Goal: Task Accomplishment & Management: Manage account settings

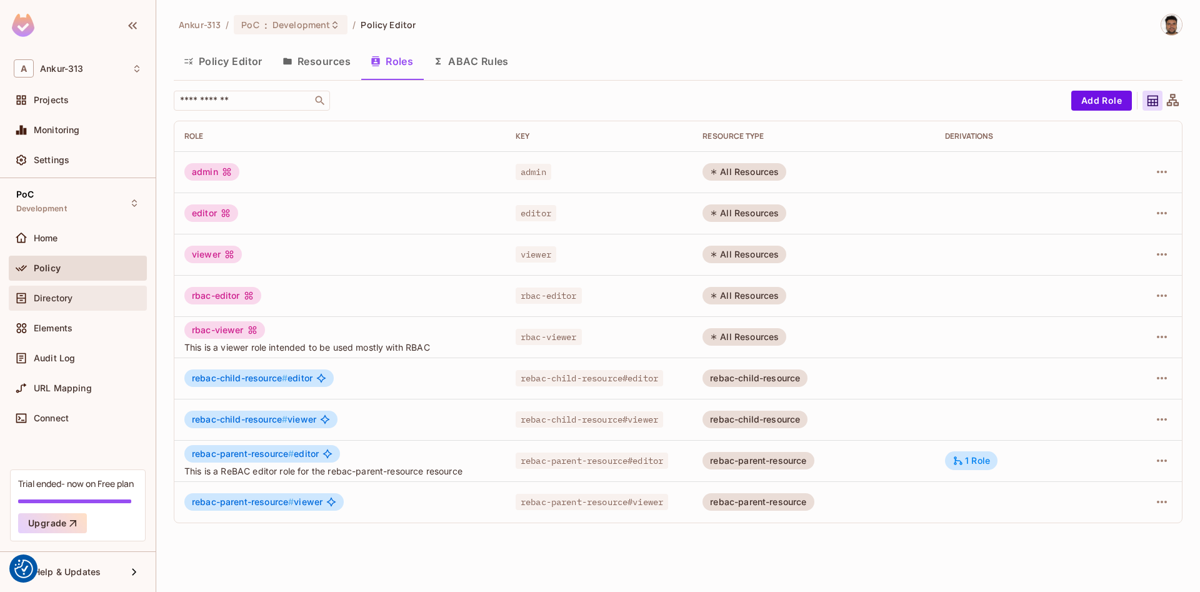
click at [55, 301] on span "Directory" at bounding box center [53, 298] width 39 height 10
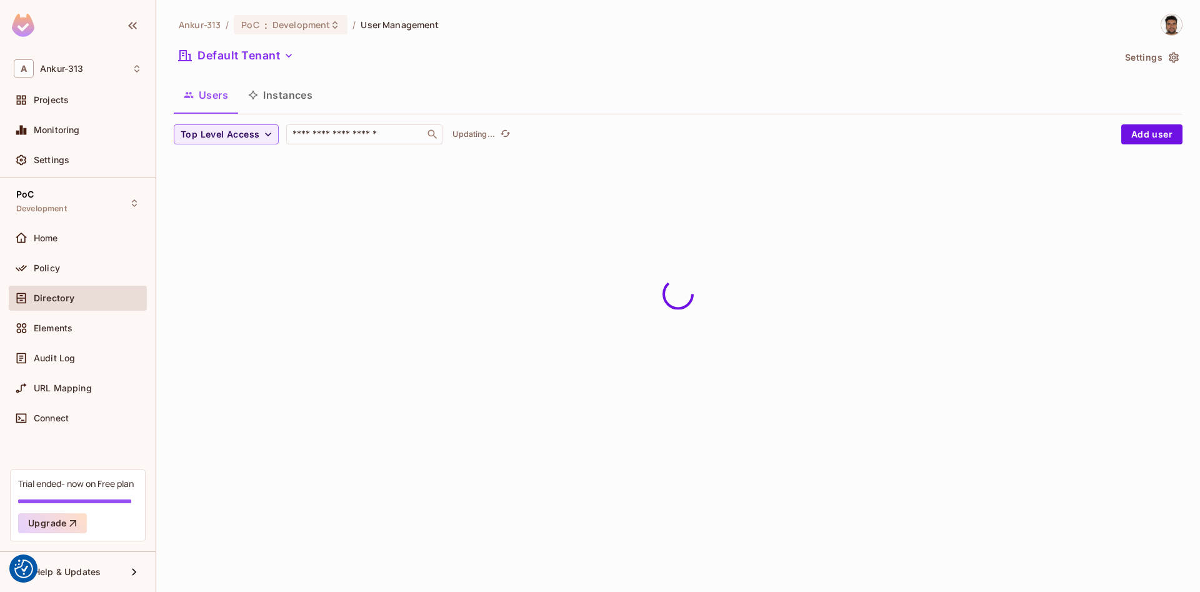
click at [282, 89] on button "Instances" at bounding box center [280, 94] width 84 height 31
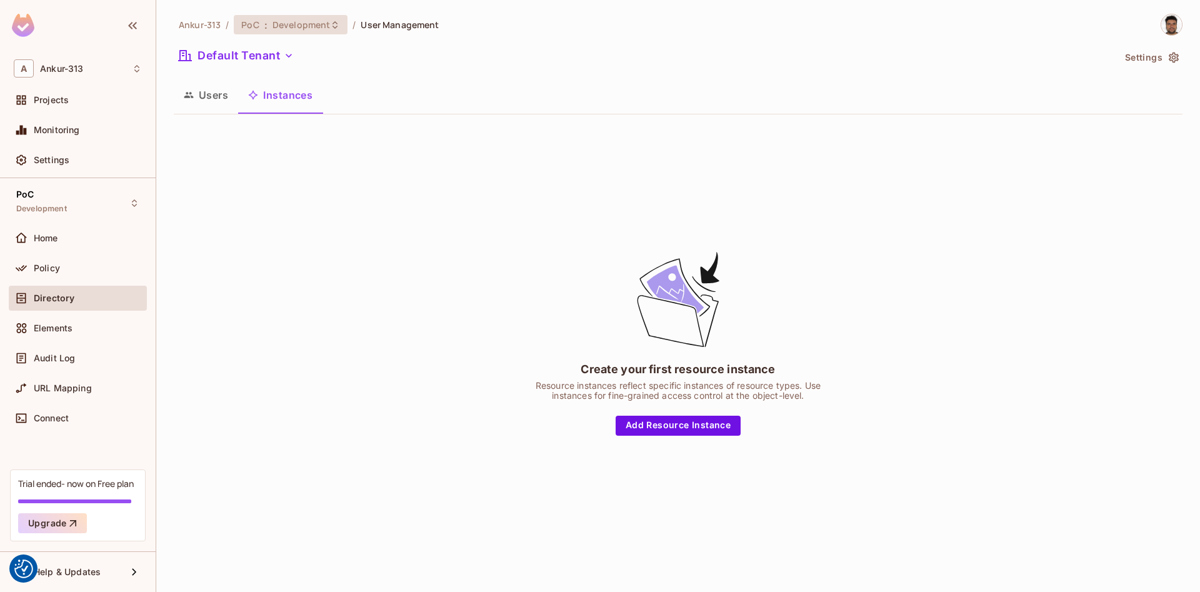
click at [284, 29] on span "Development" at bounding box center [300, 25] width 57 height 12
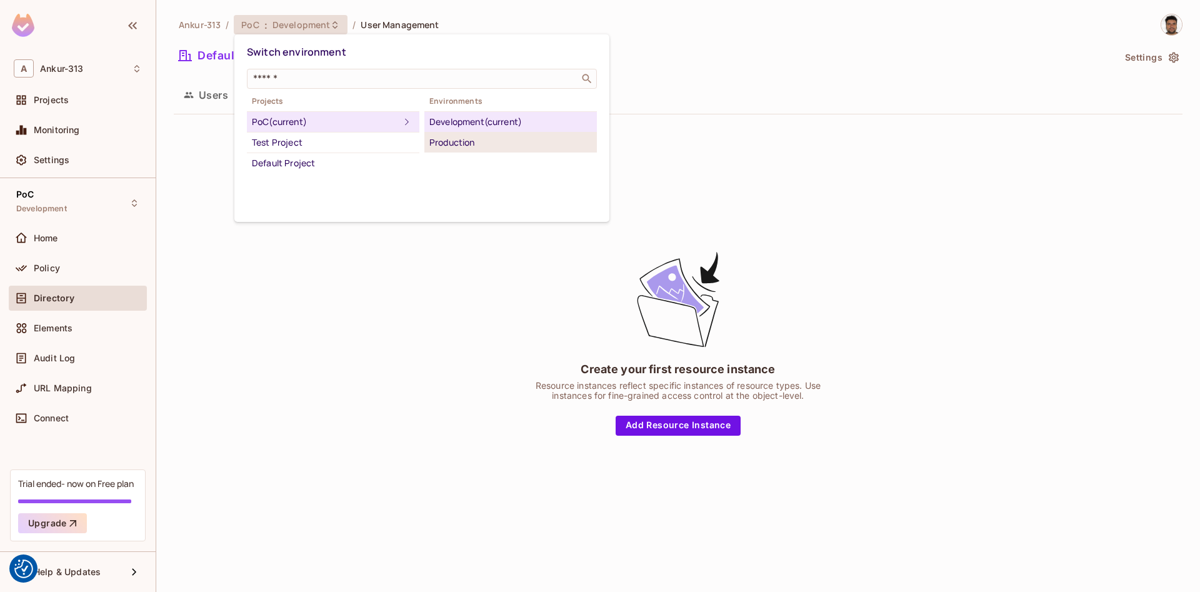
click at [445, 150] on li "Production" at bounding box center [510, 142] width 172 height 20
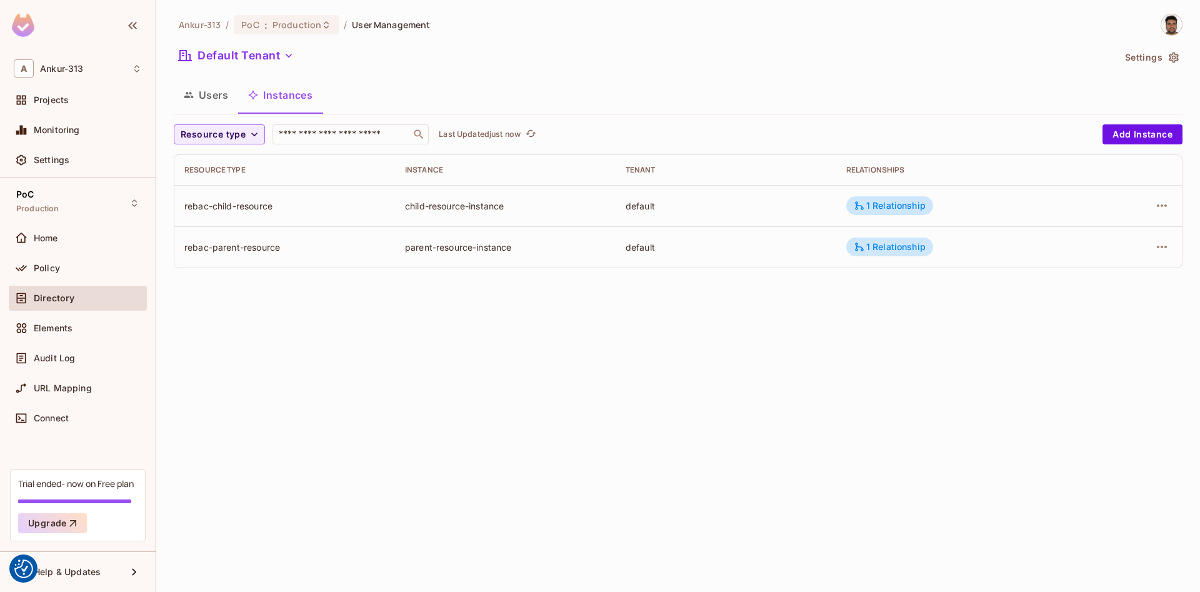
click at [182, 93] on button "Users" at bounding box center [206, 94] width 64 height 31
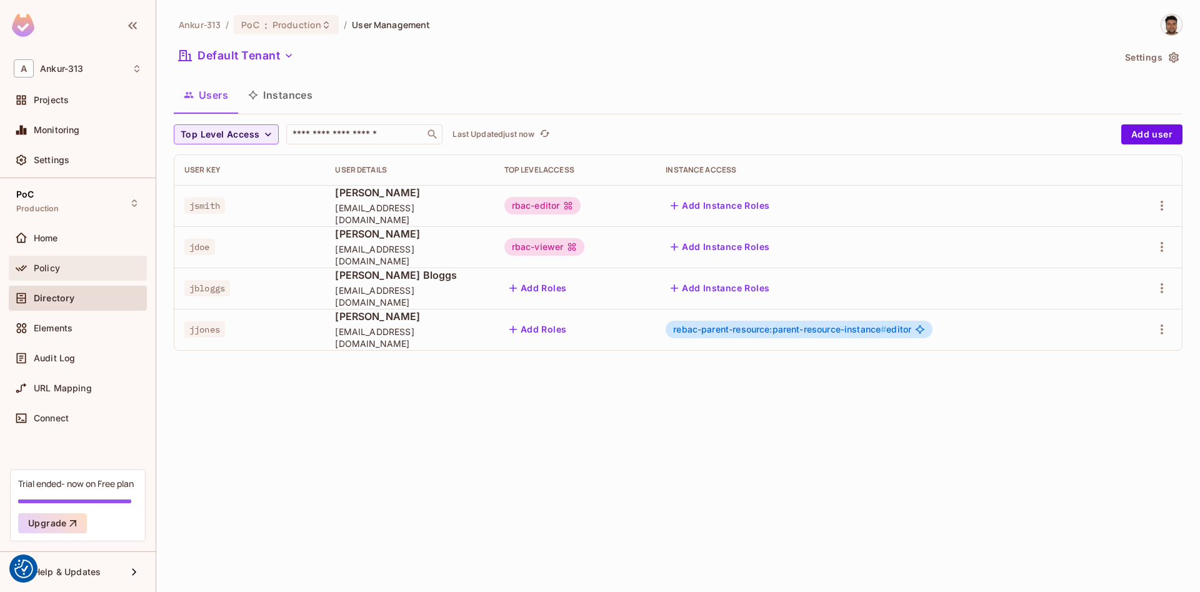
click at [47, 269] on span "Policy" at bounding box center [47, 268] width 26 height 10
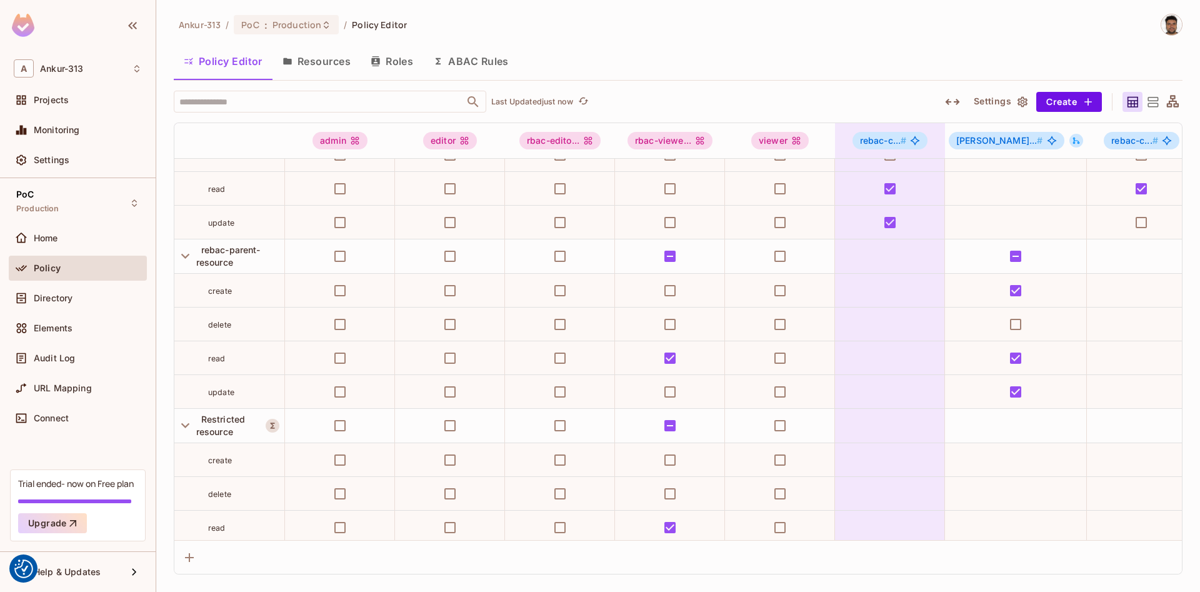
scroll to position [466, 0]
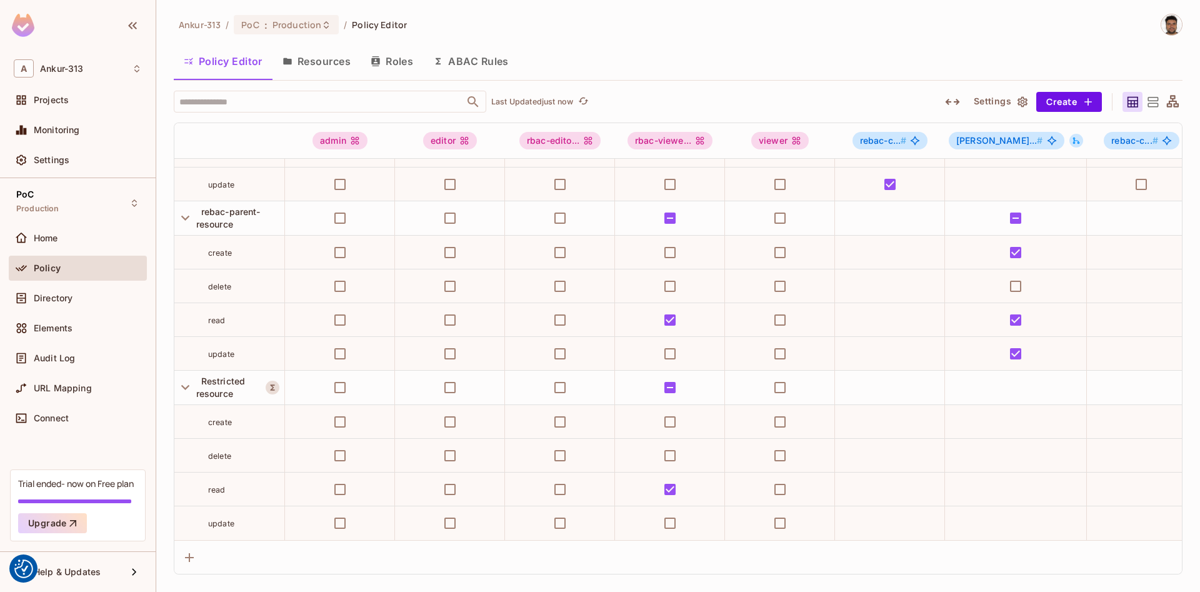
click at [314, 63] on button "Resources" at bounding box center [316, 61] width 88 height 31
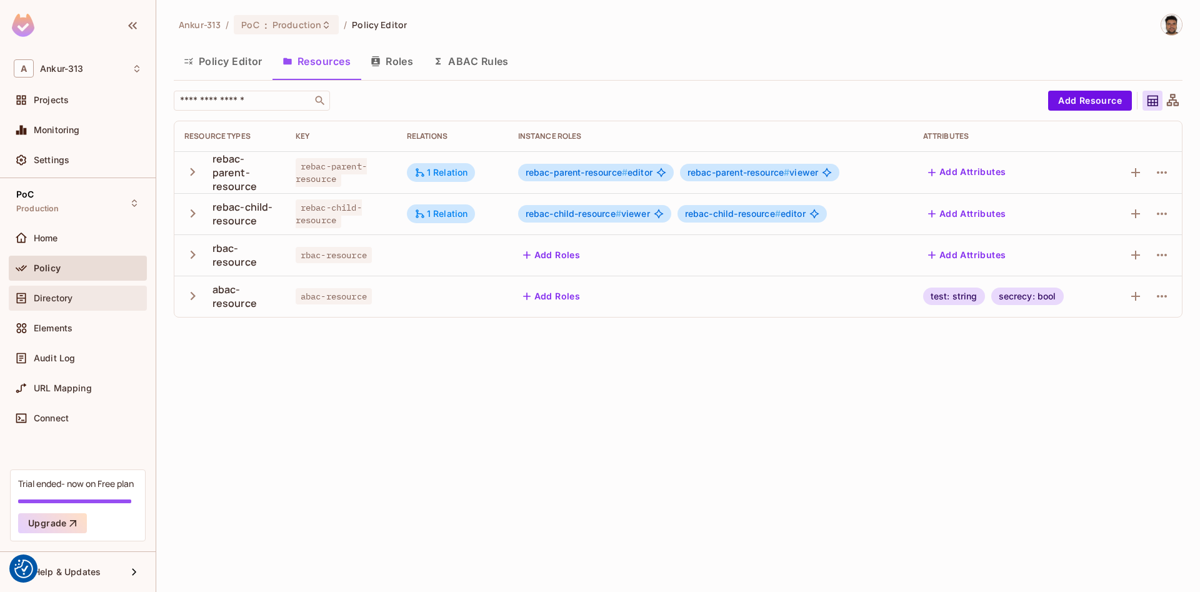
click at [54, 293] on span "Directory" at bounding box center [53, 298] width 39 height 10
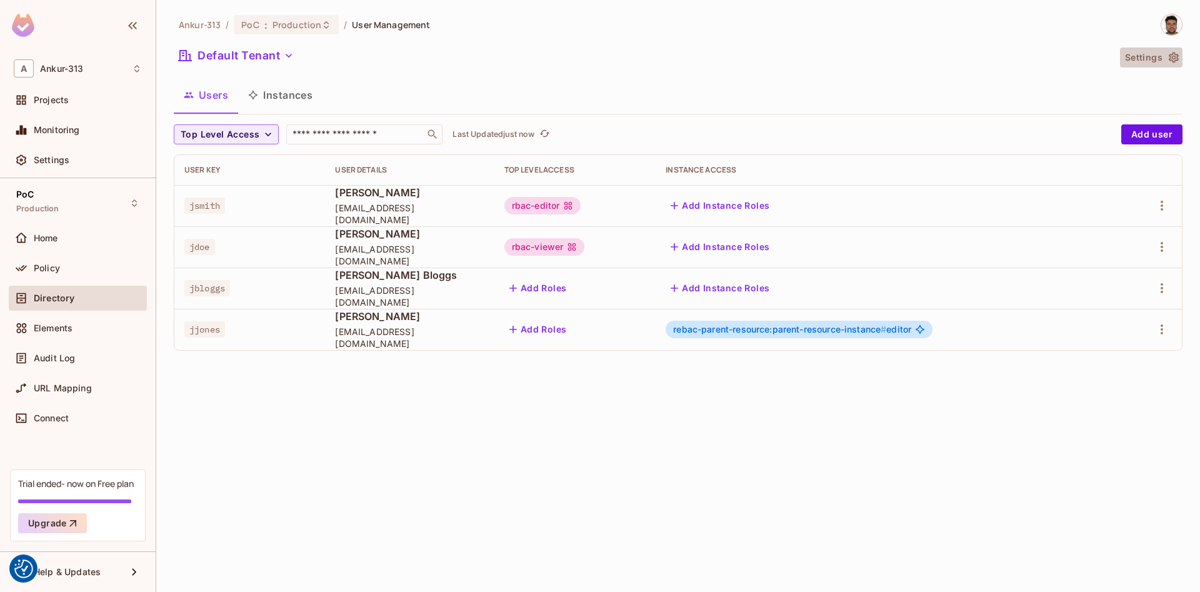
click at [1175, 60] on icon "button" at bounding box center [1173, 57] width 12 height 12
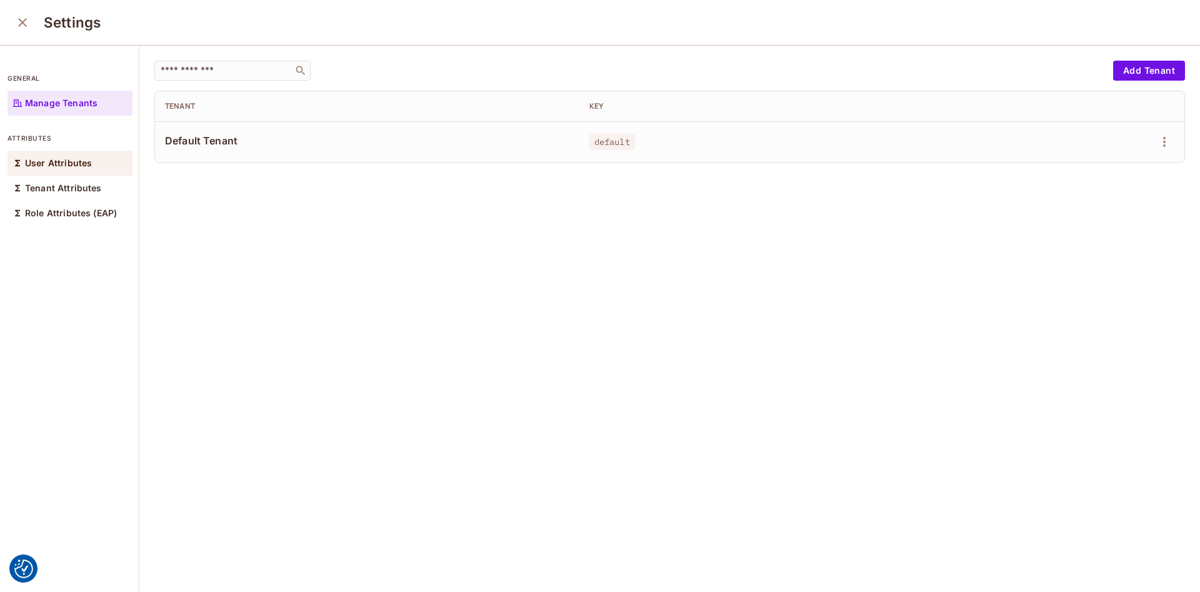
click at [59, 172] on div "User Attributes" at bounding box center [69, 163] width 125 height 25
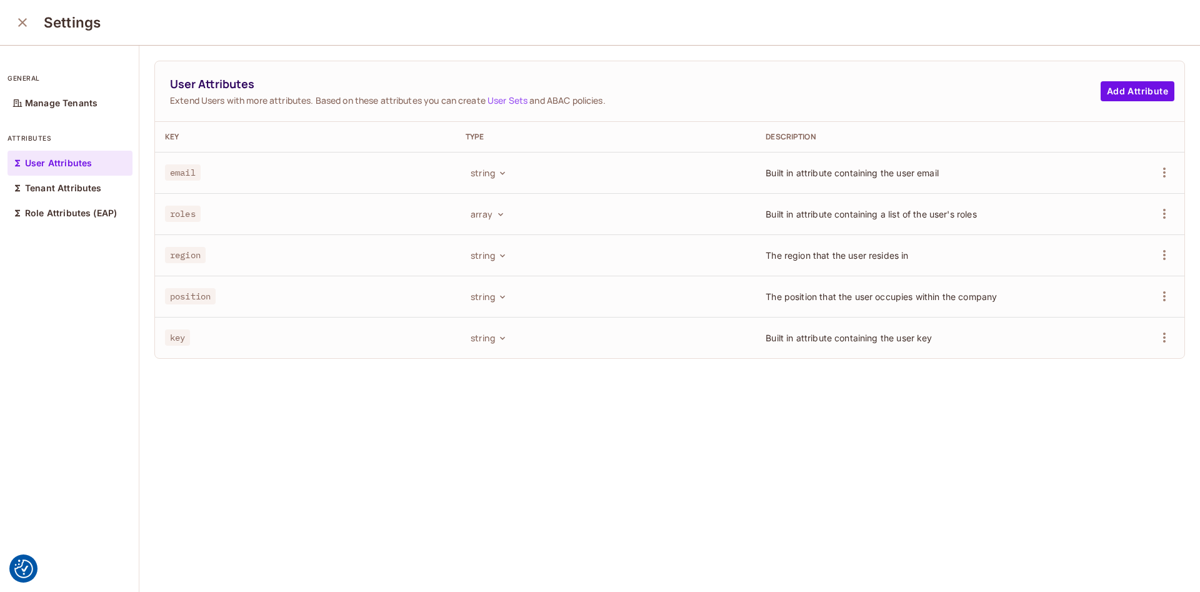
click at [247, 455] on div "User Attributes Extend Users with more attributes. Based on these attributes yo…" at bounding box center [669, 319] width 1061 height 547
click at [17, 27] on icon "close" at bounding box center [22, 22] width 15 height 15
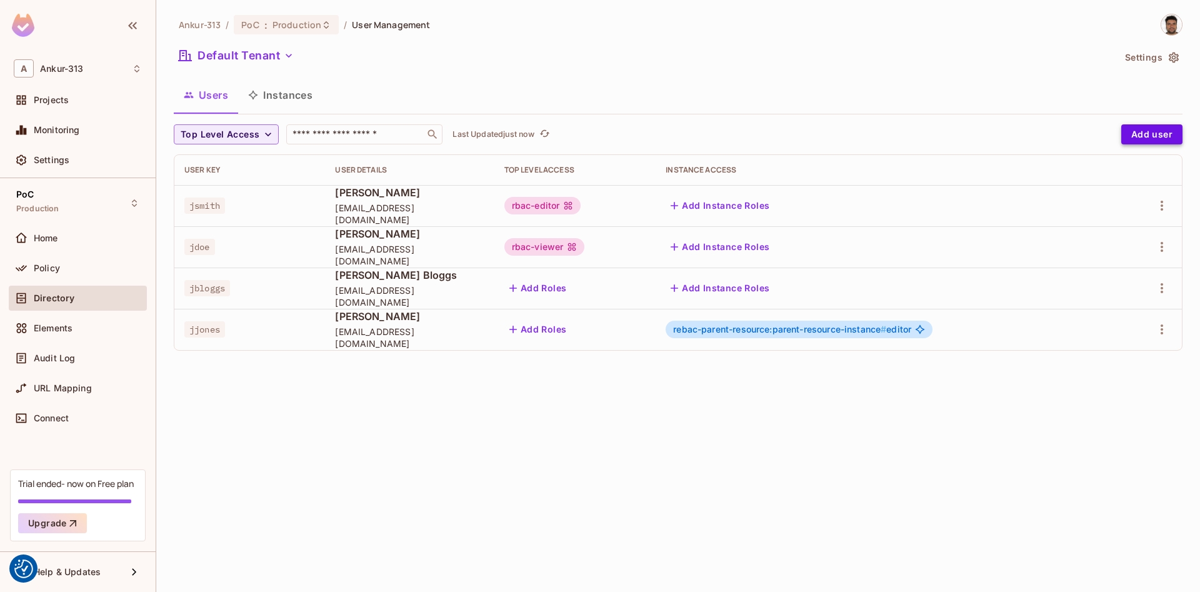
click at [1131, 134] on button "Add user" at bounding box center [1151, 134] width 61 height 20
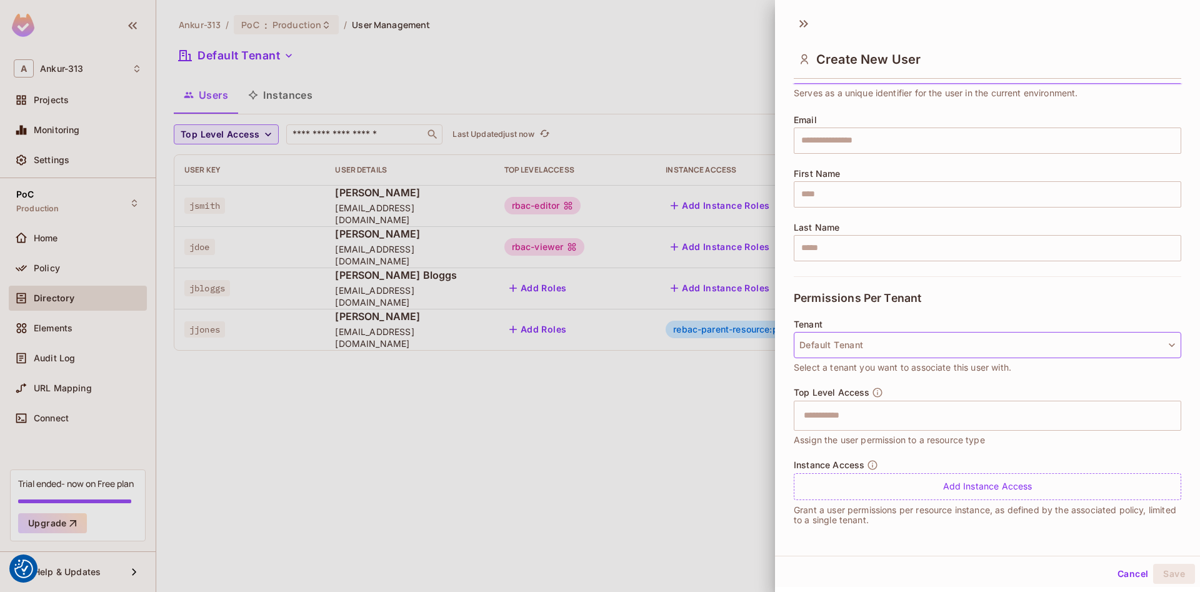
scroll to position [2, 0]
click at [1084, 342] on button "Default Tenant" at bounding box center [987, 343] width 387 height 26
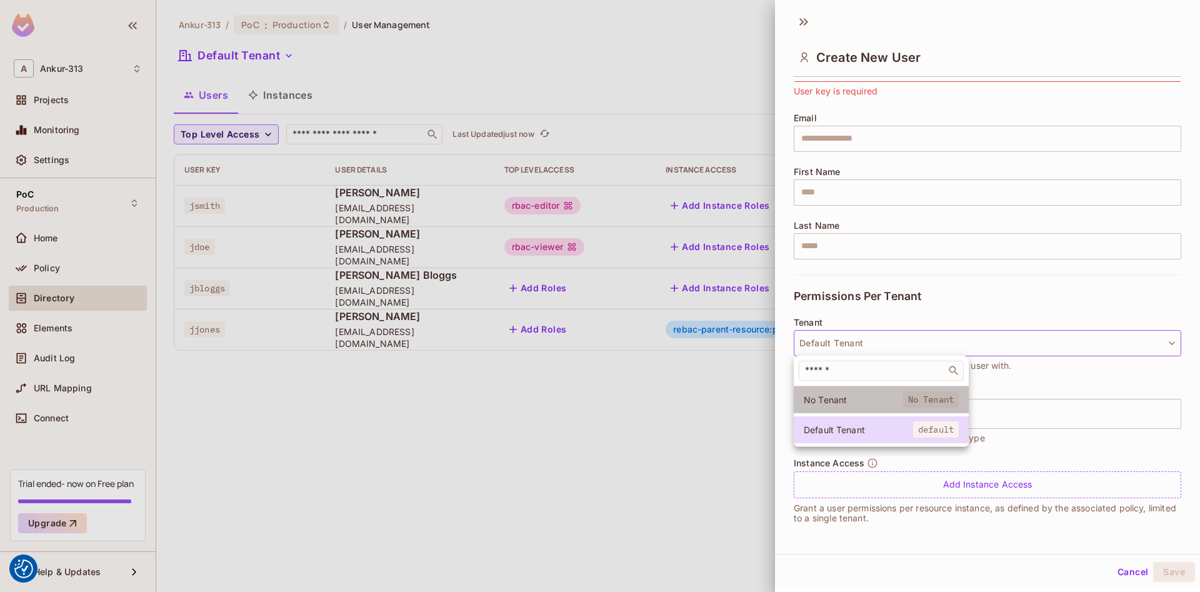
click at [851, 402] on span "No Tenant" at bounding box center [853, 400] width 99 height 12
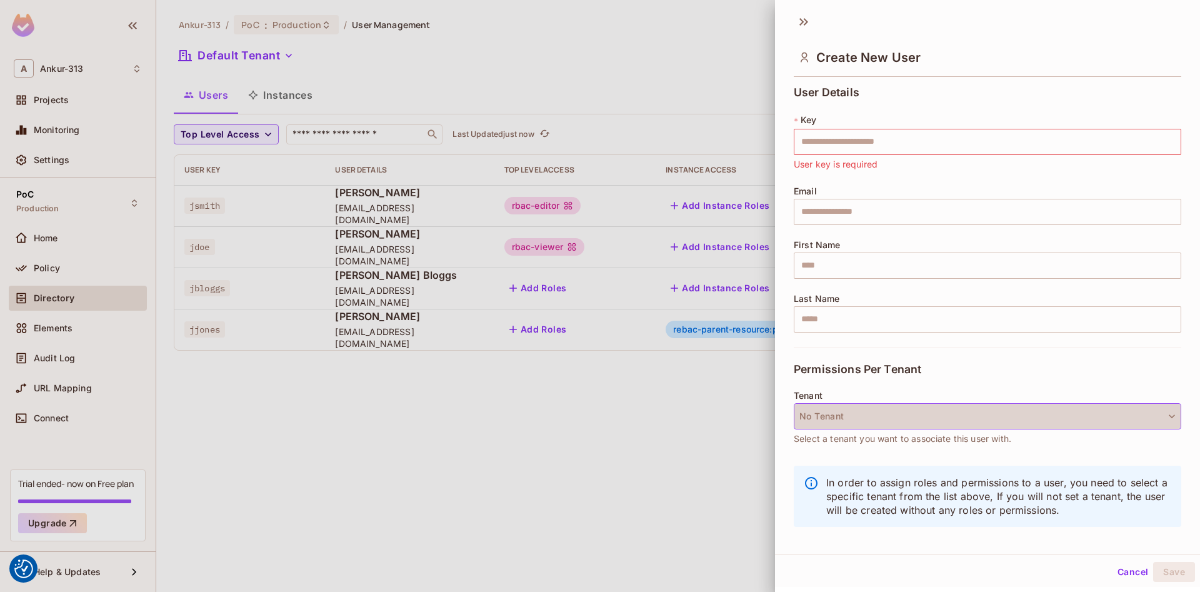
click at [911, 419] on button "No Tenant" at bounding box center [987, 416] width 387 height 26
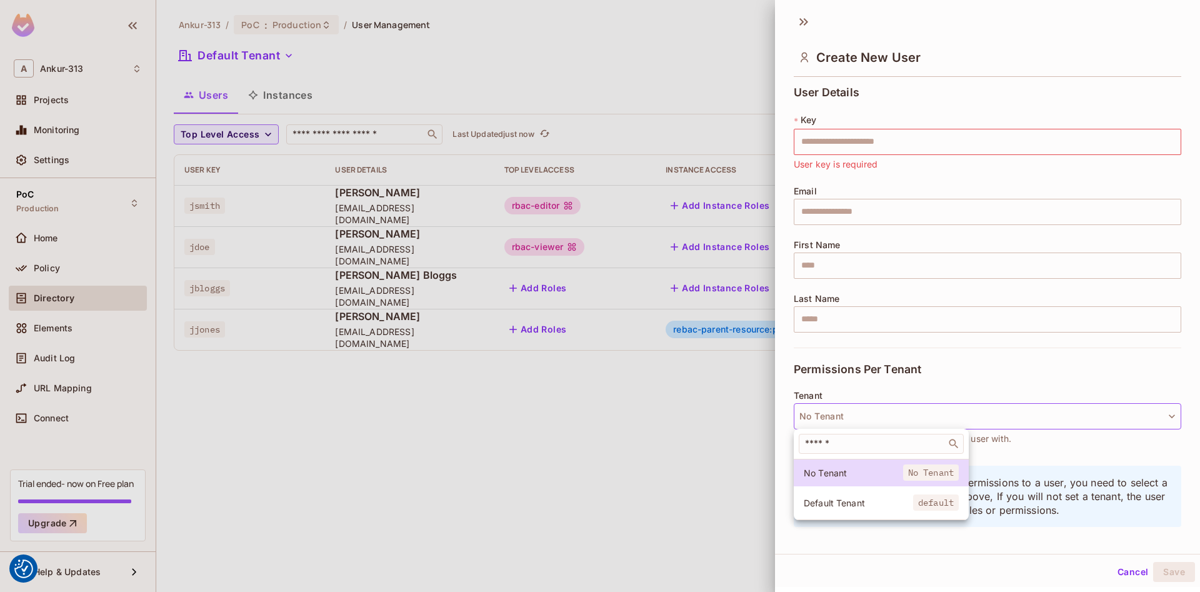
click at [852, 508] on span "Default Tenant" at bounding box center [858, 503] width 109 height 12
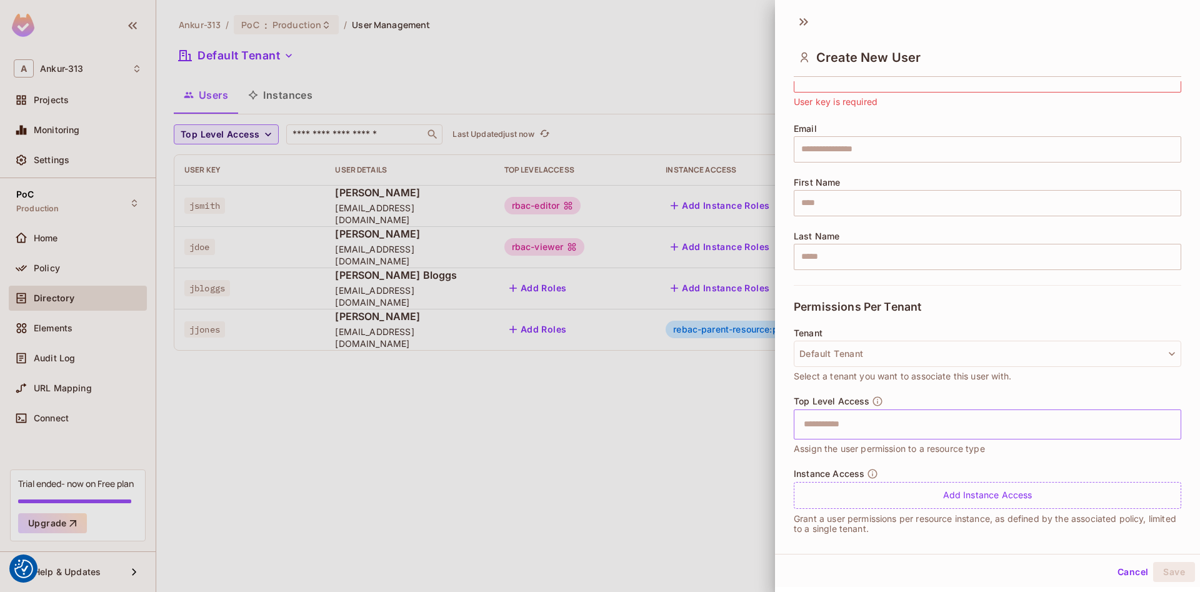
scroll to position [73, 0]
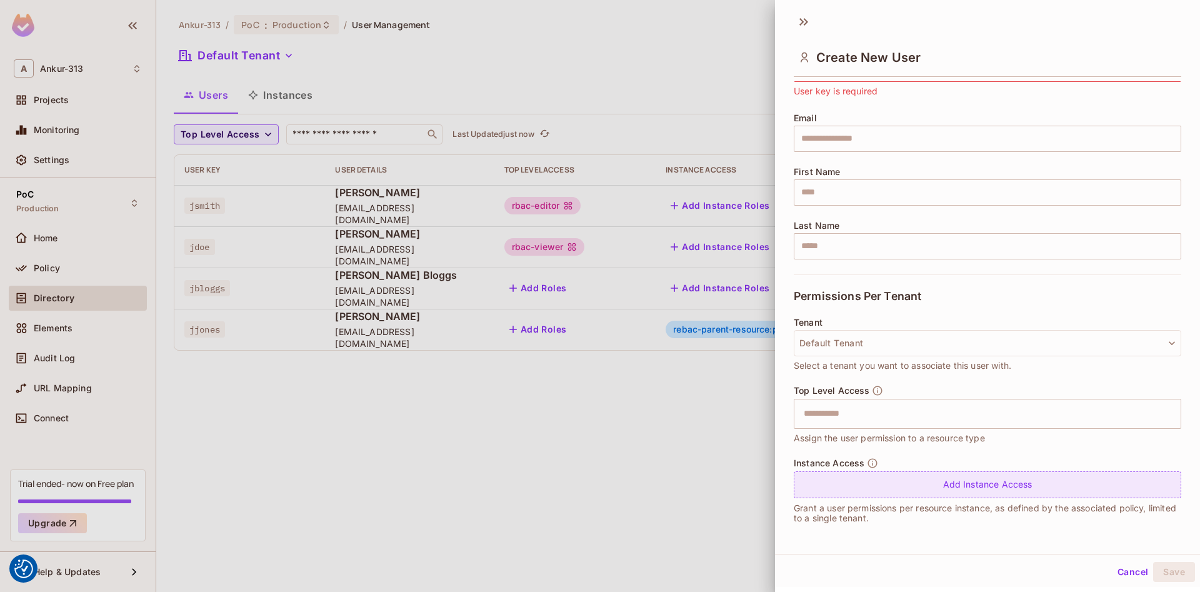
click at [979, 484] on div "Add Instance Access" at bounding box center [987, 484] width 387 height 27
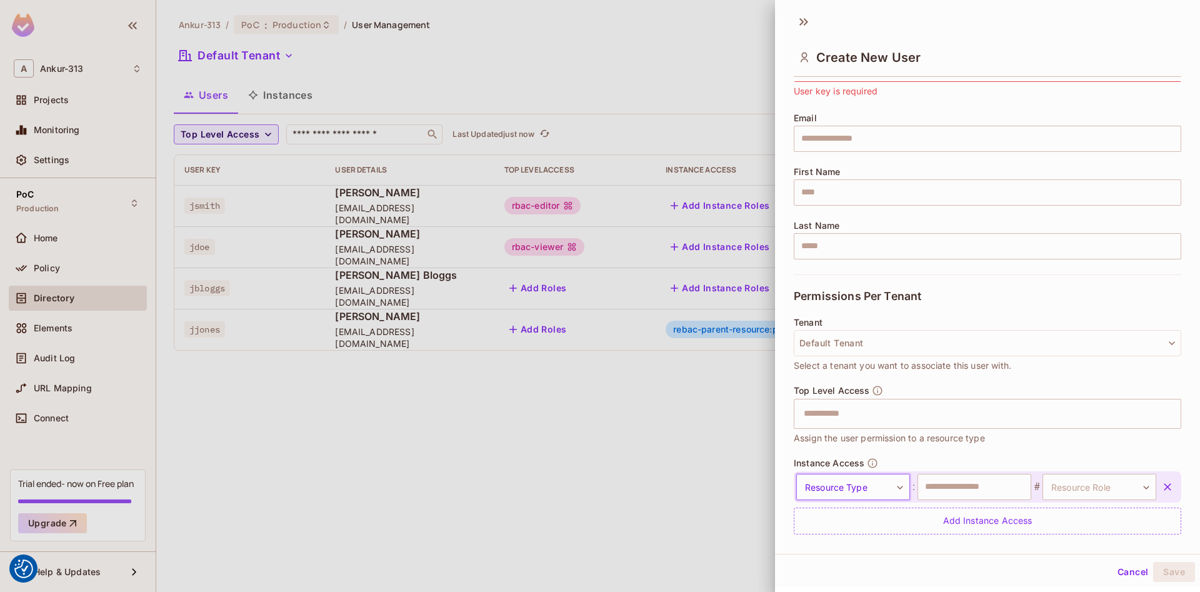
click at [864, 494] on body "We use cookies to enhance your browsing experience, serve personalized ads or c…" at bounding box center [600, 296] width 1200 height 592
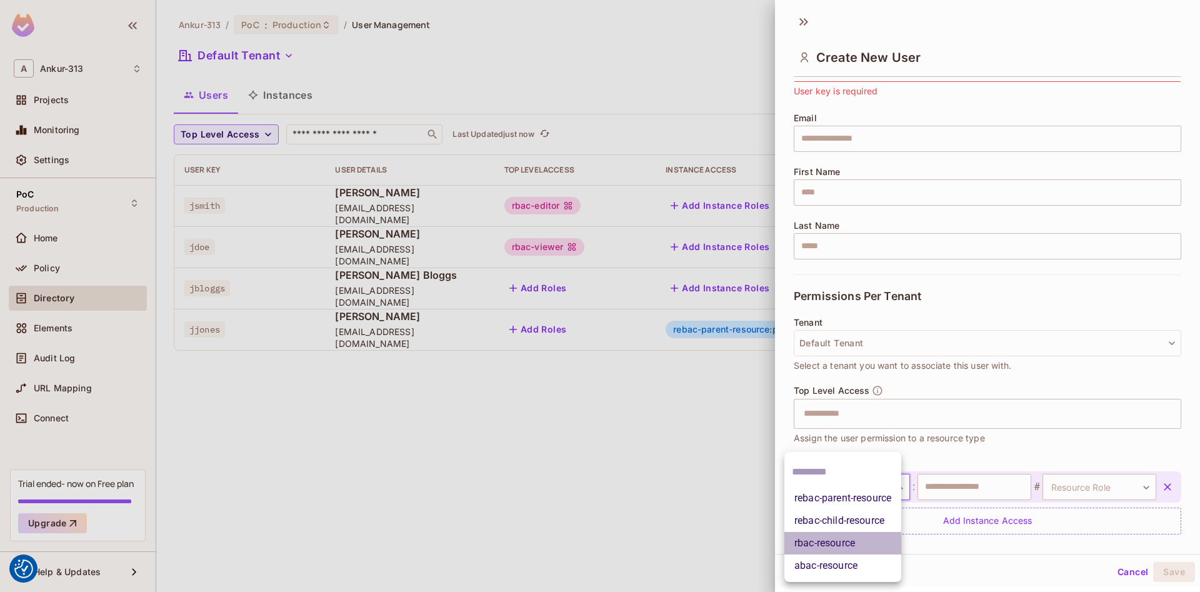
click at [864, 540] on li "rbac-resource" at bounding box center [842, 543] width 117 height 22
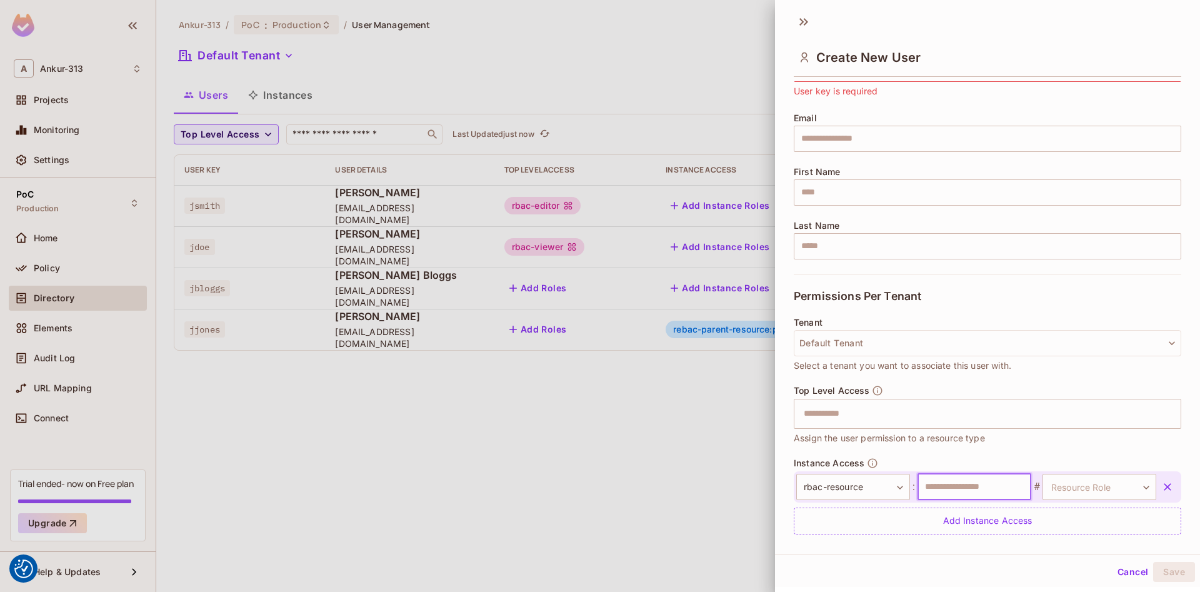
click at [942, 482] on input "text" at bounding box center [974, 487] width 114 height 26
click at [961, 487] on input "text" at bounding box center [974, 487] width 114 height 26
click at [839, 486] on body "We use cookies to enhance your browsing experience, serve personalized ads or c…" at bounding box center [600, 296] width 1200 height 592
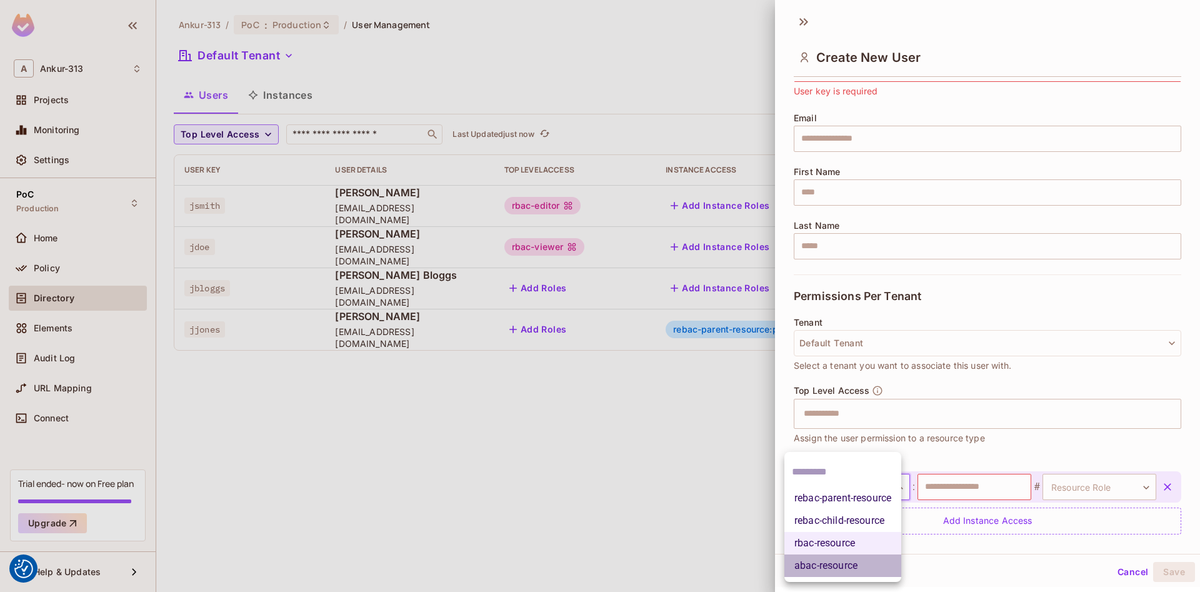
click at [836, 569] on li "abac-resource" at bounding box center [842, 565] width 117 height 22
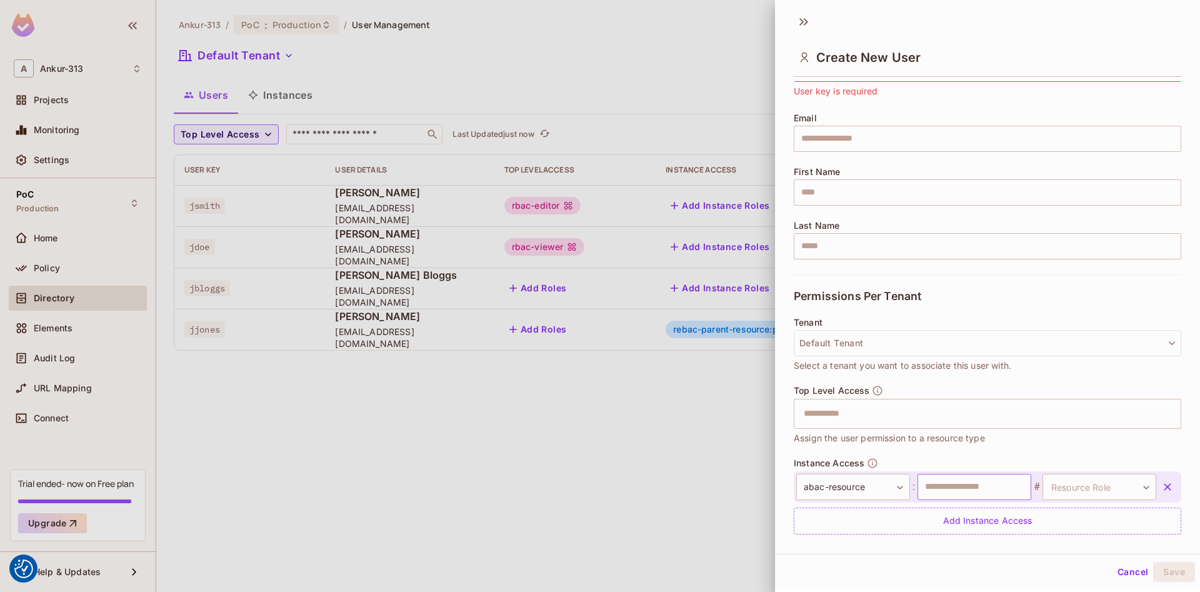
click at [950, 484] on input "text" at bounding box center [974, 487] width 114 height 26
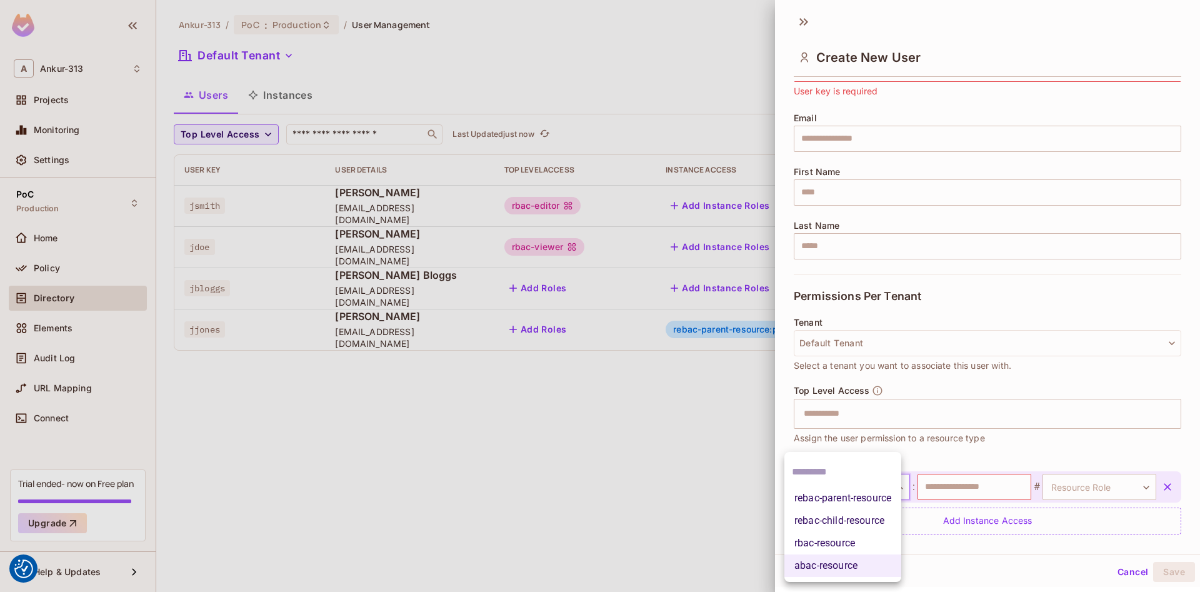
click at [829, 486] on body "We use cookies to enhance your browsing experience, serve personalized ads or c…" at bounding box center [600, 296] width 1200 height 592
click at [842, 522] on li "rebac-child-resource" at bounding box center [842, 520] width 117 height 22
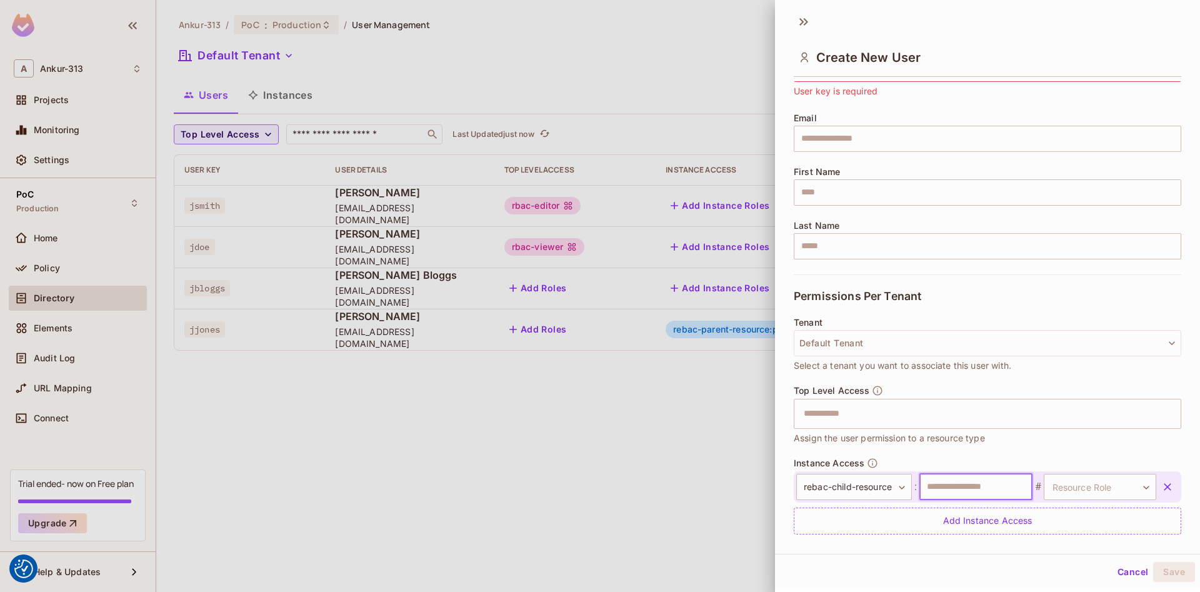
click at [955, 484] on input "text" at bounding box center [975, 487] width 112 height 26
click at [972, 483] on input "text" at bounding box center [975, 487] width 112 height 26
click at [973, 483] on input "text" at bounding box center [975, 487] width 112 height 26
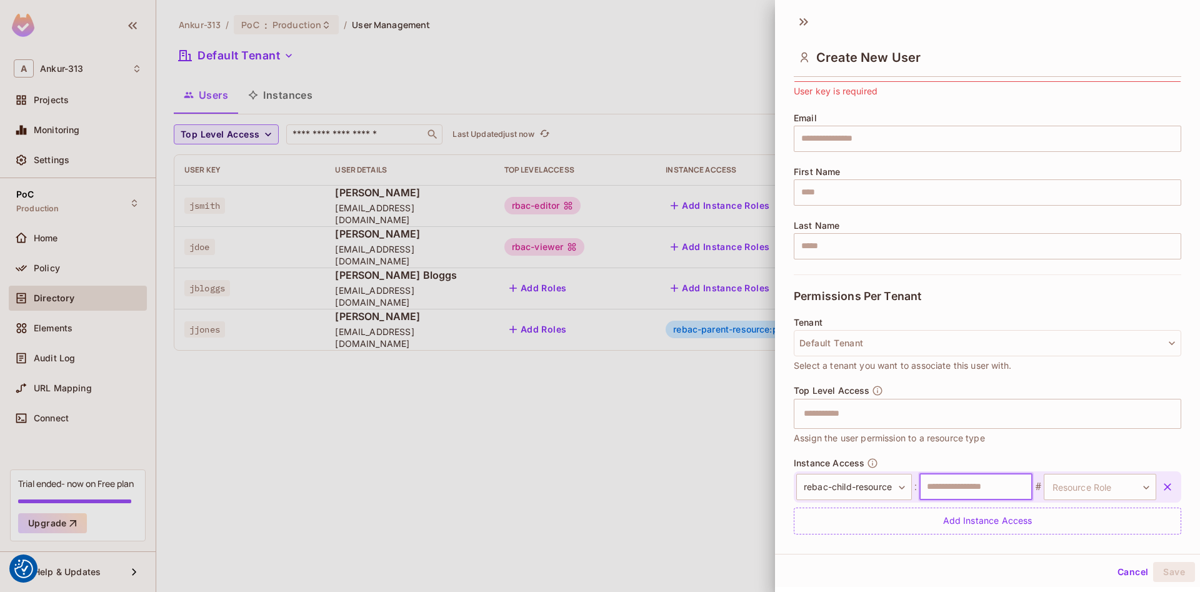
click at [978, 484] on input "text" at bounding box center [975, 487] width 112 height 26
click at [861, 482] on body "We use cookies to enhance your browsing experience, serve personalized ads or c…" at bounding box center [600, 296] width 1200 height 592
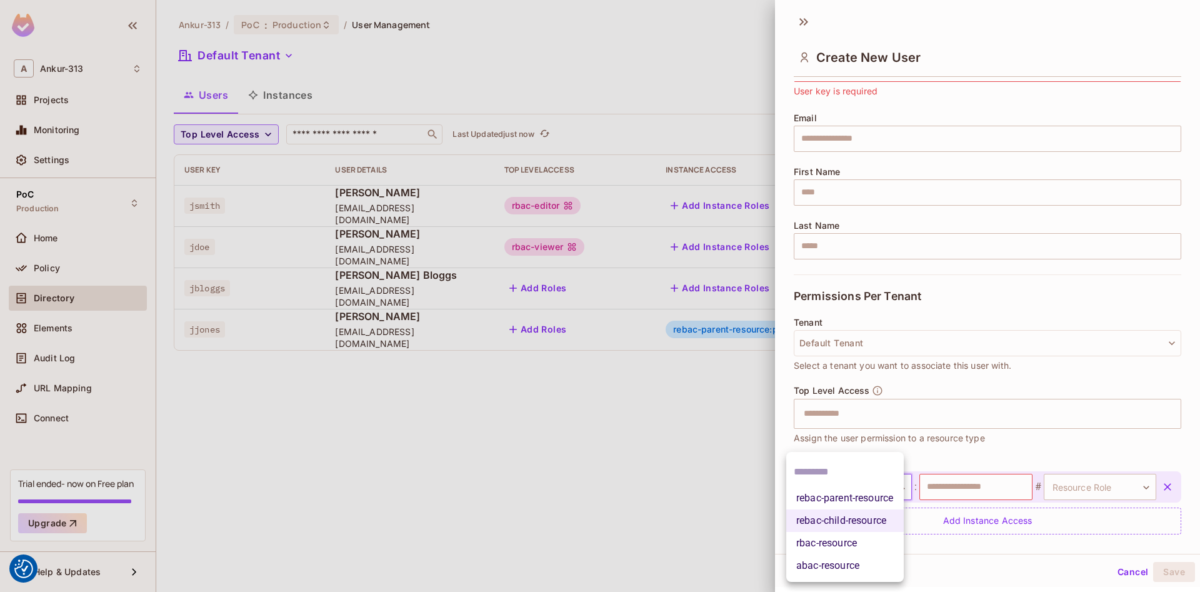
click at [836, 505] on li "rebac-parent-resource" at bounding box center [844, 498] width 117 height 22
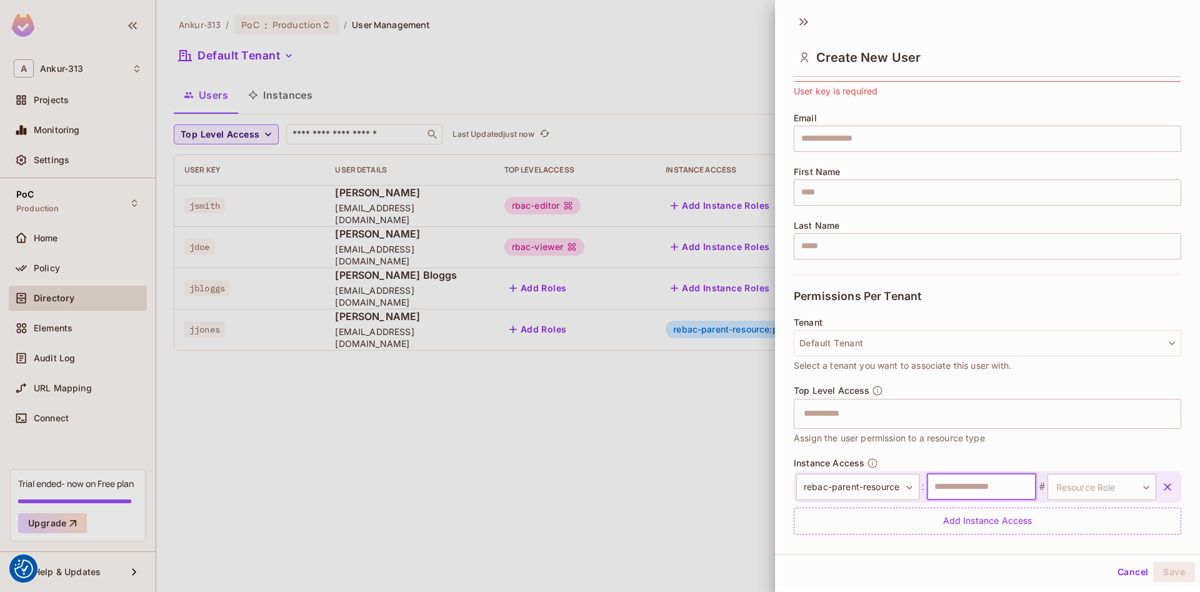
click at [969, 489] on input "text" at bounding box center [981, 487] width 109 height 26
click at [981, 487] on input "text" at bounding box center [981, 487] width 109 height 26
click at [1127, 571] on button "Cancel" at bounding box center [1132, 572] width 41 height 20
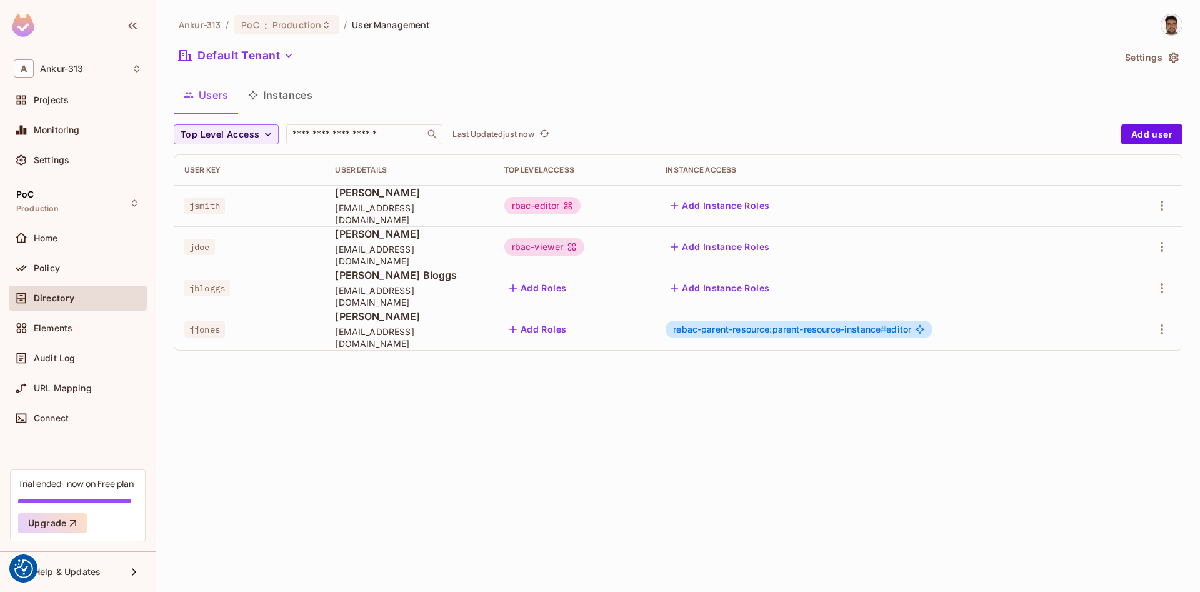
click at [291, 92] on button "Instances" at bounding box center [280, 94] width 84 height 31
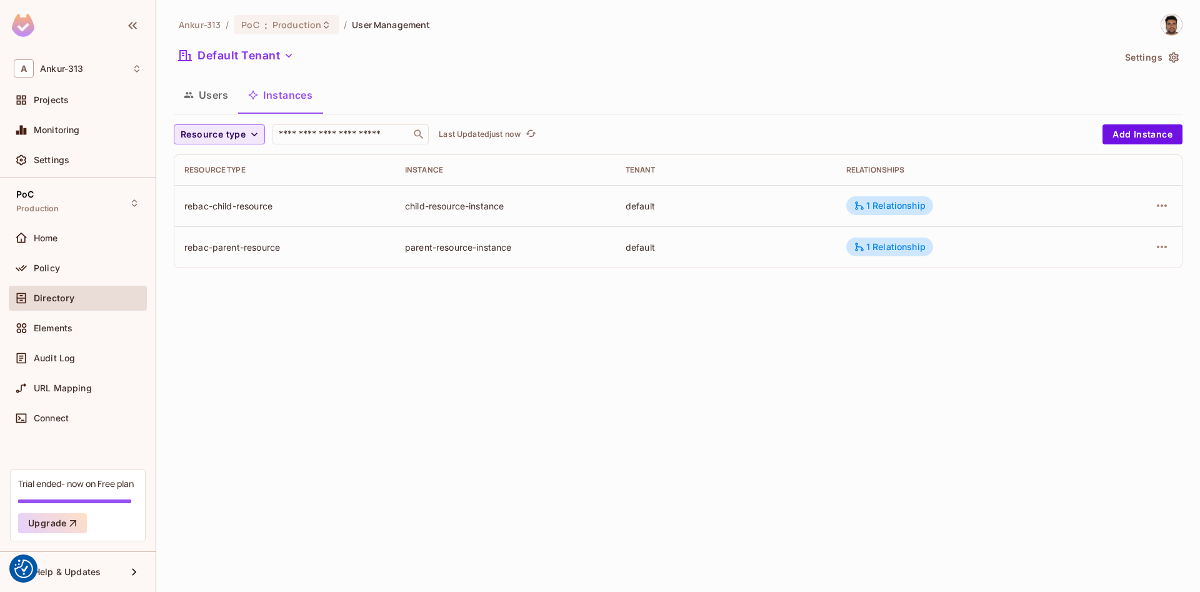
click at [252, 138] on icon "button" at bounding box center [254, 134] width 12 height 12
click at [420, 471] on div at bounding box center [600, 296] width 1200 height 592
click at [228, 143] on button "Resource type" at bounding box center [219, 134] width 91 height 20
click at [221, 224] on li "rbac-resource" at bounding box center [232, 216] width 116 height 27
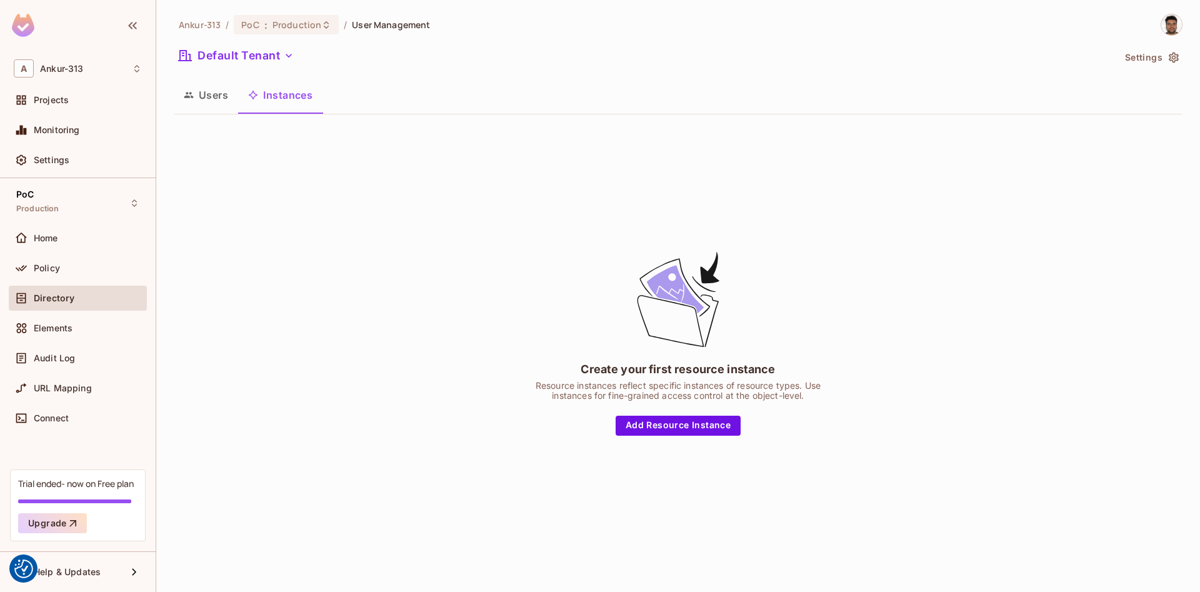
click at [224, 94] on button "Users" at bounding box center [206, 94] width 64 height 31
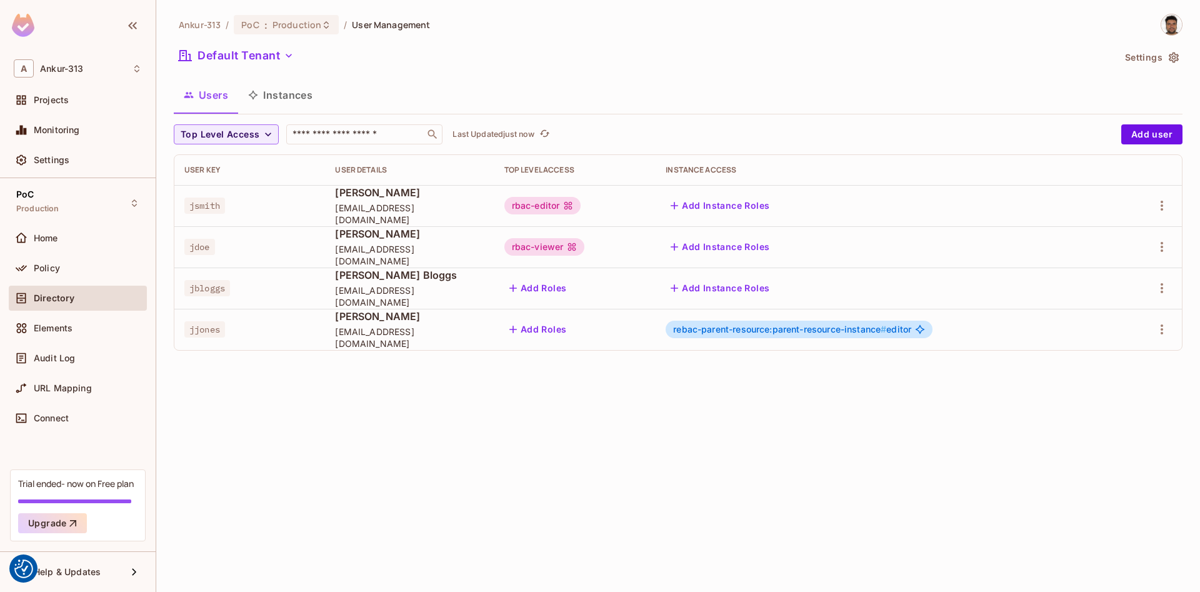
click at [273, 97] on button "Instances" at bounding box center [280, 94] width 84 height 31
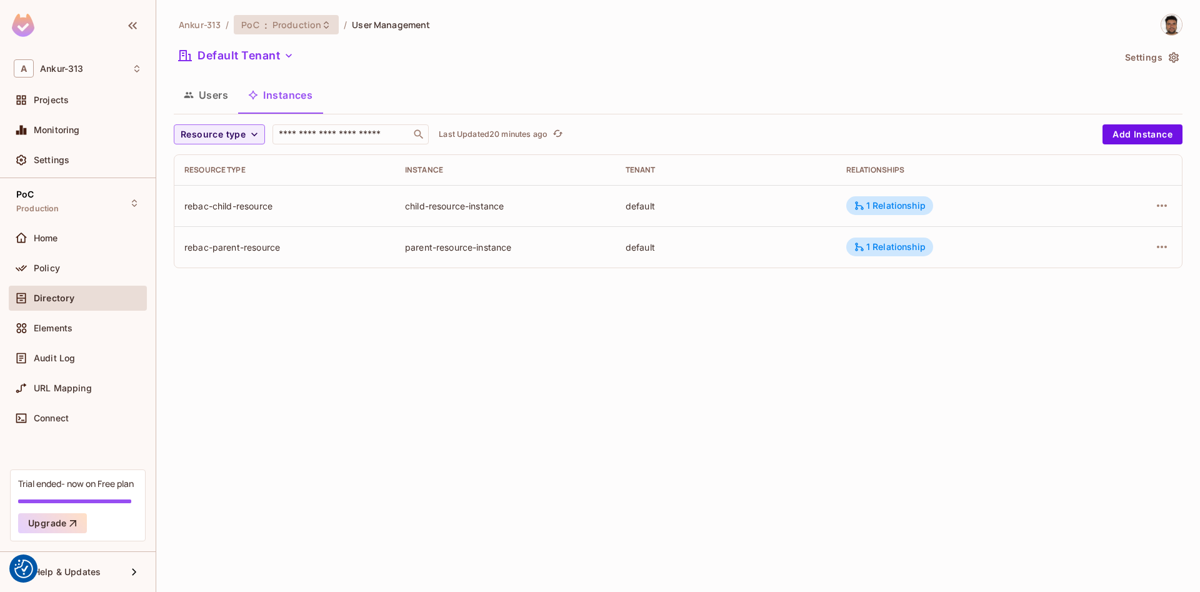
click at [284, 29] on span "Production" at bounding box center [296, 25] width 49 height 12
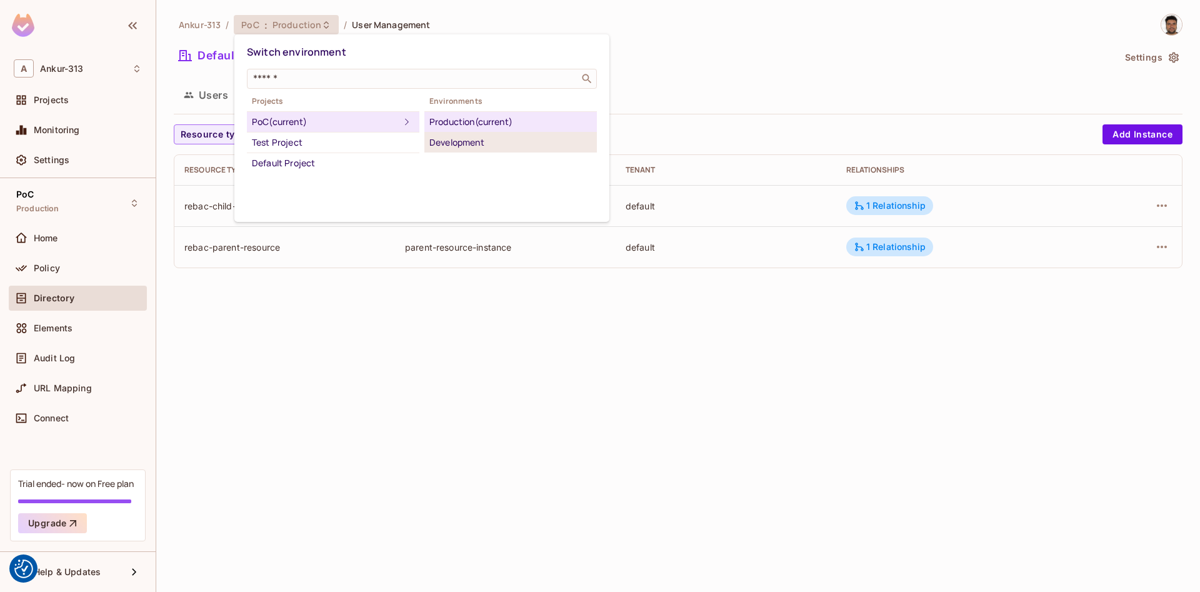
click at [471, 146] on div "Development" at bounding box center [510, 142] width 162 height 15
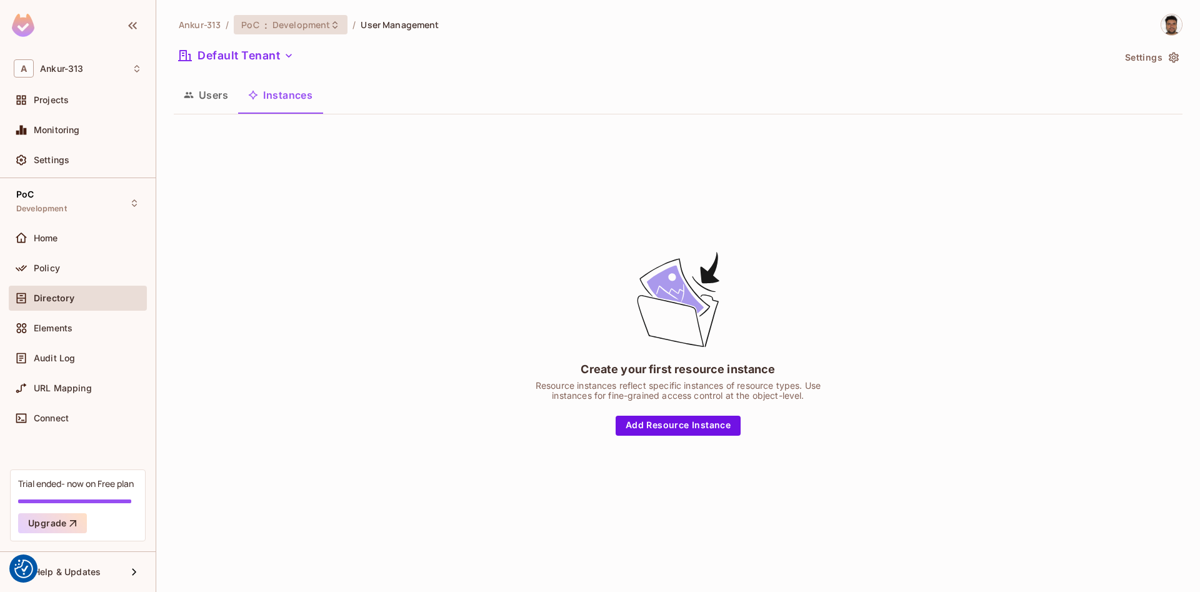
click at [308, 24] on span "Development" at bounding box center [300, 25] width 57 height 12
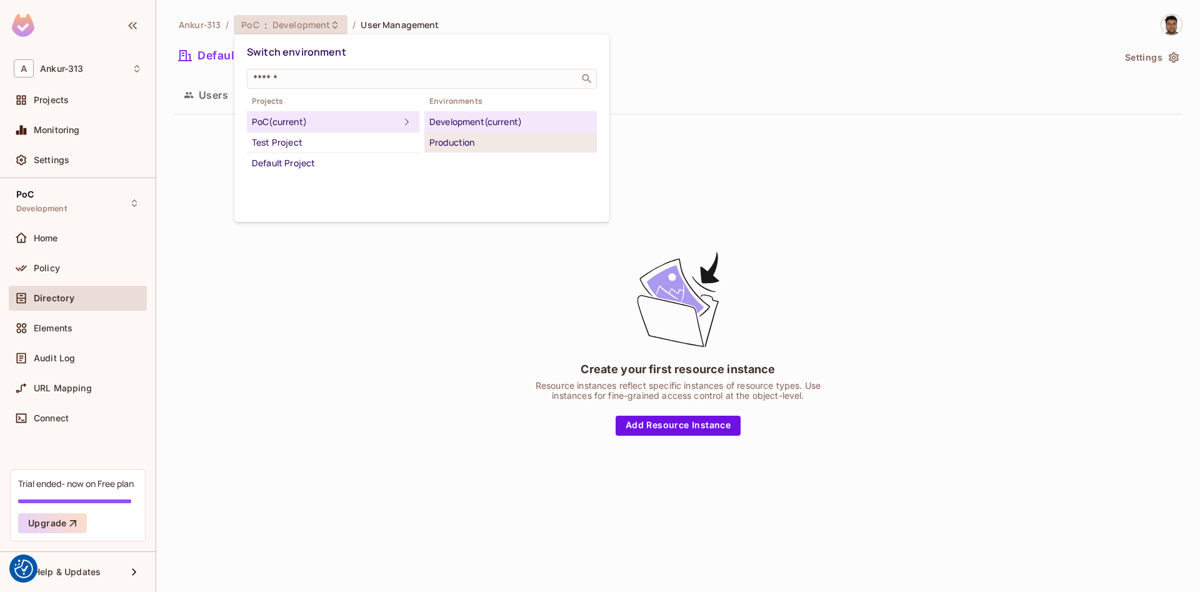
click at [469, 144] on div "Production" at bounding box center [510, 142] width 162 height 15
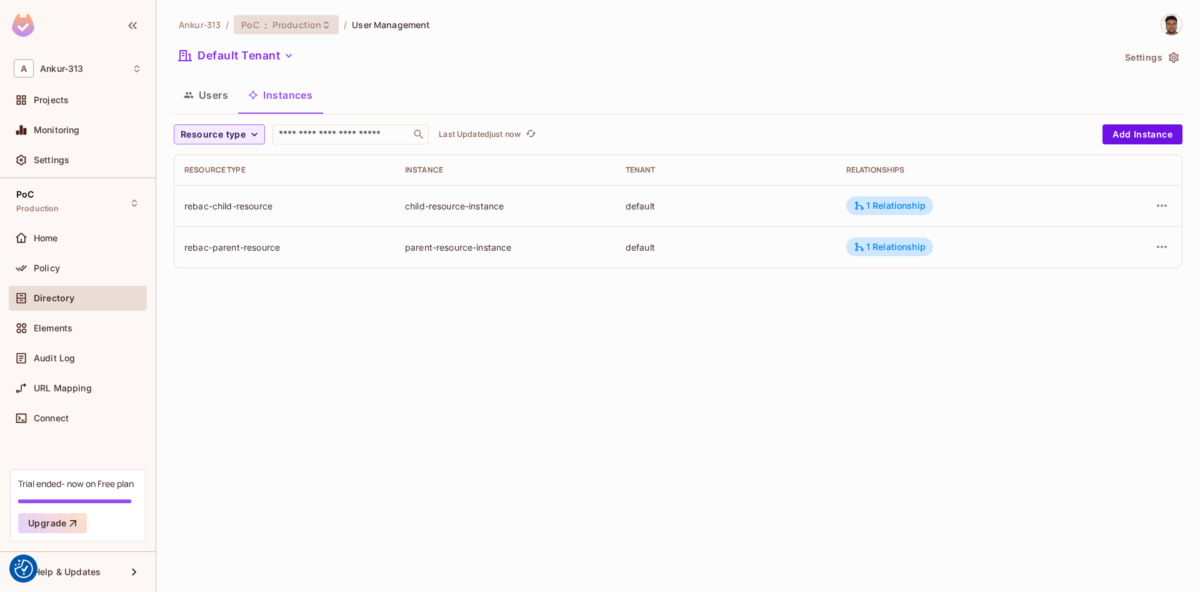
click at [298, 19] on span "Production" at bounding box center [296, 25] width 49 height 12
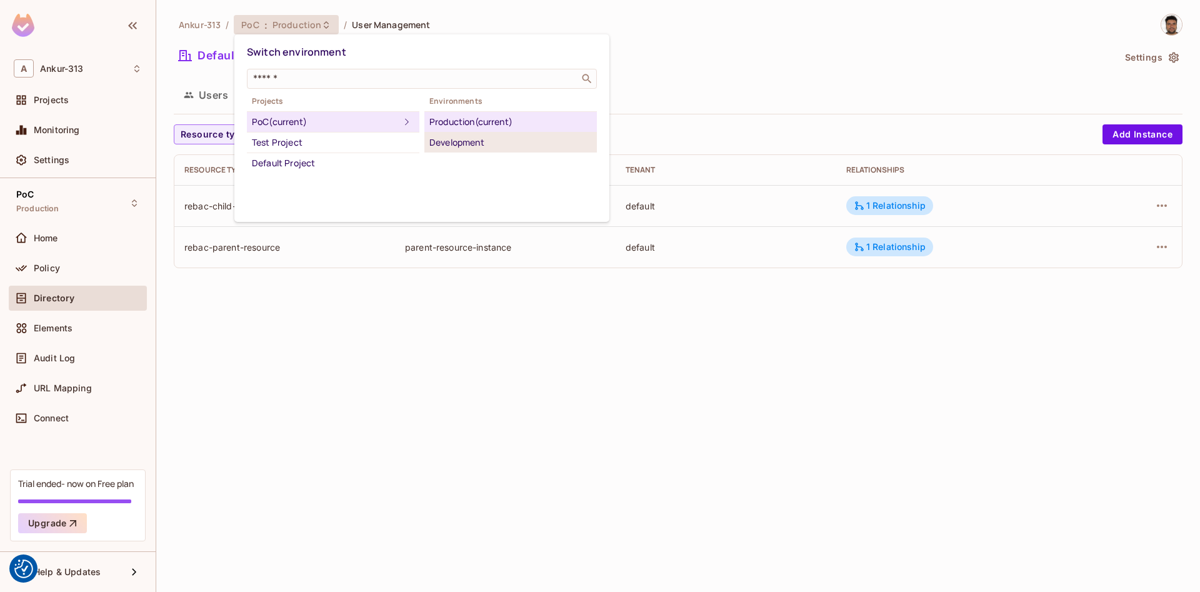
click at [462, 139] on div "Development" at bounding box center [510, 142] width 162 height 15
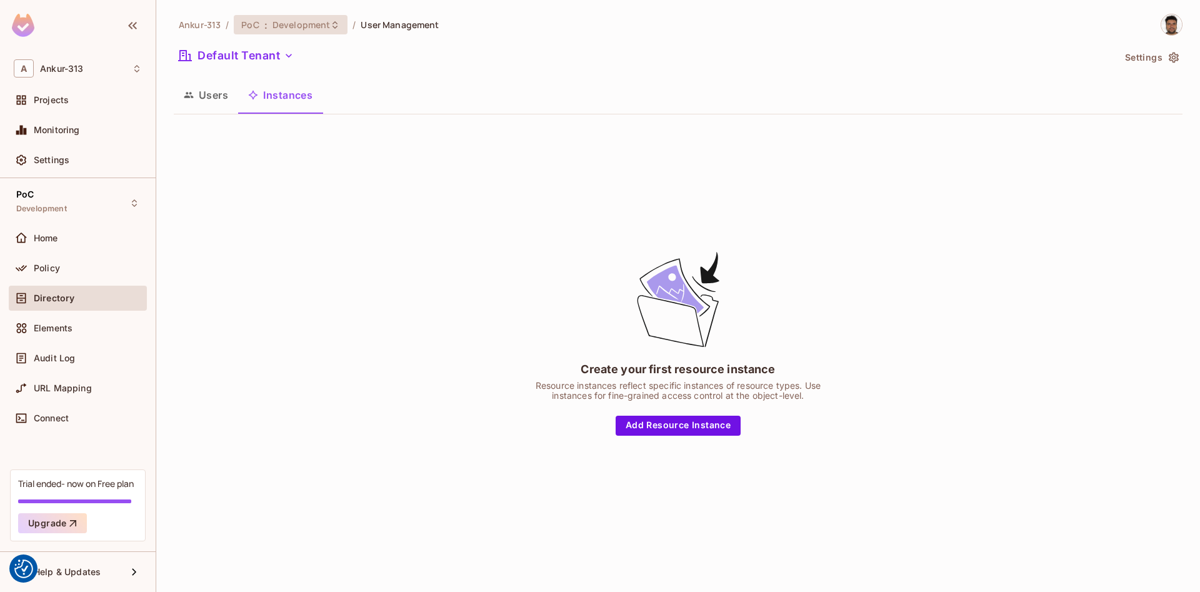
click at [304, 22] on span "Development" at bounding box center [300, 25] width 57 height 12
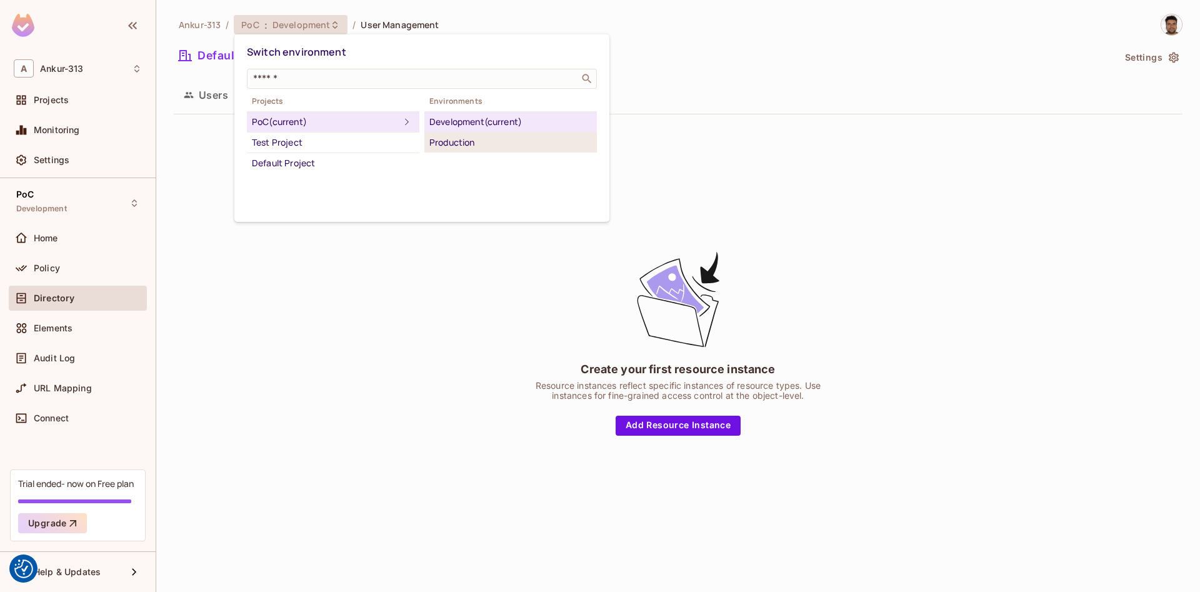
click at [451, 144] on div "Production" at bounding box center [510, 142] width 162 height 15
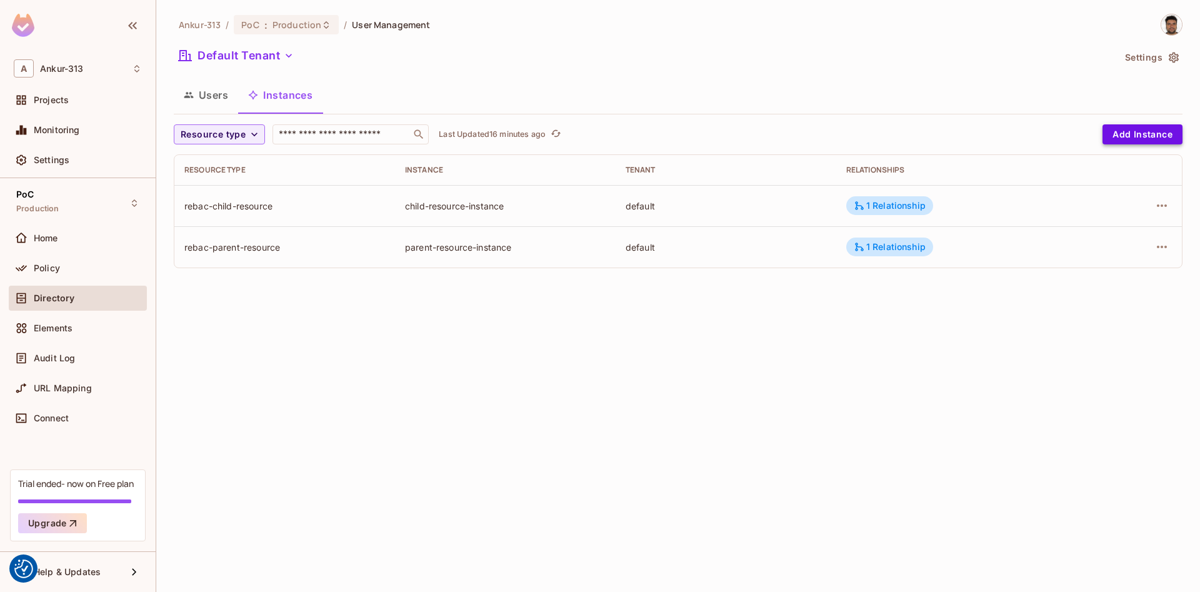
click at [1156, 138] on button "Add Instance" at bounding box center [1142, 134] width 80 height 20
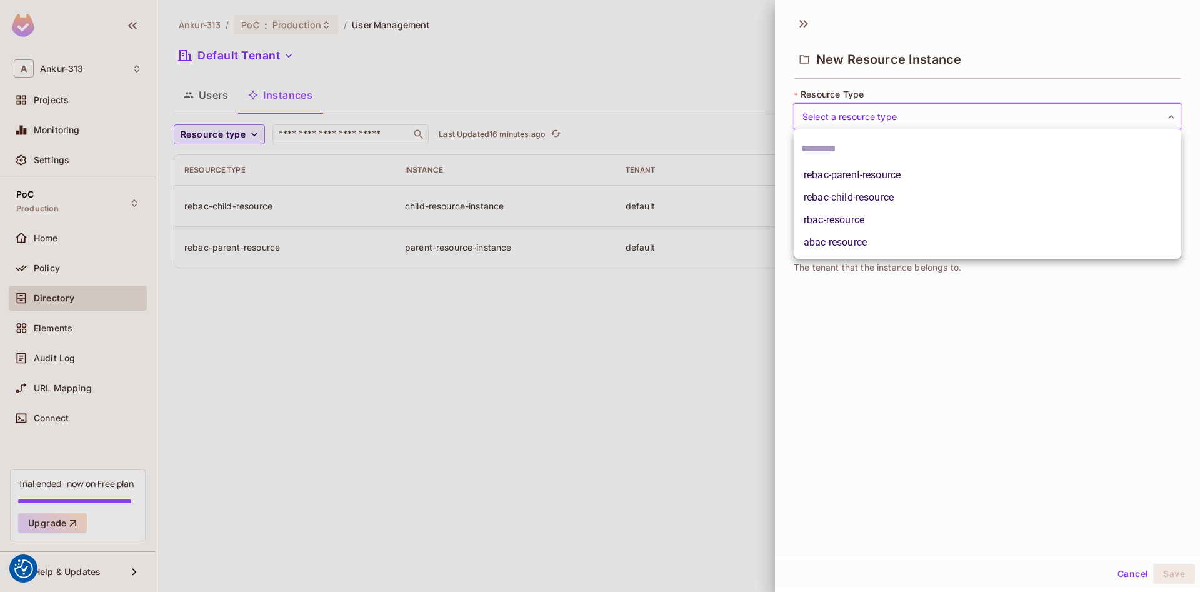
click at [844, 121] on body "We use cookies to enhance your browsing experience, serve personalized ads or c…" at bounding box center [600, 296] width 1200 height 592
click at [849, 179] on li "rebac-parent-resource" at bounding box center [987, 175] width 387 height 22
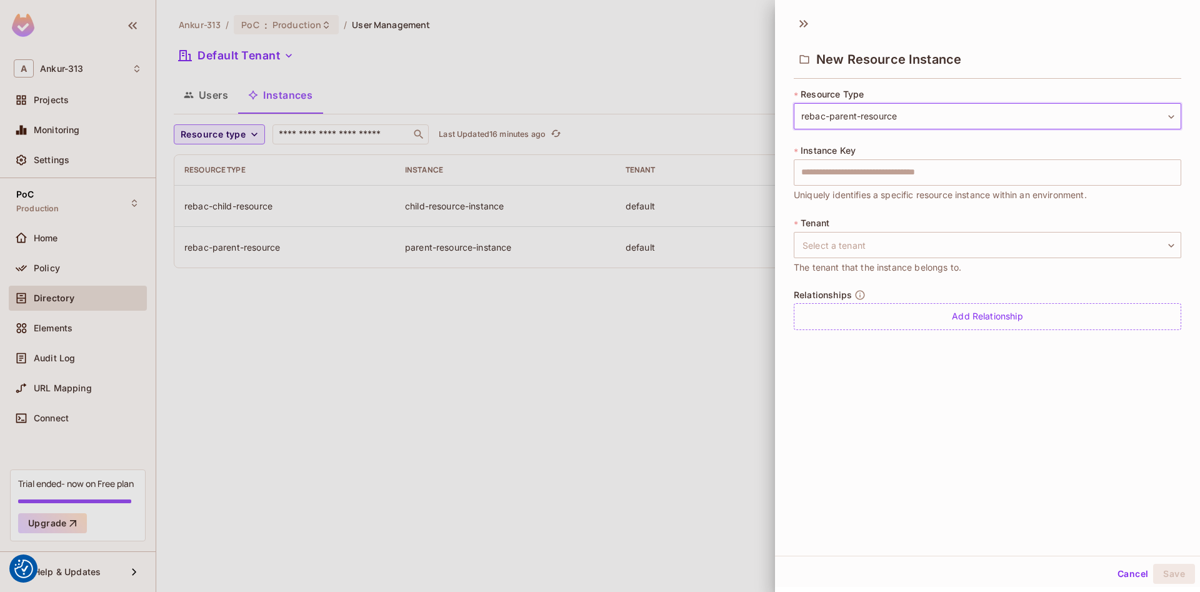
type input "**********"
click at [854, 172] on input "text" at bounding box center [987, 172] width 387 height 26
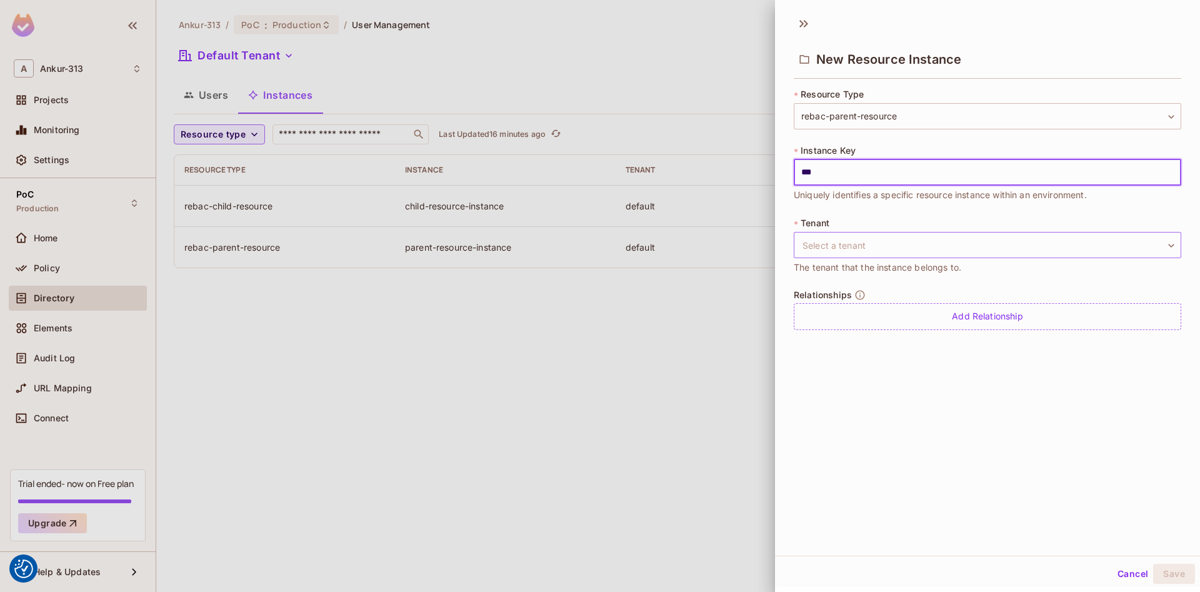
type input "***"
click at [840, 248] on body "We use cookies to enhance your browsing experience, serve personalized ads or c…" at bounding box center [600, 296] width 1200 height 592
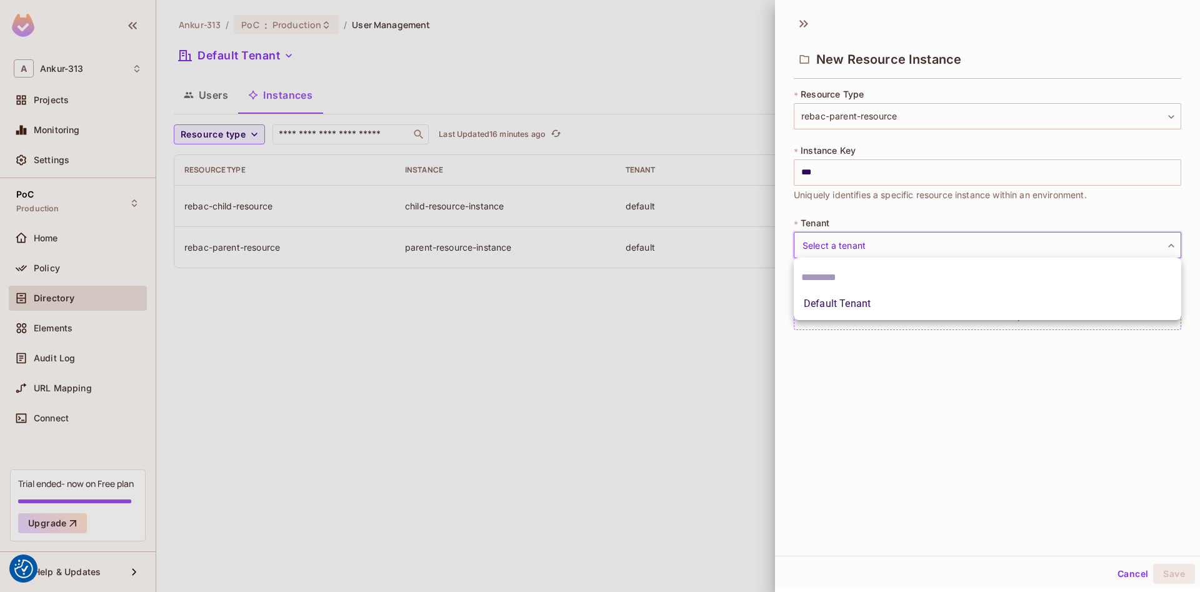
click at [827, 307] on li "Default Tenant" at bounding box center [987, 303] width 387 height 22
type input "*******"
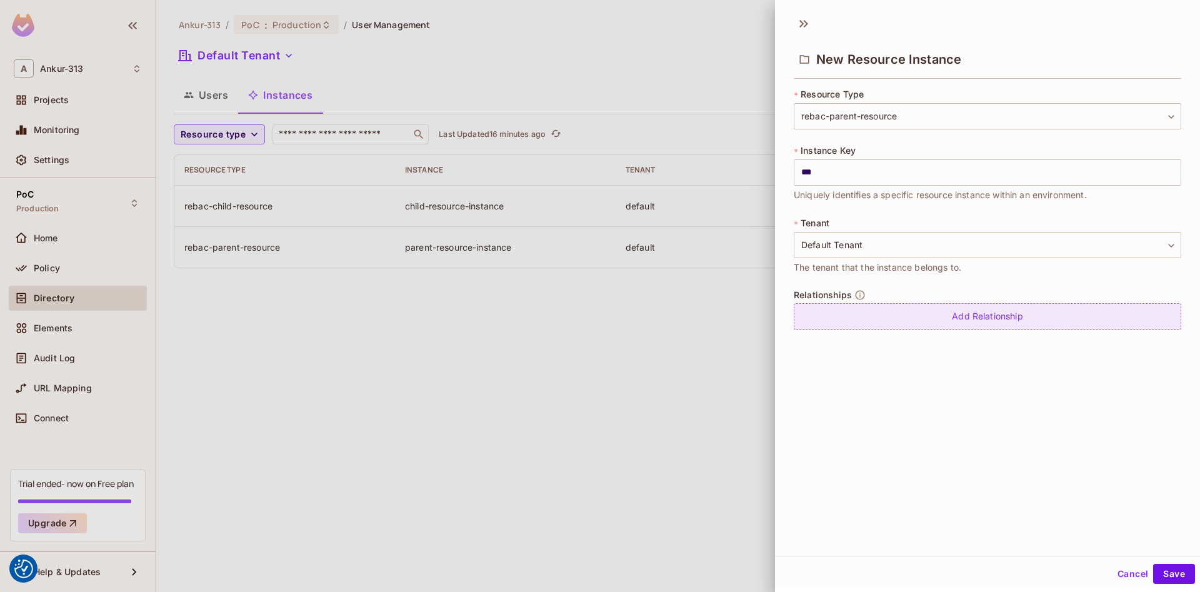
click at [987, 317] on div "Add Relationship" at bounding box center [987, 316] width 387 height 27
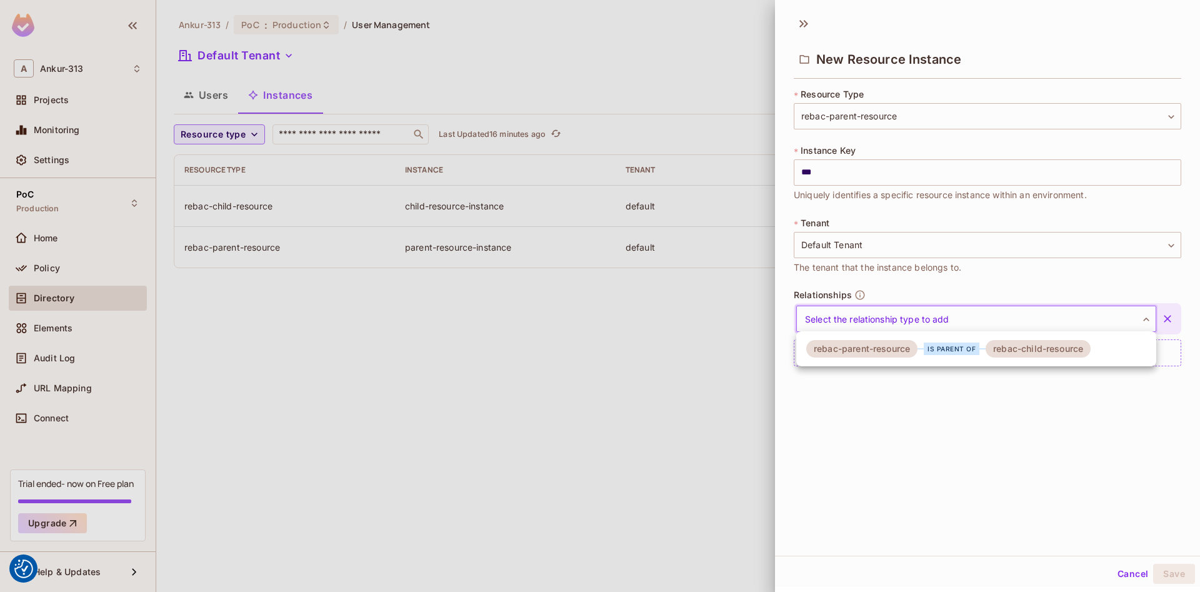
click at [884, 312] on body "We use cookies to enhance your browsing experience, serve personalized ads or c…" at bounding box center [600, 296] width 1200 height 592
click at [968, 351] on div "is parent of" at bounding box center [952, 348] width 56 height 12
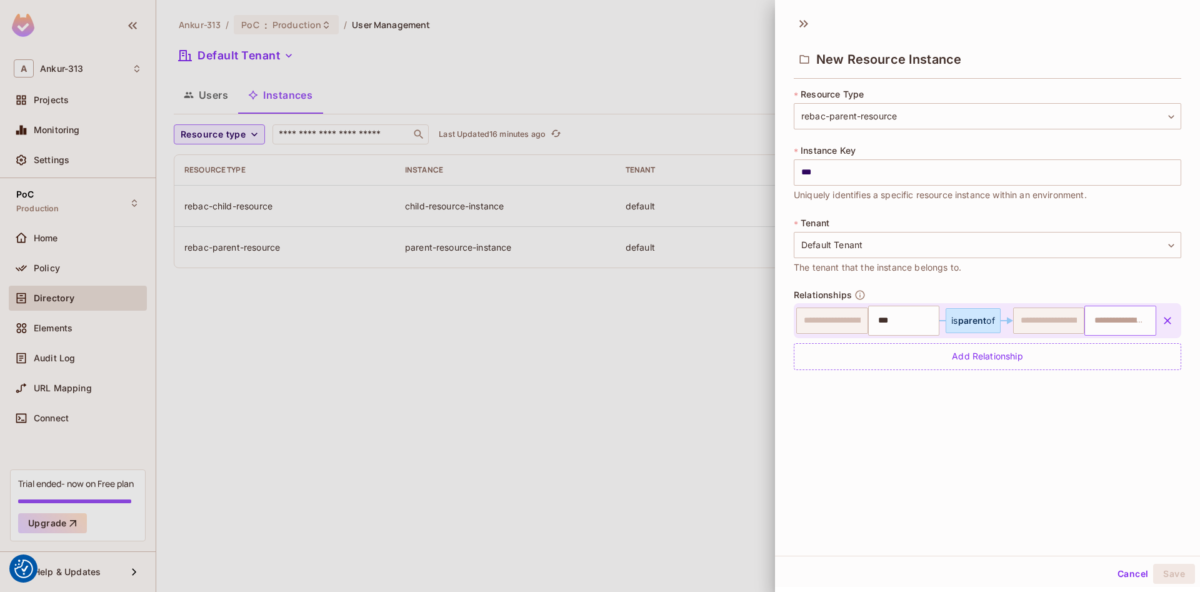
click at [1121, 316] on input "text" at bounding box center [1119, 320] width 64 height 25
click at [1124, 580] on button "Cancel" at bounding box center [1132, 574] width 41 height 20
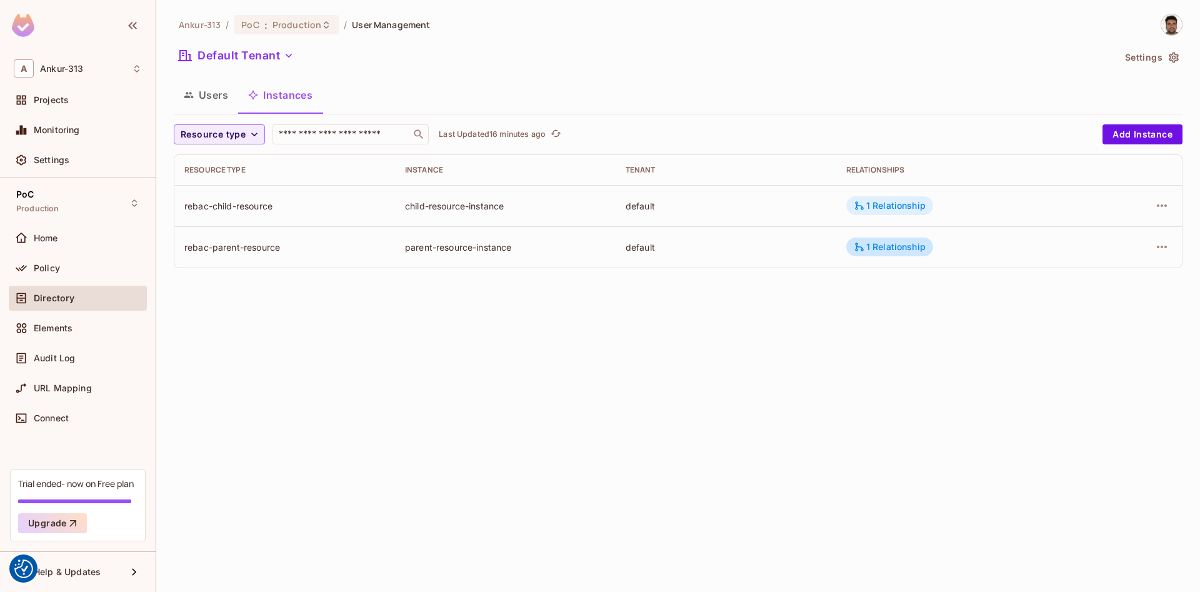
click at [905, 205] on div "1 Relationship" at bounding box center [890, 205] width 72 height 11
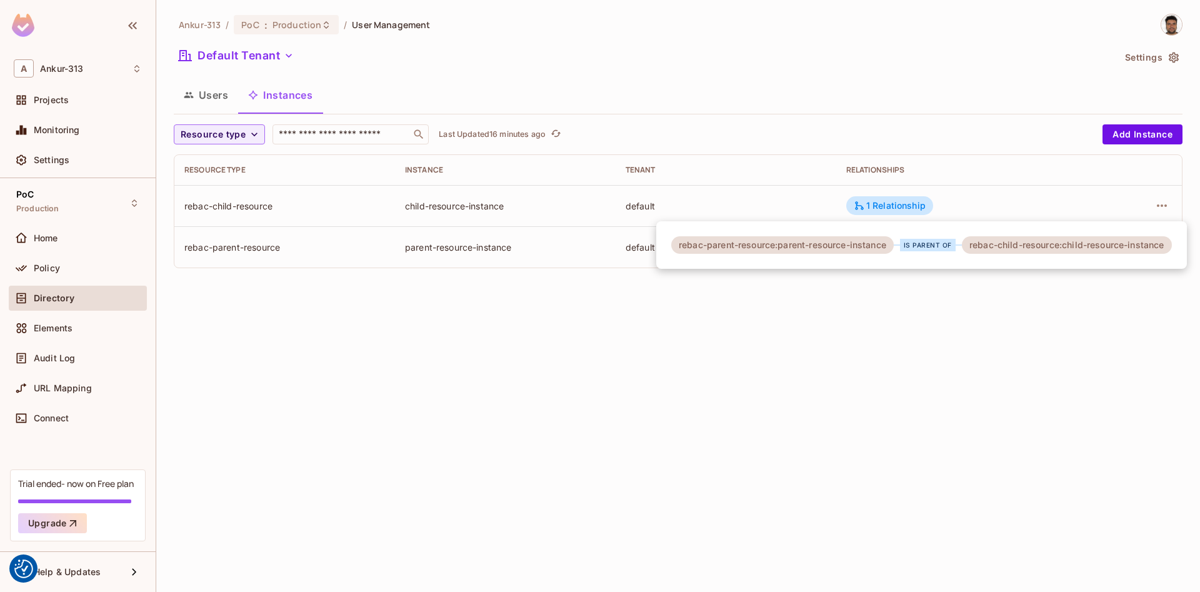
click at [899, 421] on div at bounding box center [600, 296] width 1200 height 592
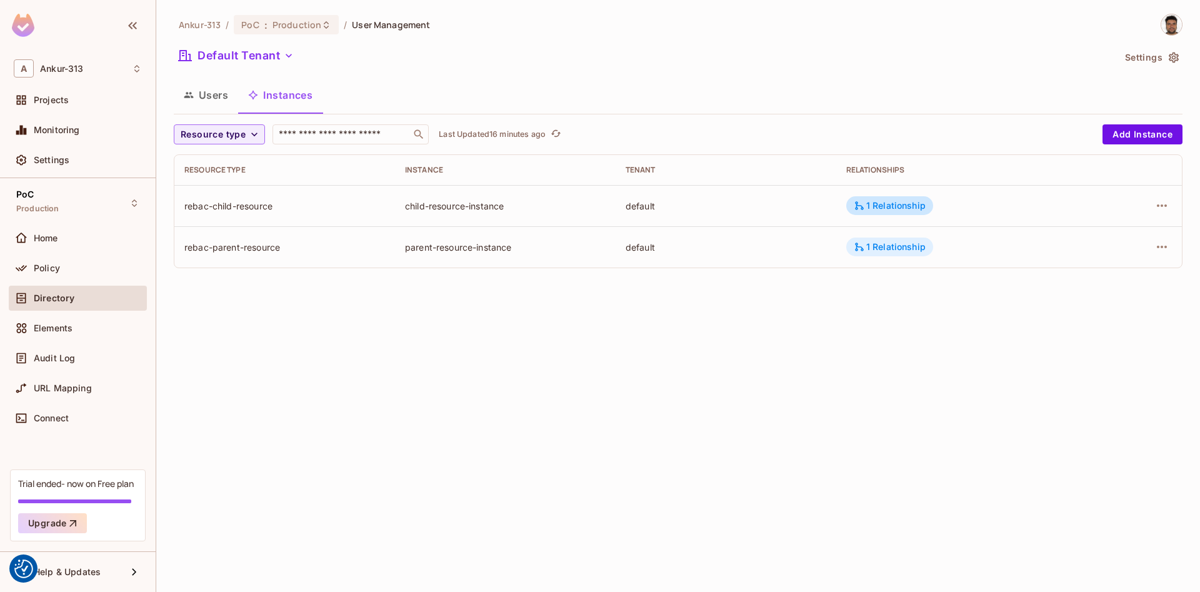
click at [877, 249] on div "1 Relationship" at bounding box center [890, 246] width 72 height 11
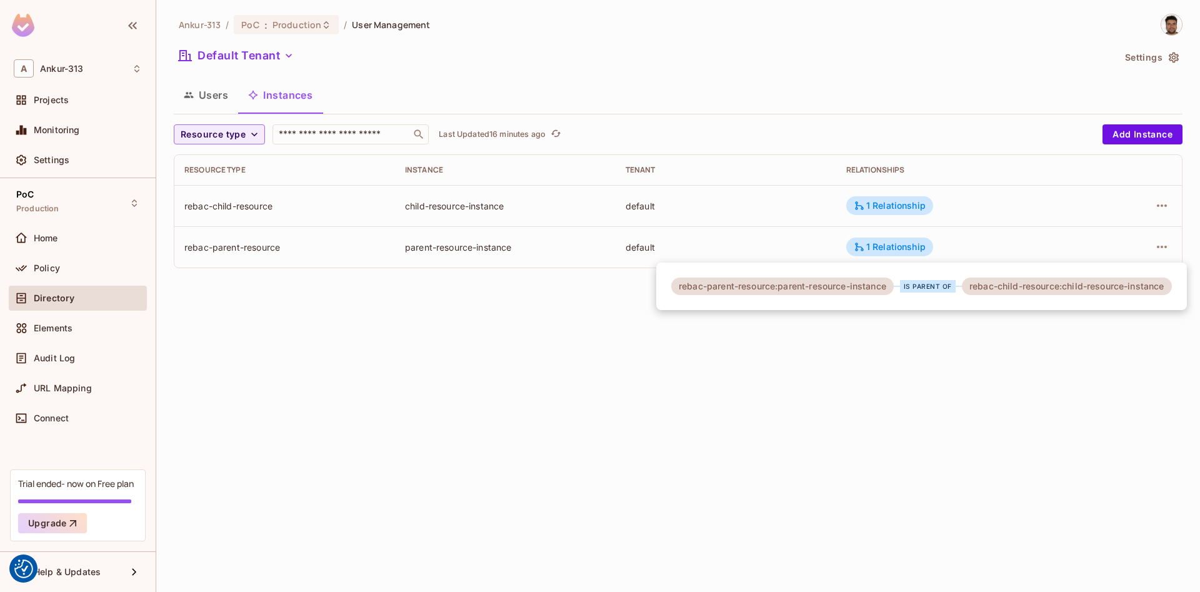
click at [867, 313] on div at bounding box center [600, 296] width 1200 height 592
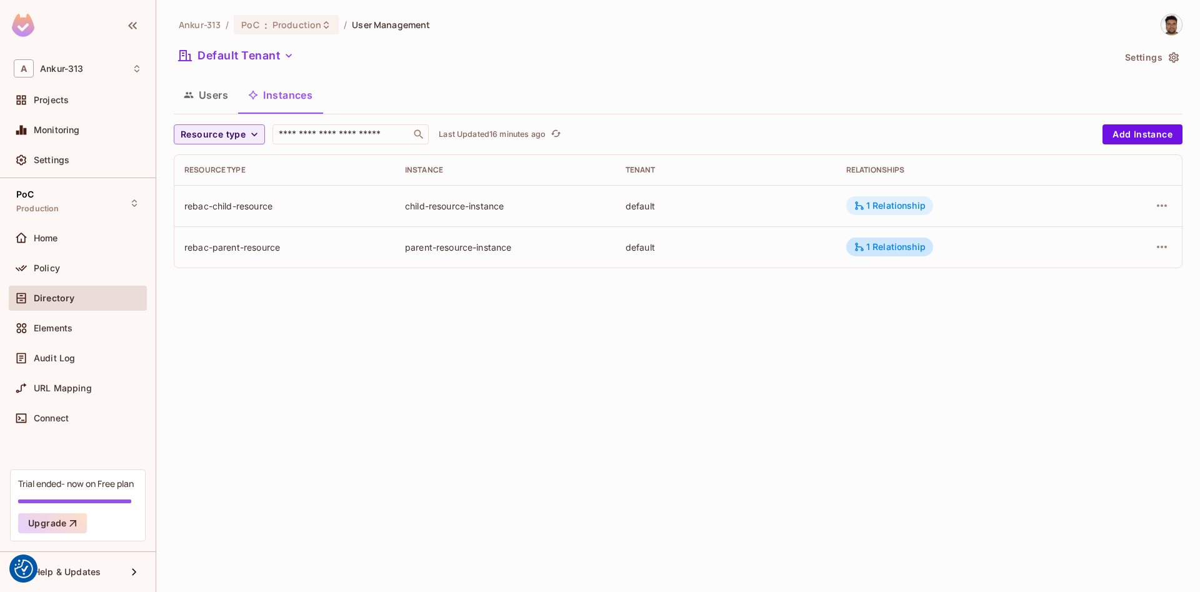
click at [881, 207] on div "1 Relationship" at bounding box center [890, 205] width 72 height 11
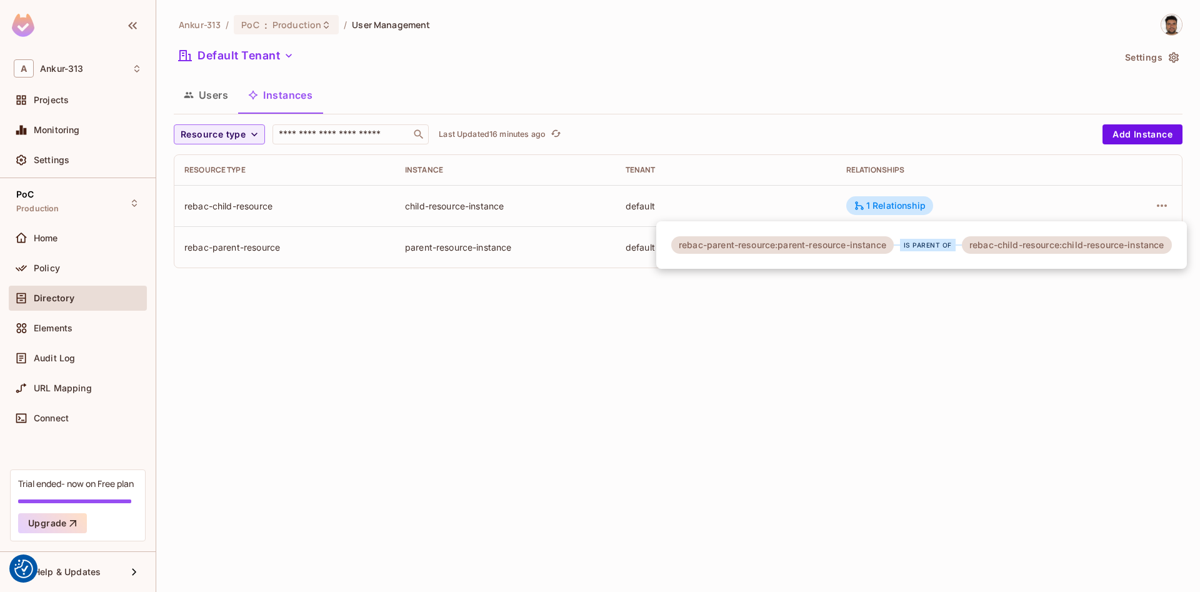
click at [842, 349] on div at bounding box center [600, 296] width 1200 height 592
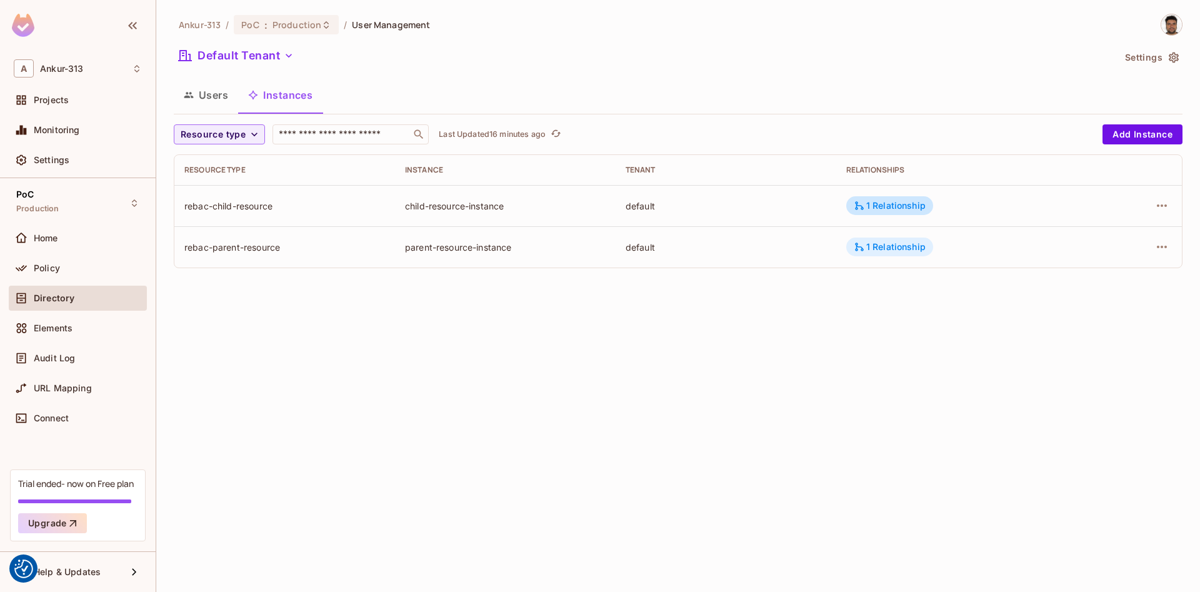
click at [879, 244] on div "1 Relationship" at bounding box center [890, 246] width 72 height 11
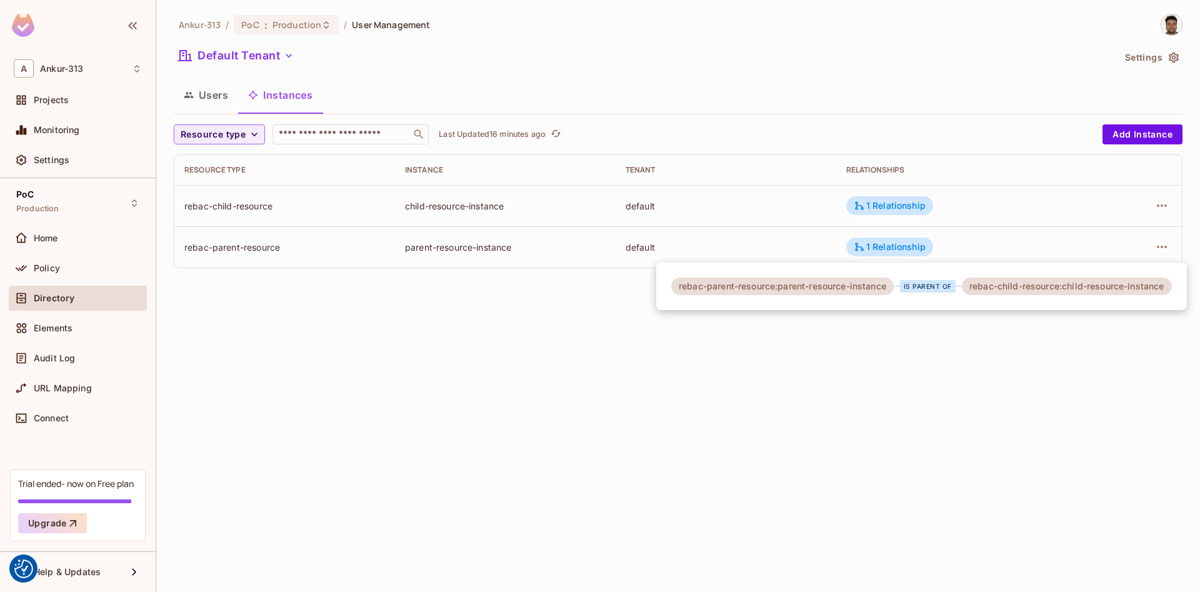
click at [814, 394] on div at bounding box center [600, 296] width 1200 height 592
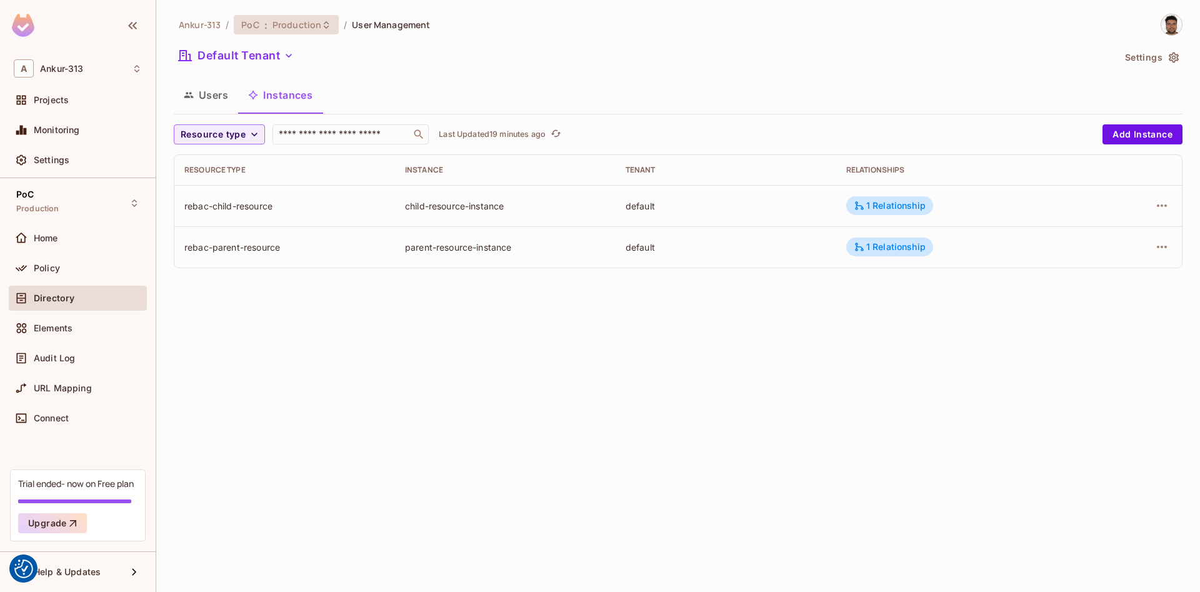
click at [276, 22] on span "Production" at bounding box center [296, 25] width 49 height 12
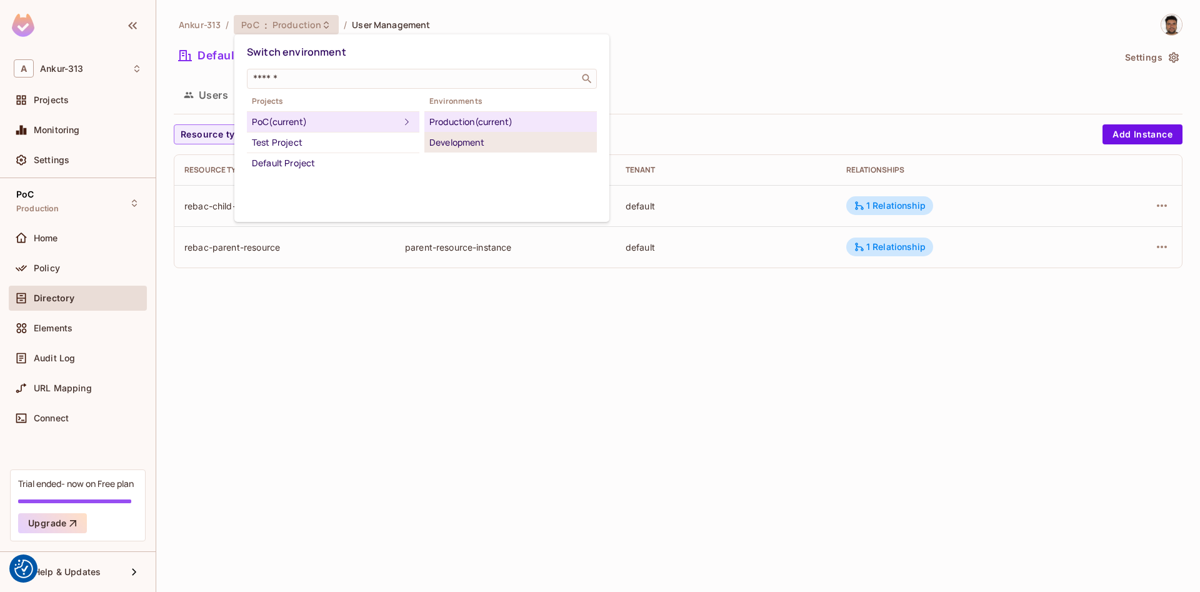
click at [459, 146] on div "Development" at bounding box center [510, 142] width 162 height 15
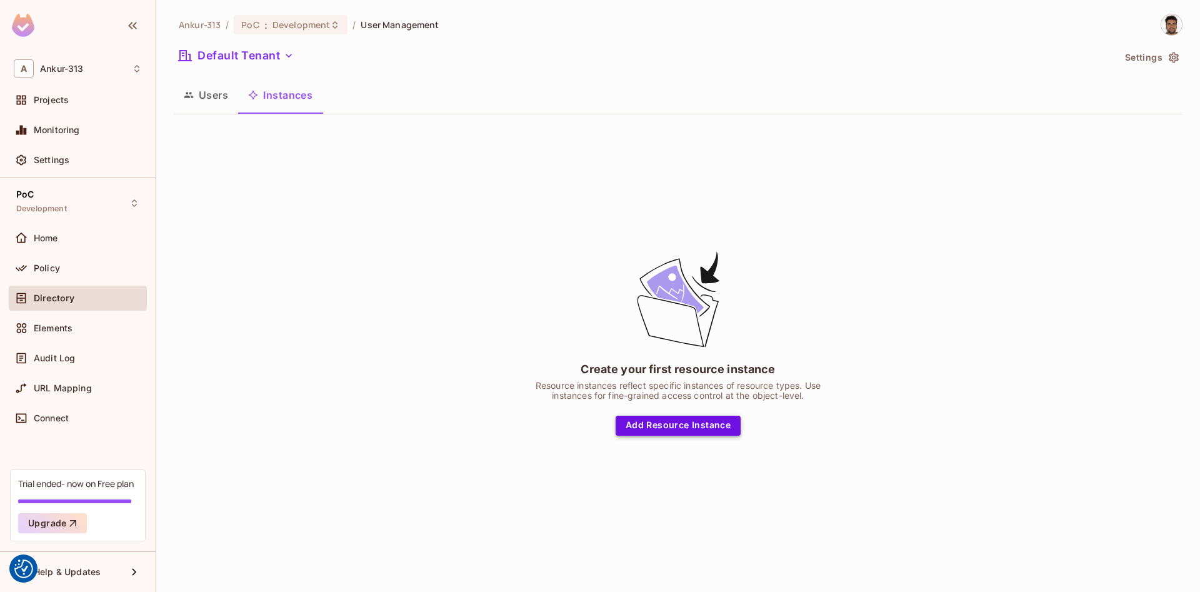
click at [666, 427] on button "Add Resource Instance" at bounding box center [678, 426] width 125 height 20
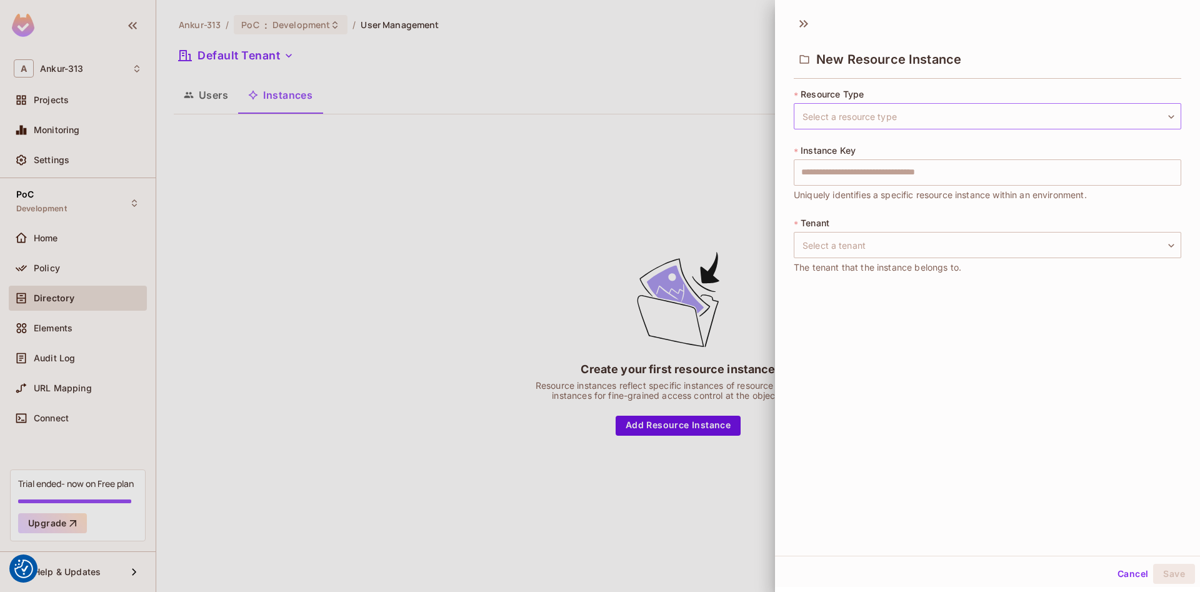
click at [831, 119] on body "We use cookies to enhance your browsing experience, serve personalized ads or c…" at bounding box center [600, 296] width 1200 height 592
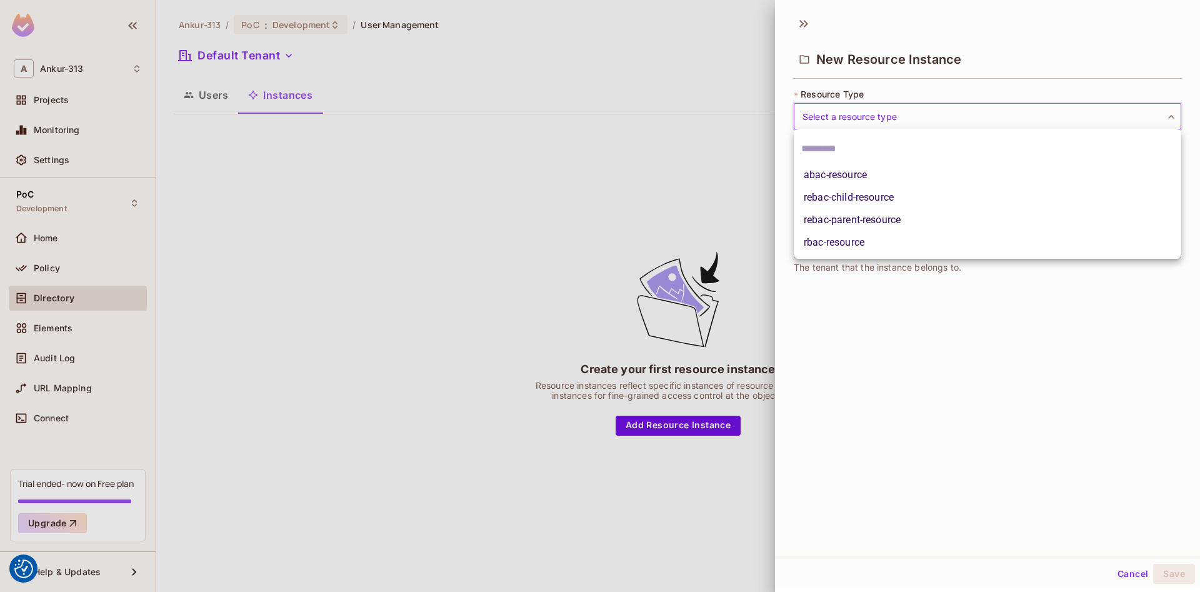
click at [858, 217] on li "rebac-parent-resource" at bounding box center [987, 220] width 387 height 22
type input "**********"
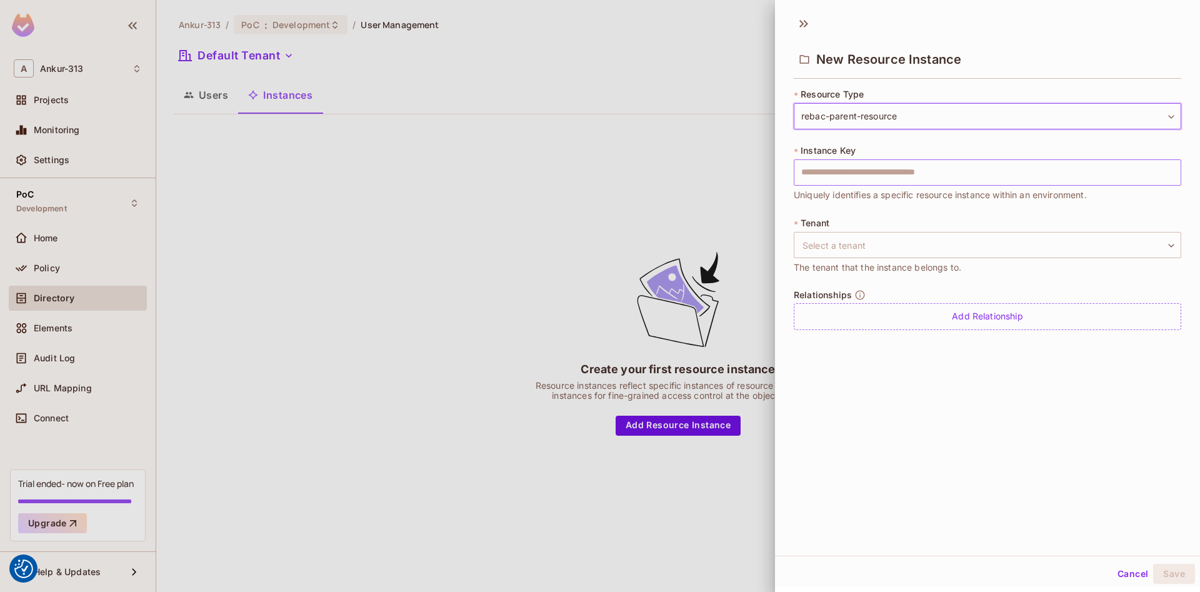
click at [847, 173] on input "text" at bounding box center [987, 172] width 387 height 26
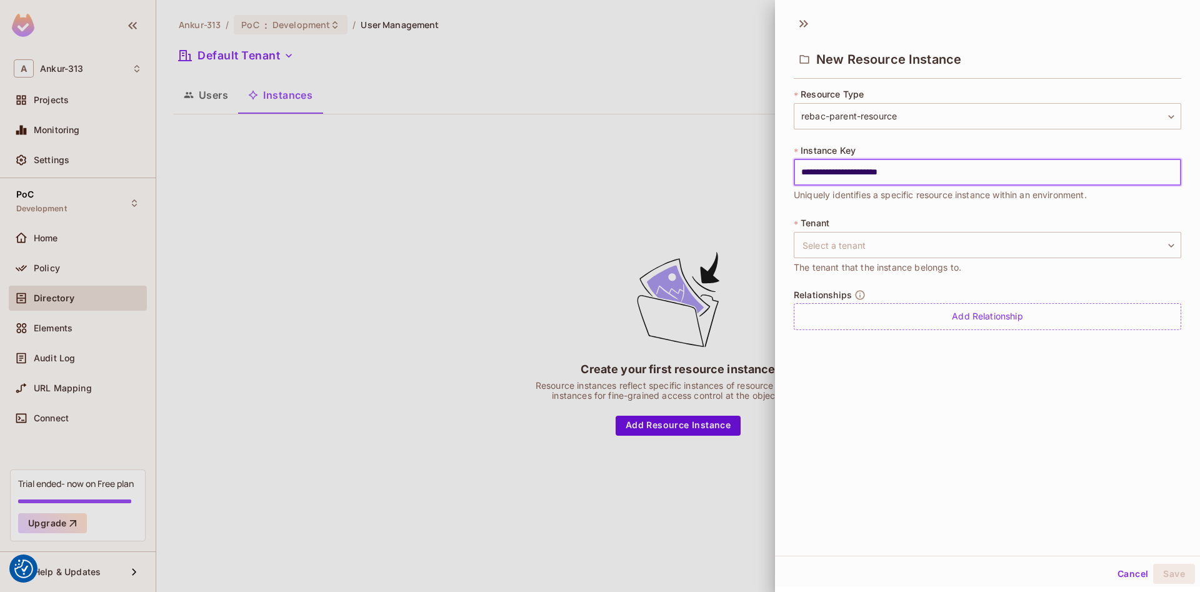
type input "**********"
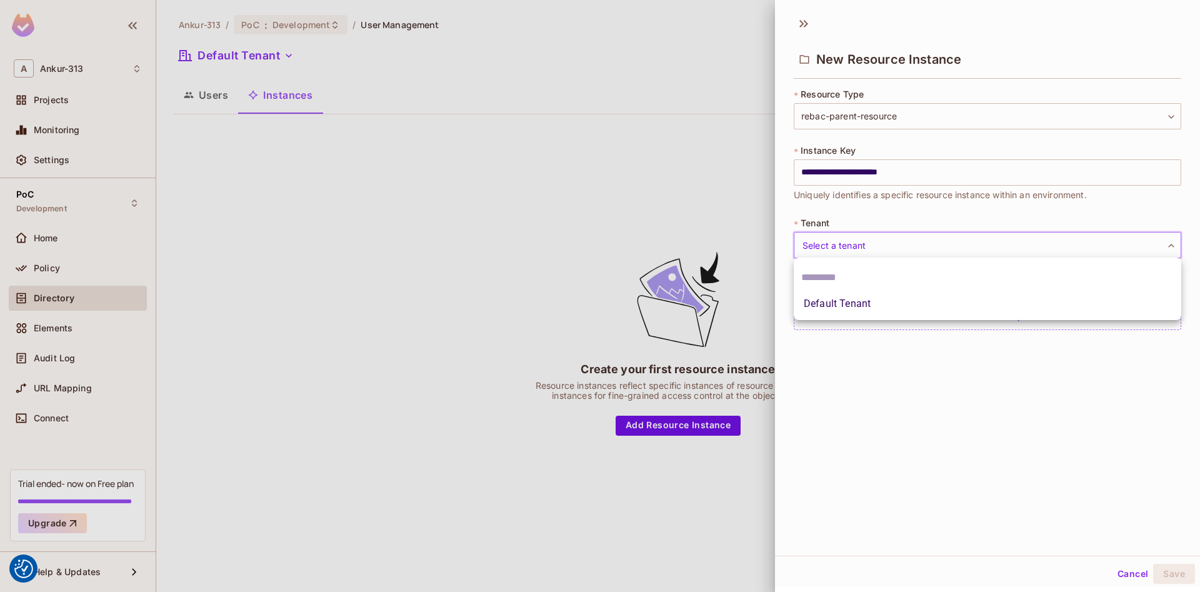
click at [849, 240] on body "We use cookies to enhance your browsing experience, serve personalized ads or c…" at bounding box center [600, 296] width 1200 height 592
click at [826, 301] on li "Default Tenant" at bounding box center [987, 303] width 387 height 22
type input "*******"
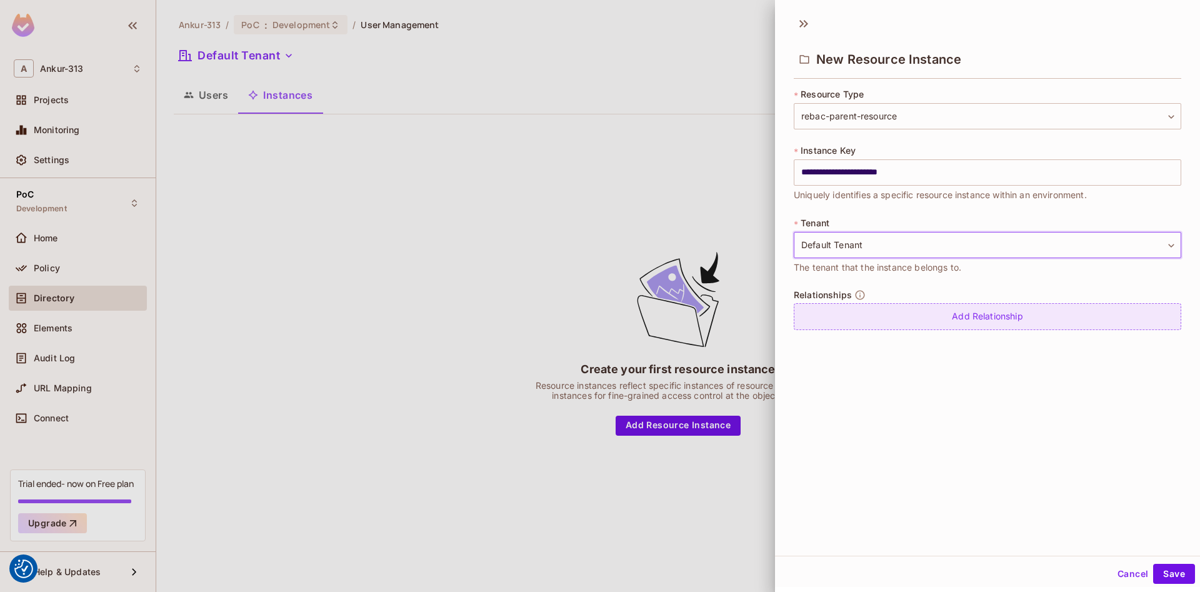
click at [973, 316] on div "Add Relationship" at bounding box center [987, 316] width 387 height 27
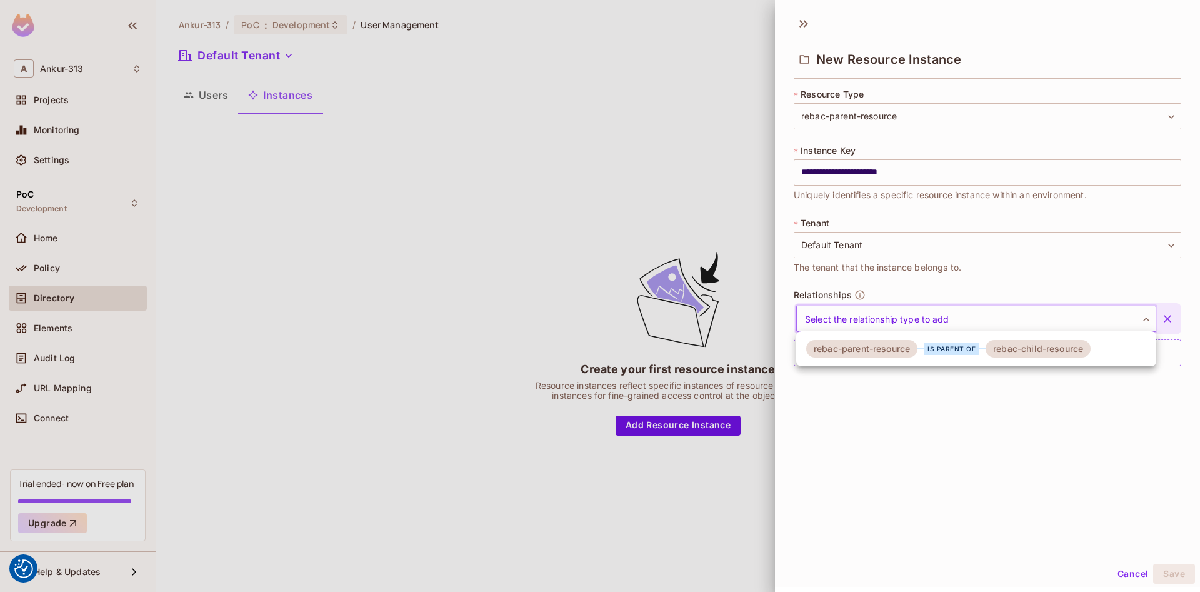
click at [882, 319] on body "We use cookies to enhance your browsing experience, serve personalized ads or c…" at bounding box center [600, 296] width 1200 height 592
click at [960, 349] on div "is parent of" at bounding box center [952, 348] width 56 height 12
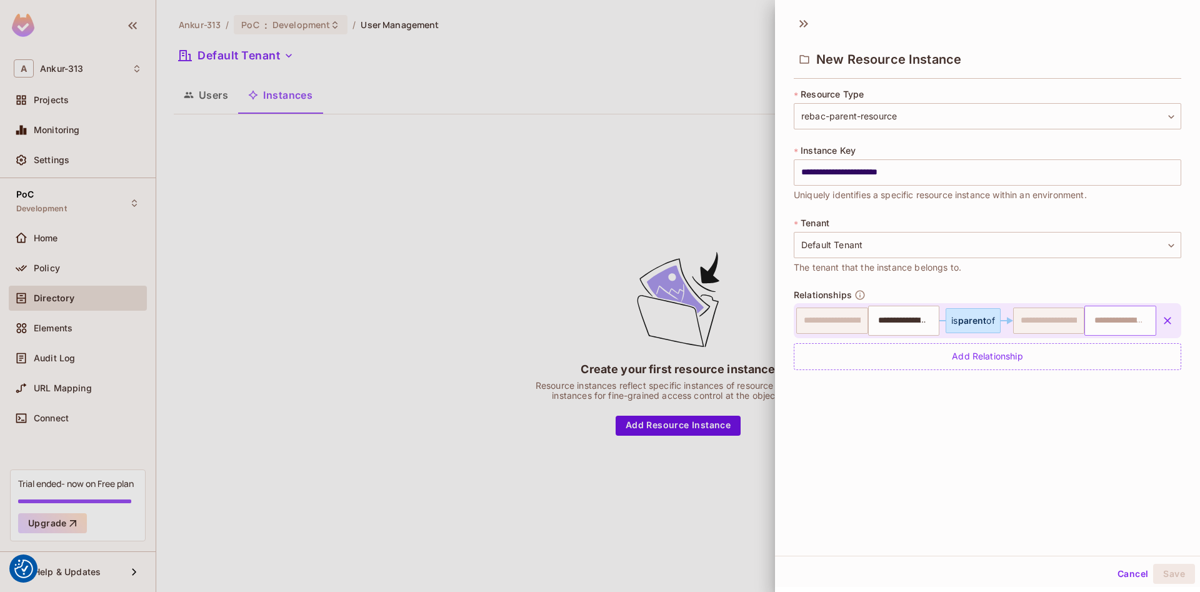
click at [1128, 322] on input "text" at bounding box center [1119, 320] width 64 height 25
click at [900, 328] on input "**********" at bounding box center [903, 320] width 64 height 25
drag, startPoint x: 882, startPoint y: 321, endPoint x: 979, endPoint y: 325, distance: 96.9
click at [933, 325] on input "**********" at bounding box center [902, 320] width 62 height 25
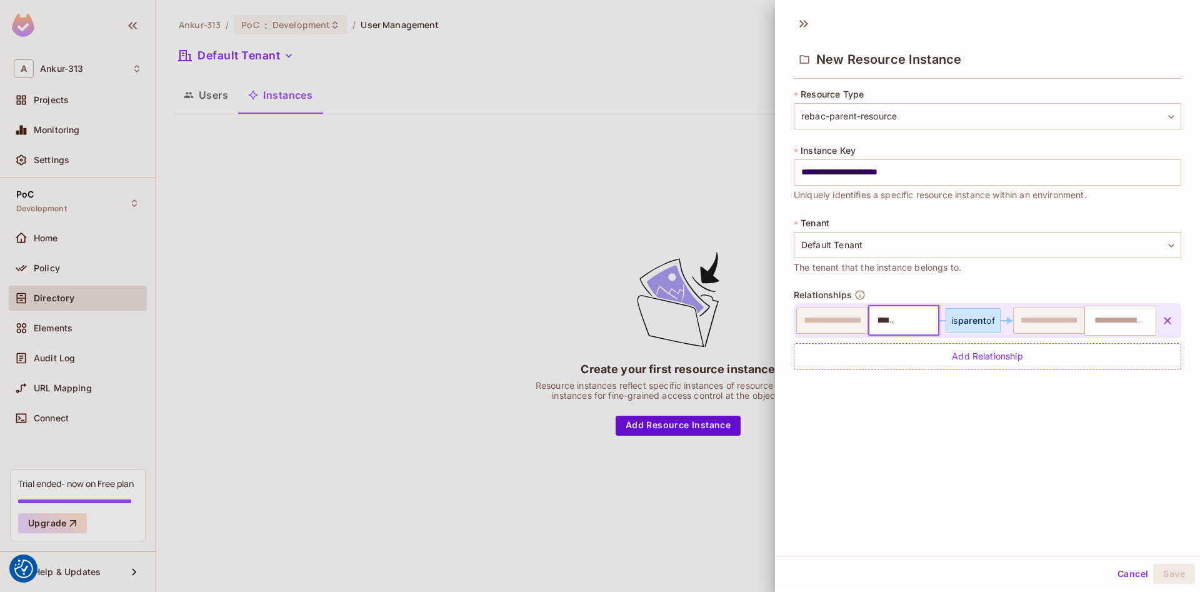
click at [886, 321] on input "**********" at bounding box center [902, 320] width 62 height 25
click at [1123, 320] on input "text" at bounding box center [1119, 320] width 64 height 25
type input "**********"
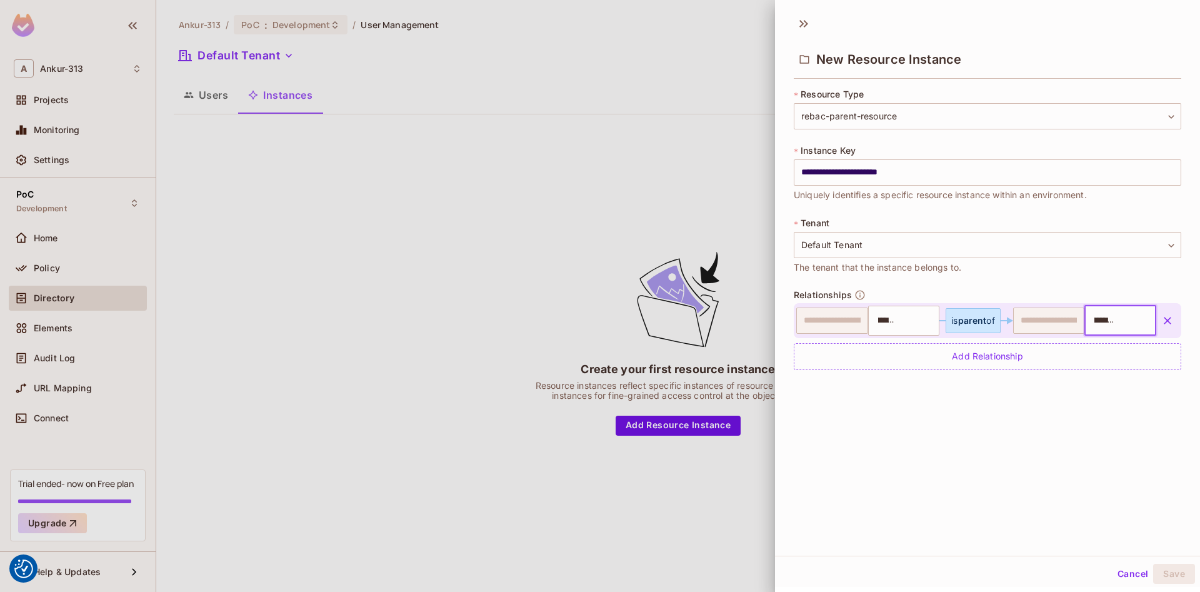
scroll to position [0, 54]
click at [1109, 317] on input "**********" at bounding box center [1118, 320] width 62 height 25
click at [1163, 572] on button "Save" at bounding box center [1174, 574] width 42 height 20
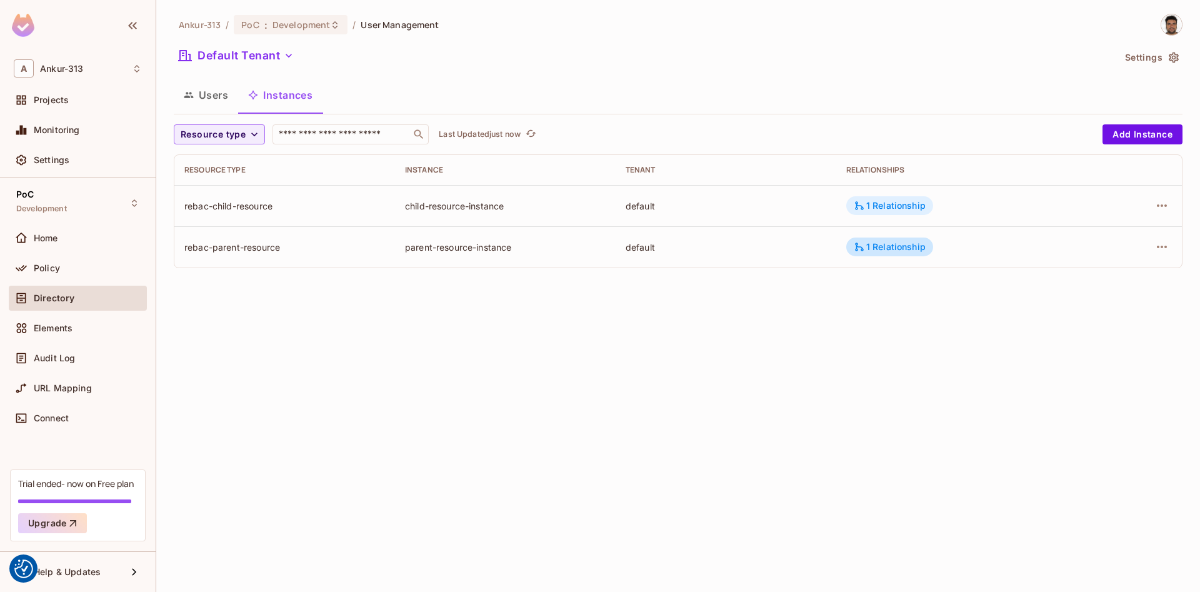
click at [914, 207] on div "1 Relationship" at bounding box center [890, 205] width 72 height 11
click at [1139, 127] on button "Add Instance" at bounding box center [1142, 134] width 80 height 20
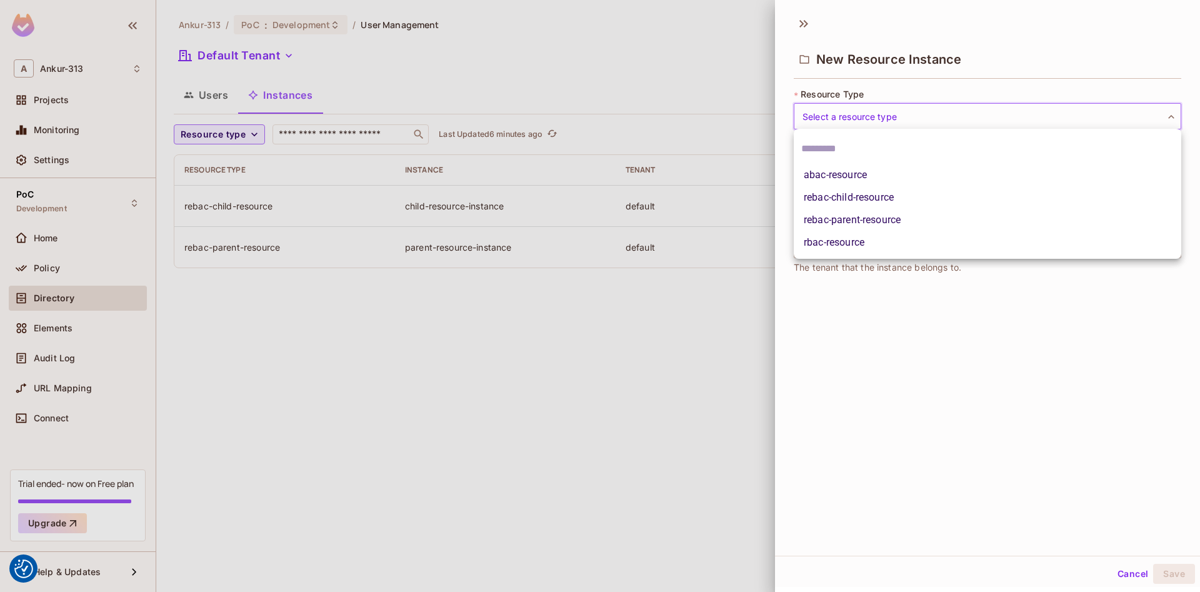
click at [864, 113] on body "We use cookies to enhance your browsing experience, serve personalized ads or c…" at bounding box center [600, 296] width 1200 height 592
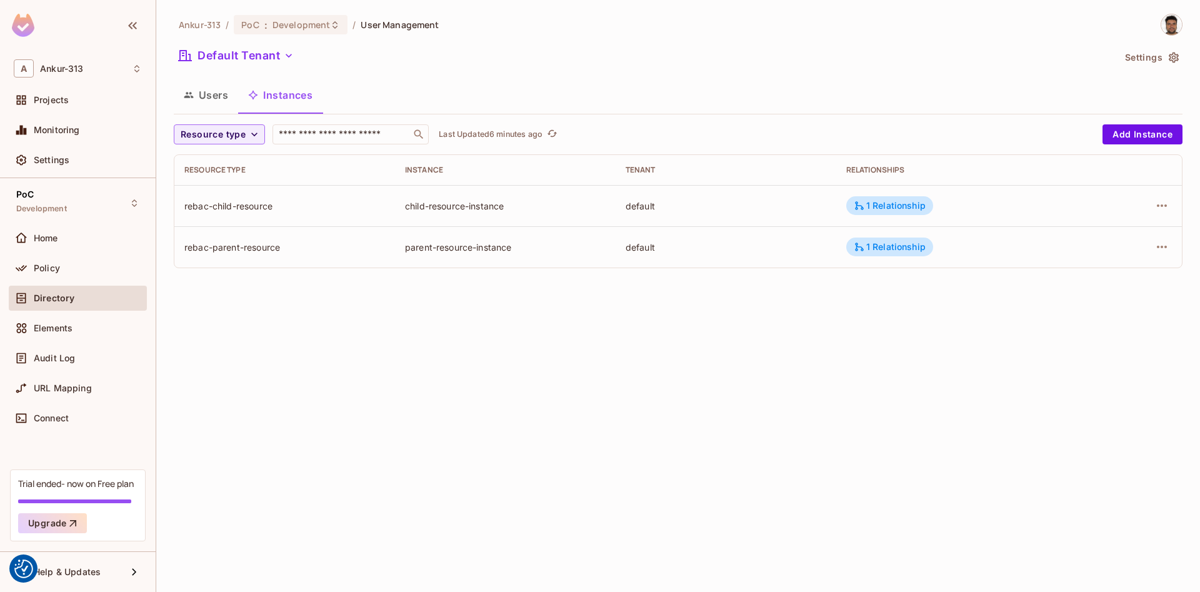
click at [516, 379] on div "Ankur-313 / PoC : Development / User Management Default Tenant Settings Users I…" at bounding box center [678, 296] width 1044 height 592
click at [1164, 207] on icon "button" at bounding box center [1161, 205] width 15 height 15
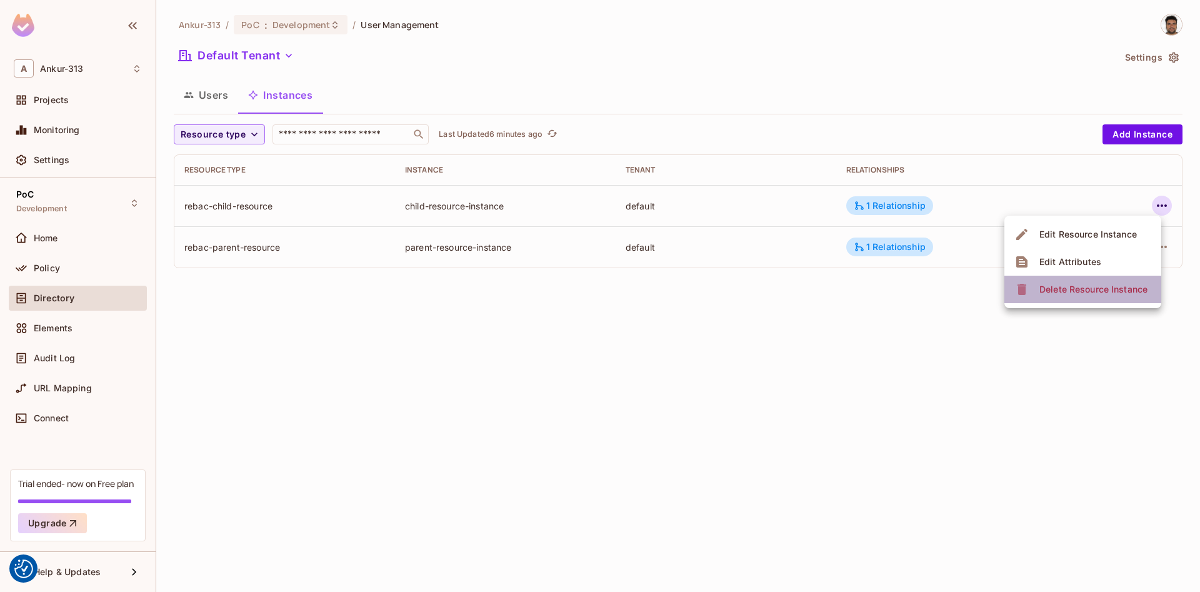
click at [1073, 286] on div "Delete Resource Instance" at bounding box center [1093, 289] width 108 height 12
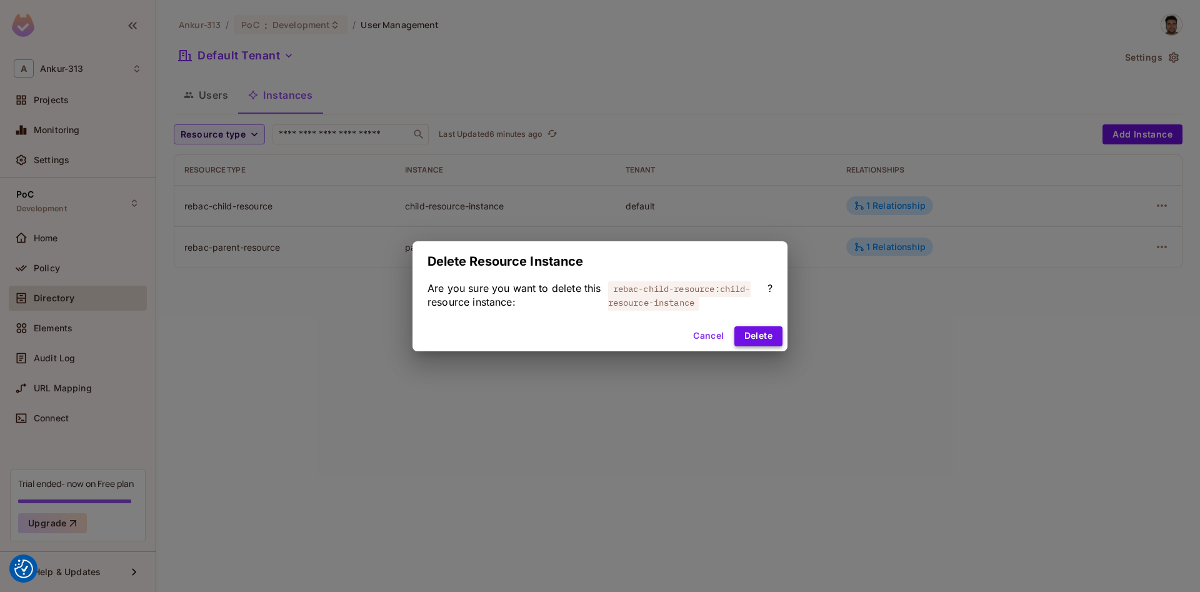
click at [752, 331] on button "Delete" at bounding box center [758, 336] width 48 height 20
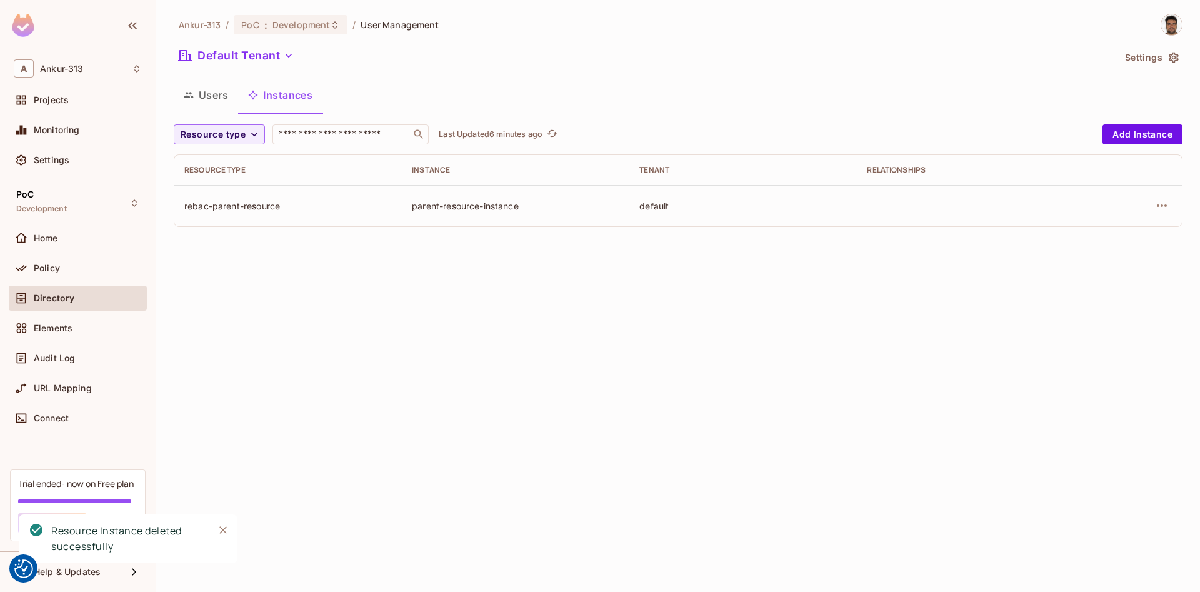
drag, startPoint x: 767, startPoint y: 376, endPoint x: 902, endPoint y: 319, distance: 146.2
click at [767, 376] on div "Ankur-313 / PoC : Development / User Management Default Tenant Settings Users I…" at bounding box center [678, 296] width 1044 height 592
click at [1166, 206] on icon "button" at bounding box center [1162, 205] width 10 height 2
click at [1048, 292] on div "Delete Resource Instance" at bounding box center [1093, 289] width 108 height 12
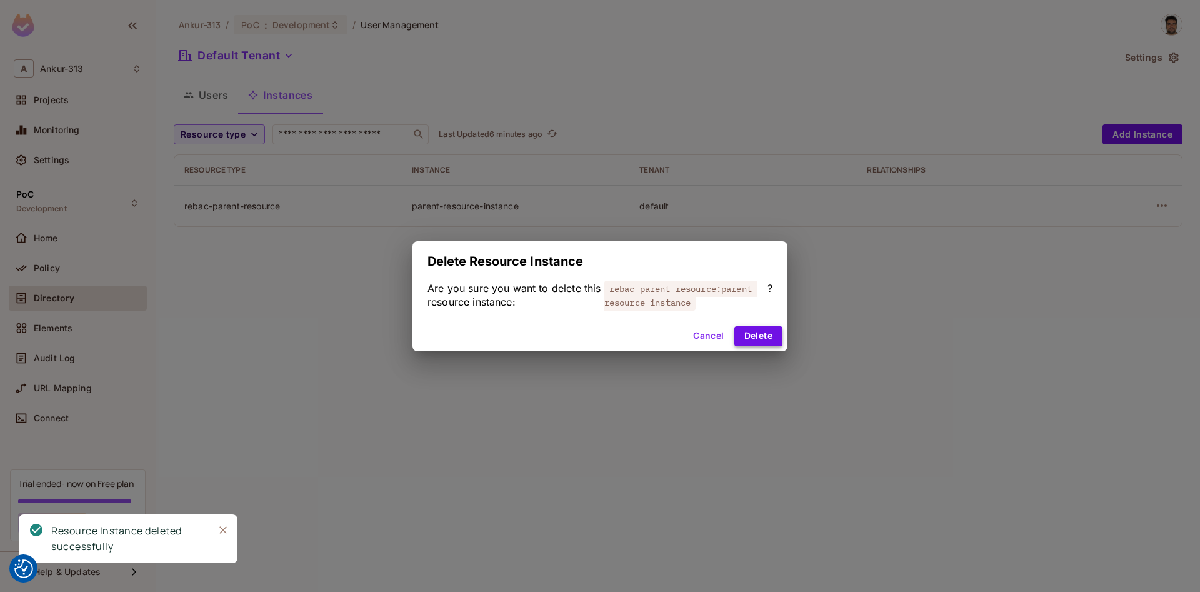
click at [770, 332] on button "Delete" at bounding box center [758, 336] width 48 height 20
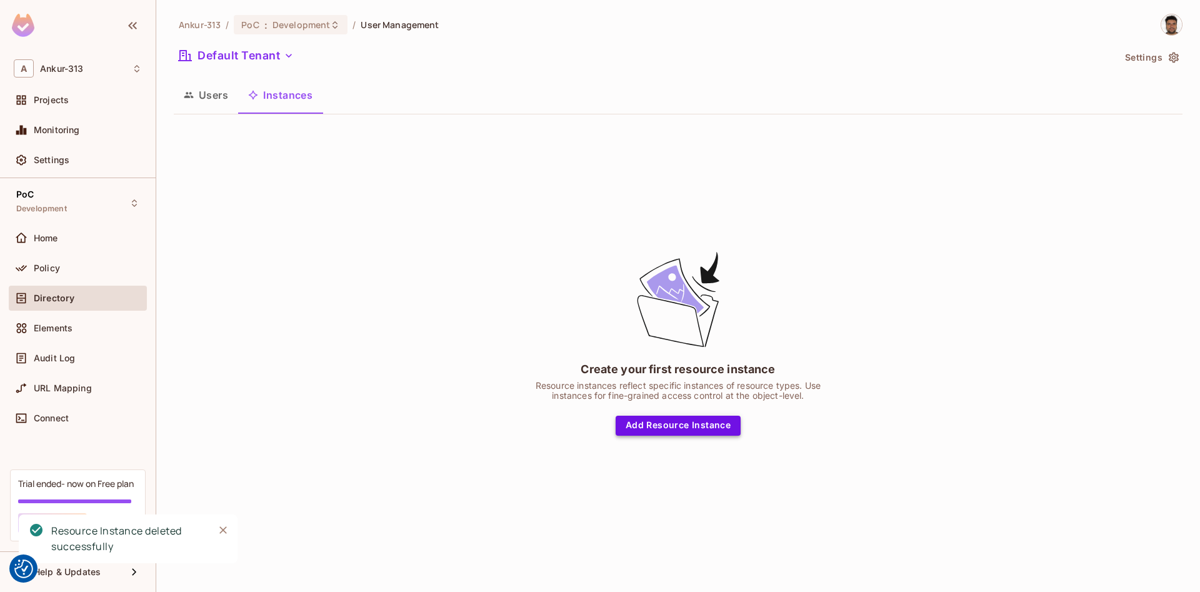
click at [666, 428] on button "Add Resource Instance" at bounding box center [678, 426] width 125 height 20
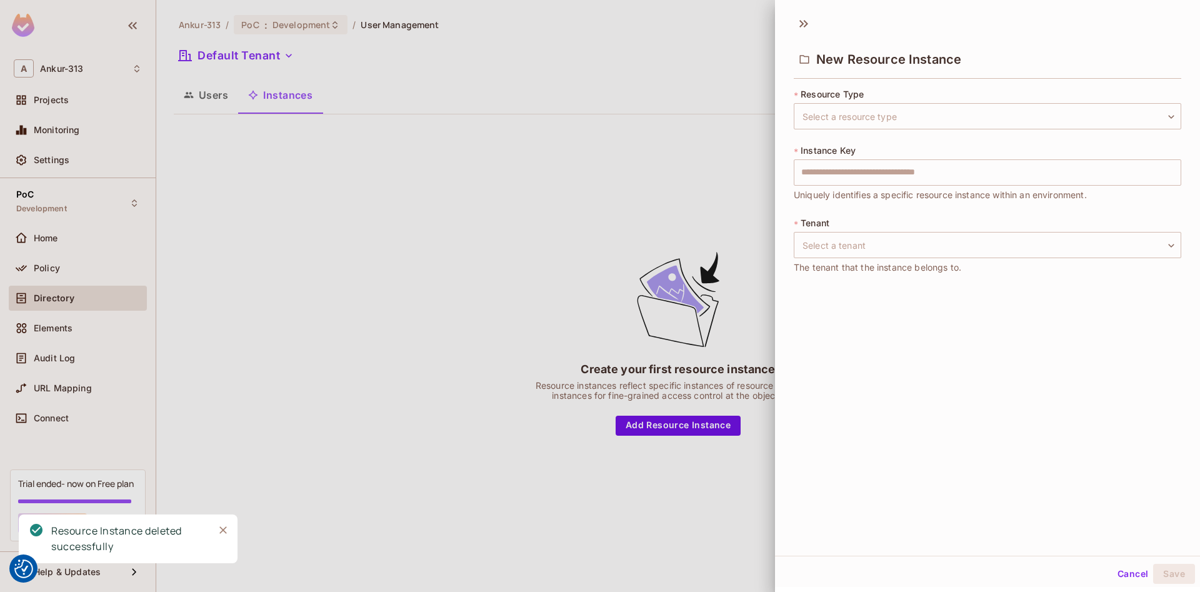
click at [422, 96] on div at bounding box center [600, 296] width 1200 height 592
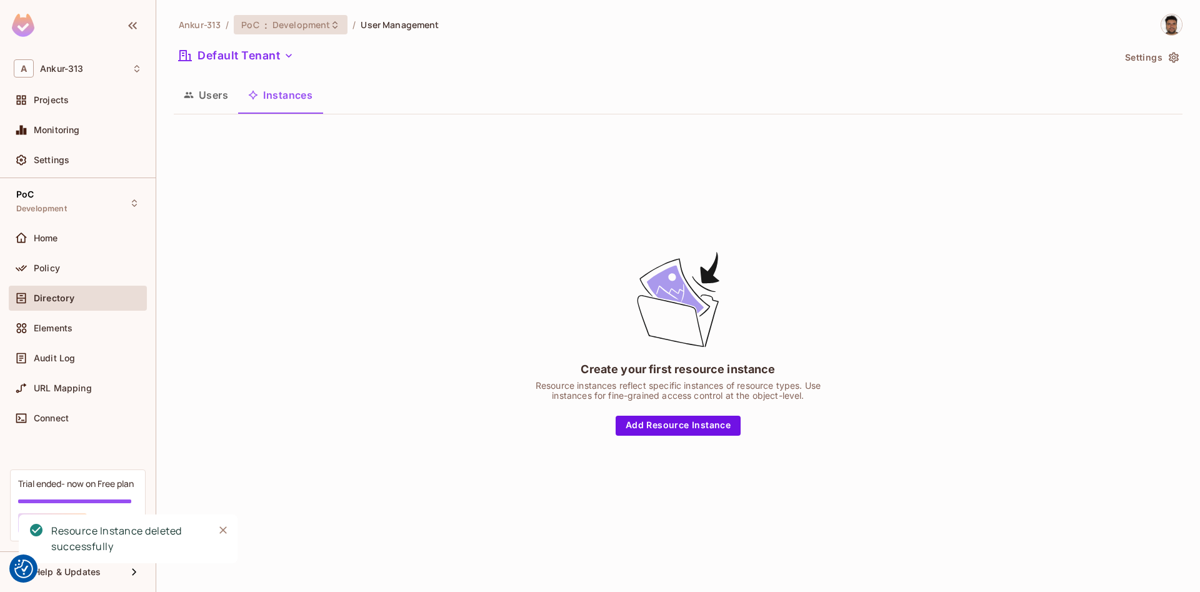
click at [307, 27] on span "Development" at bounding box center [300, 25] width 57 height 12
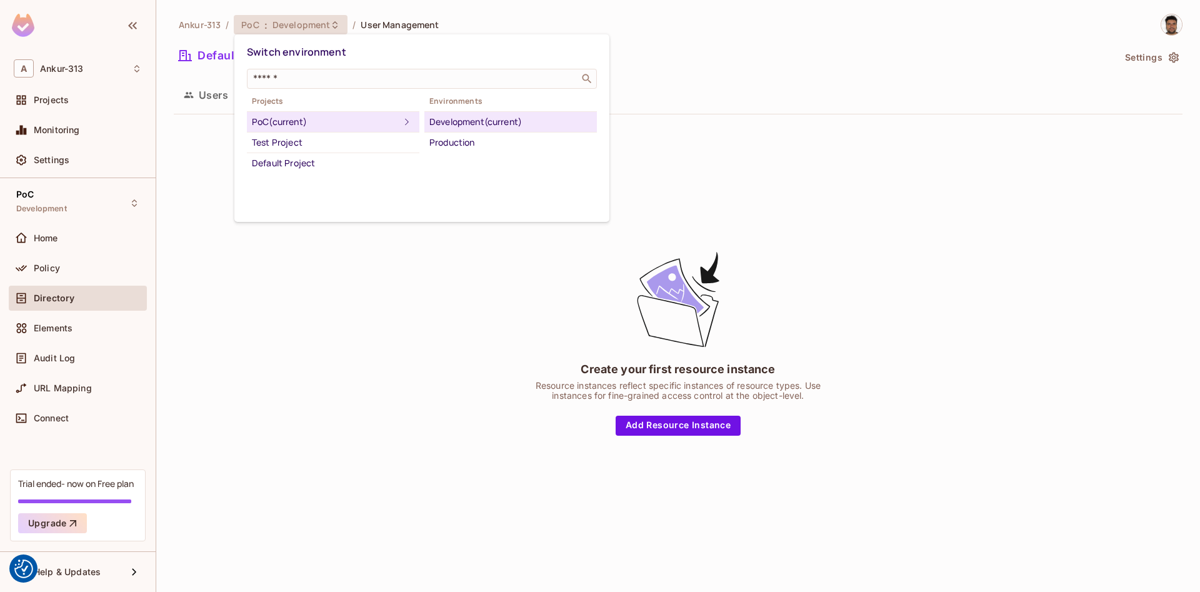
click at [433, 384] on div at bounding box center [600, 296] width 1200 height 592
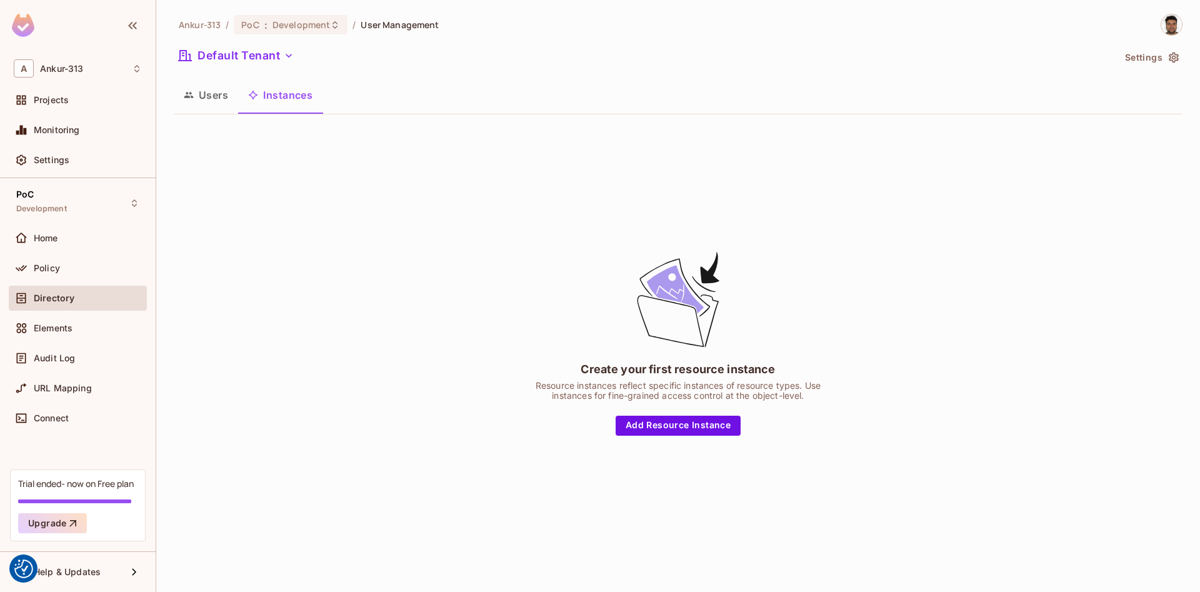
click at [656, 425] on button "Add Resource Instance" at bounding box center [678, 426] width 125 height 20
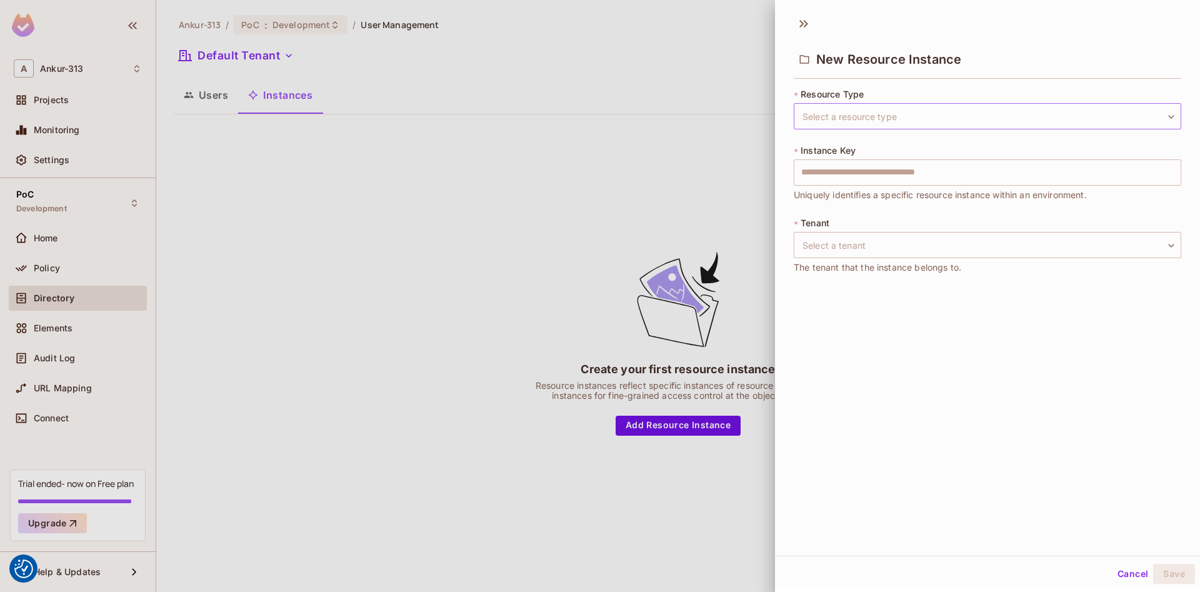
click at [858, 118] on body "We use cookies to enhance your browsing experience, serve personalized ads or c…" at bounding box center [600, 296] width 1200 height 592
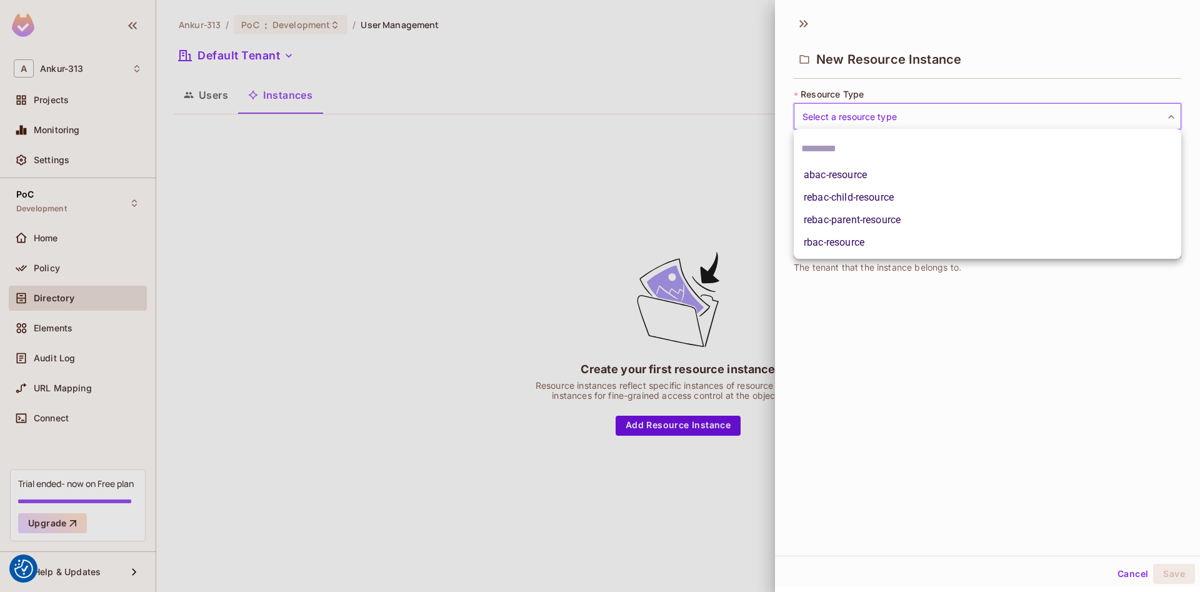
click at [847, 221] on li "rebac-parent-resource" at bounding box center [987, 220] width 387 height 22
type input "**********"
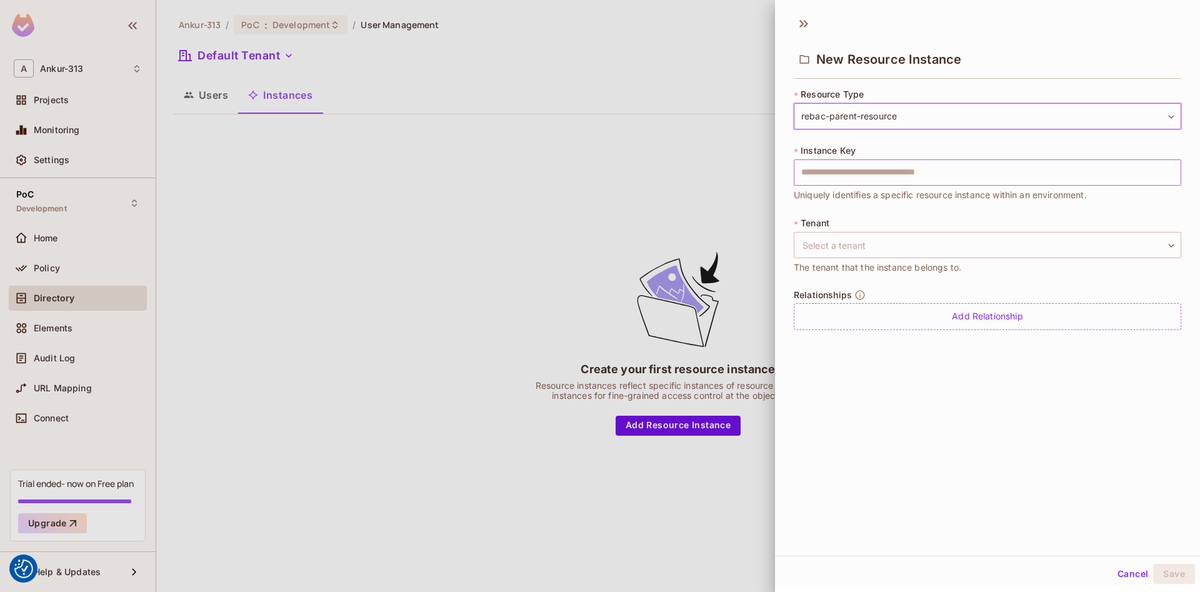
click at [844, 174] on input "text" at bounding box center [987, 172] width 387 height 26
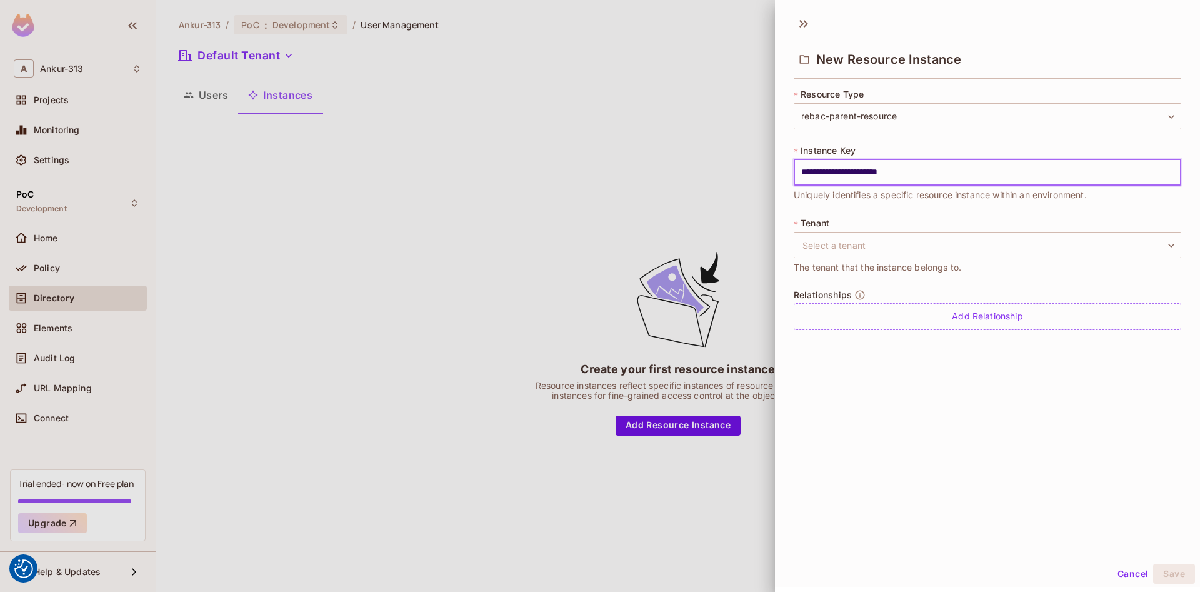
type input "**********"
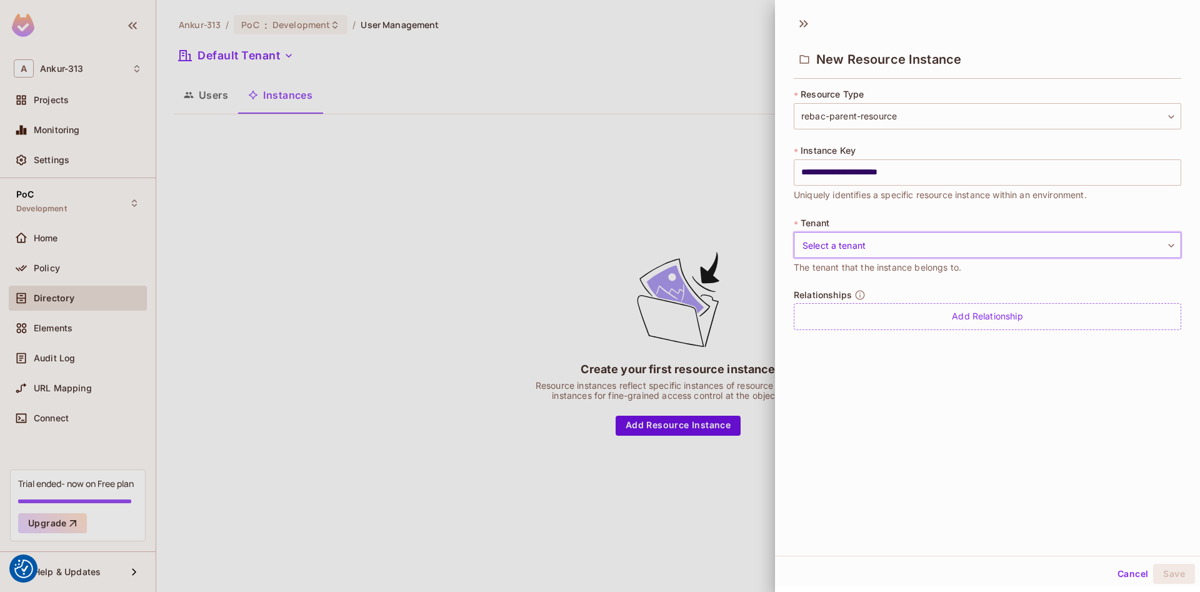
click at [884, 238] on body "We use cookies to enhance your browsing experience, serve personalized ads or c…" at bounding box center [600, 296] width 1200 height 592
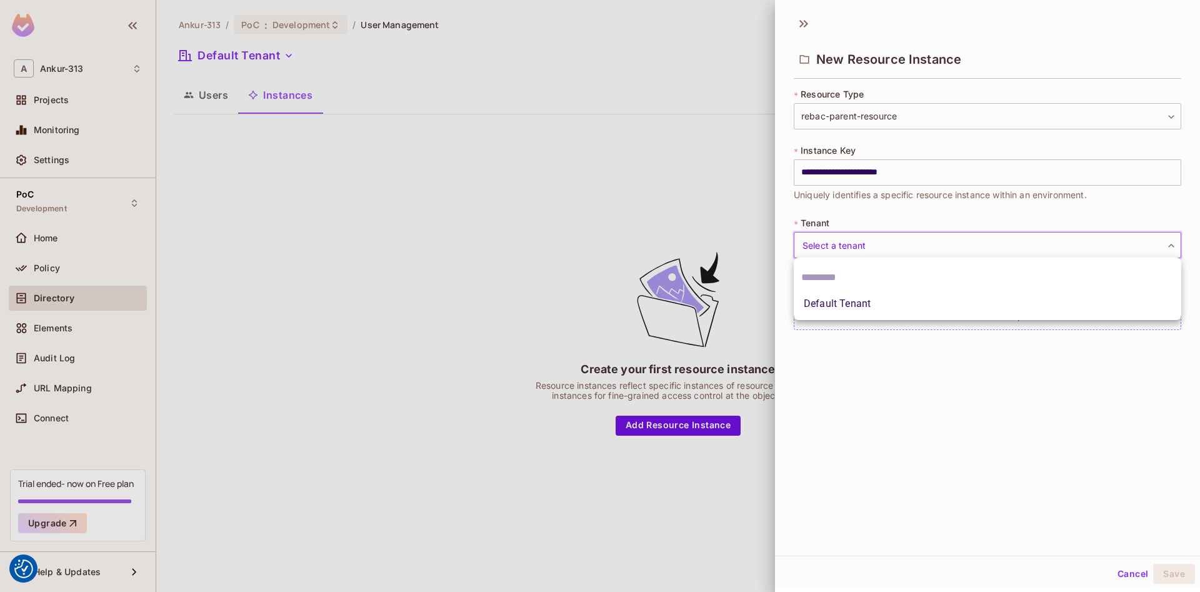
click at [842, 304] on li "Default Tenant" at bounding box center [987, 303] width 387 height 22
type input "*******"
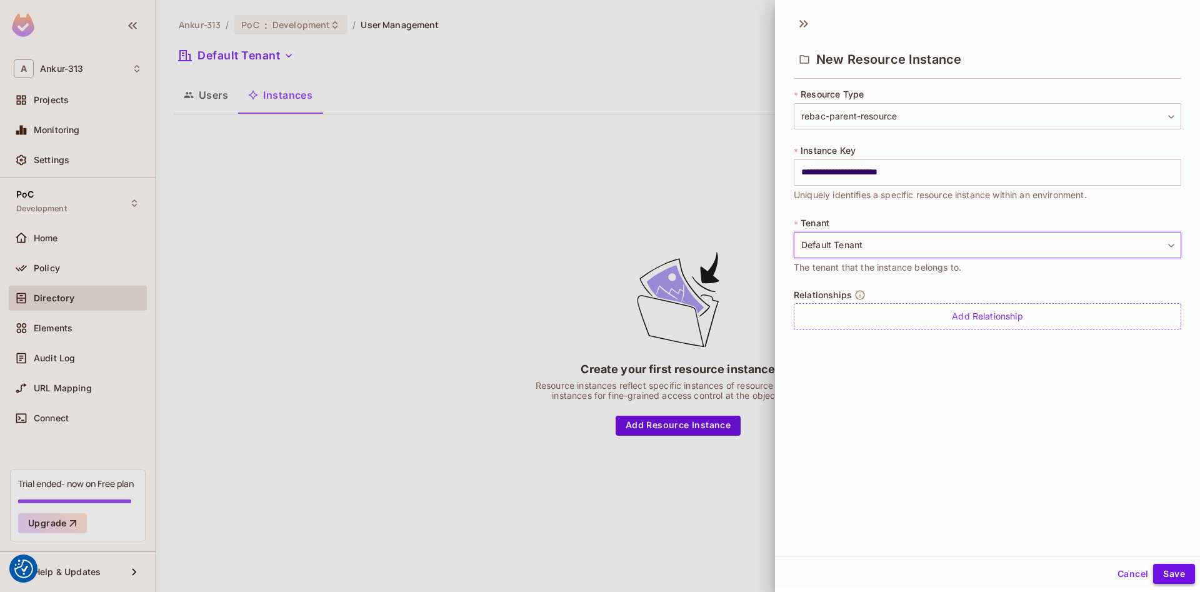
click at [1174, 575] on button "Save" at bounding box center [1174, 574] width 42 height 20
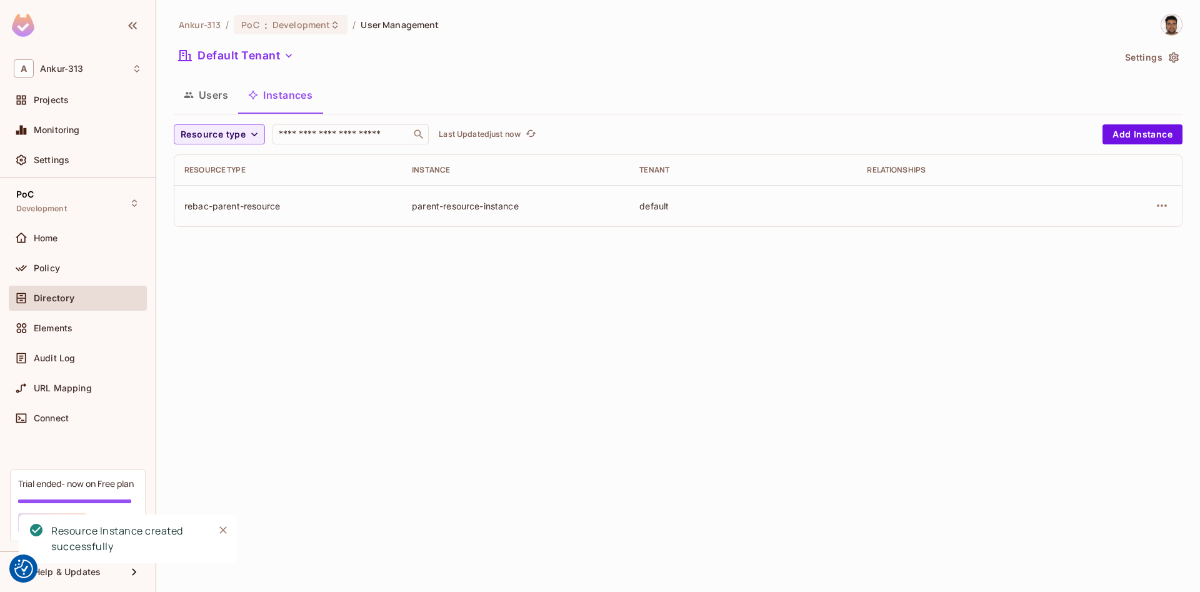
click at [414, 210] on div "parent-resource-instance" at bounding box center [515, 206] width 207 height 12
click at [1162, 208] on icon "button" at bounding box center [1161, 205] width 15 height 15
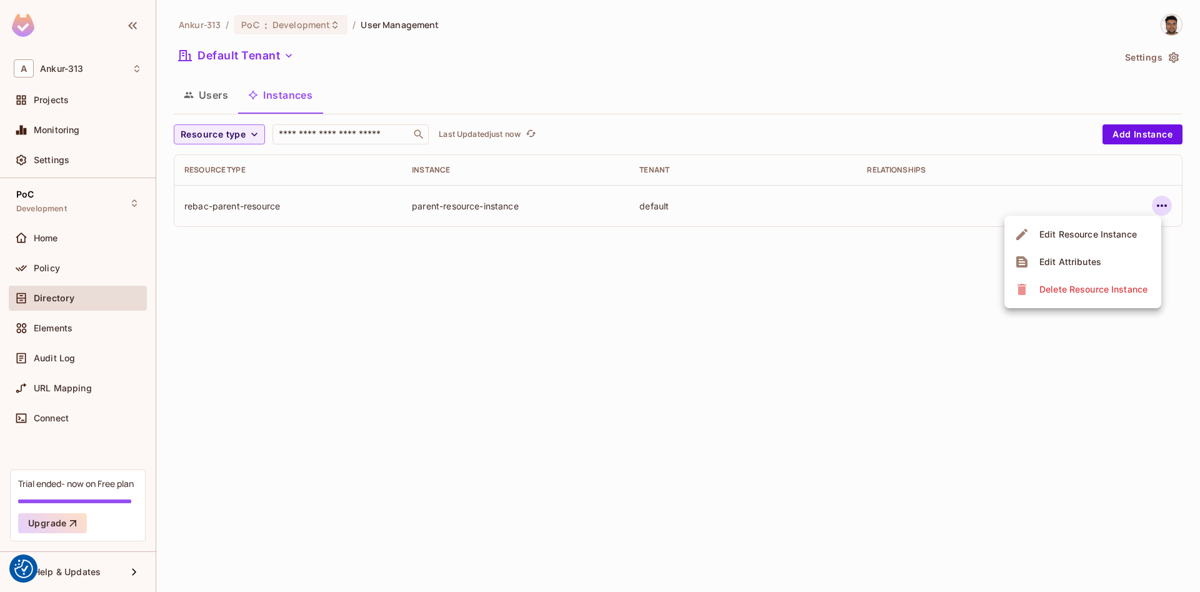
click at [659, 442] on div at bounding box center [600, 296] width 1200 height 592
click at [948, 294] on div "Ankur-313 / PoC : Development / User Management Default Tenant Settings Users I…" at bounding box center [678, 296] width 1044 height 592
click at [1166, 209] on icon "button" at bounding box center [1161, 205] width 15 height 15
click at [1072, 239] on div "Edit Resource Instance" at bounding box center [1087, 234] width 97 height 12
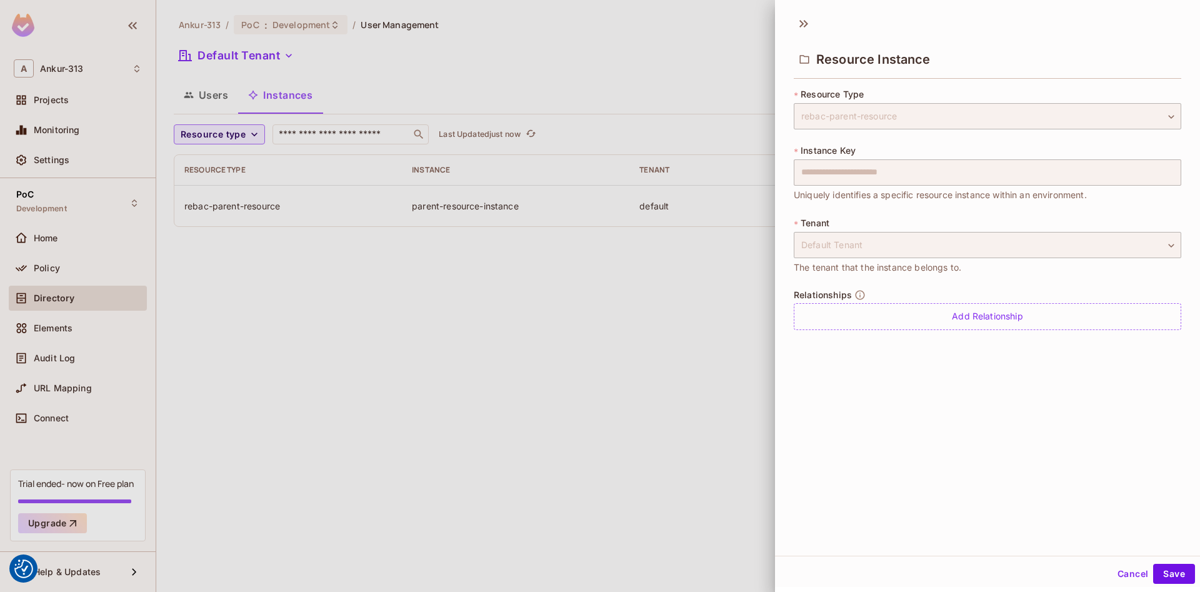
click at [857, 293] on icon "button" at bounding box center [859, 294] width 11 height 11
click at [1006, 317] on div "Add Relationship" at bounding box center [987, 316] width 387 height 27
click at [980, 371] on div "**********" at bounding box center [987, 234] width 387 height 293
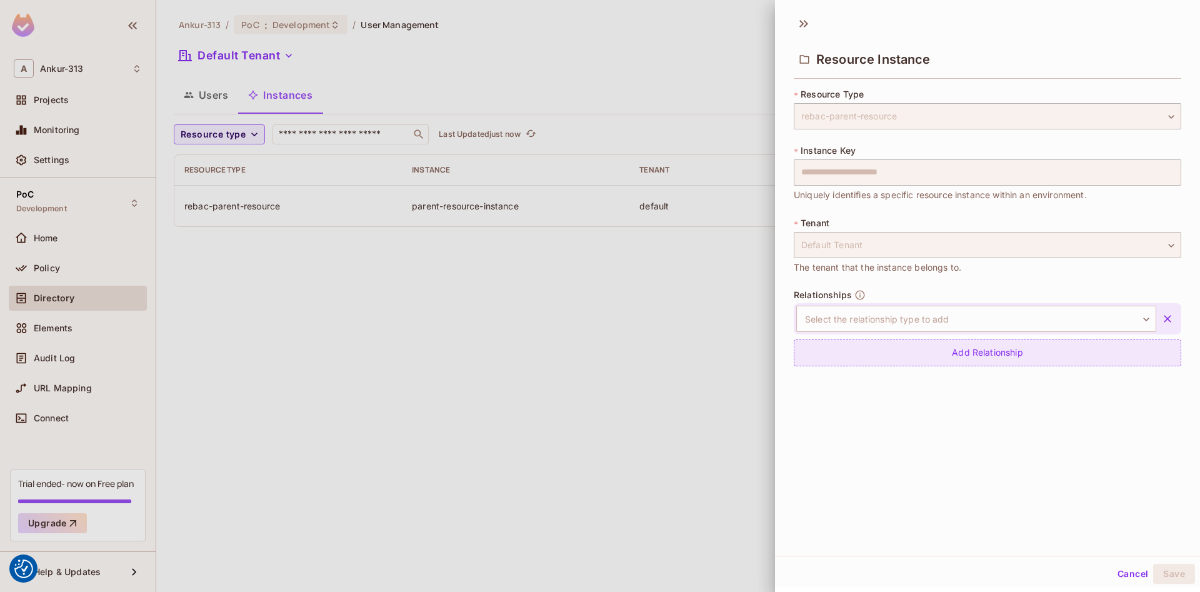
click at [980, 359] on div "Add Relationship" at bounding box center [987, 352] width 387 height 27
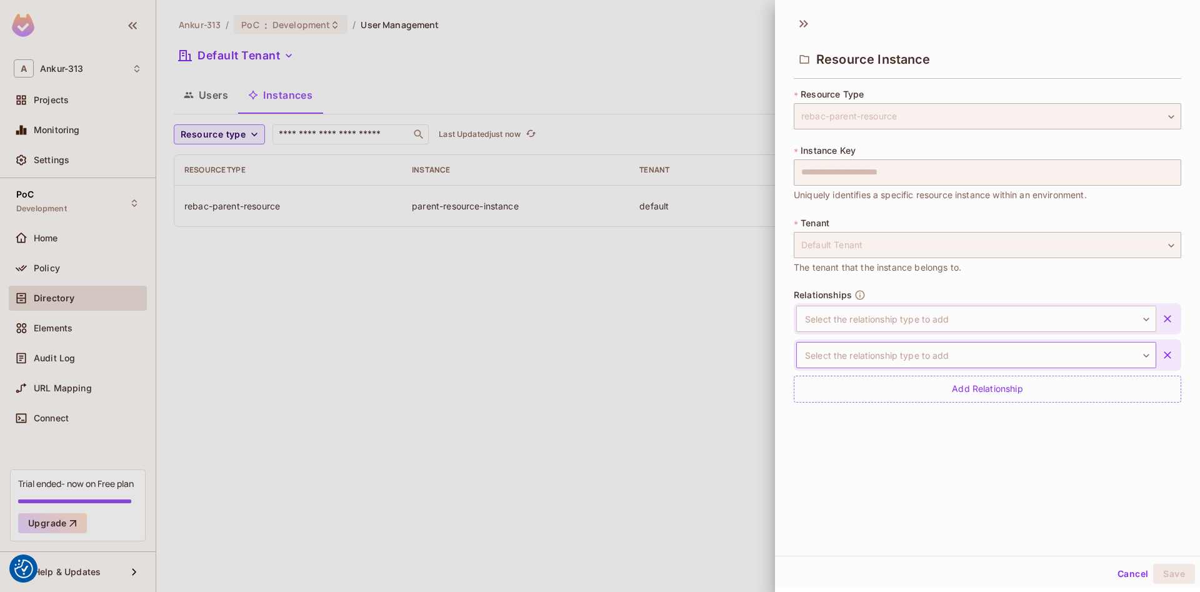
click at [1139, 356] on body "We use cookies to enhance your browsing experience, serve personalized ads or c…" at bounding box center [600, 296] width 1200 height 592
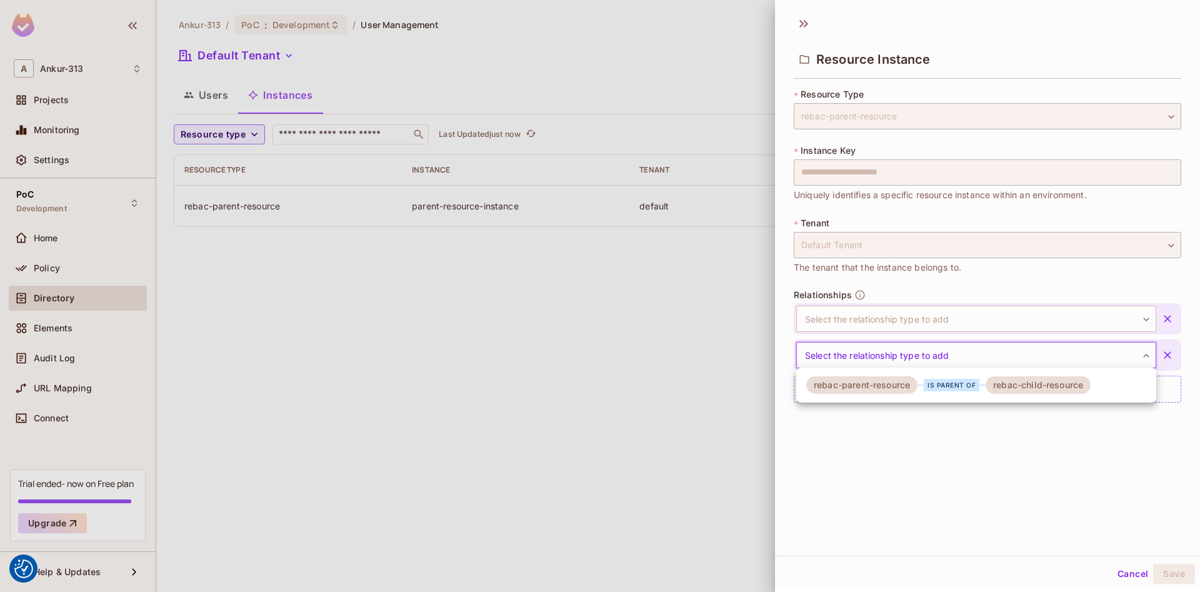
click at [1142, 356] on div at bounding box center [600, 296] width 1200 height 592
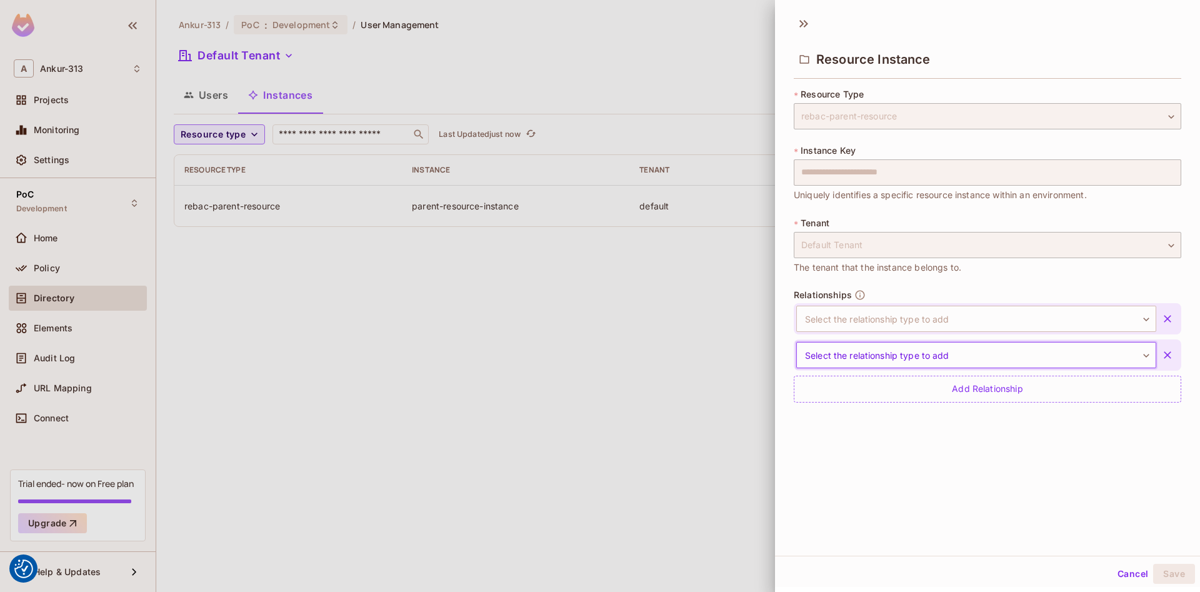
click at [1166, 356] on icon "button" at bounding box center [1167, 354] width 7 height 7
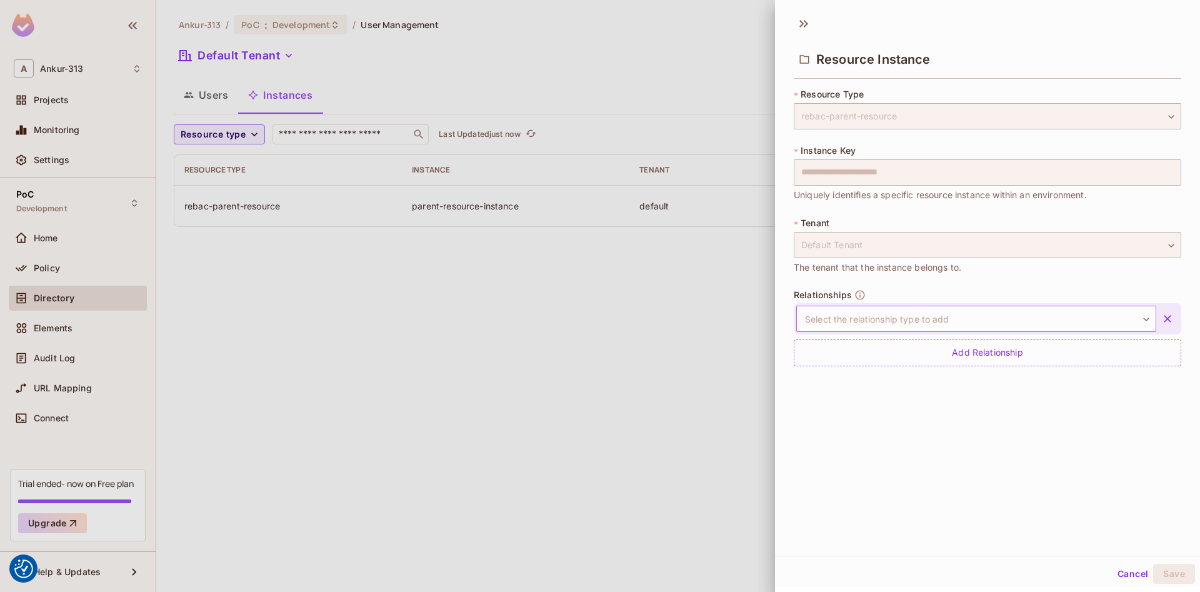
click at [1137, 324] on body "We use cookies to enhance your browsing experience, serve personalized ads or c…" at bounding box center [600, 296] width 1200 height 592
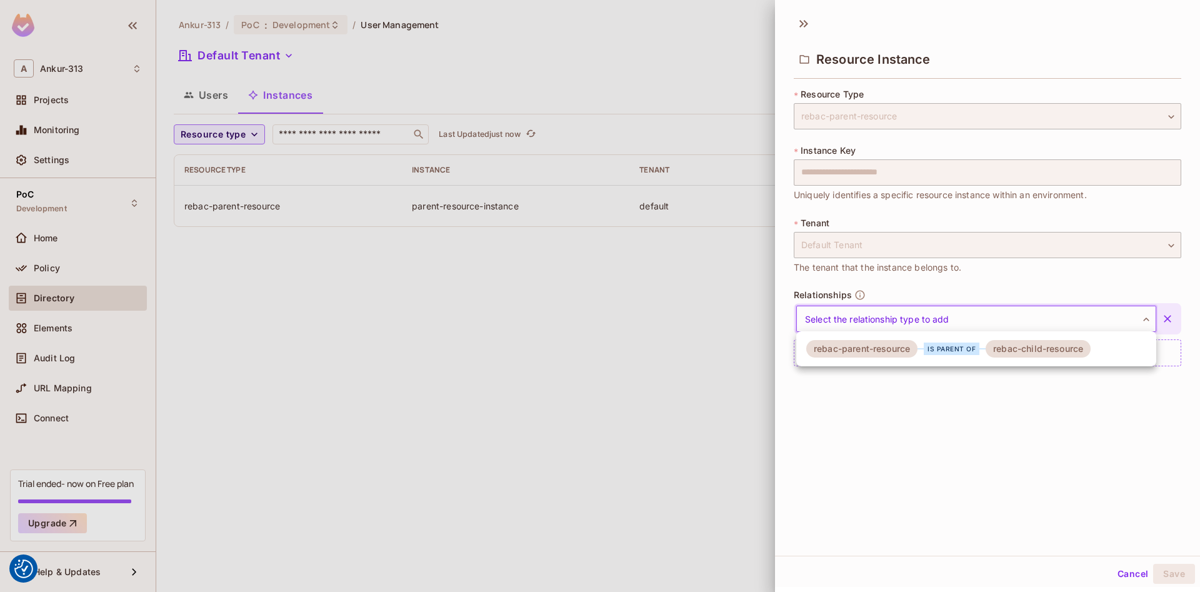
click at [932, 349] on div "is parent of" at bounding box center [952, 348] width 56 height 12
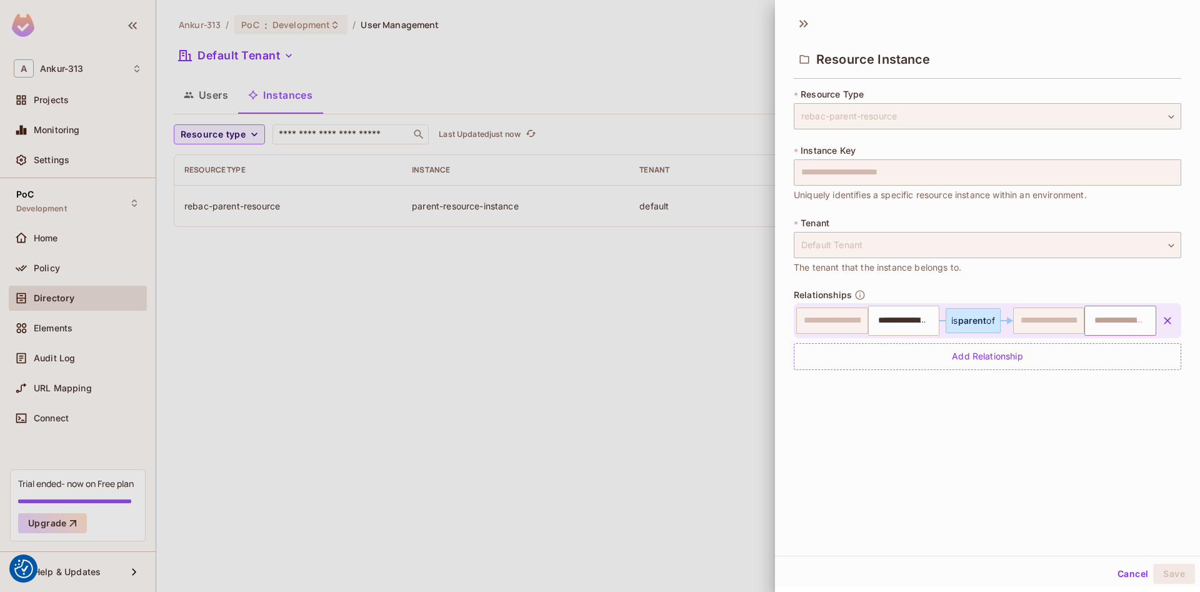
click at [1108, 320] on input "text" at bounding box center [1119, 320] width 64 height 25
click at [1136, 578] on button "Cancel" at bounding box center [1132, 574] width 41 height 20
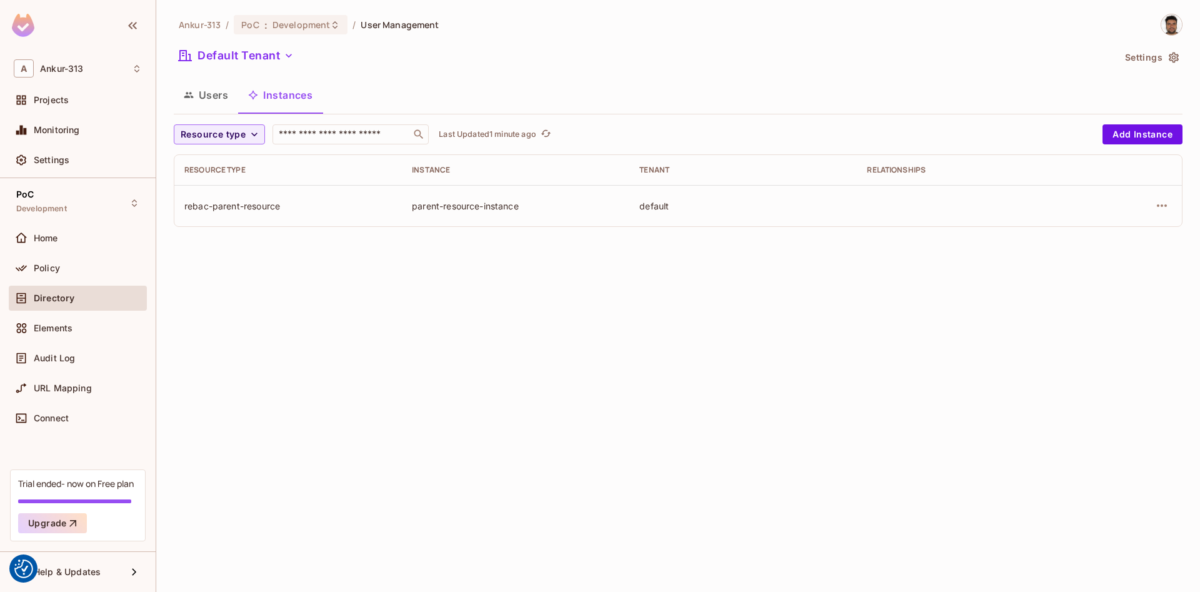
click at [740, 432] on div "Ankur-313 / PoC : Development / User Management Default Tenant Settings Users I…" at bounding box center [678, 296] width 1044 height 592
click at [1126, 137] on button "Add Instance" at bounding box center [1142, 134] width 80 height 20
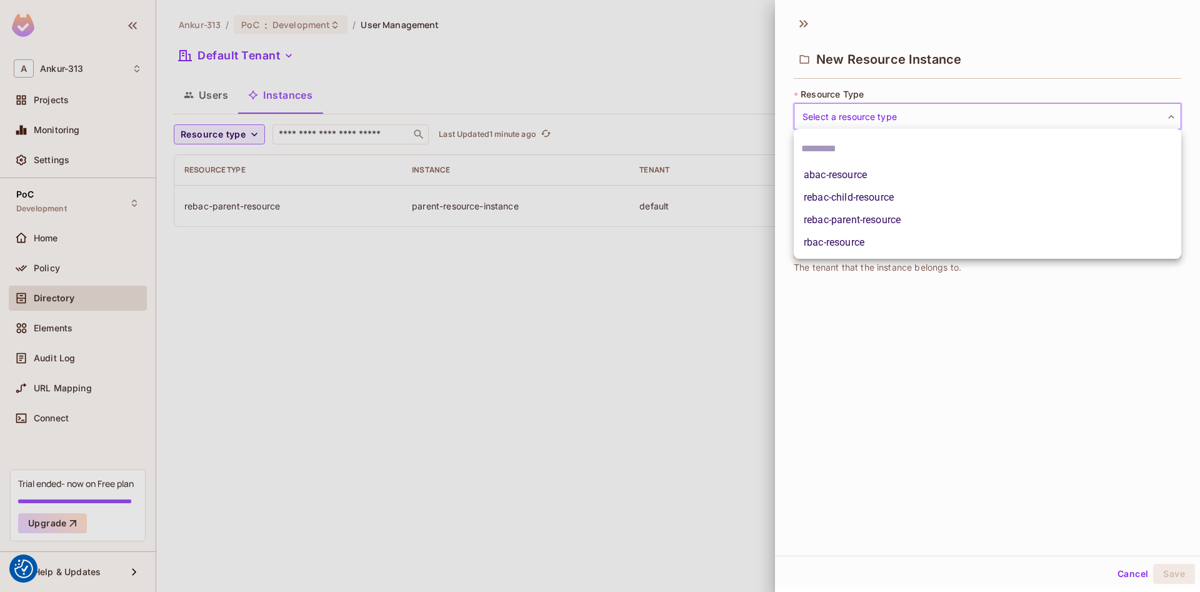
click at [857, 129] on body "We use cookies to enhance your browsing experience, serve personalized ads or c…" at bounding box center [600, 296] width 1200 height 592
click at [844, 201] on li "rebac-child-resource" at bounding box center [987, 197] width 387 height 22
type input "**********"
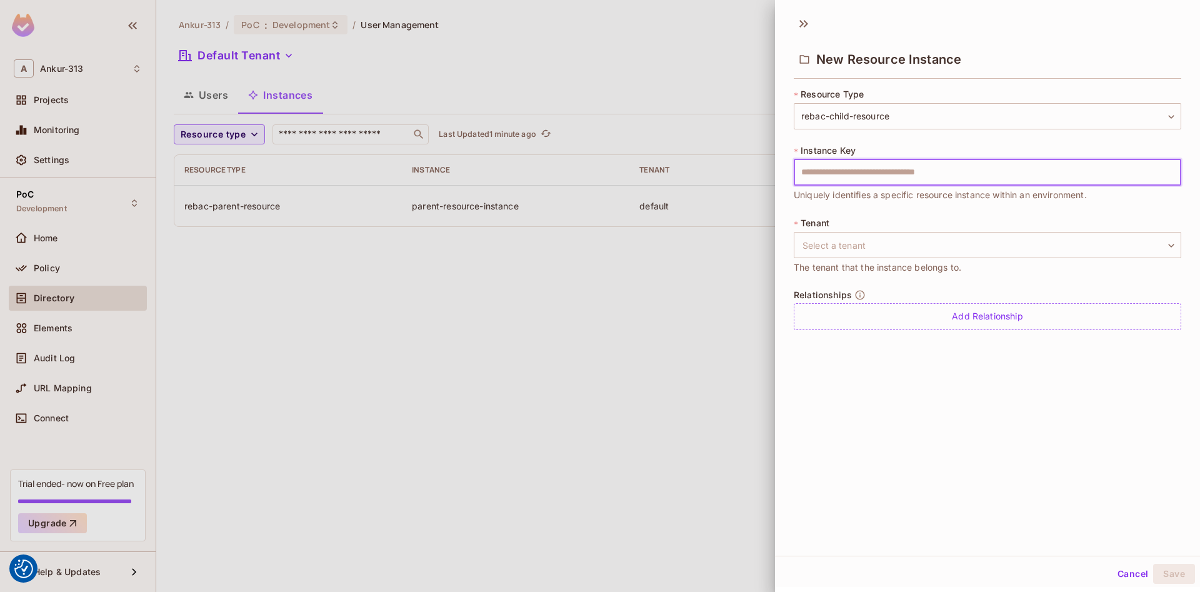
click at [823, 169] on input "text" at bounding box center [987, 172] width 387 height 26
type input "**********"
click at [909, 247] on body "We use cookies to enhance your browsing experience, serve personalized ads or c…" at bounding box center [600, 296] width 1200 height 592
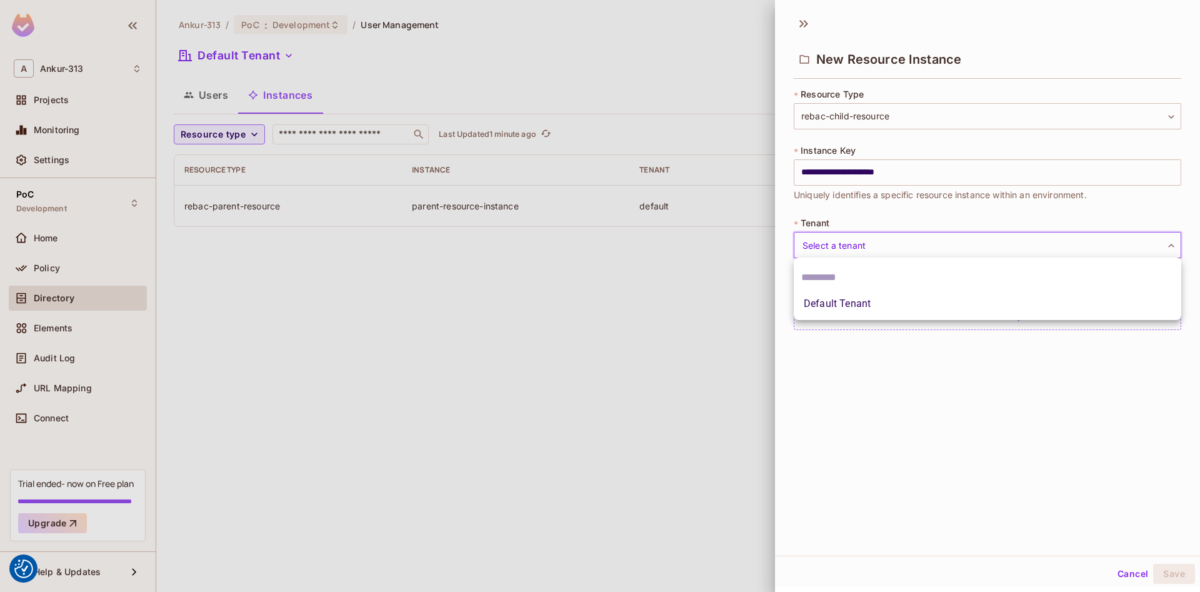
click at [841, 303] on li "Default Tenant" at bounding box center [987, 303] width 387 height 22
type input "*******"
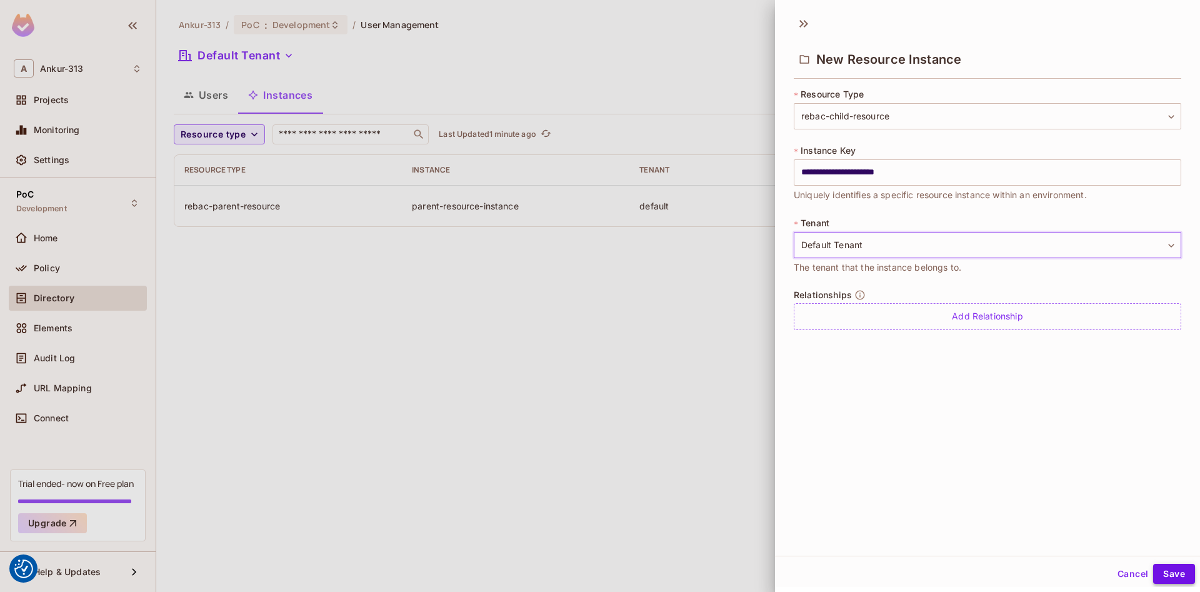
click at [1174, 571] on button "Save" at bounding box center [1174, 574] width 42 height 20
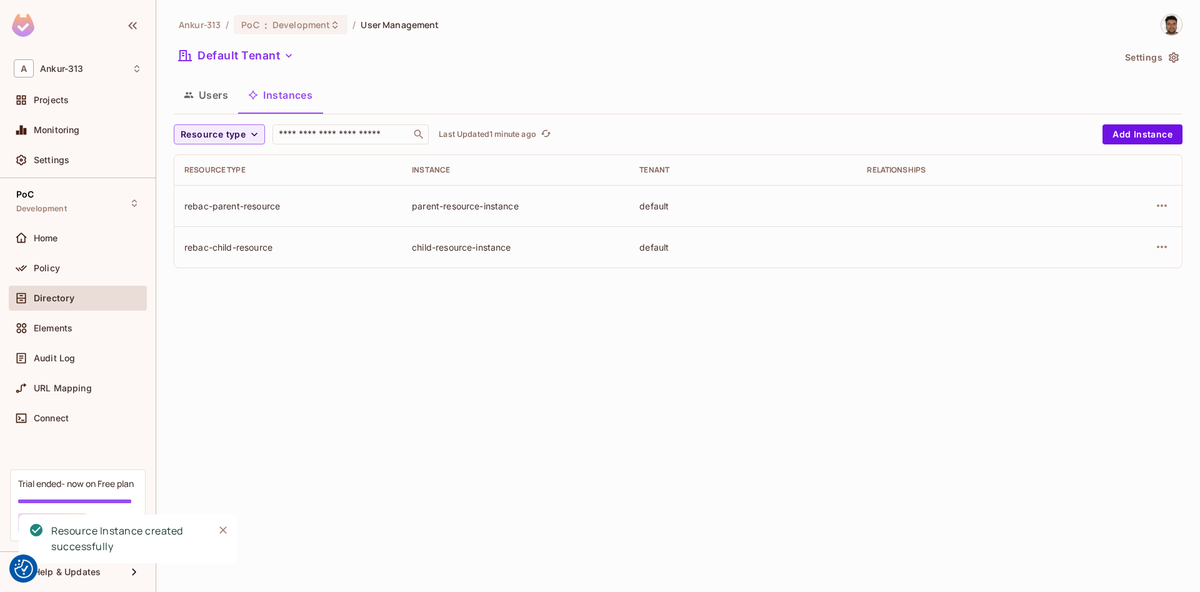
click at [617, 352] on div "Ankur-313 / PoC : Development / User Management Default Tenant Settings Users I…" at bounding box center [678, 296] width 1044 height 592
click at [1158, 202] on icon "button" at bounding box center [1161, 205] width 15 height 15
click at [1092, 232] on div "Edit Resource Instance" at bounding box center [1087, 234] width 97 height 12
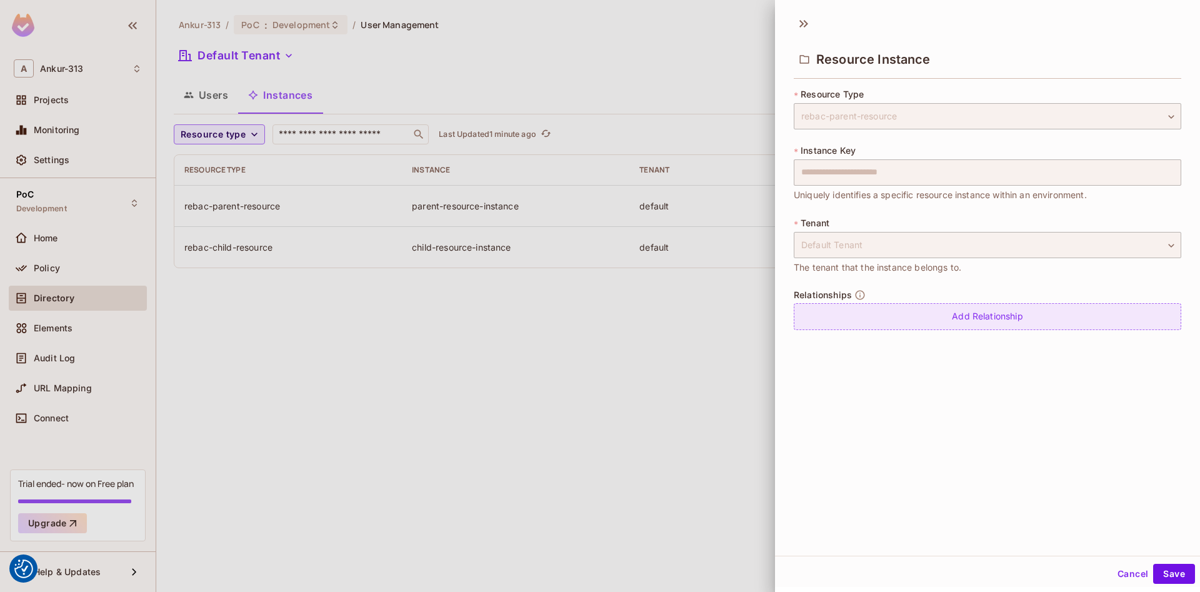
click at [999, 321] on div "Add Relationship" at bounding box center [987, 316] width 387 height 27
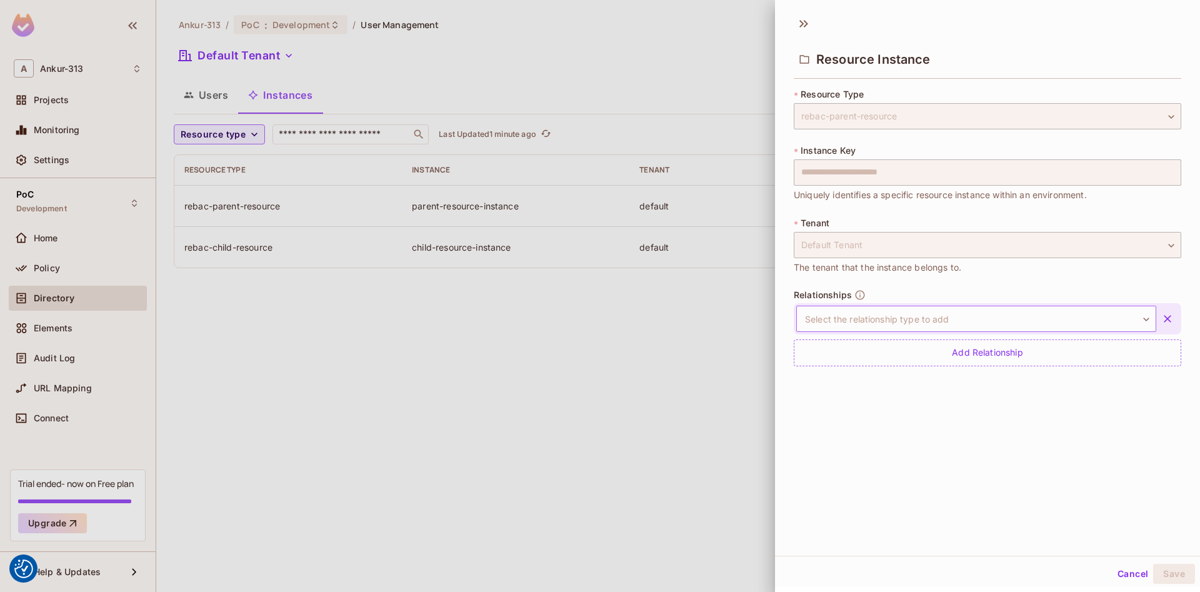
click at [1002, 324] on body "We use cookies to enhance your browsing experience, serve personalized ads or c…" at bounding box center [600, 296] width 1200 height 592
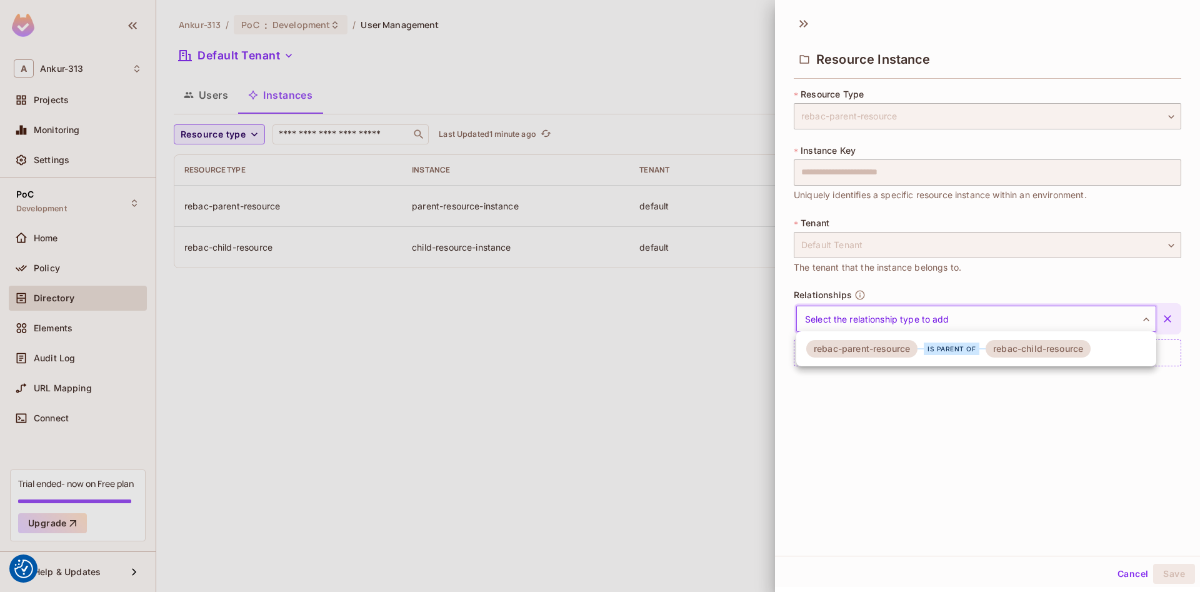
click at [973, 350] on div "is parent of" at bounding box center [952, 348] width 56 height 12
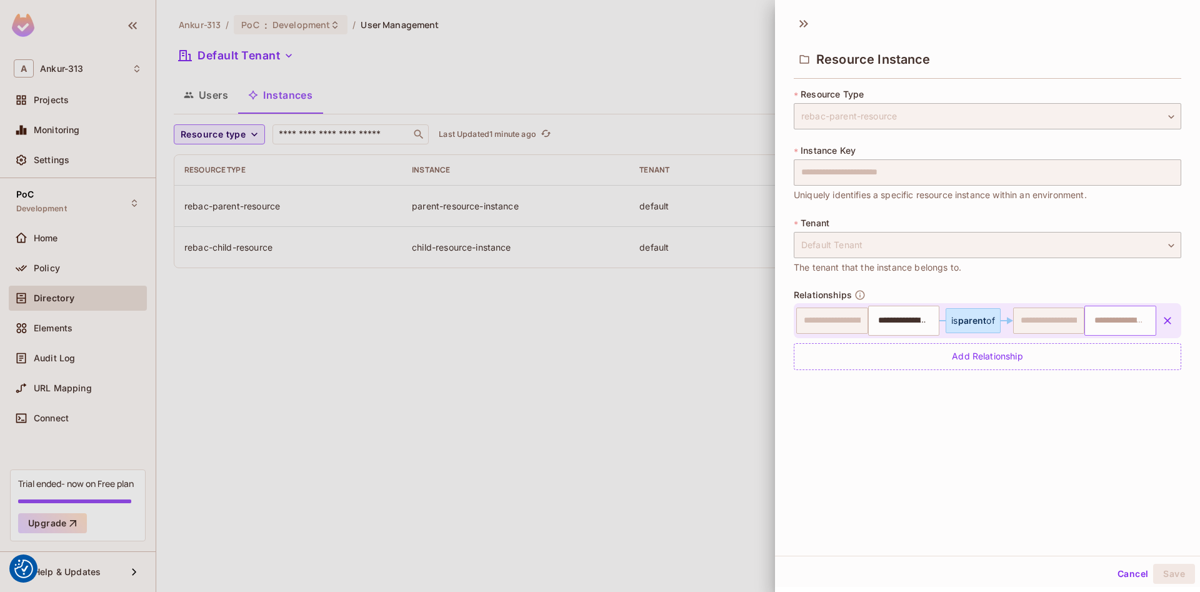
click at [1119, 319] on input "text" at bounding box center [1119, 320] width 64 height 25
click at [1119, 320] on input "text" at bounding box center [1119, 320] width 64 height 25
type input "**********"
click at [1101, 382] on li "child-resource-instance" at bounding box center [1121, 366] width 71 height 52
type input "**********"
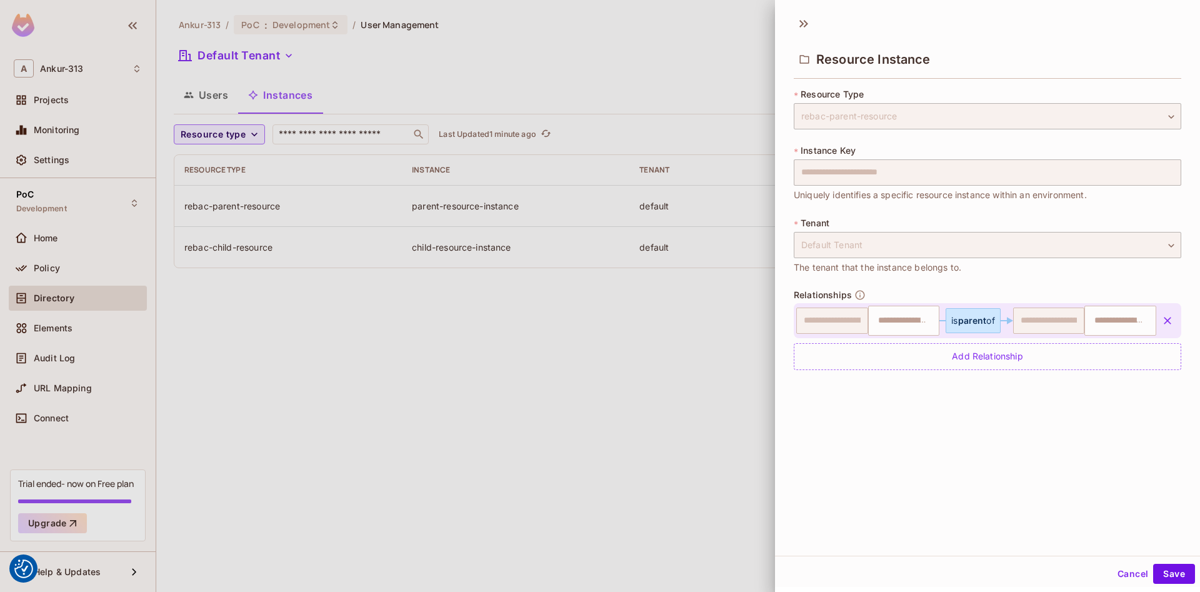
type input "**********"
click at [1126, 580] on button "Cancel" at bounding box center [1132, 574] width 41 height 20
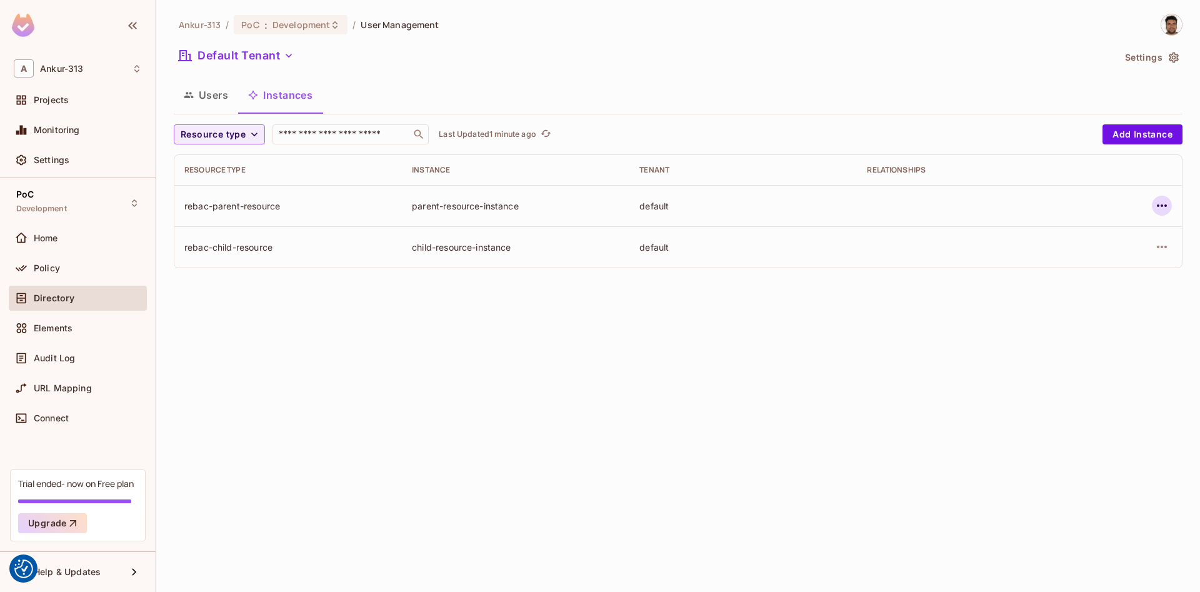
click at [1157, 206] on icon "button" at bounding box center [1162, 205] width 10 height 2
click at [1089, 238] on div "Edit Resource Instance" at bounding box center [1087, 234] width 97 height 12
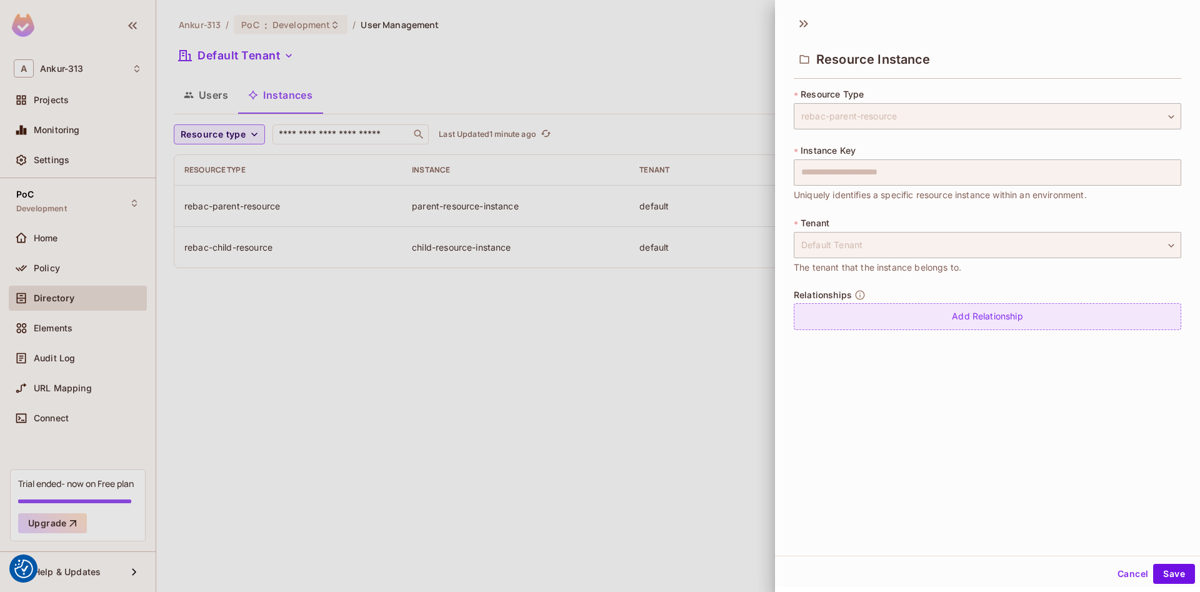
click at [963, 318] on div "Add Relationship" at bounding box center [987, 316] width 387 height 27
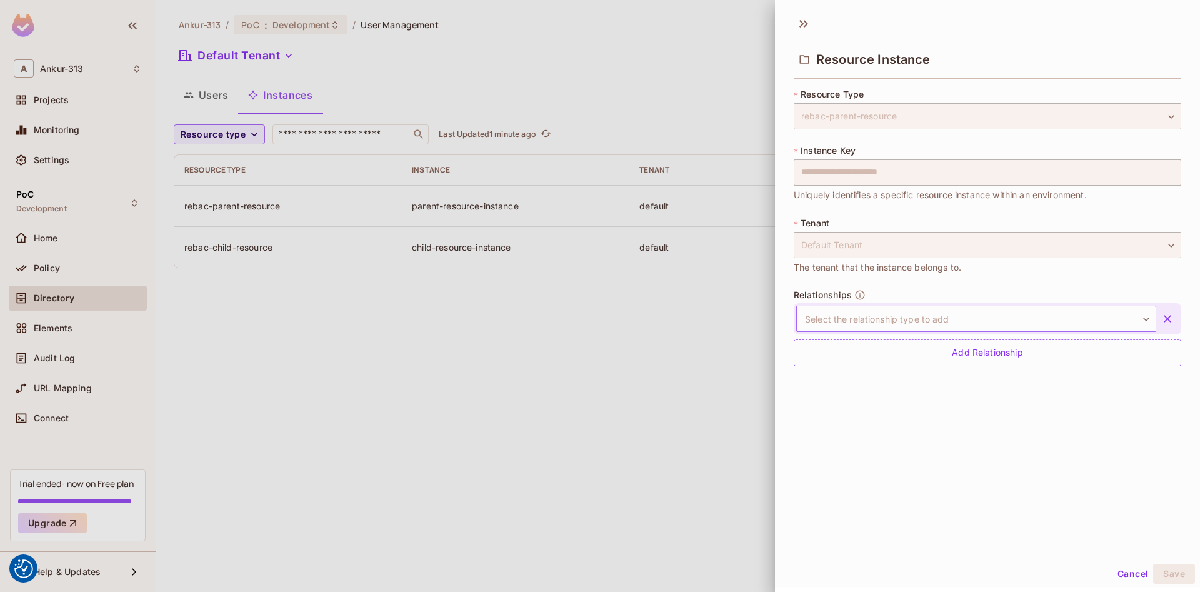
click at [973, 312] on body "We use cookies to enhance your browsing experience, serve personalized ads or c…" at bounding box center [600, 296] width 1200 height 592
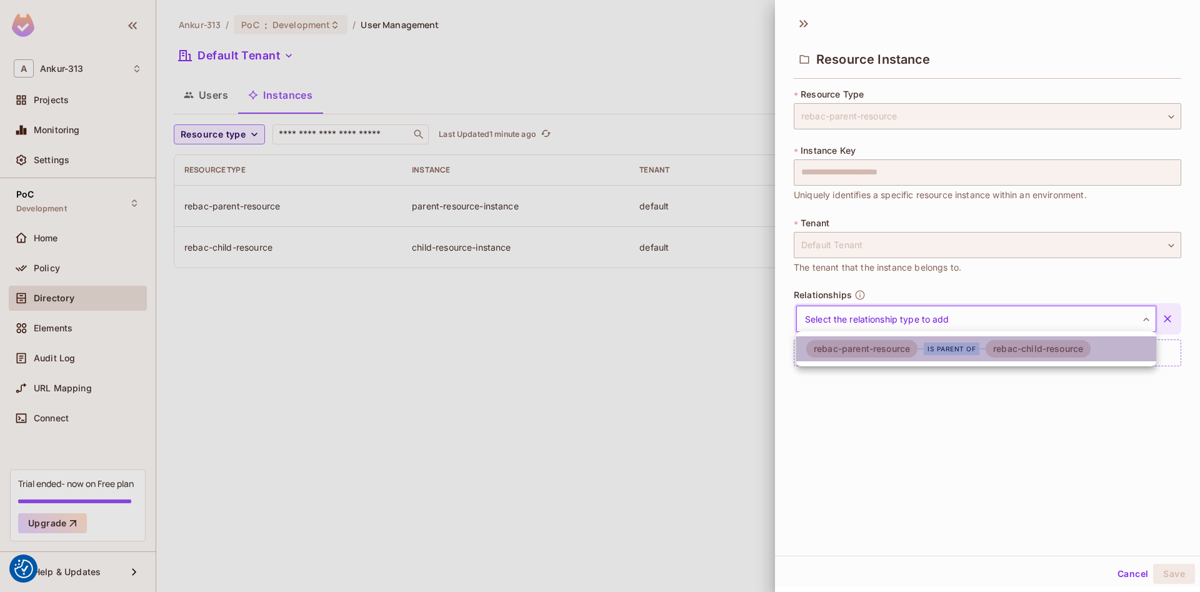
click at [981, 349] on icon at bounding box center [982, 349] width 6 height 0
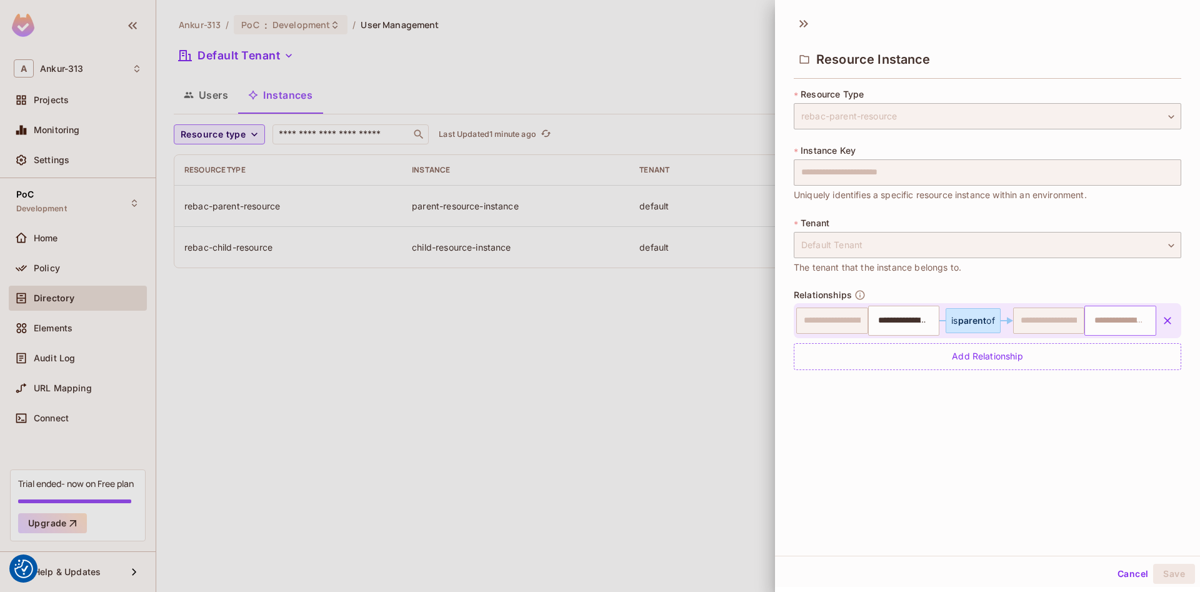
click at [1103, 320] on input "text" at bounding box center [1119, 320] width 64 height 25
type input "*****"
click at [1119, 320] on input "*****" at bounding box center [1119, 320] width 64 height 25
type input "**********"
click at [1126, 579] on button "Cancel" at bounding box center [1132, 574] width 41 height 20
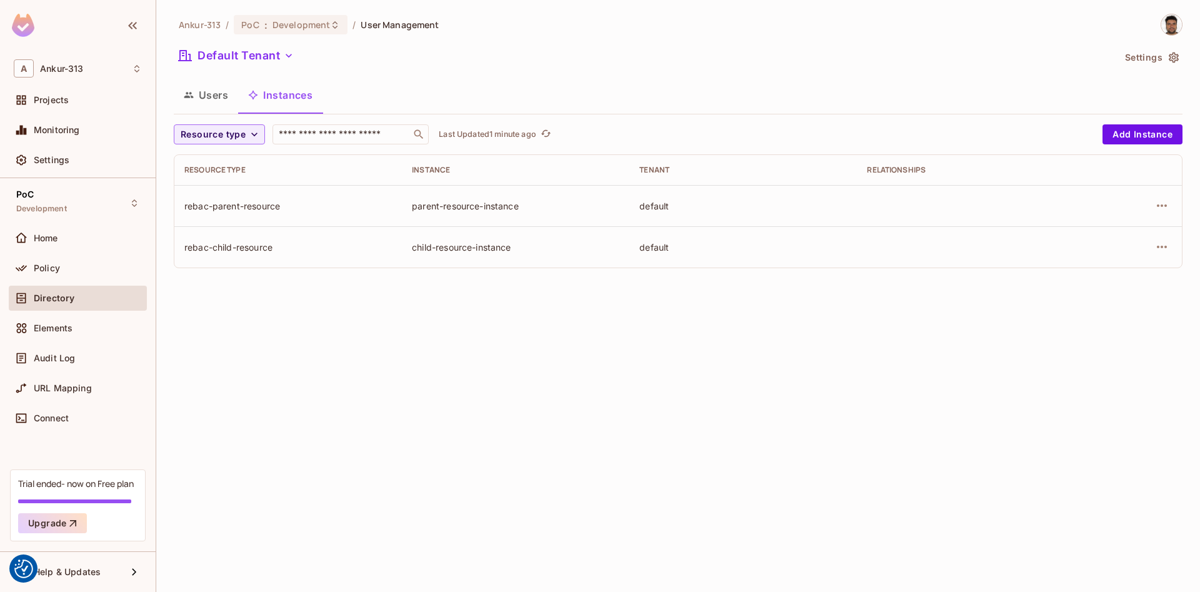
click at [540, 455] on div "Ankur-313 / PoC : Development / User Management Default Tenant Settings Users I…" at bounding box center [678, 296] width 1044 height 592
click at [867, 332] on div "Ankur-313 / PoC : Development / User Management Default Tenant Settings Users I…" at bounding box center [678, 296] width 1044 height 592
click at [1160, 209] on icon "button" at bounding box center [1161, 205] width 15 height 15
click at [1142, 139] on div at bounding box center [600, 296] width 1200 height 592
click at [1107, 129] on button "Add Instance" at bounding box center [1142, 134] width 80 height 20
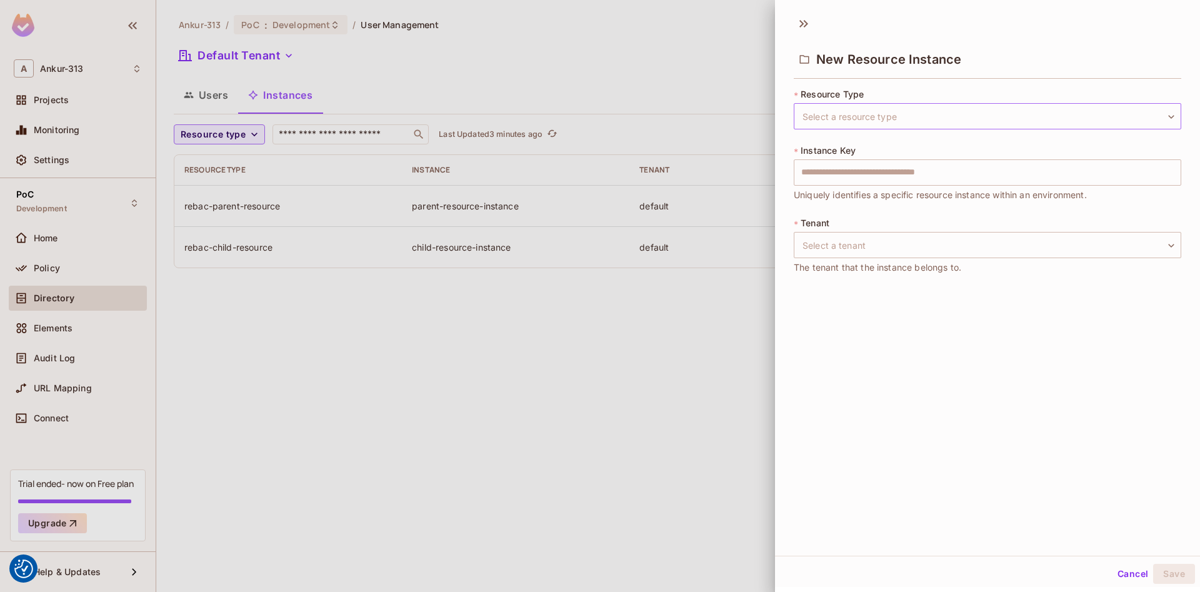
click at [831, 117] on body "We use cookies to enhance your browsing experience, serve personalized ads or c…" at bounding box center [600, 296] width 1200 height 592
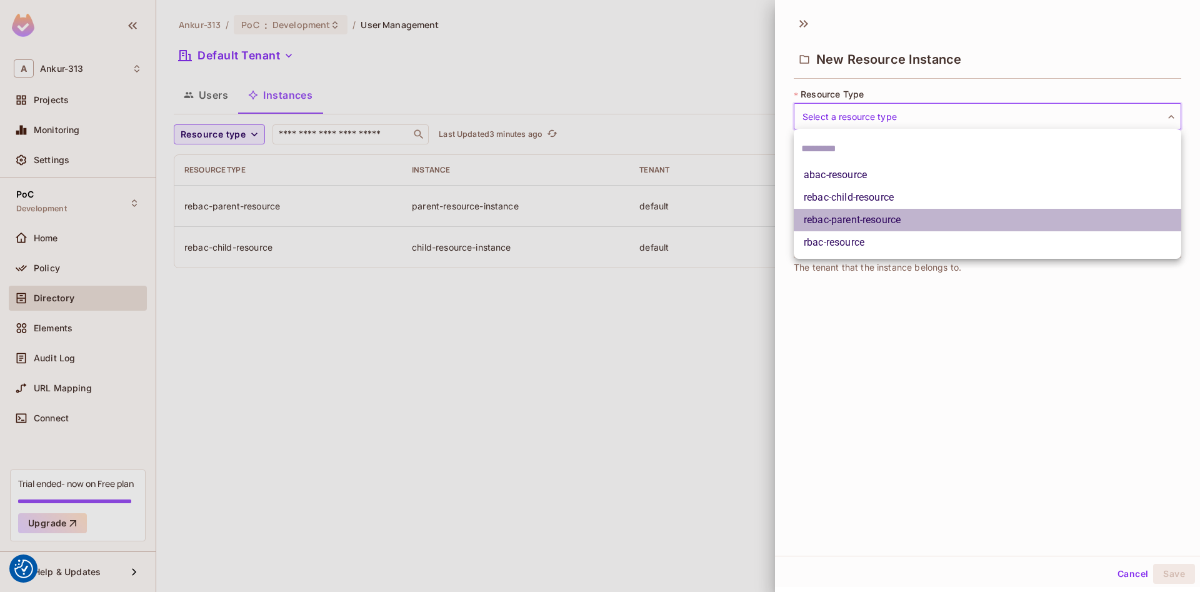
click at [840, 218] on li "rebac-parent-resource" at bounding box center [987, 220] width 387 height 22
type input "**********"
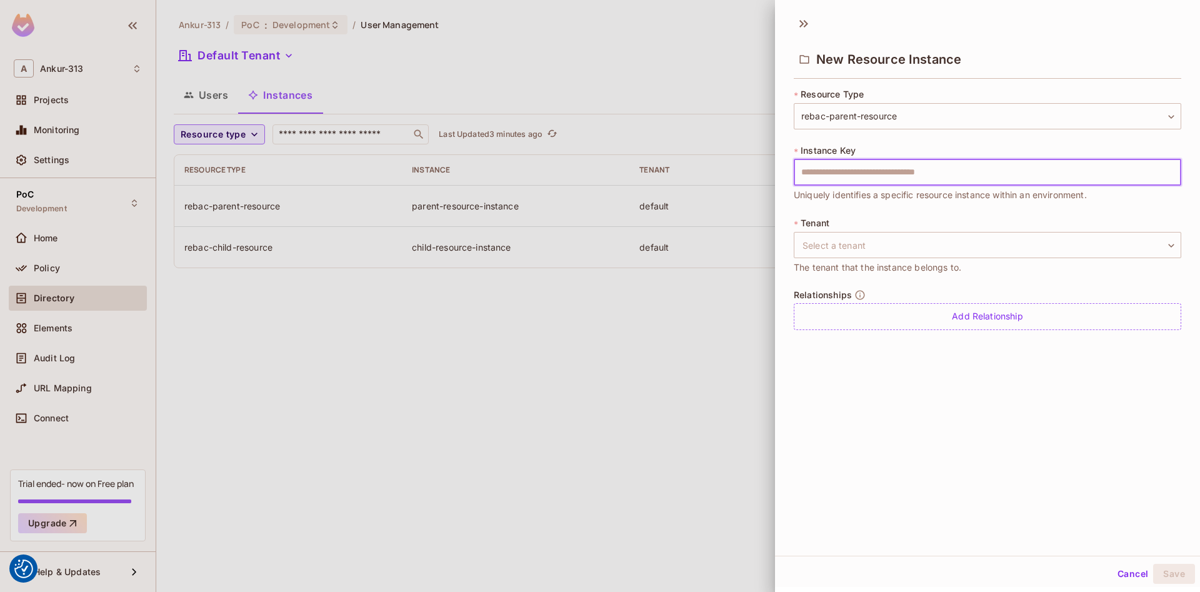
click at [835, 172] on input "text" at bounding box center [987, 172] width 387 height 26
type input "*"
type input "**********"
click at [854, 248] on body "We use cookies to enhance your browsing experience, serve personalized ads or c…" at bounding box center [600, 296] width 1200 height 592
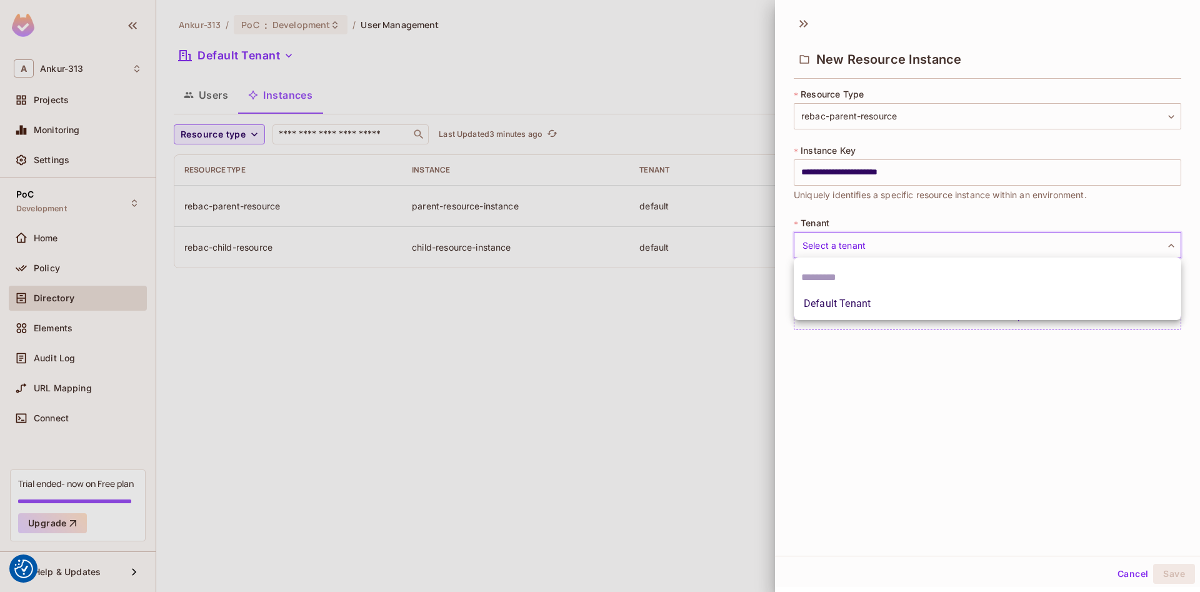
click at [836, 309] on li "Default Tenant" at bounding box center [987, 303] width 387 height 22
type input "*******"
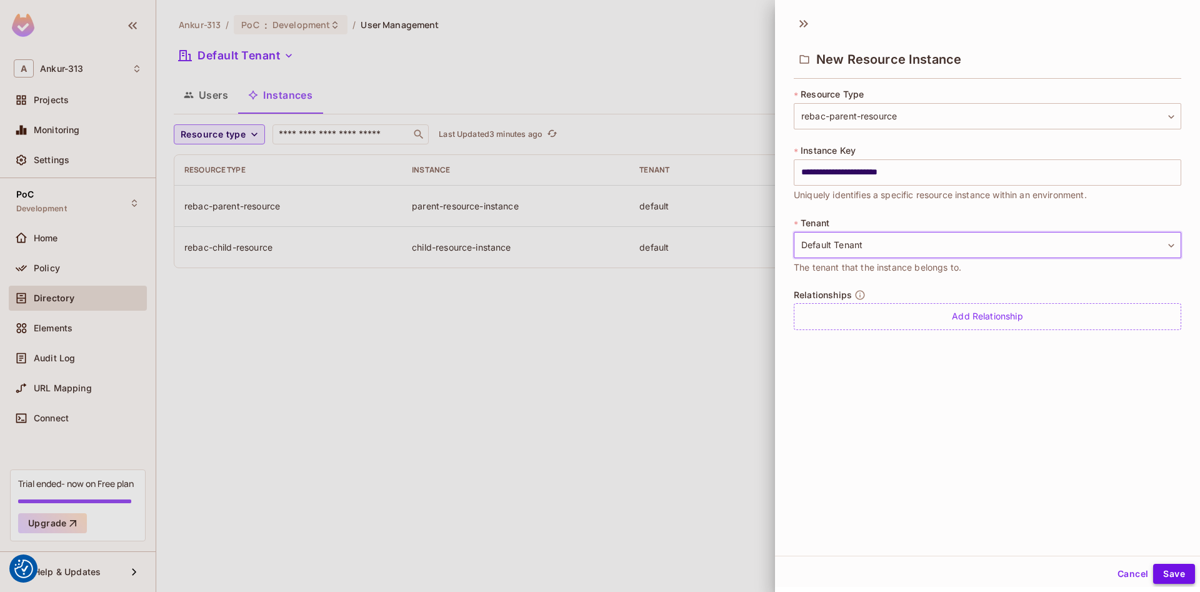
click at [1168, 573] on button "Save" at bounding box center [1174, 574] width 42 height 20
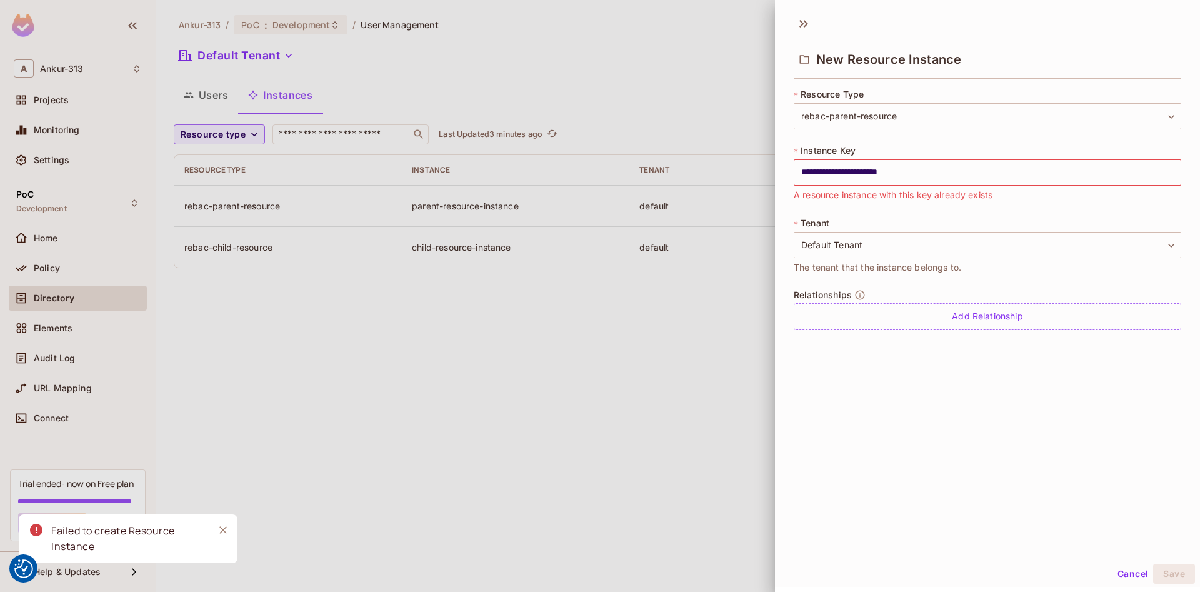
click at [1122, 579] on button "Cancel" at bounding box center [1132, 574] width 41 height 20
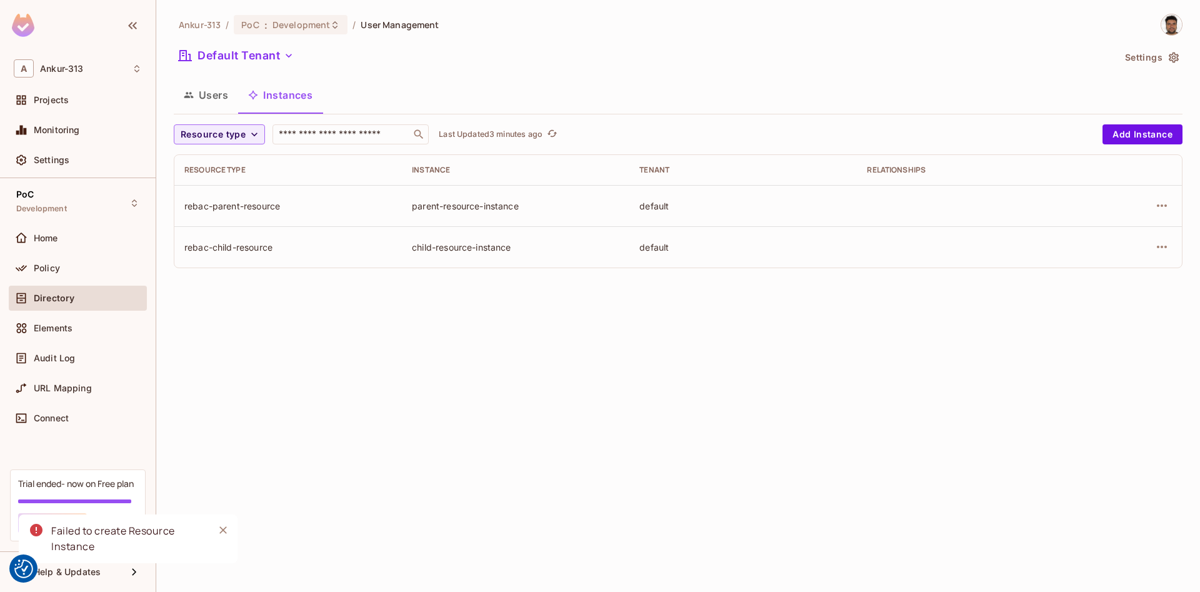
click at [519, 391] on div "Ankur-313 / PoC : Development / User Management Default Tenant Settings Users I…" at bounding box center [678, 296] width 1044 height 592
click at [217, 531] on icon "Close" at bounding box center [223, 530] width 12 height 12
click at [477, 394] on div "Ankur-313 / PoC : Development / User Management Default Tenant Settings Users I…" at bounding box center [678, 296] width 1044 height 592
click at [1162, 206] on icon "button" at bounding box center [1162, 205] width 10 height 2
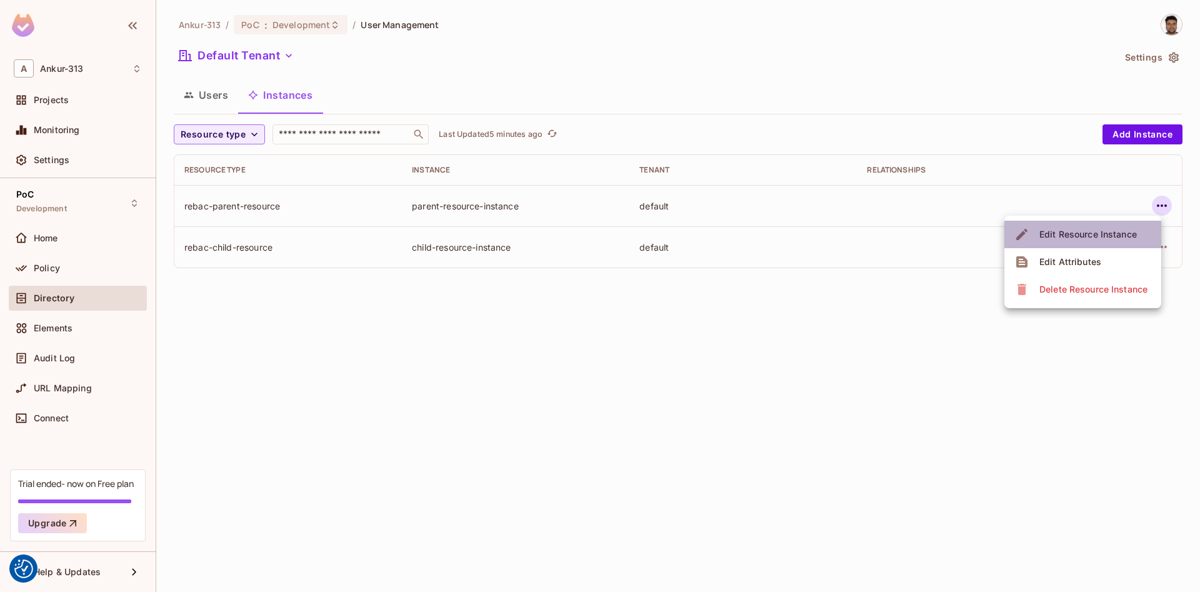
click at [1100, 235] on div "Edit Resource Instance" at bounding box center [1087, 234] width 97 height 12
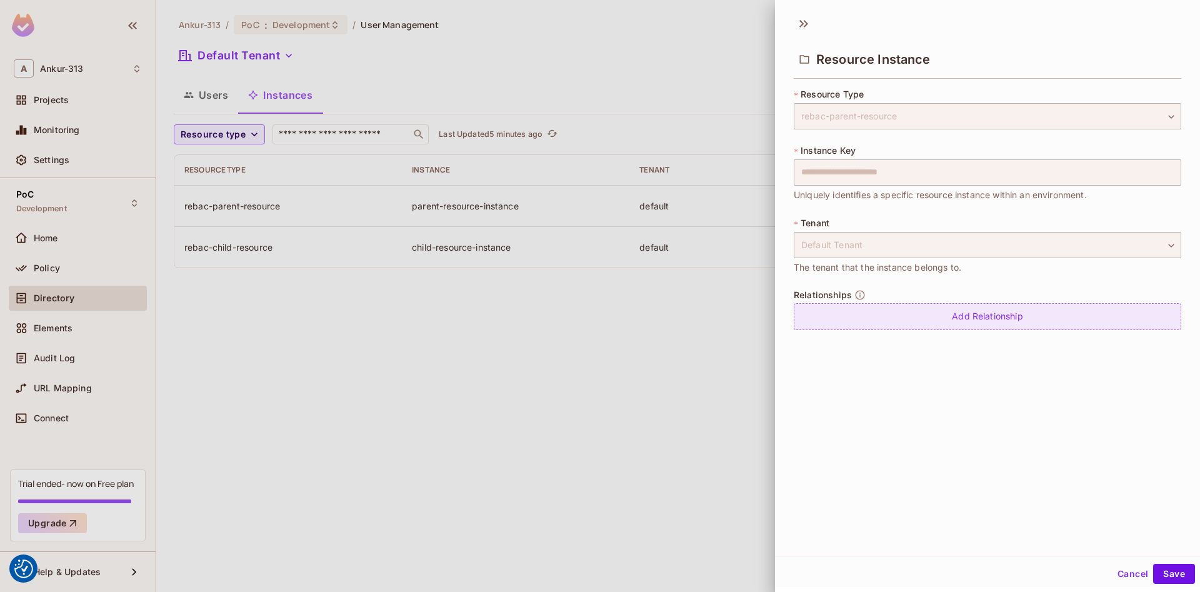
click at [990, 316] on div "Add Relationship" at bounding box center [987, 316] width 387 height 27
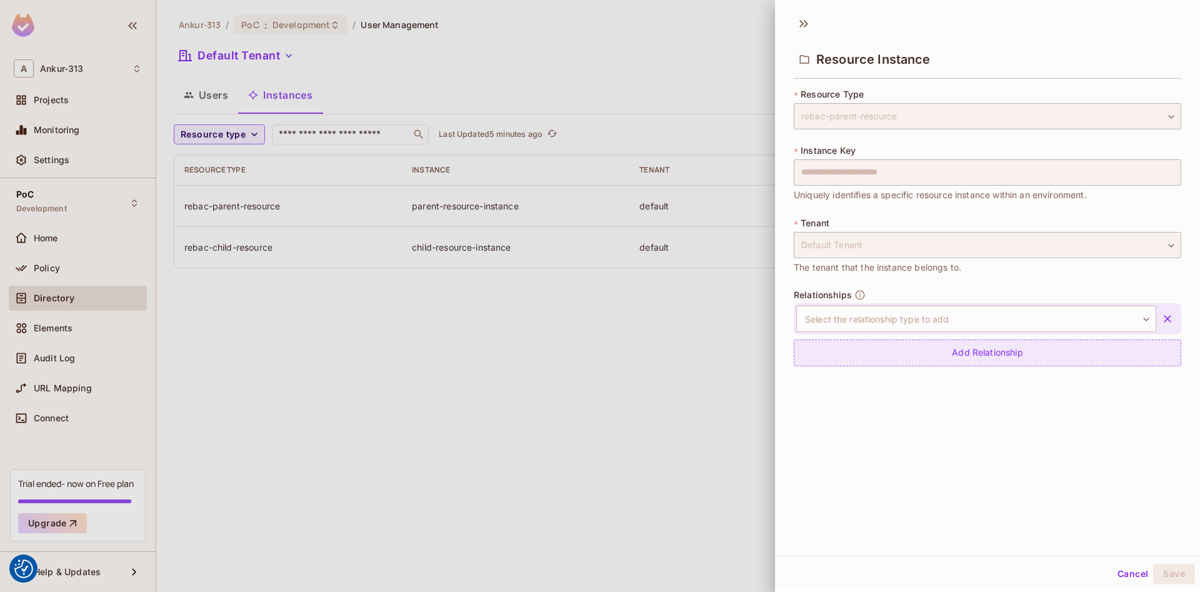
click at [956, 357] on div "Add Relationship" at bounding box center [987, 352] width 387 height 27
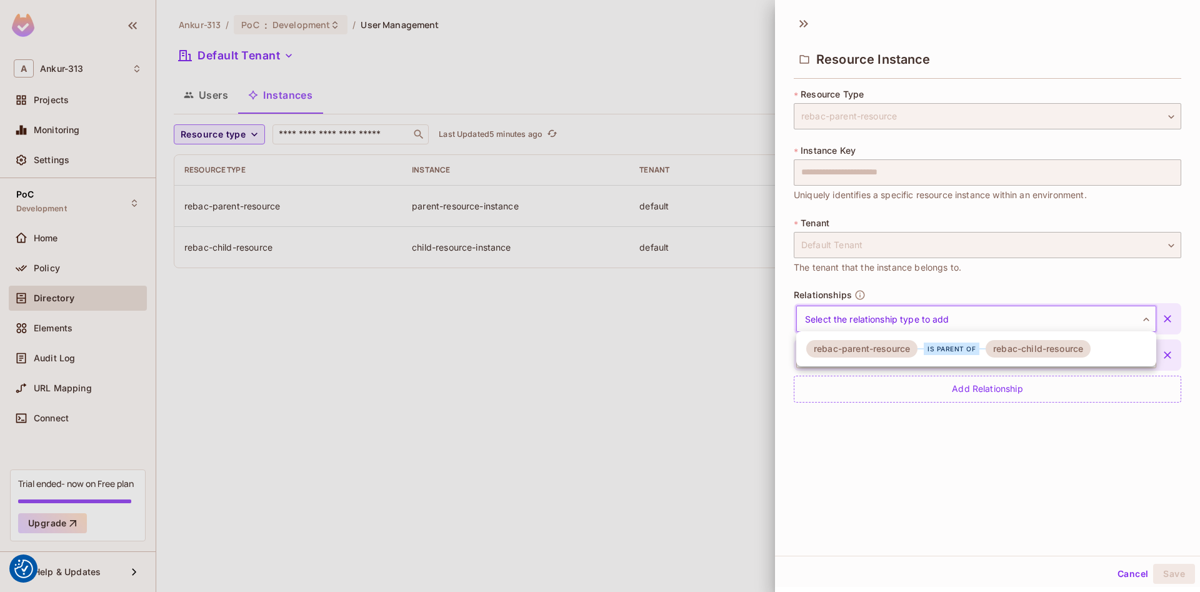
click at [1011, 324] on body "We use cookies to enhance your browsing experience, serve personalized ads or c…" at bounding box center [600, 296] width 1200 height 592
click at [957, 347] on div "is parent of" at bounding box center [952, 348] width 56 height 12
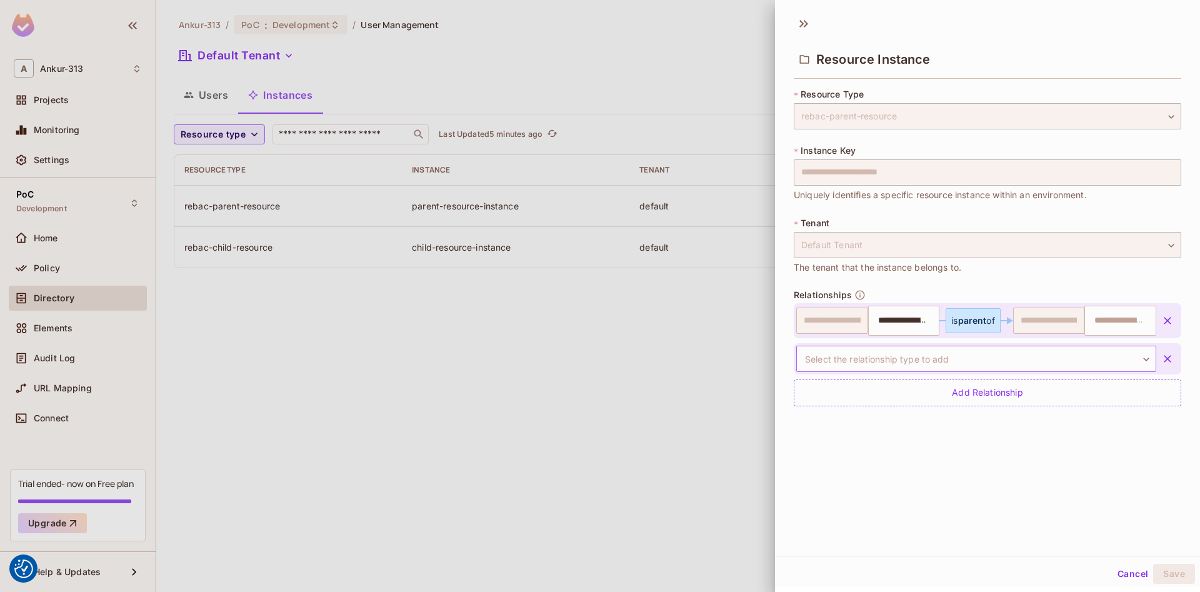
click at [1036, 357] on body "We use cookies to enhance your browsing experience, serve personalized ads or c…" at bounding box center [600, 296] width 1200 height 592
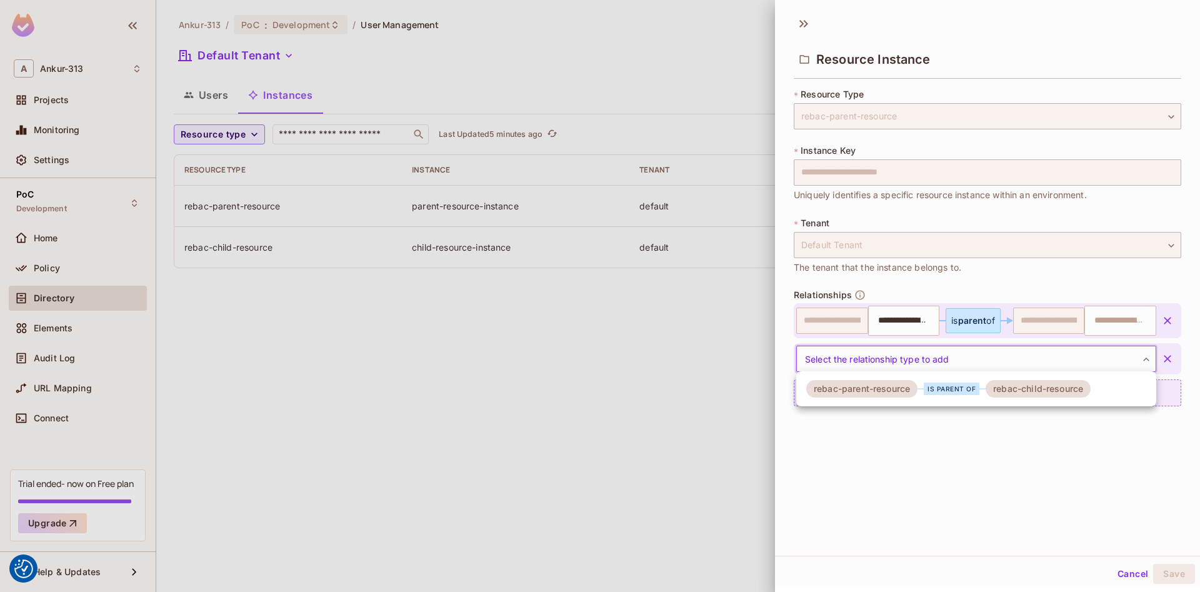
click at [969, 392] on div "is parent of" at bounding box center [952, 388] width 56 height 12
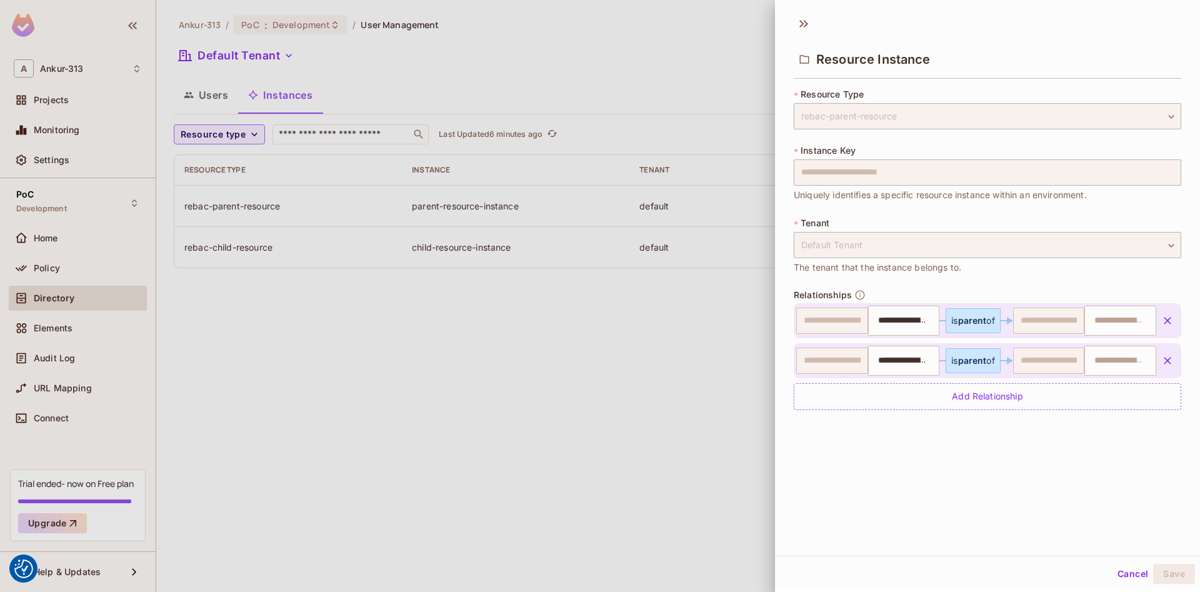
click at [1164, 359] on icon "button" at bounding box center [1167, 360] width 12 height 12
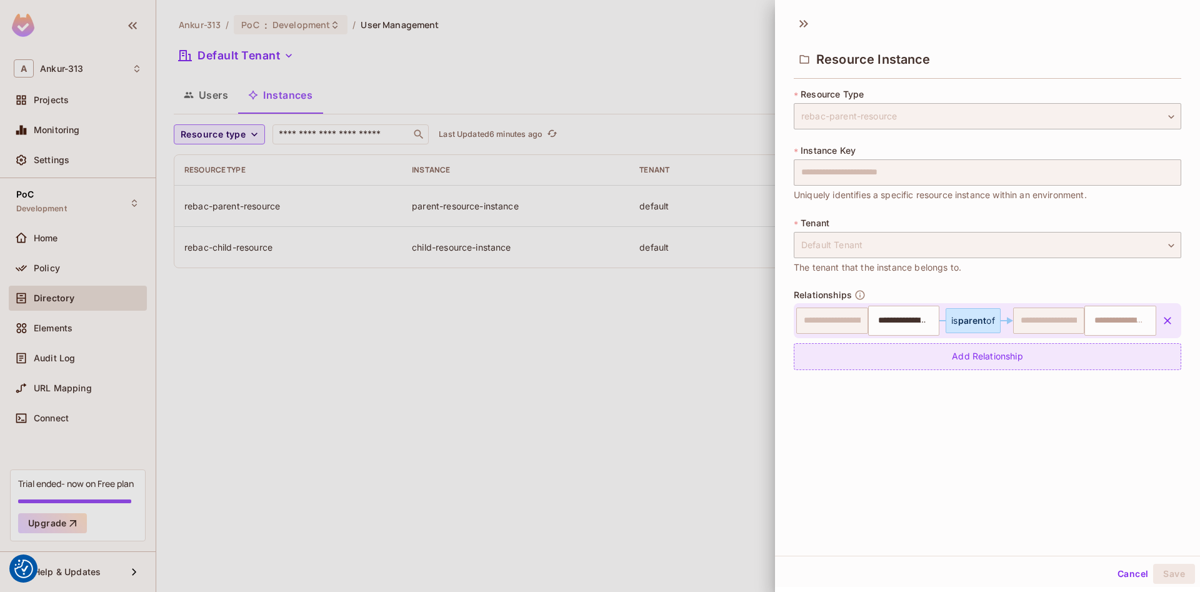
click at [982, 354] on div "Add Relationship" at bounding box center [987, 356] width 387 height 27
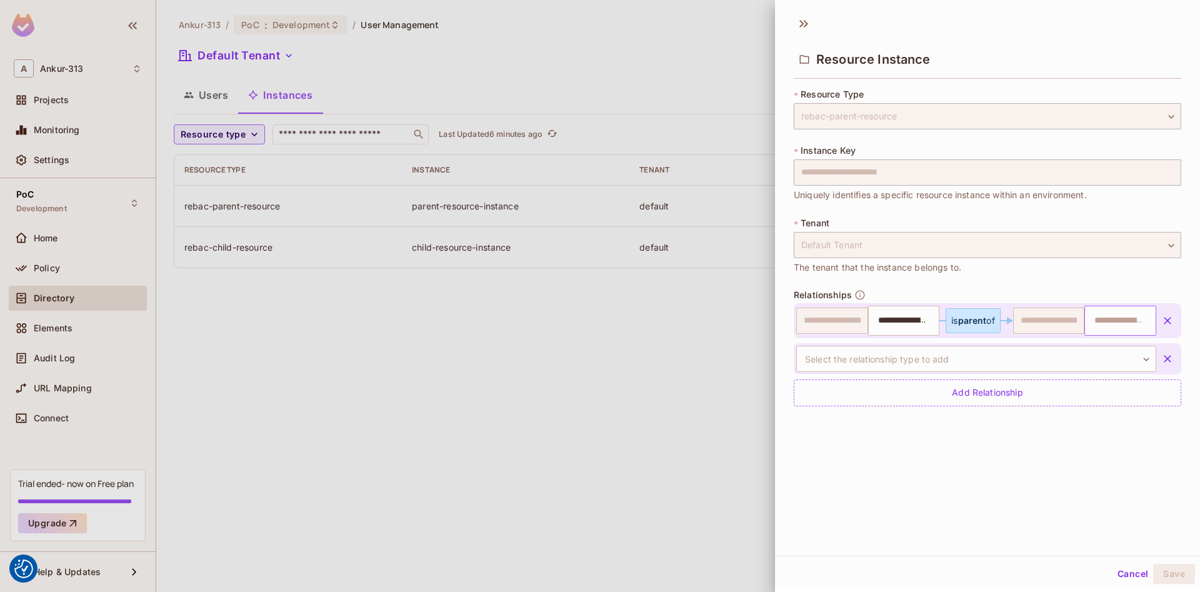
click at [1099, 311] on input "text" at bounding box center [1119, 320] width 64 height 25
type input "**********"
click at [1113, 366] on li "child-resource-instance" at bounding box center [1121, 366] width 71 height 52
click at [1170, 356] on icon "button" at bounding box center [1167, 358] width 7 height 7
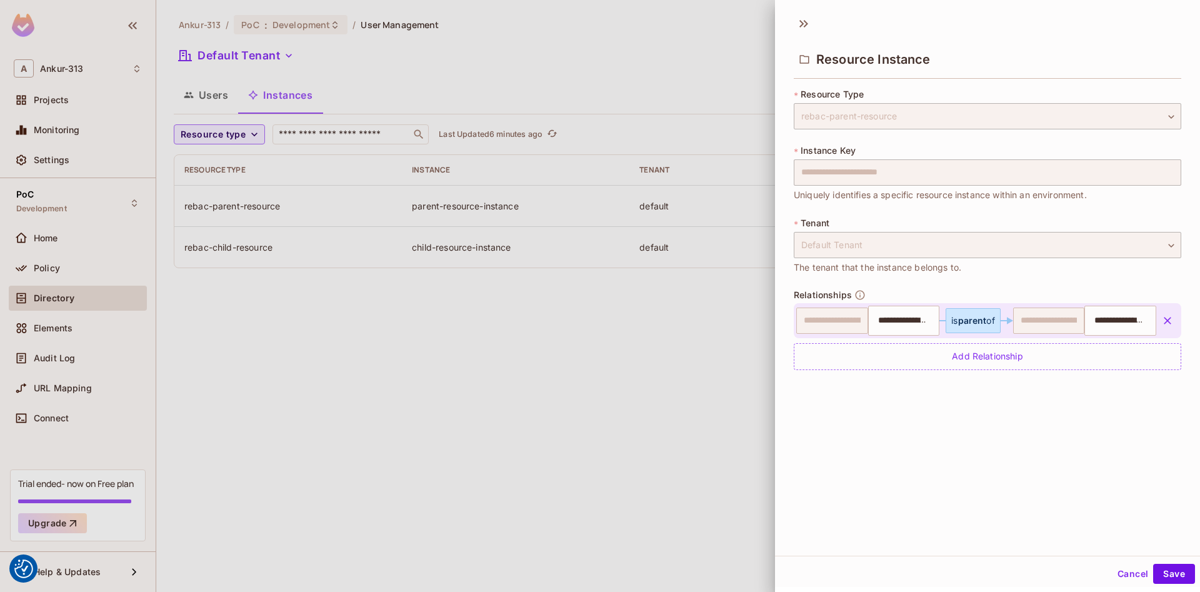
click at [1038, 495] on div "**********" at bounding box center [987, 282] width 425 height 547
click at [973, 360] on div "Add Relationship" at bounding box center [987, 356] width 387 height 27
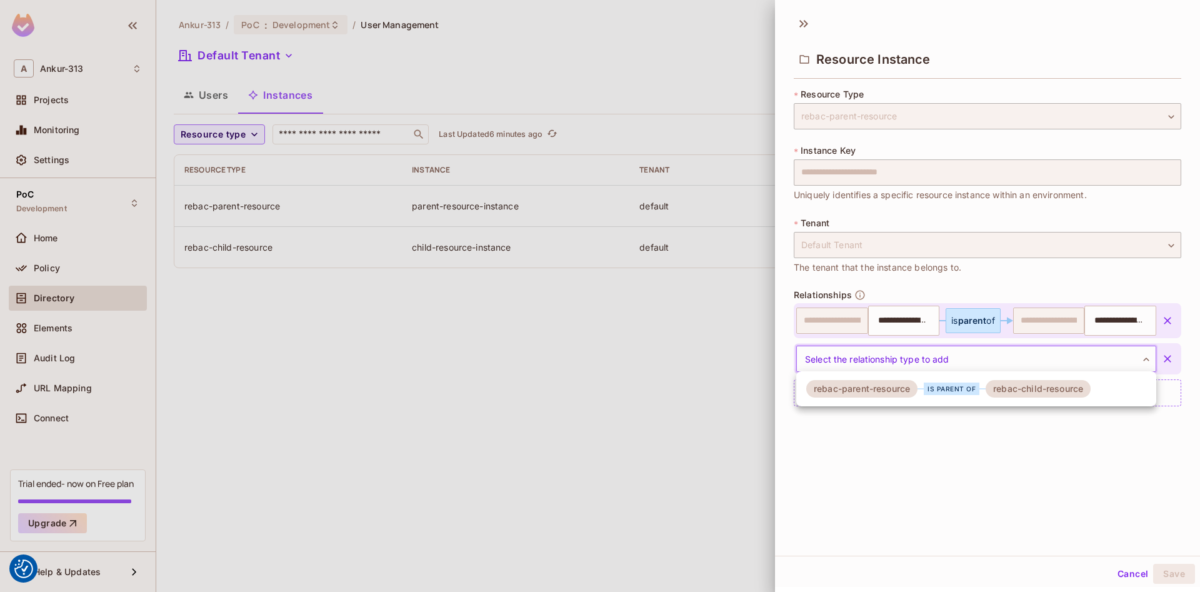
click at [966, 364] on body "We use cookies to enhance your browsing experience, serve personalized ads or c…" at bounding box center [600, 296] width 1200 height 592
click at [977, 387] on div "is parent of" at bounding box center [952, 388] width 56 height 12
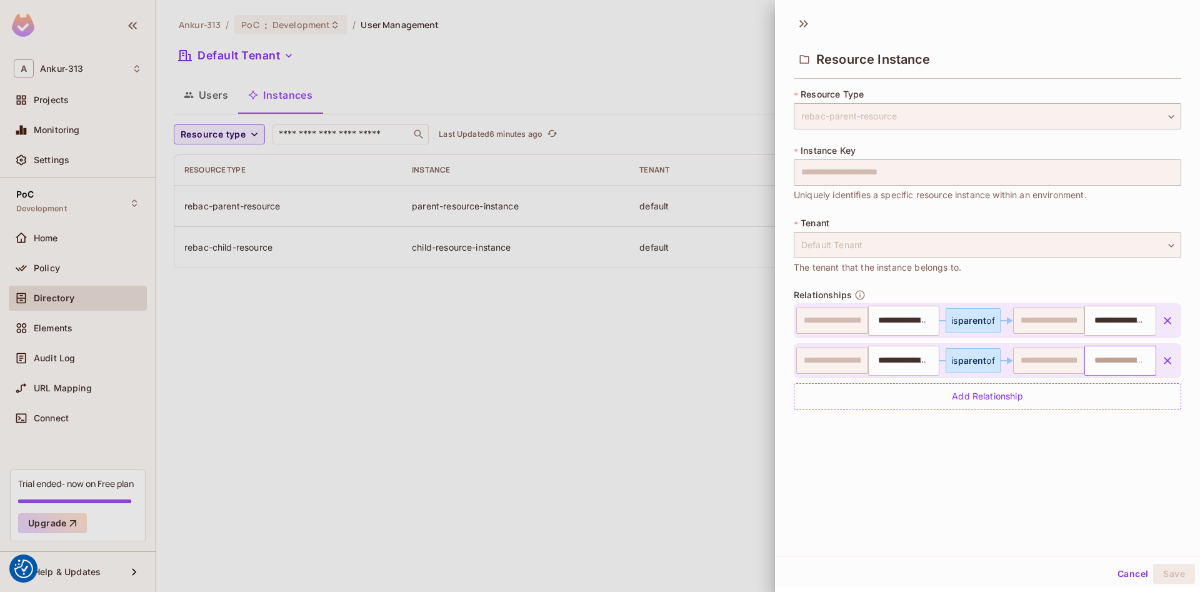
click at [1105, 365] on input "text" at bounding box center [1119, 360] width 64 height 25
paste input "**********"
type input "**********"
click at [1111, 404] on li "child-resource-instance" at bounding box center [1121, 406] width 71 height 52
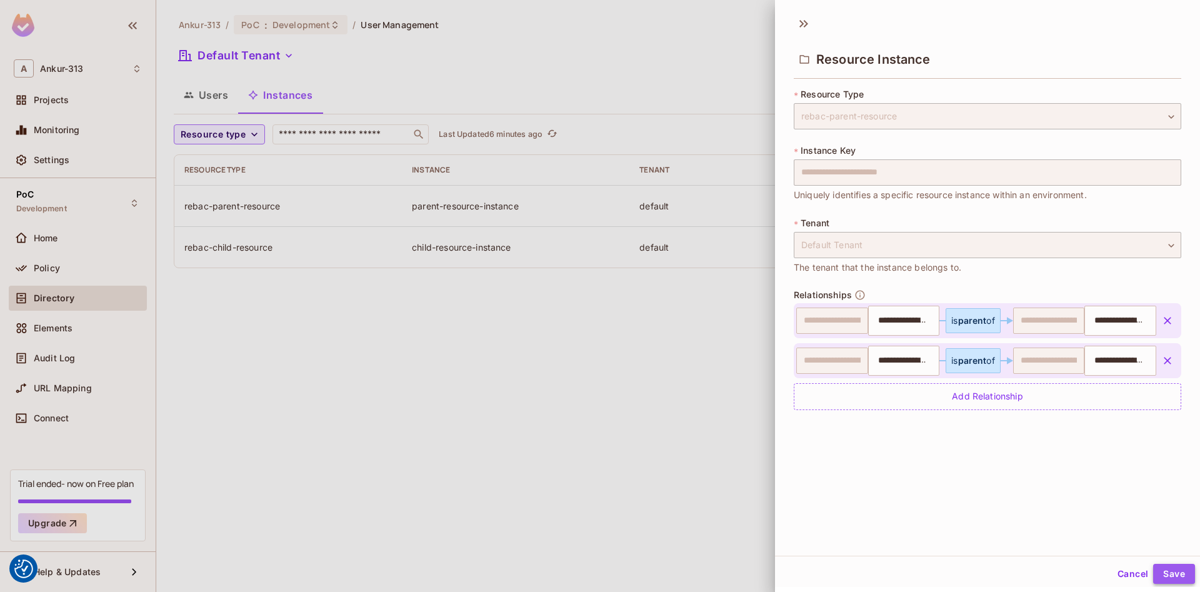
click at [1179, 575] on button "Save" at bounding box center [1174, 574] width 42 height 20
type input "**********"
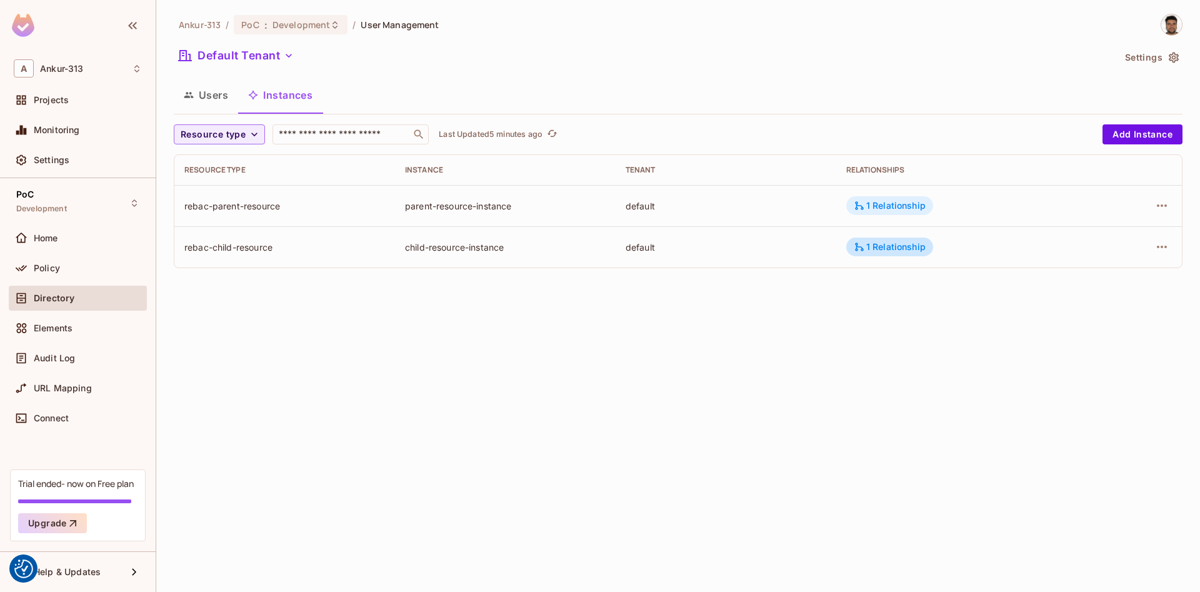
click at [877, 209] on div "1 Relationship" at bounding box center [890, 205] width 72 height 11
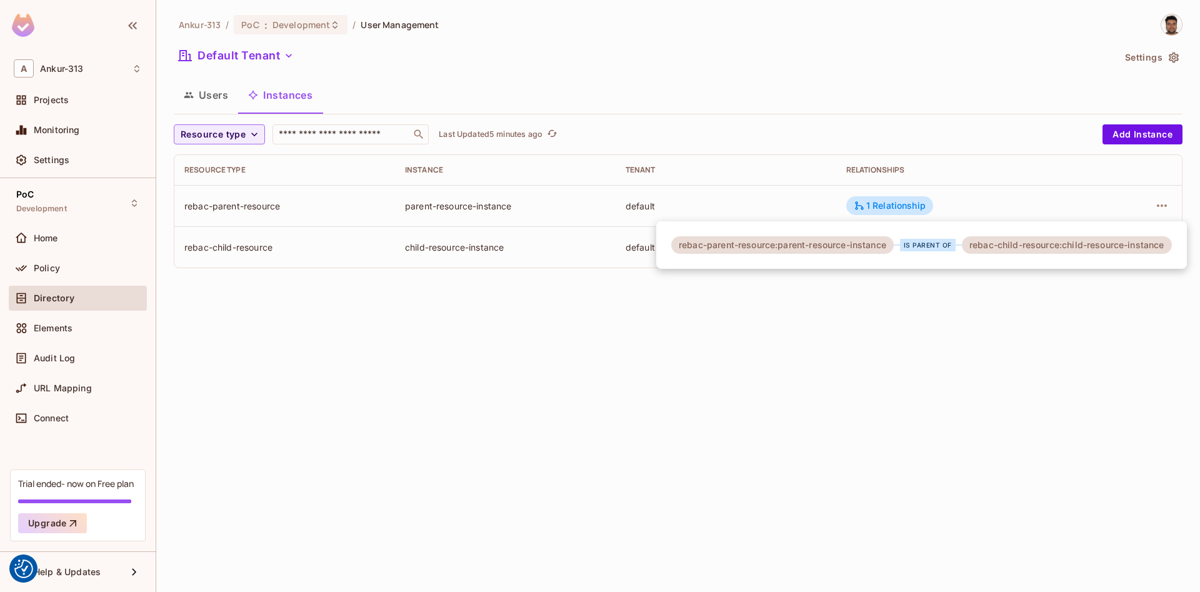
click at [1166, 205] on div at bounding box center [600, 296] width 1200 height 592
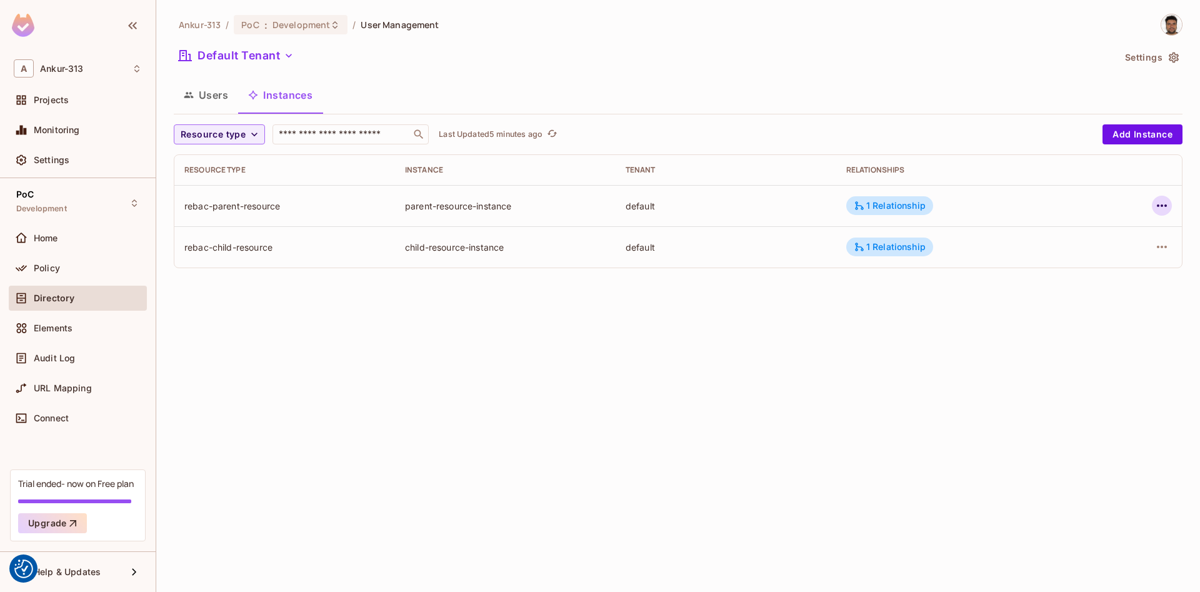
click at [1165, 206] on icon "button" at bounding box center [1162, 205] width 10 height 2
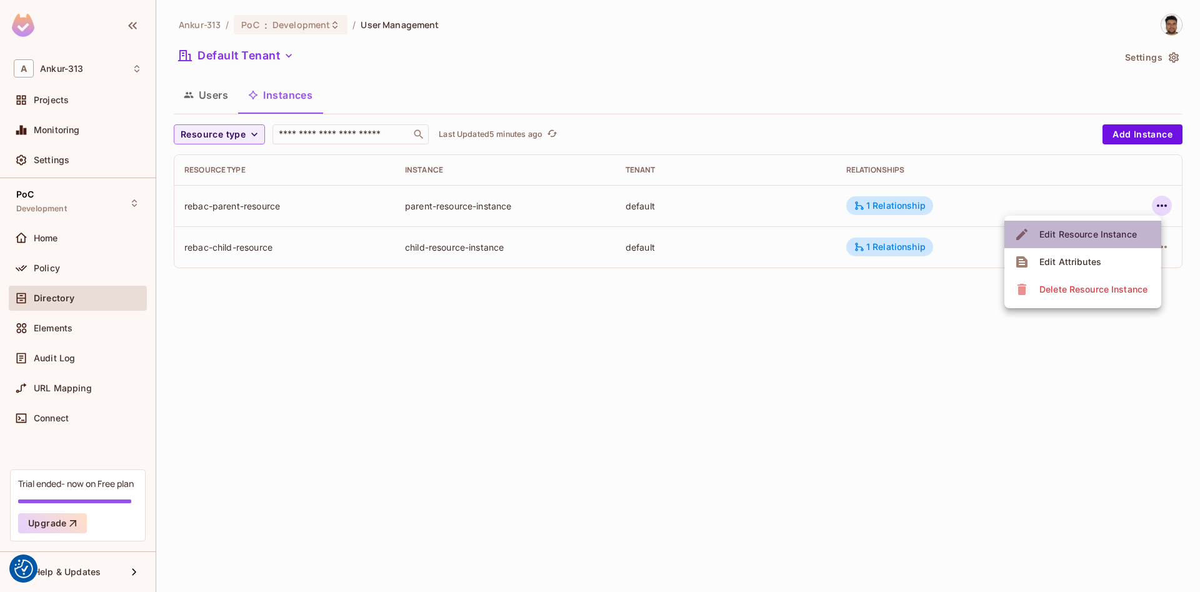
click at [1071, 234] on div "Edit Resource Instance" at bounding box center [1087, 234] width 97 height 12
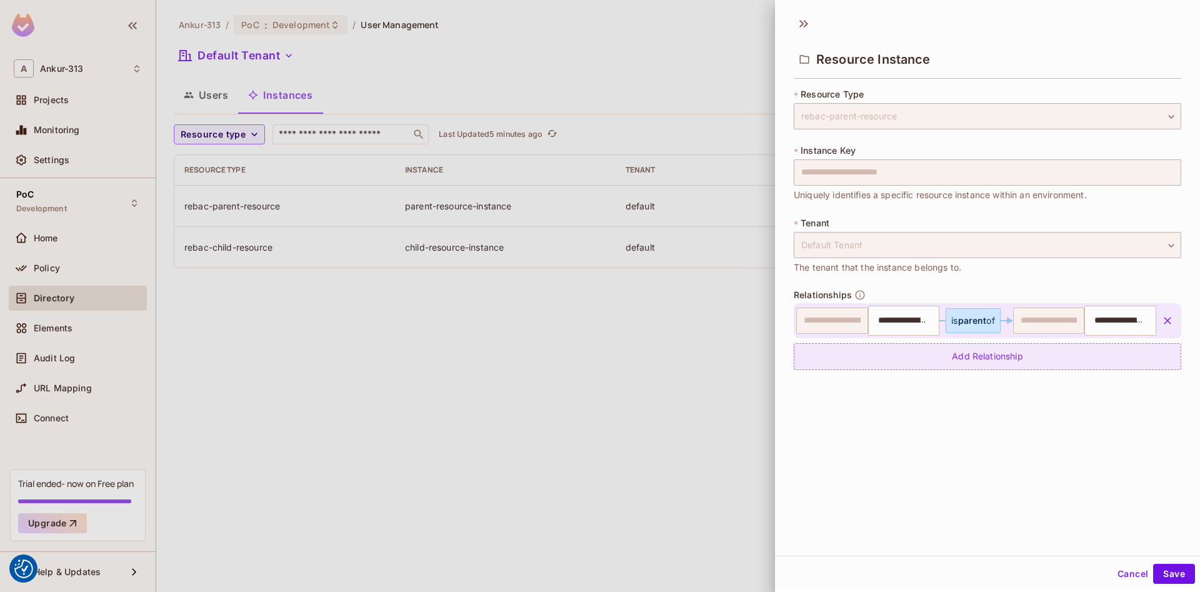
click at [1007, 360] on div "Add Relationship" at bounding box center [987, 356] width 387 height 27
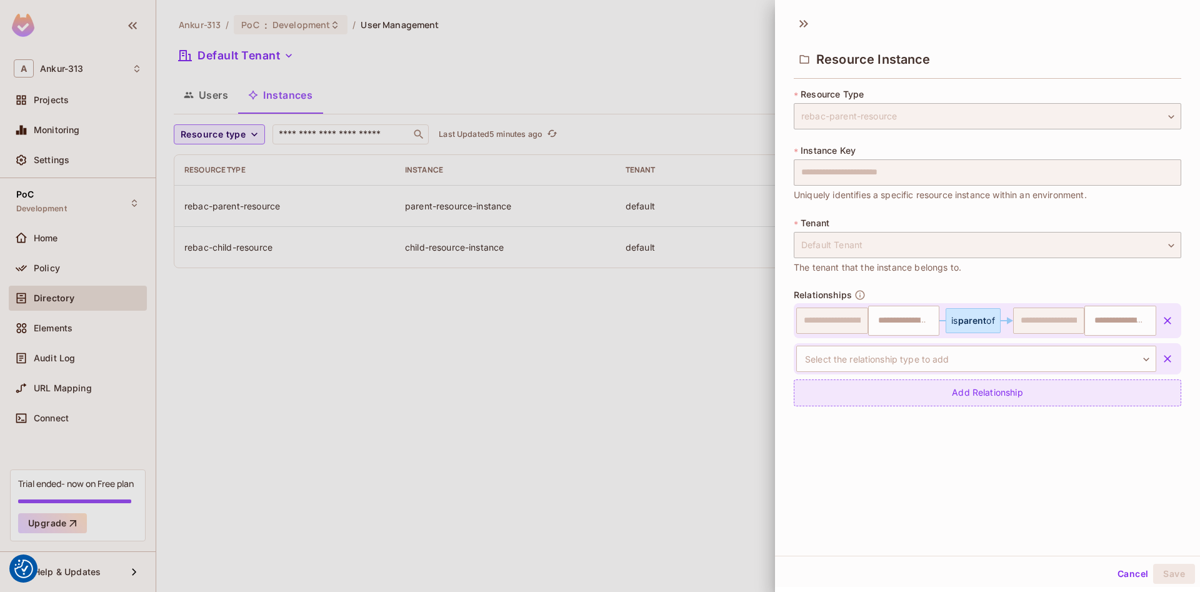
type input "**********"
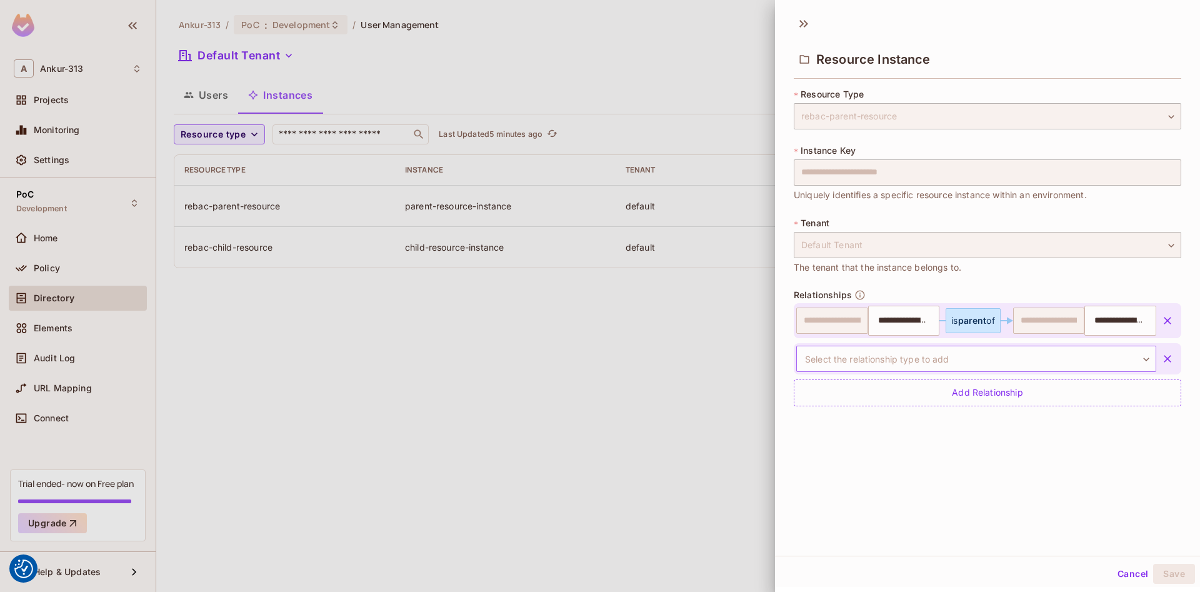
click at [1082, 354] on body "We use cookies to enhance your browsing experience, serve personalized ads or c…" at bounding box center [600, 296] width 1200 height 592
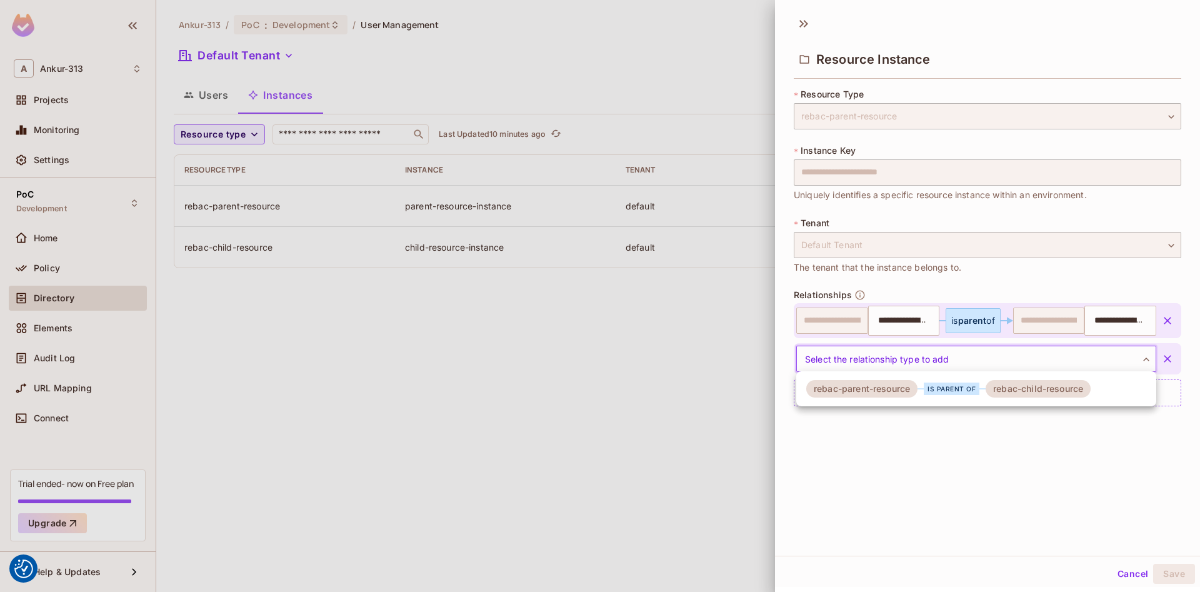
click at [1018, 490] on div at bounding box center [600, 296] width 1200 height 592
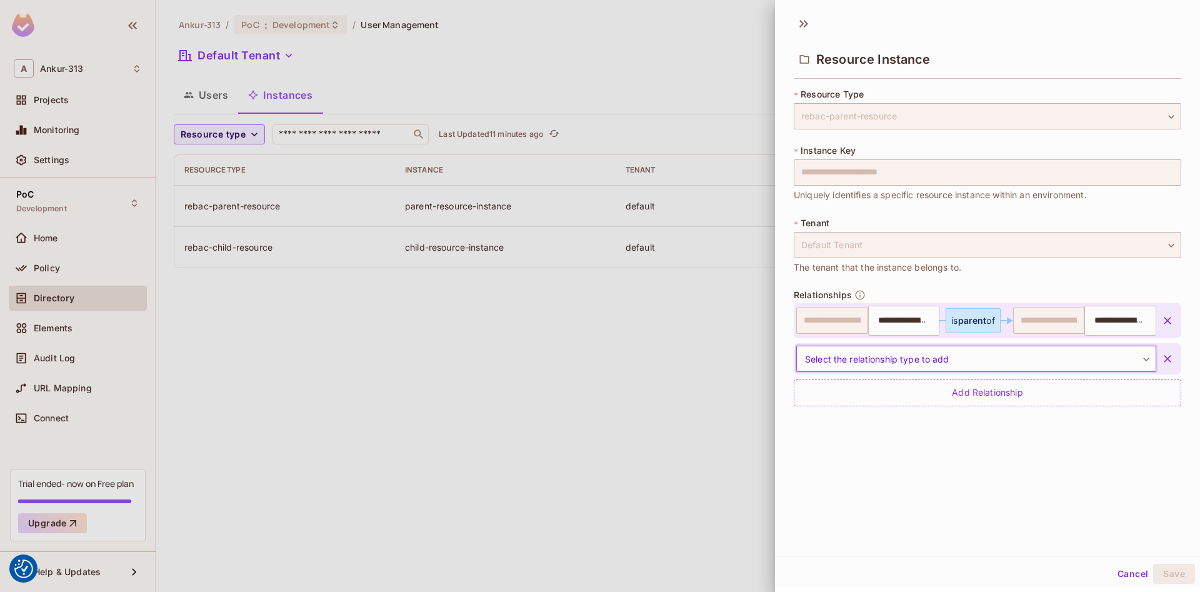
click at [1123, 582] on button "Cancel" at bounding box center [1132, 574] width 41 height 20
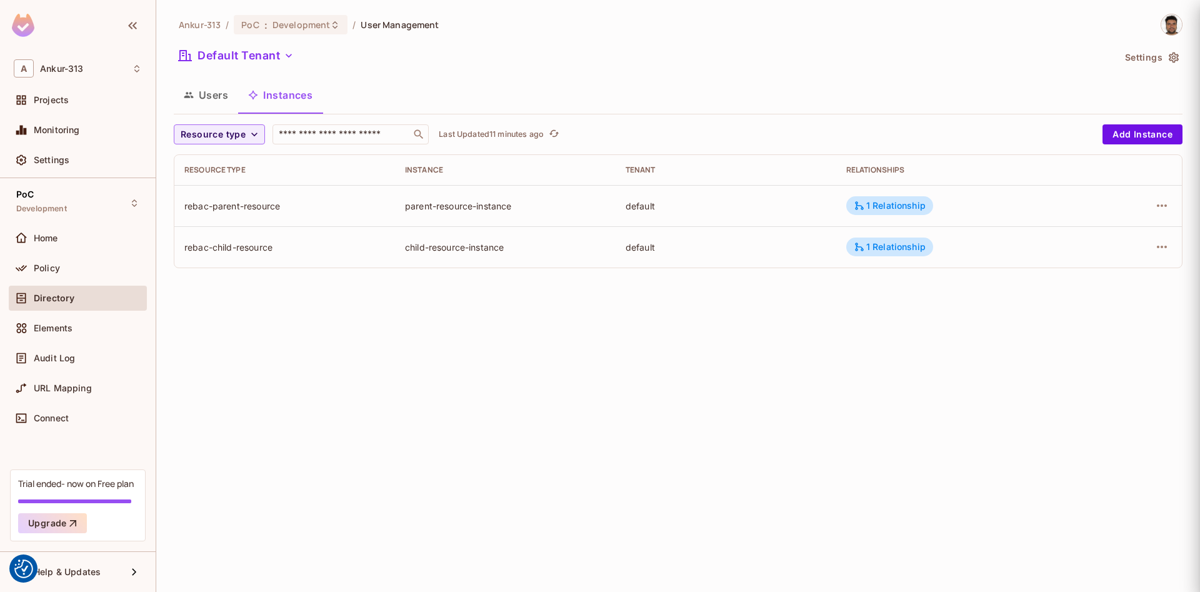
type input "**********"
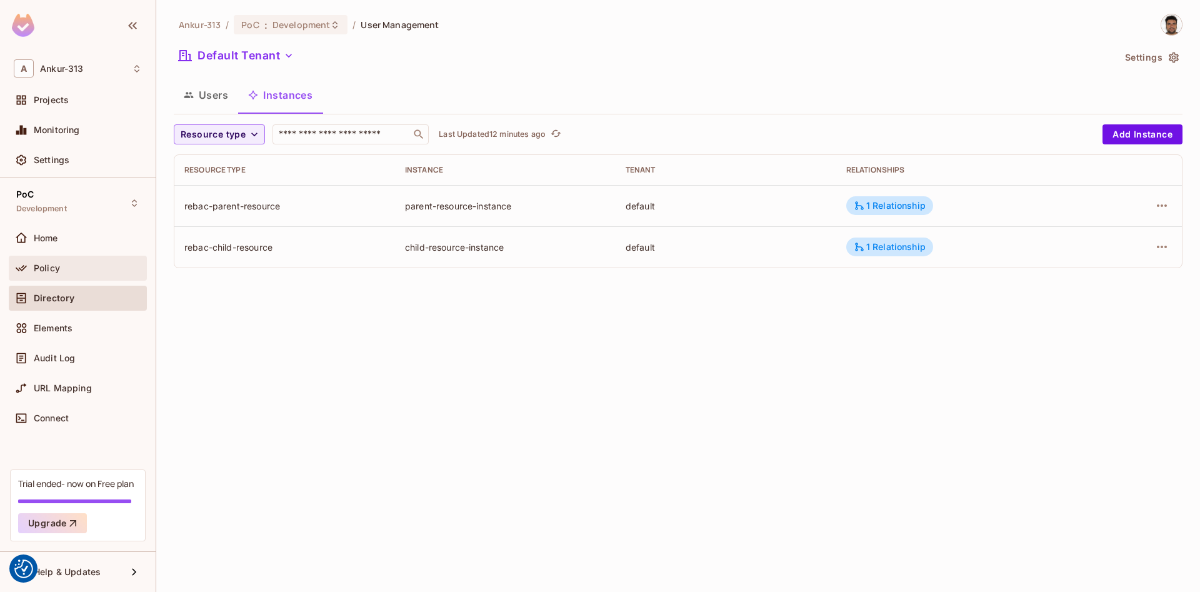
click at [44, 264] on span "Policy" at bounding box center [47, 268] width 26 height 10
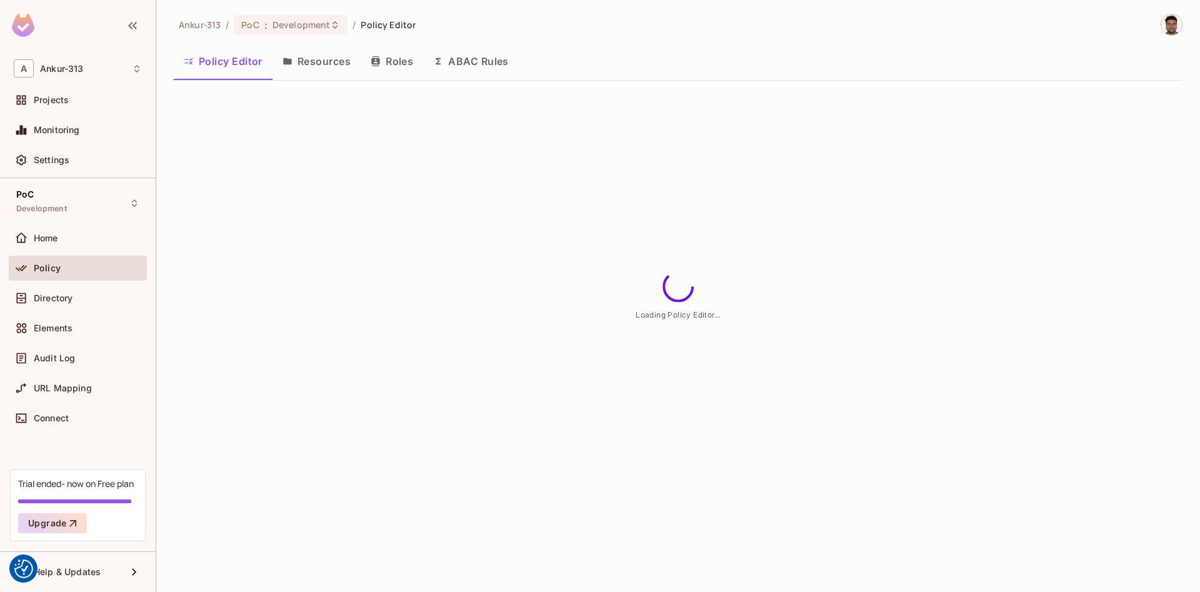
click at [326, 66] on button "Resources" at bounding box center [316, 61] width 88 height 31
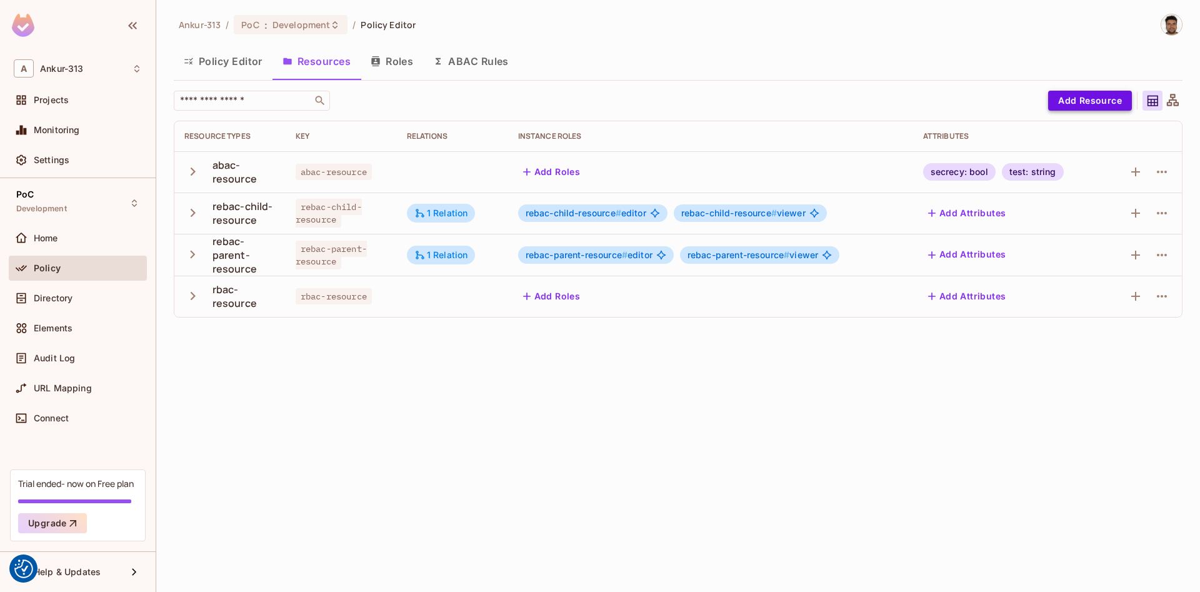
click at [1090, 99] on button "Add Resource" at bounding box center [1090, 101] width 84 height 20
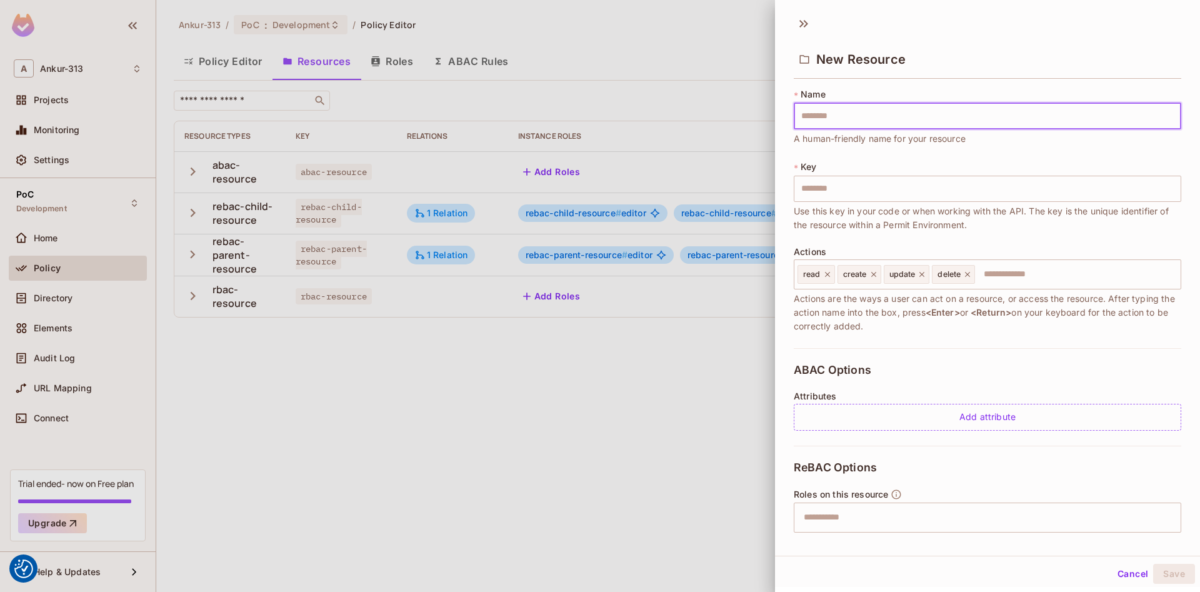
type input "*"
type input "**"
type input "***"
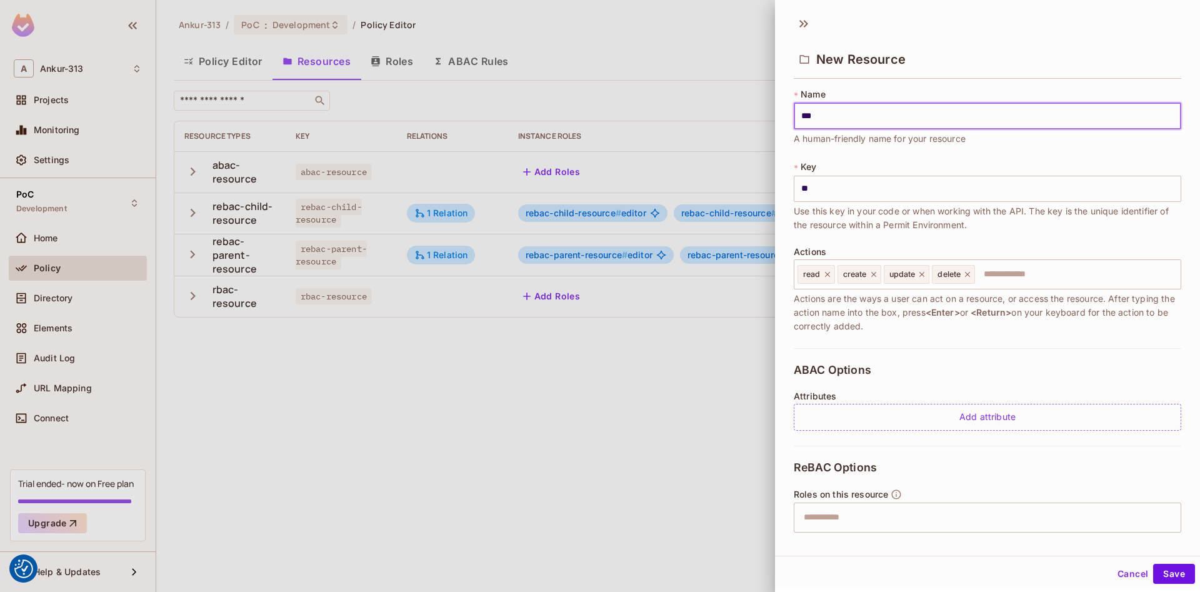
type input "***"
type input "****"
type input "*****"
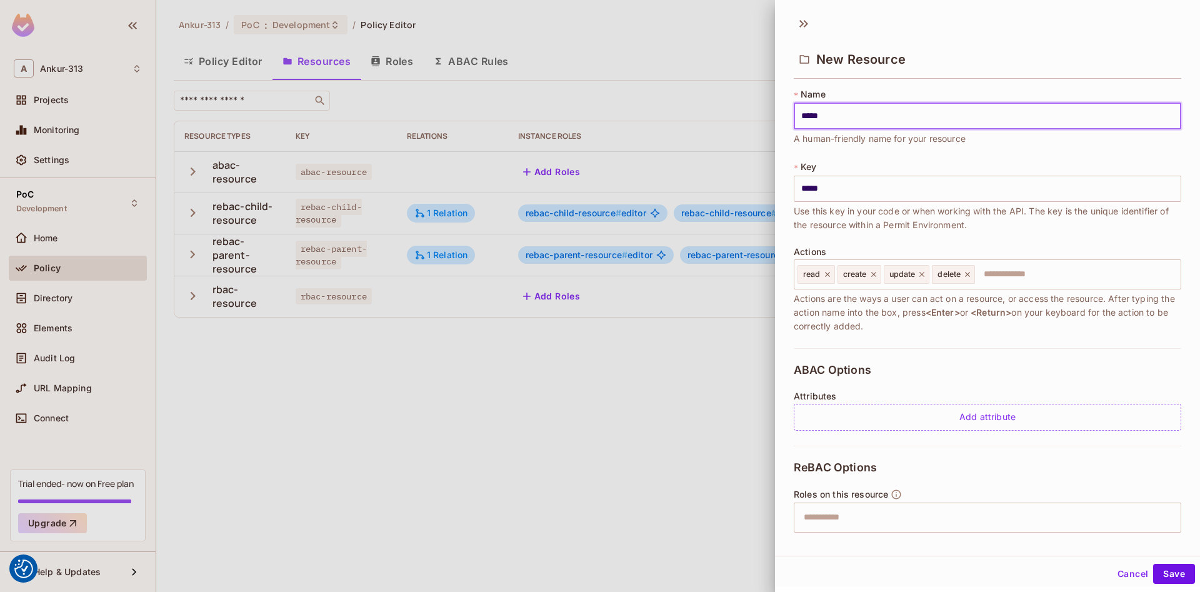
type input "******"
type input "*******"
type input "********"
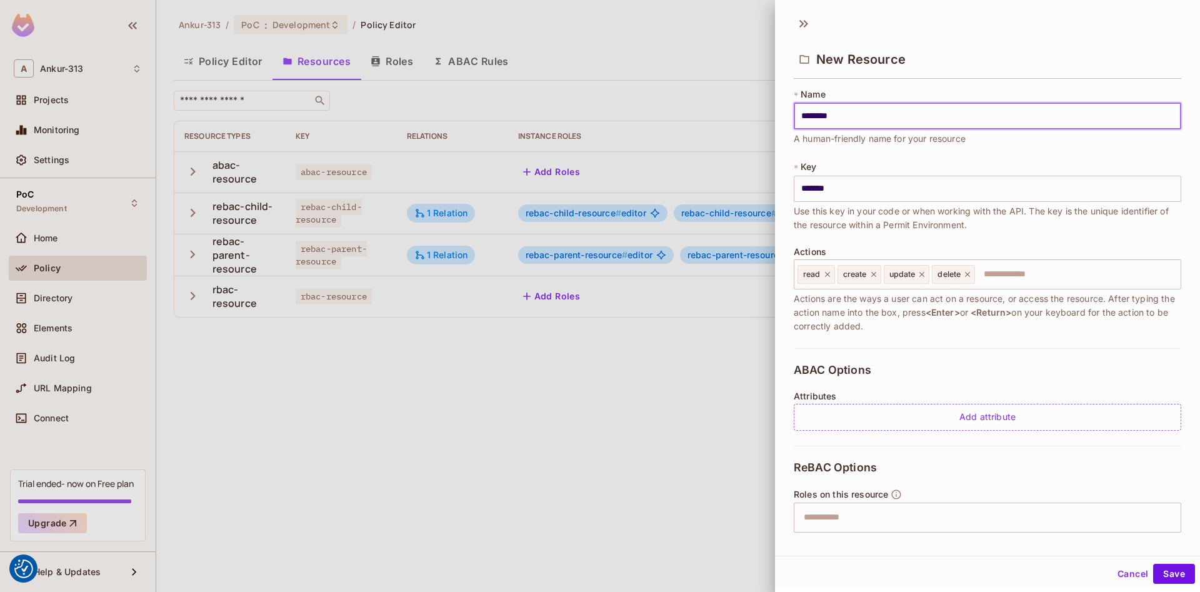
type input "********"
type input "*********"
type input "**********"
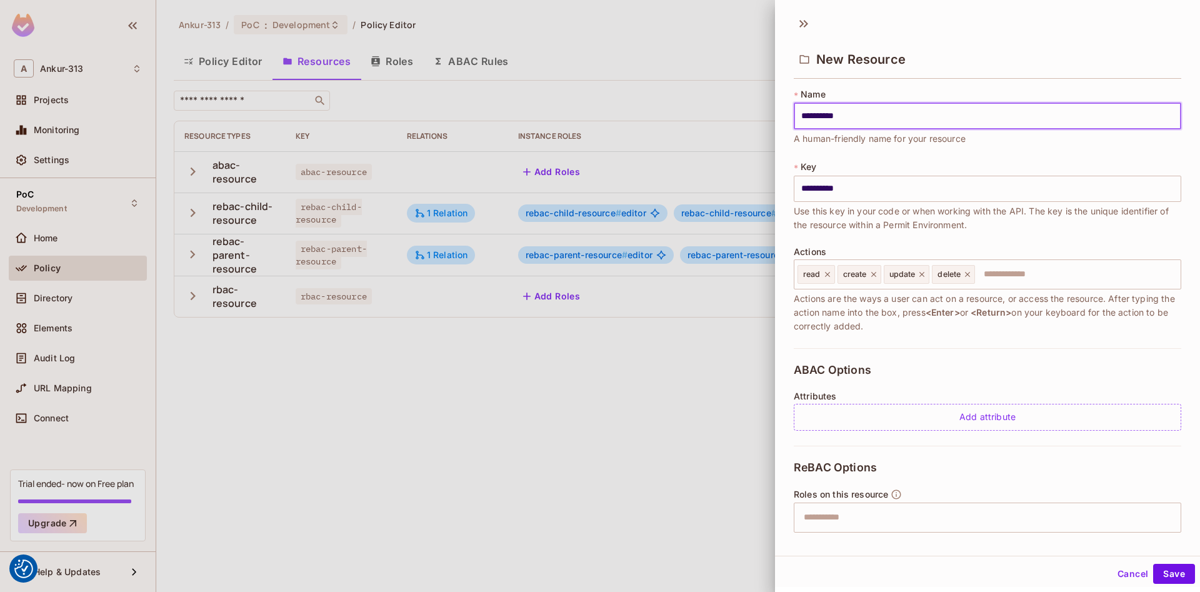
type input "**********"
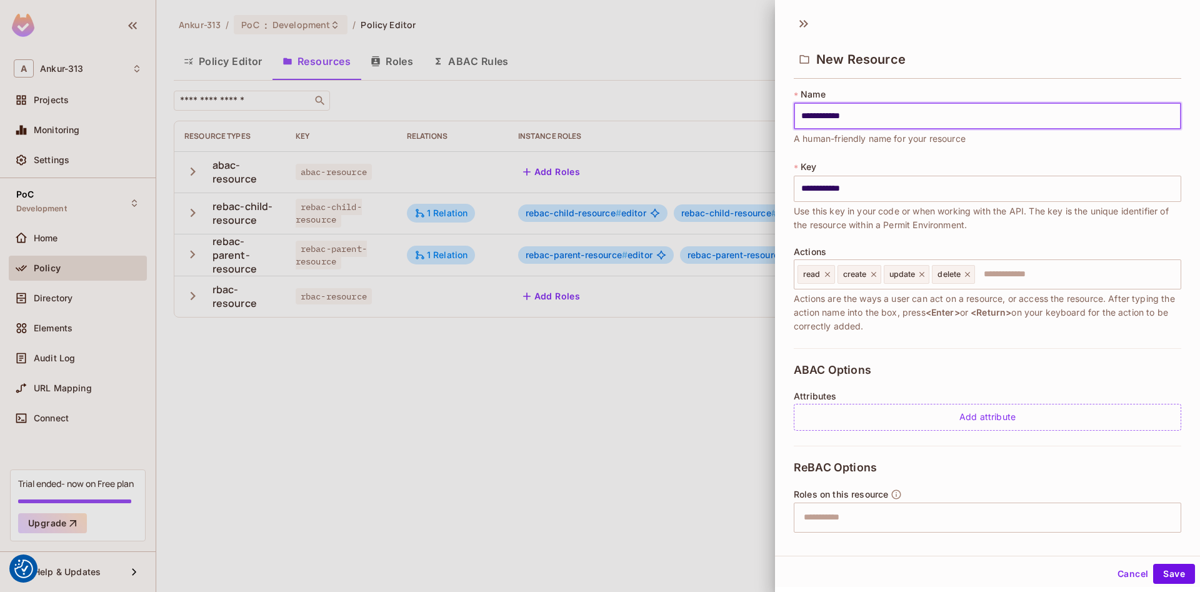
type input "**********"
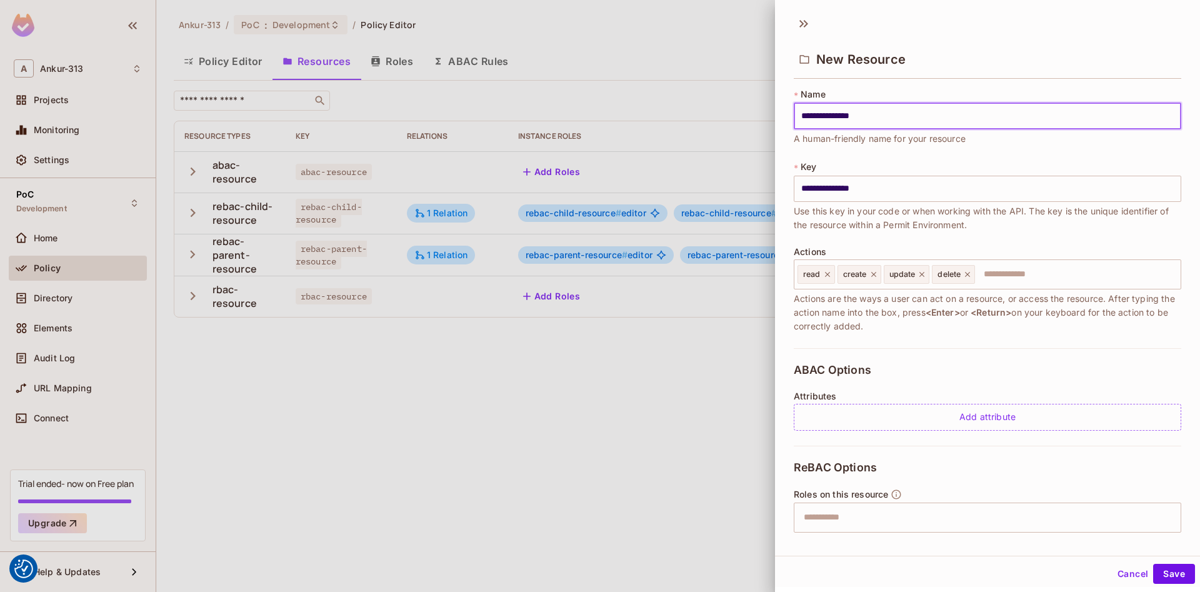
type input "**********"
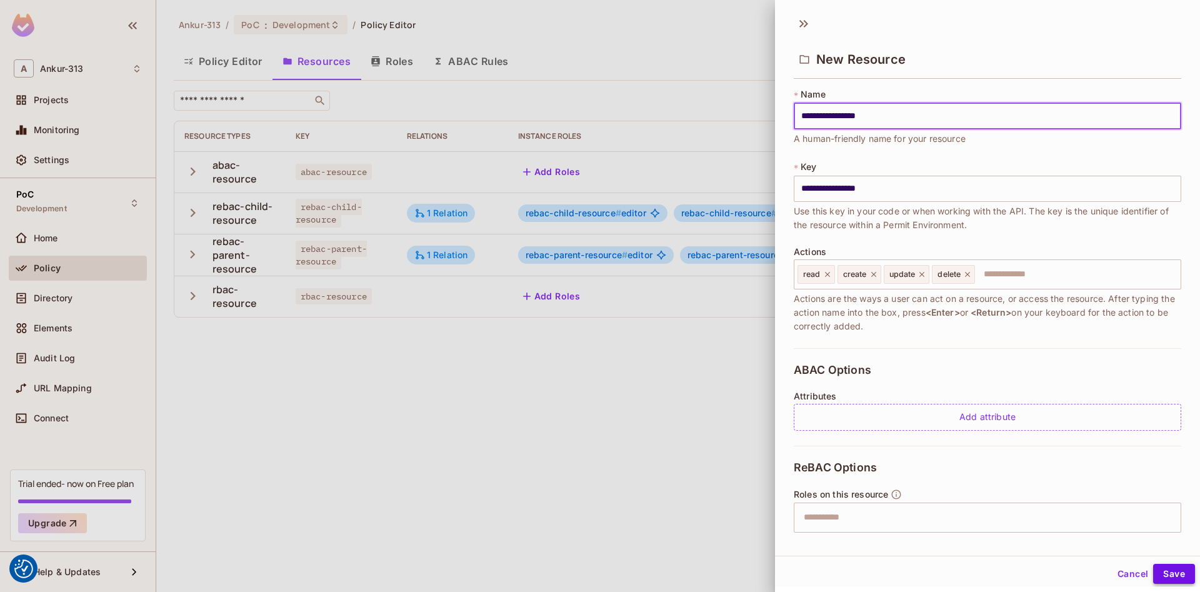
click at [1164, 576] on button "Save" at bounding box center [1174, 574] width 42 height 20
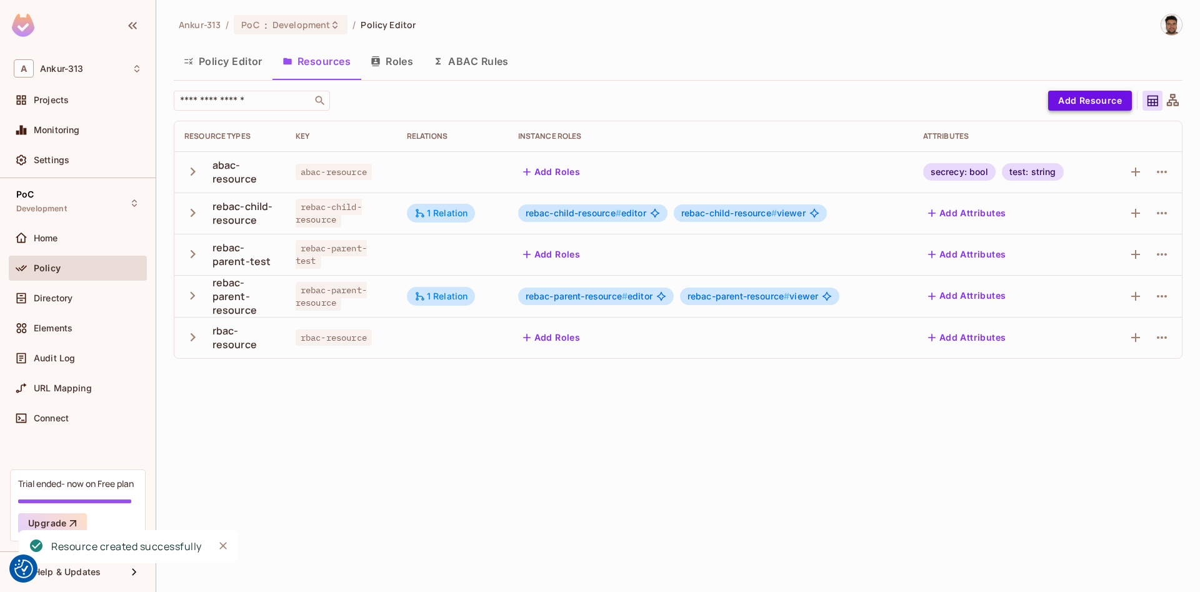
click at [1101, 102] on button "Add Resource" at bounding box center [1090, 101] width 84 height 20
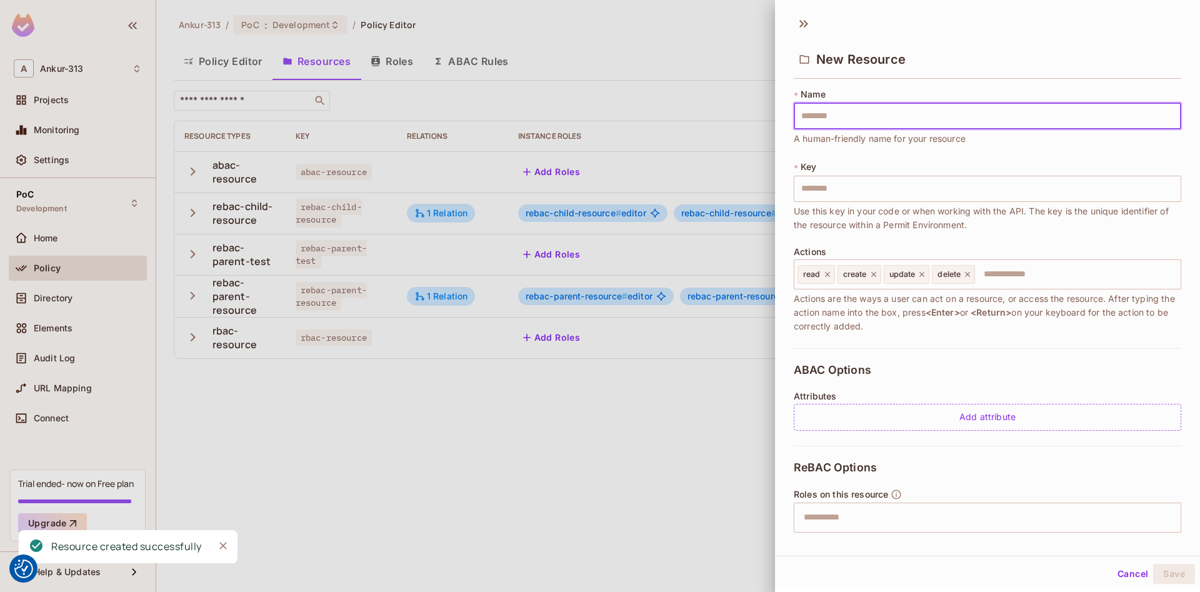
type input "*"
type input "**"
type input "***"
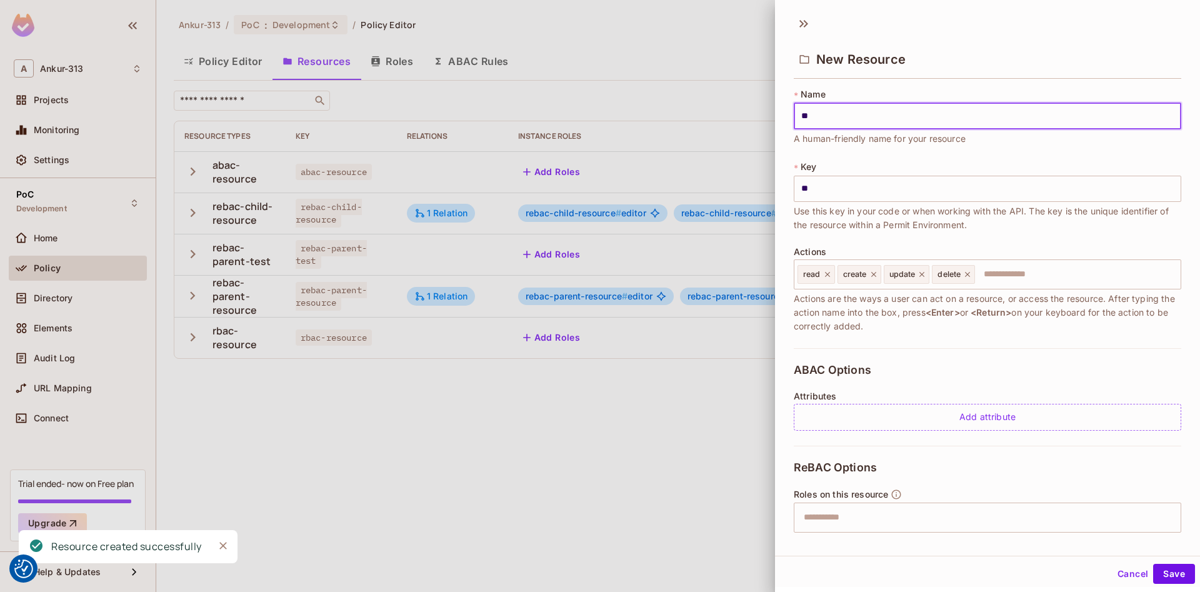
type input "***"
type input "*****"
type input "****"
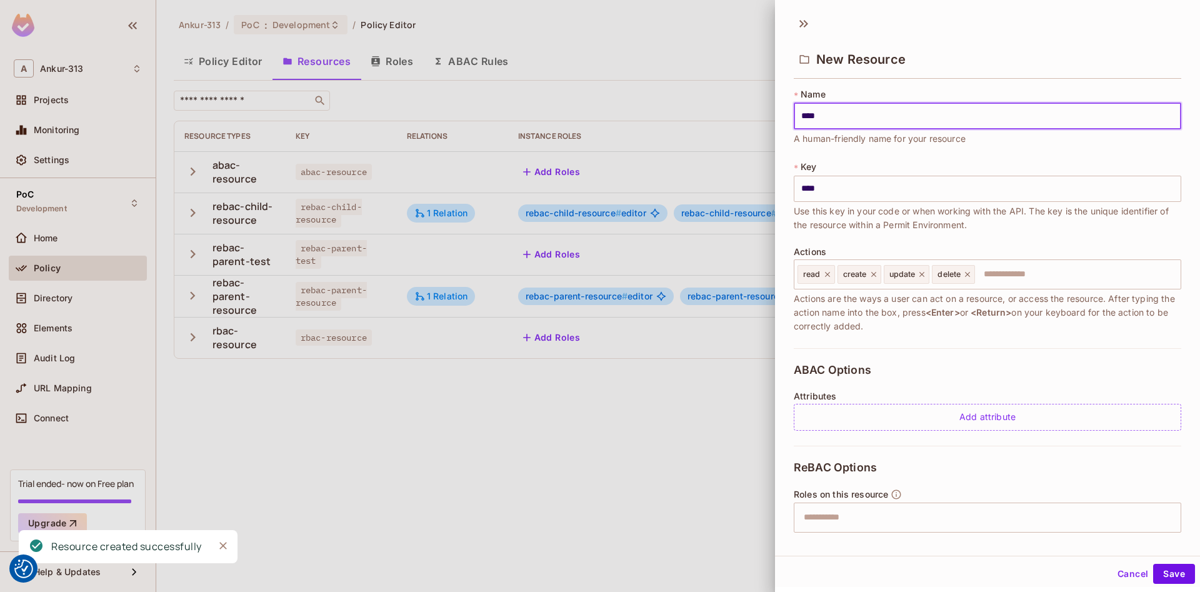
type input "***"
type input "****"
type input "*****"
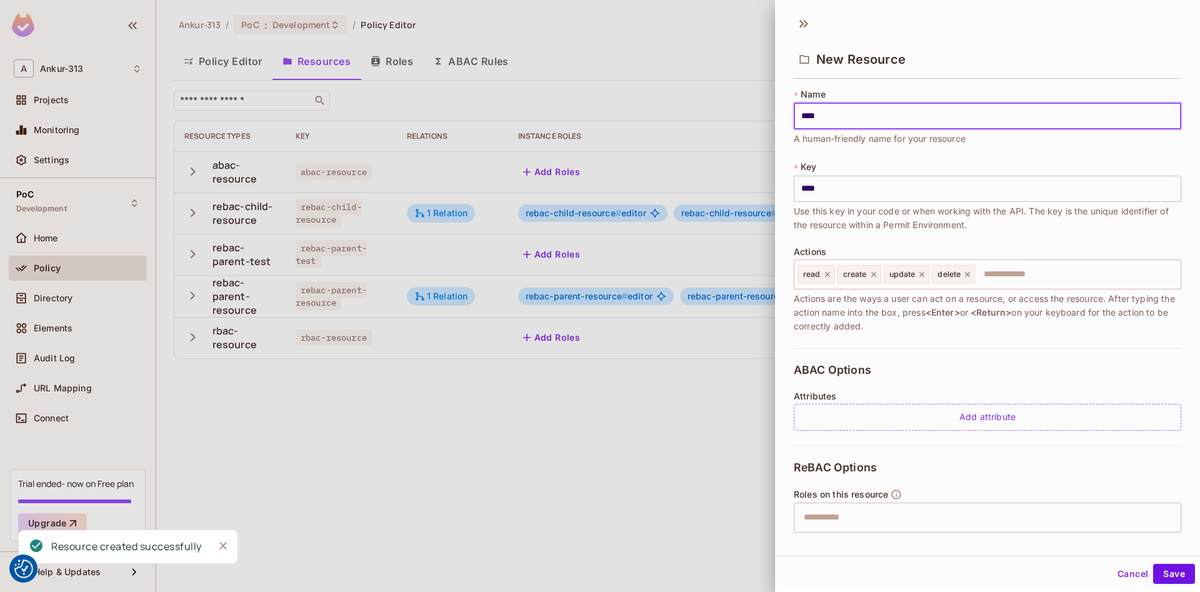
type input "*****"
type input "******"
type input "*******"
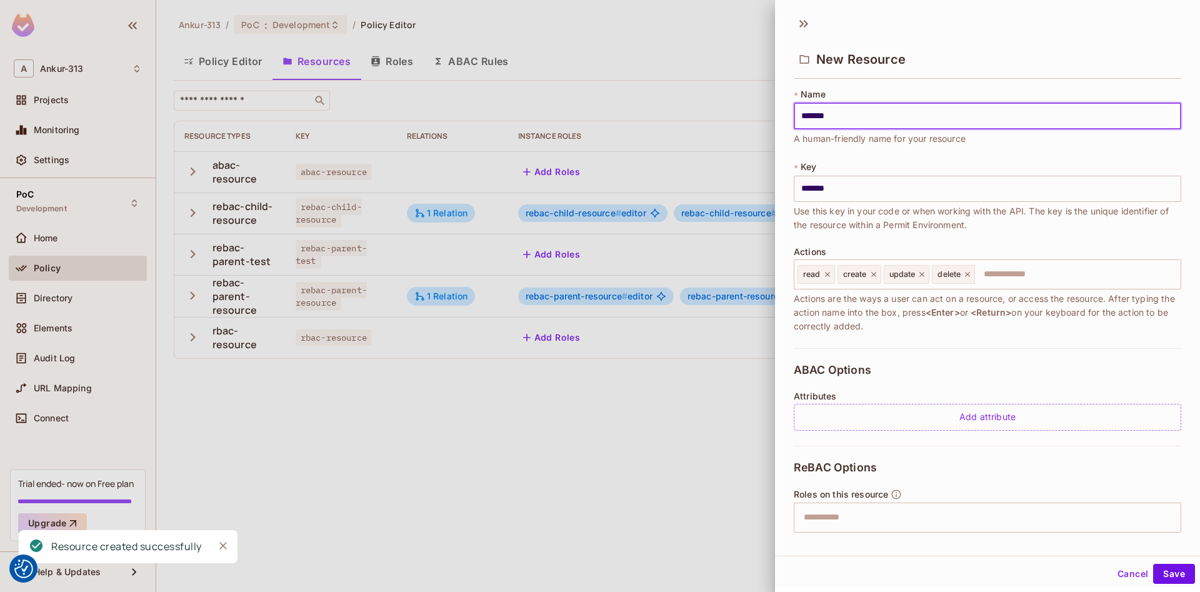
type input "********"
type input "*********"
type input "**********"
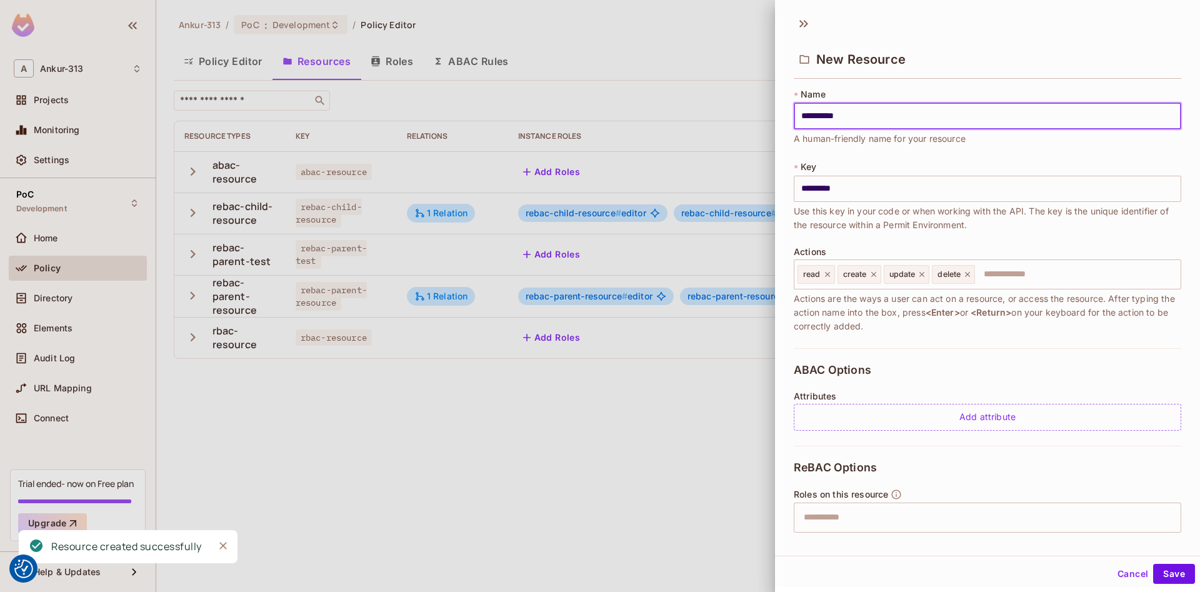
type input "**********"
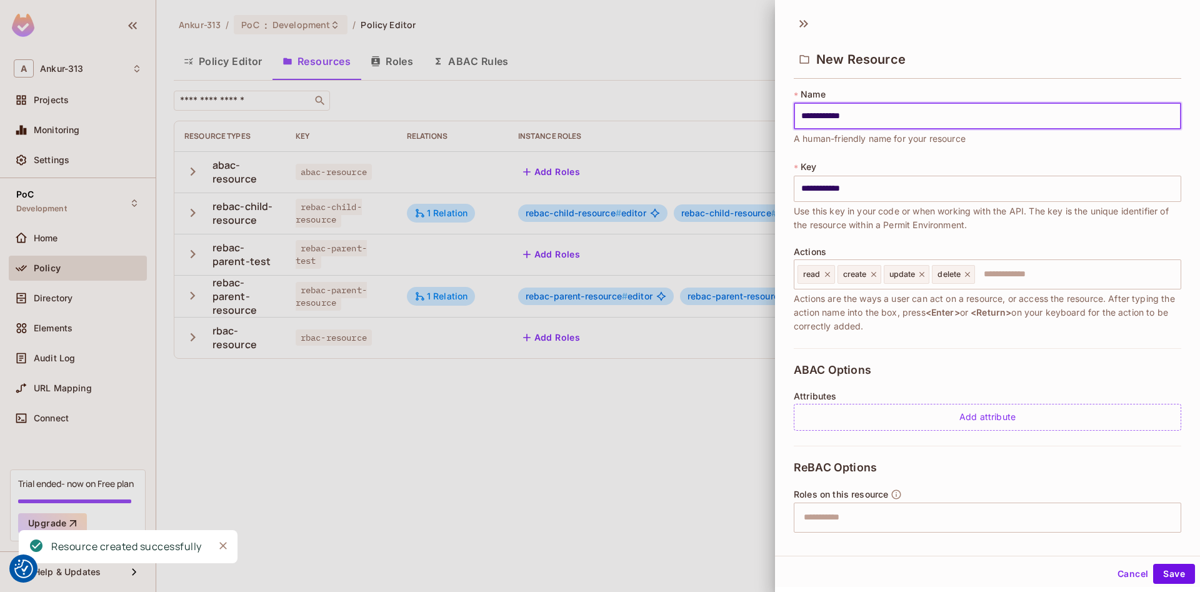
type input "**********"
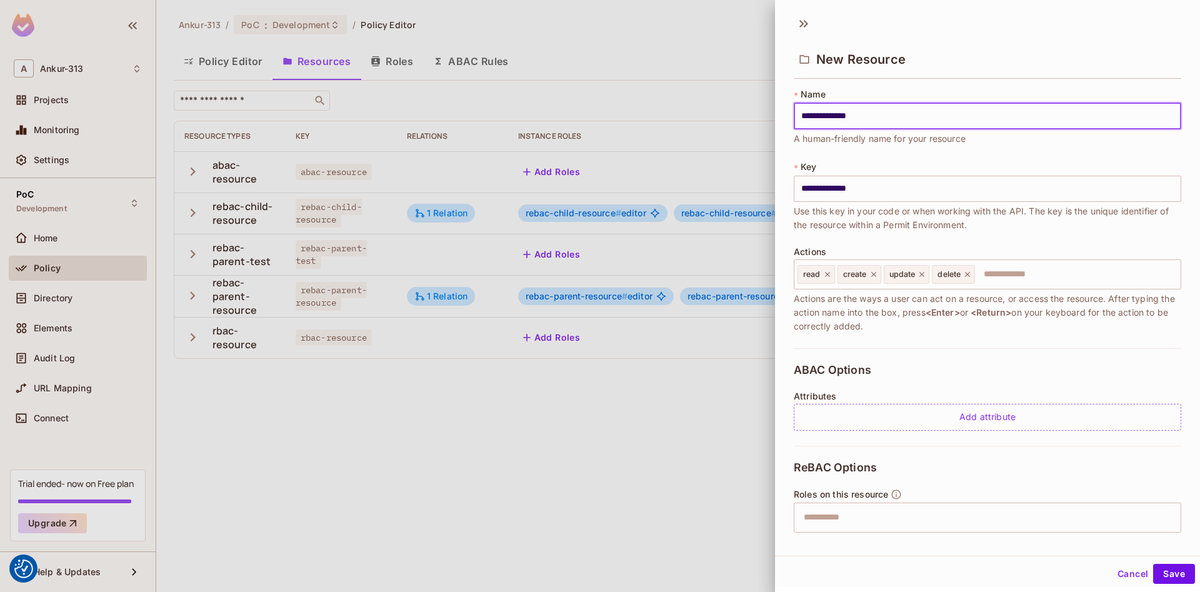
type input "**********"
click at [1176, 572] on button "Save" at bounding box center [1174, 574] width 42 height 20
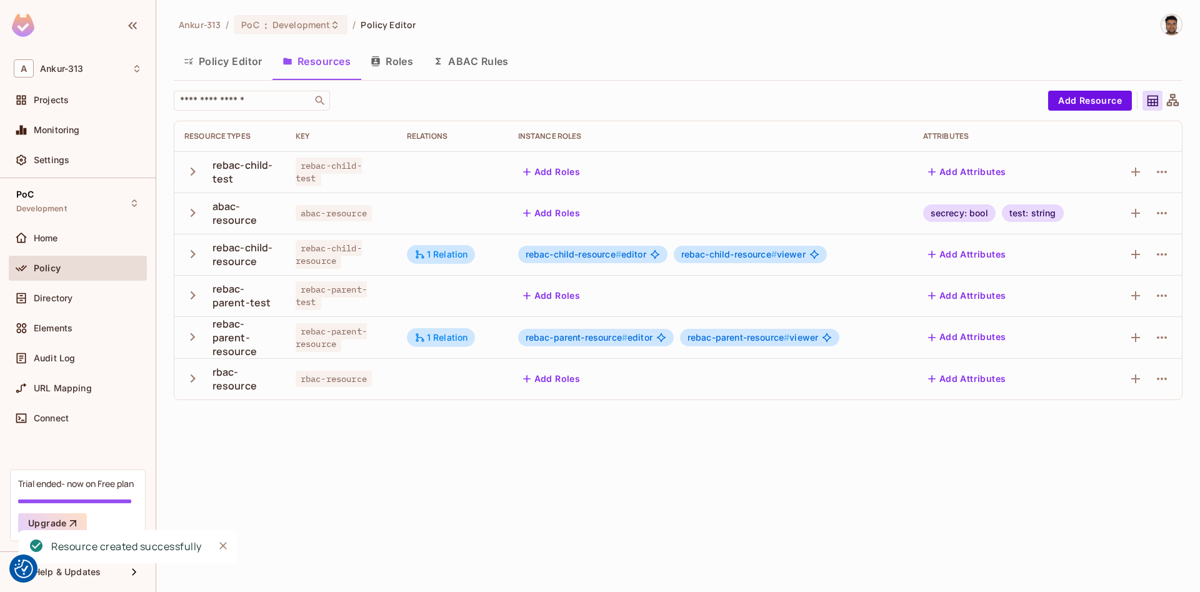
click at [544, 464] on div "Ankur-313 / PoC : Development / Policy Editor Policy Editor Resources Roles ABA…" at bounding box center [678, 296] width 1044 height 592
click at [1159, 296] on icon "button" at bounding box center [1162, 295] width 10 height 2
click at [1114, 346] on div "Edit Resource" at bounding box center [1105, 345] width 59 height 12
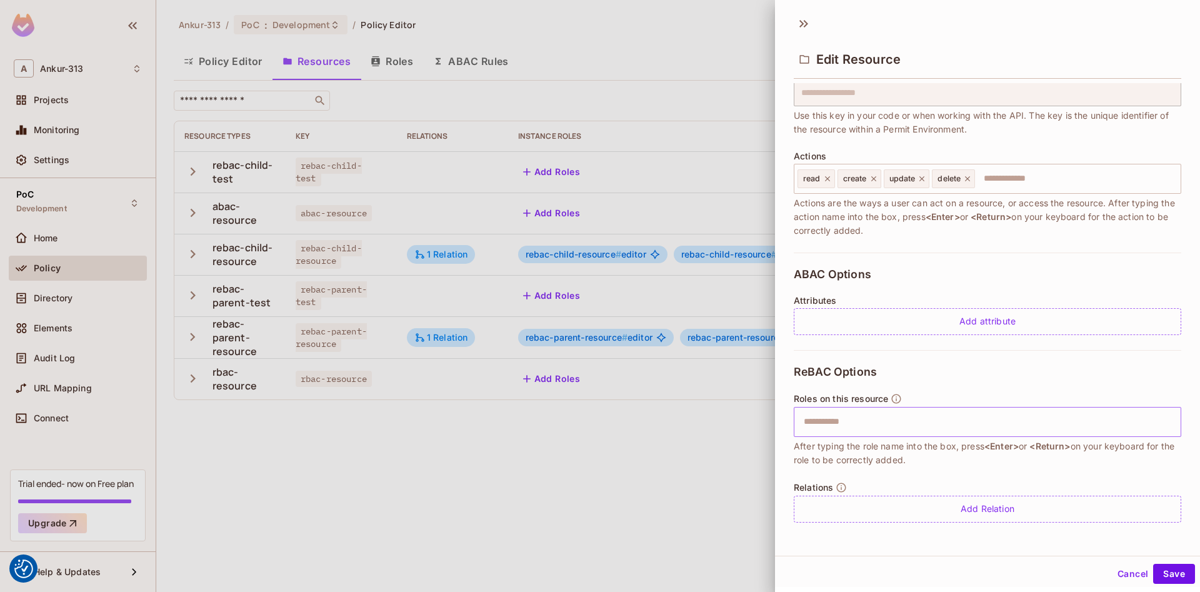
scroll to position [2, 0]
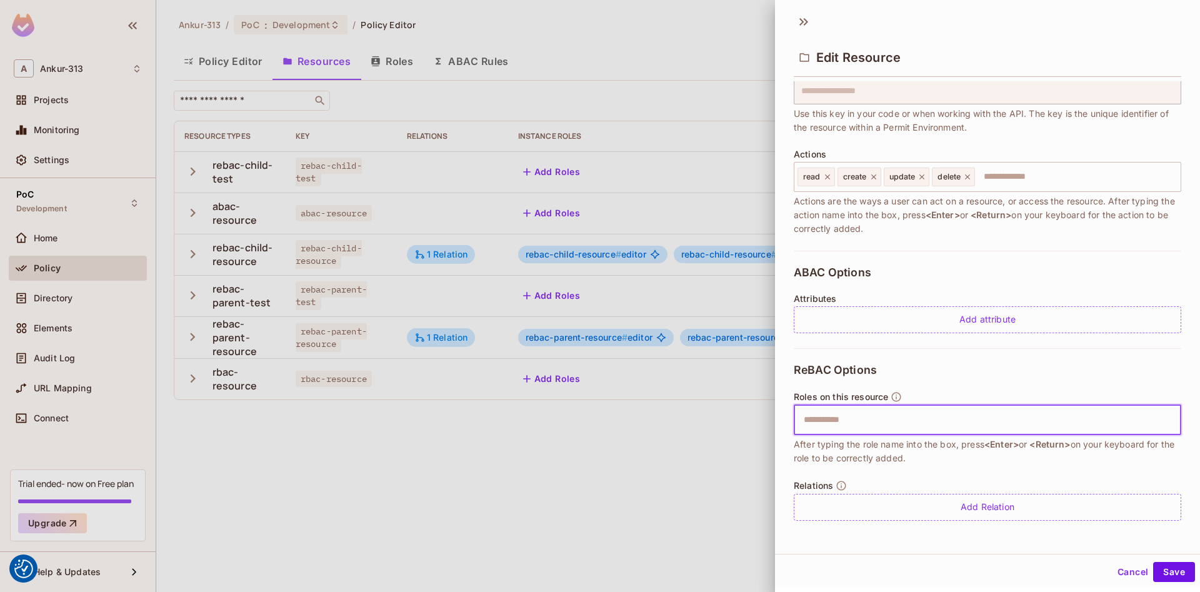
click at [896, 416] on input "text" at bounding box center [985, 419] width 379 height 25
type input "******"
click at [1159, 571] on button "Save" at bounding box center [1174, 572] width 42 height 20
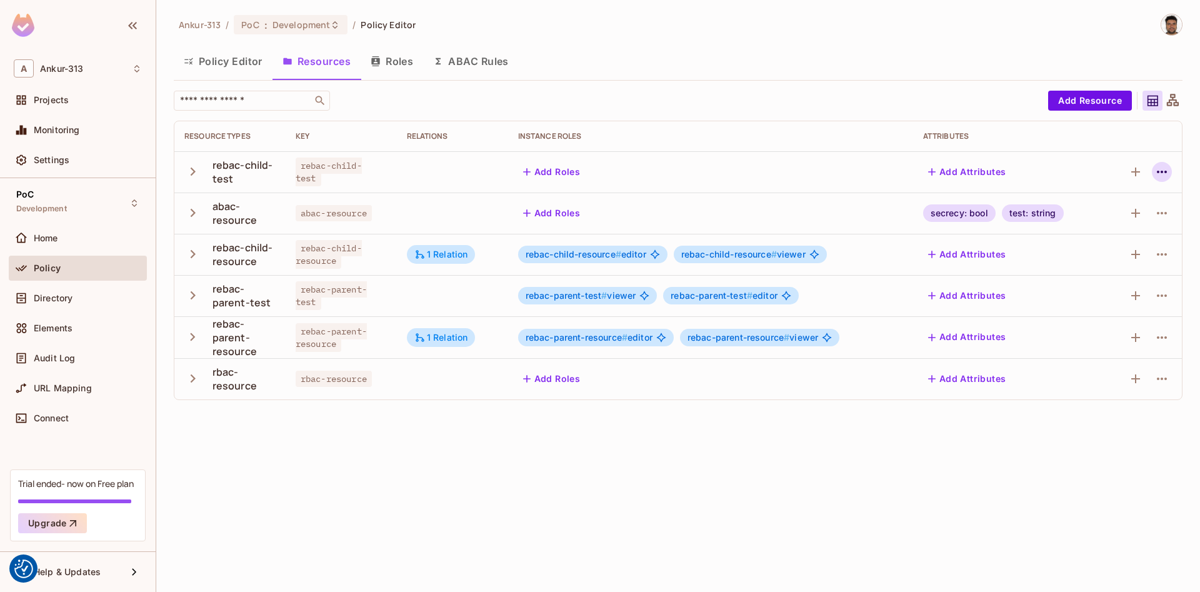
click at [1166, 172] on icon "button" at bounding box center [1162, 172] width 10 height 2
click at [1125, 226] on div "Edit Resource" at bounding box center [1107, 221] width 59 height 12
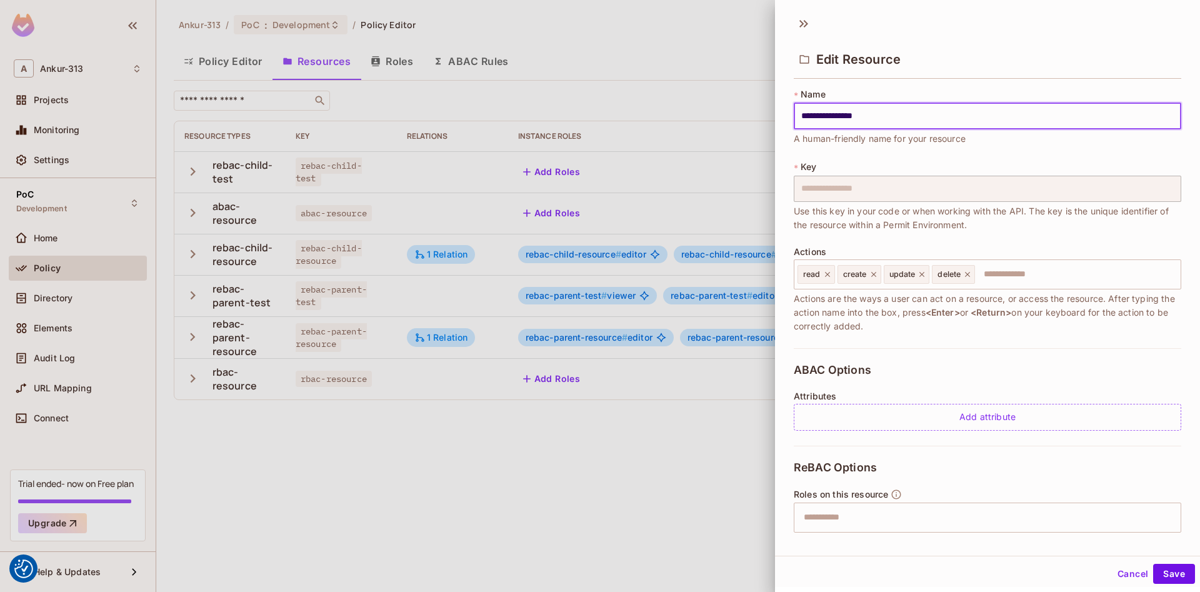
scroll to position [96, 0]
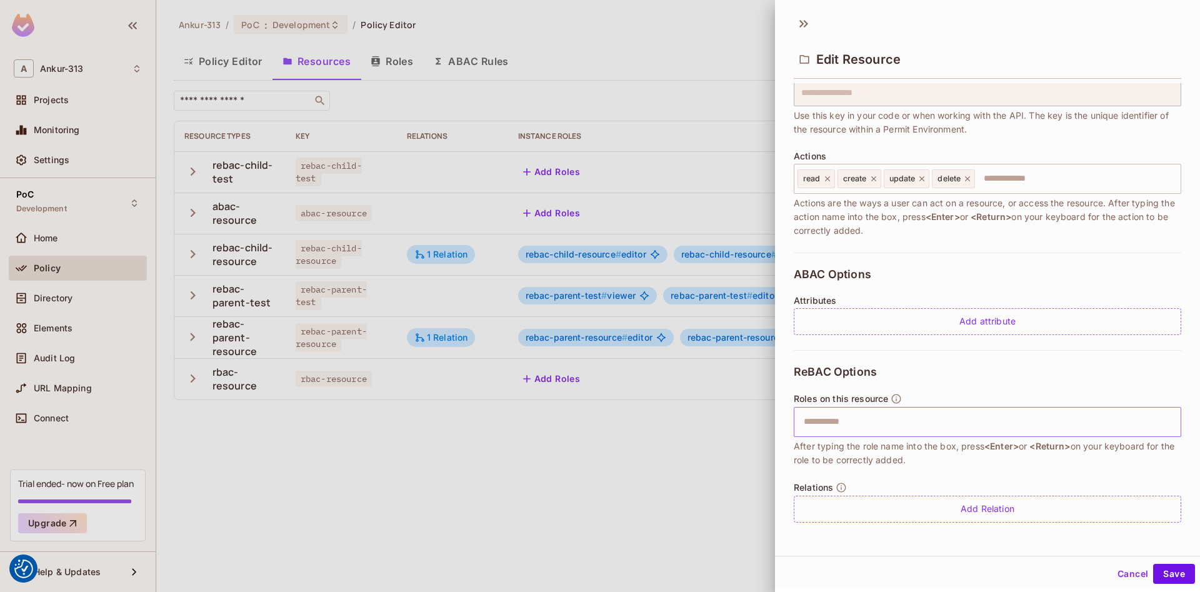
click at [847, 419] on input "text" at bounding box center [985, 421] width 379 height 25
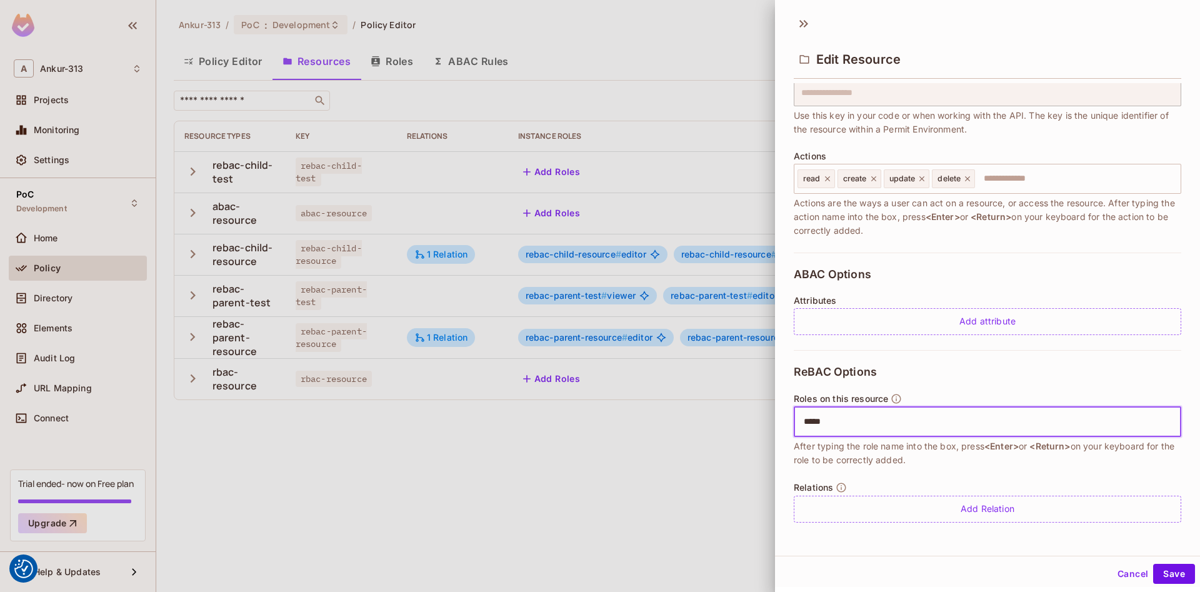
type input "******"
click at [1181, 577] on button "Save" at bounding box center [1174, 574] width 42 height 20
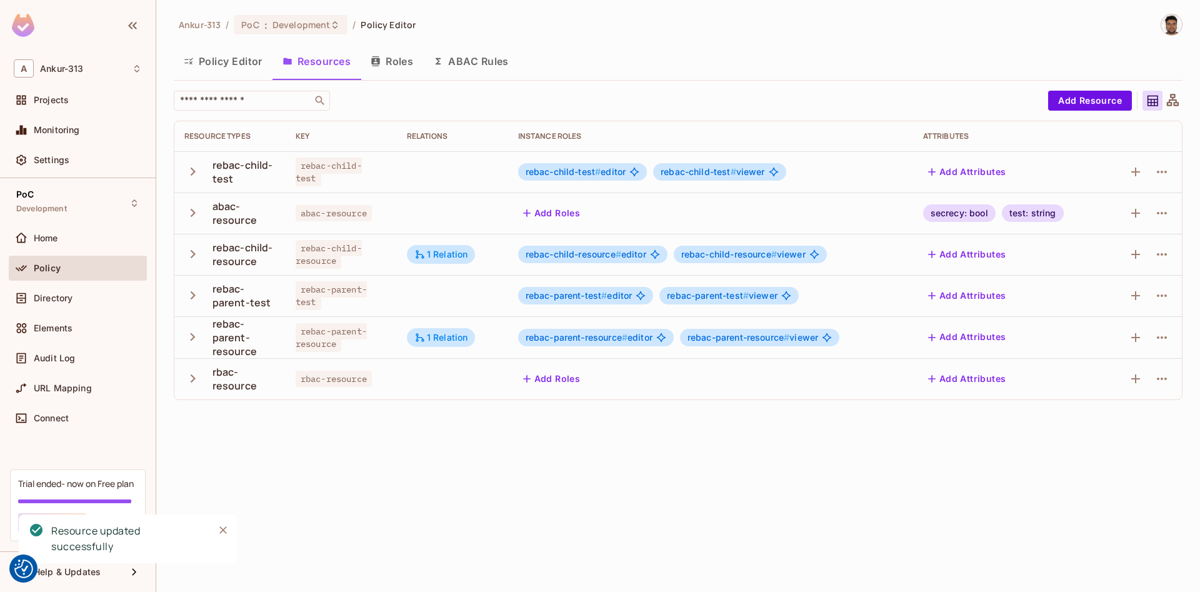
click at [578, 502] on div "Ankur-313 / PoC : Development / Policy Editor Policy Editor Resources Roles ABA…" at bounding box center [678, 296] width 1044 height 592
click at [1137, 336] on icon "button" at bounding box center [1135, 337] width 15 height 15
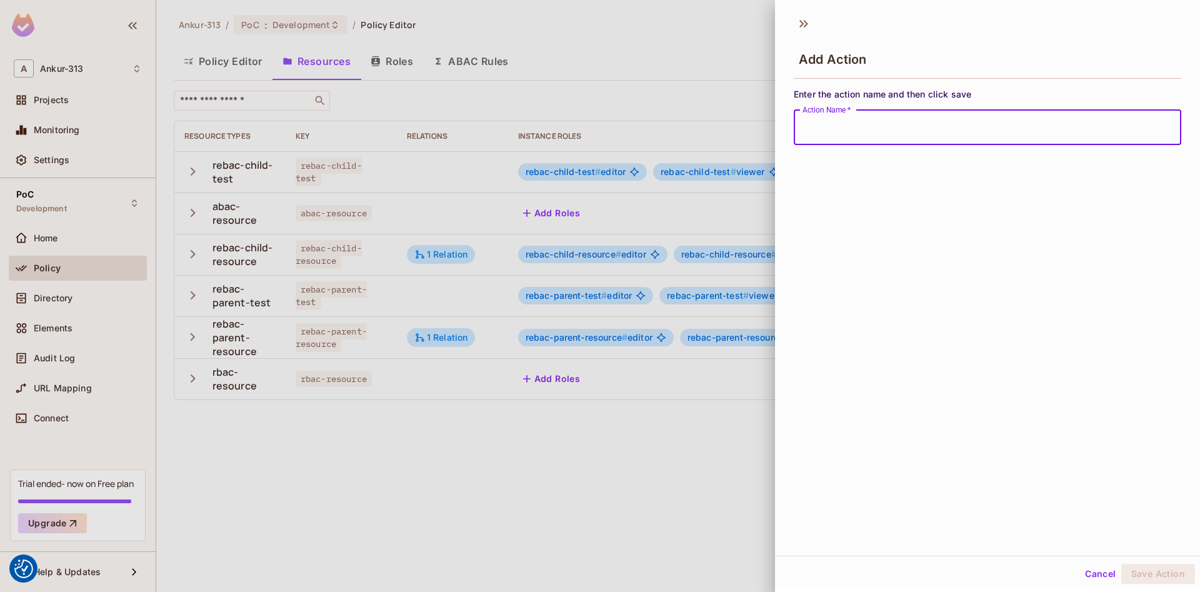
click at [651, 447] on div at bounding box center [600, 296] width 1200 height 592
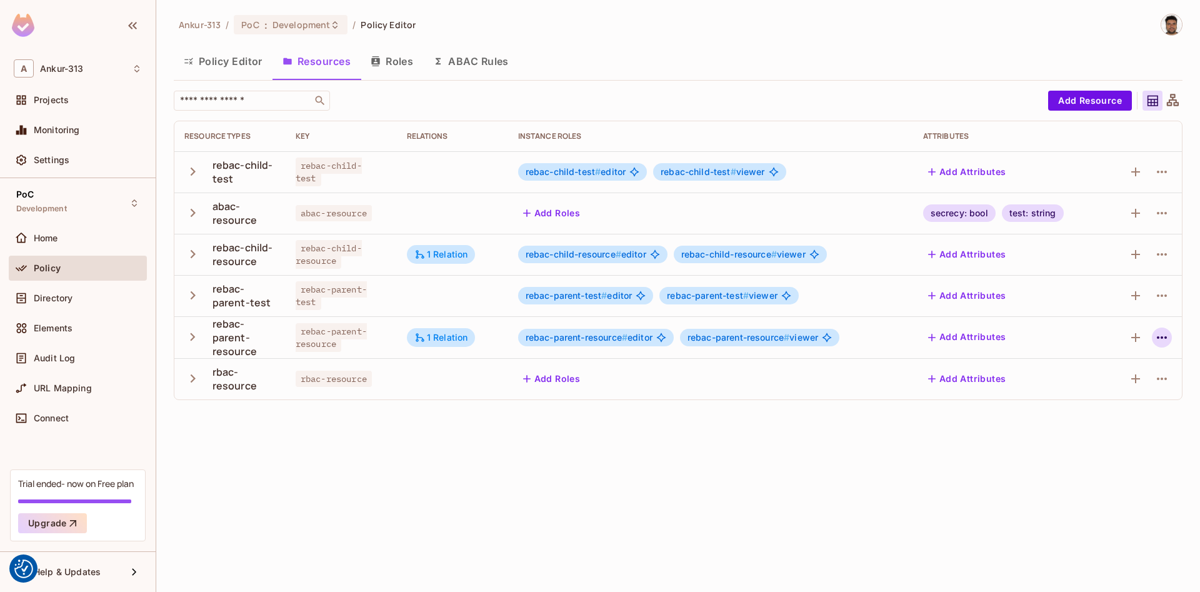
click at [1161, 342] on icon "button" at bounding box center [1161, 337] width 15 height 15
click at [1170, 305] on div at bounding box center [600, 296] width 1200 height 592
click at [1165, 290] on icon "button" at bounding box center [1161, 295] width 15 height 15
click at [1159, 297] on div at bounding box center [600, 296] width 1200 height 592
click at [1159, 297] on icon "button" at bounding box center [1161, 295] width 15 height 15
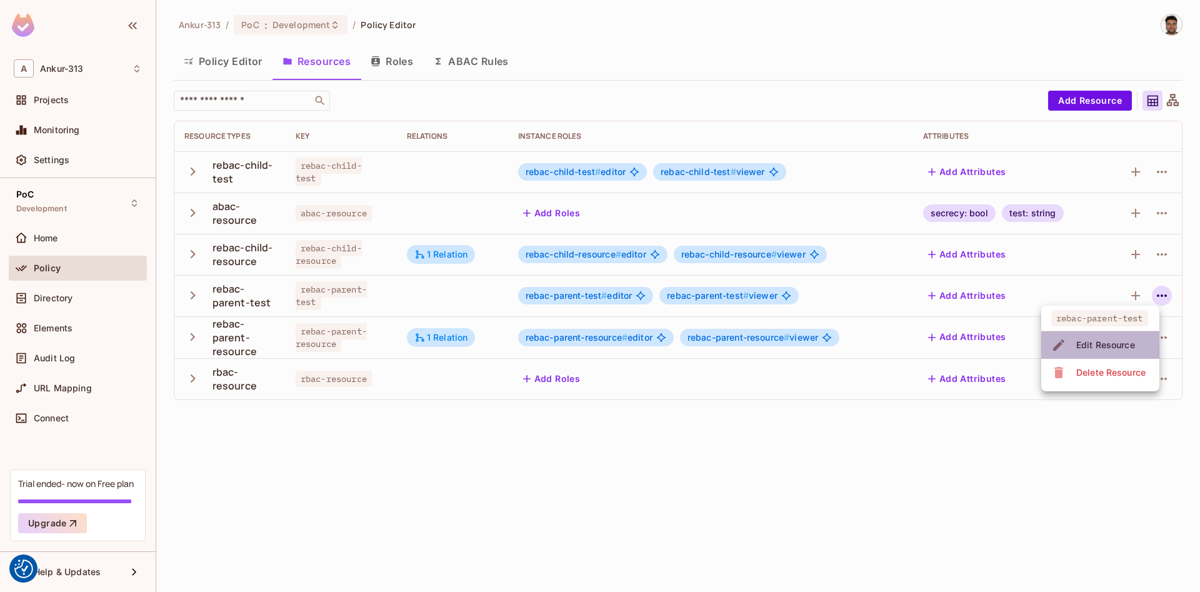
click at [1117, 347] on div "Edit Resource" at bounding box center [1105, 345] width 59 height 12
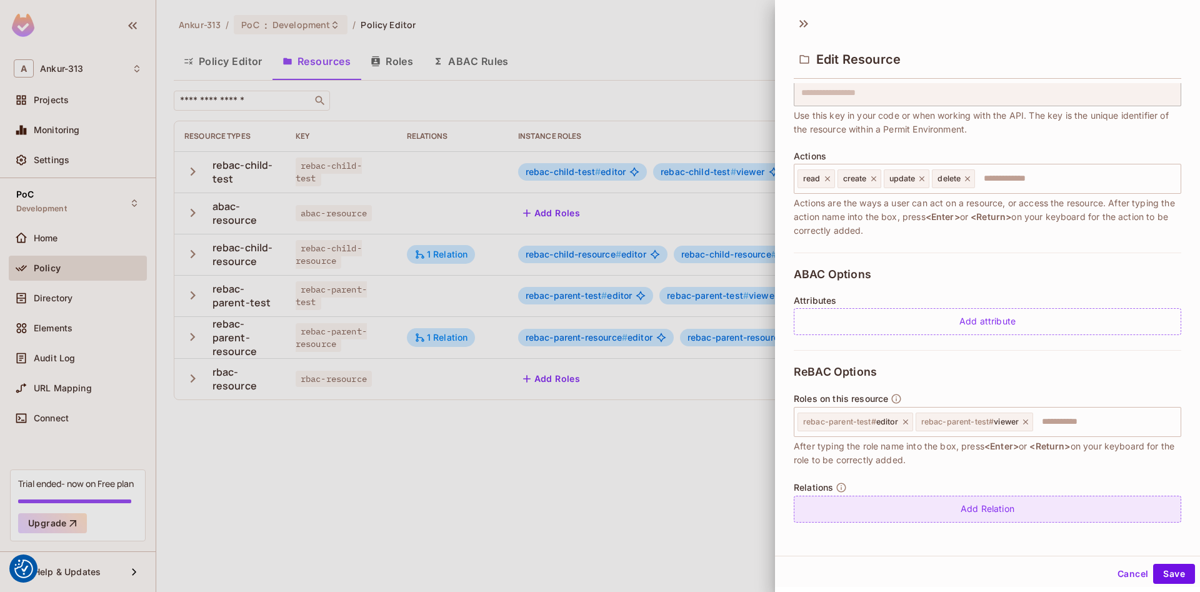
scroll to position [2, 0]
click at [964, 501] on div "Add Relation" at bounding box center [987, 507] width 387 height 27
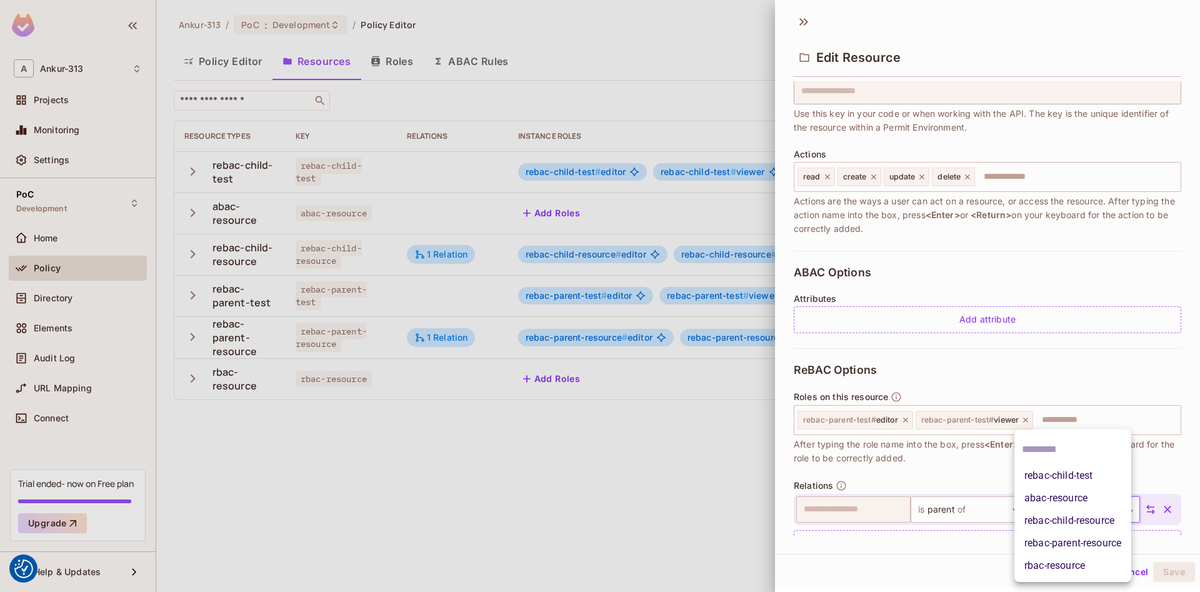
click at [1054, 506] on body "We use cookies to enhance your browsing experience, serve personalized ads or c…" at bounding box center [600, 296] width 1200 height 592
click at [1077, 478] on li "rebac-child-test" at bounding box center [1072, 475] width 117 height 22
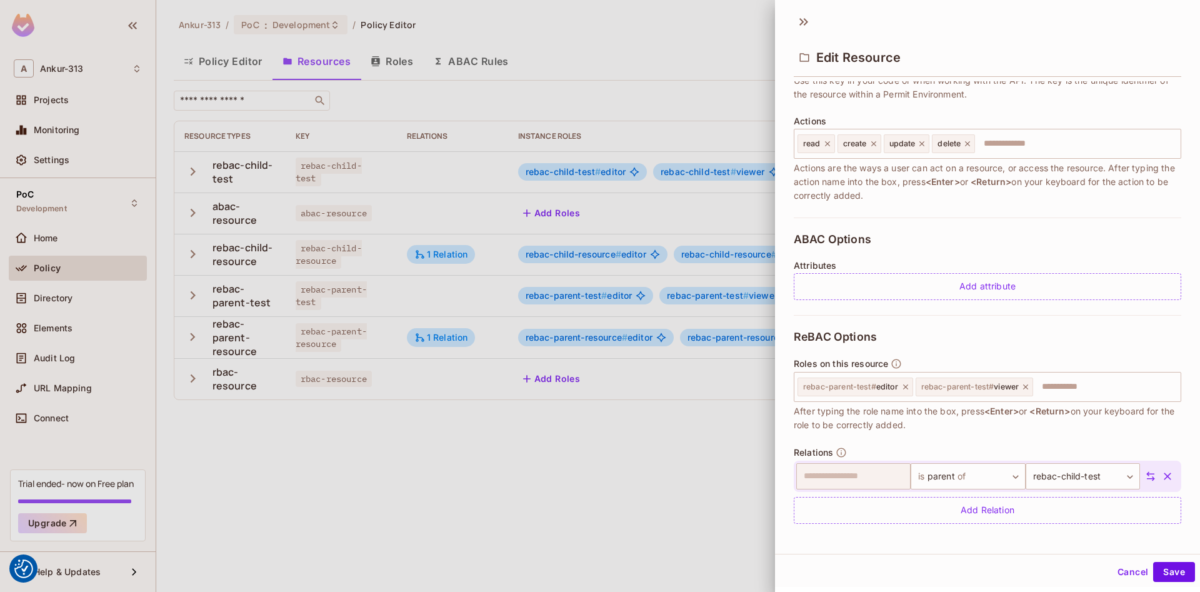
scroll to position [132, 0]
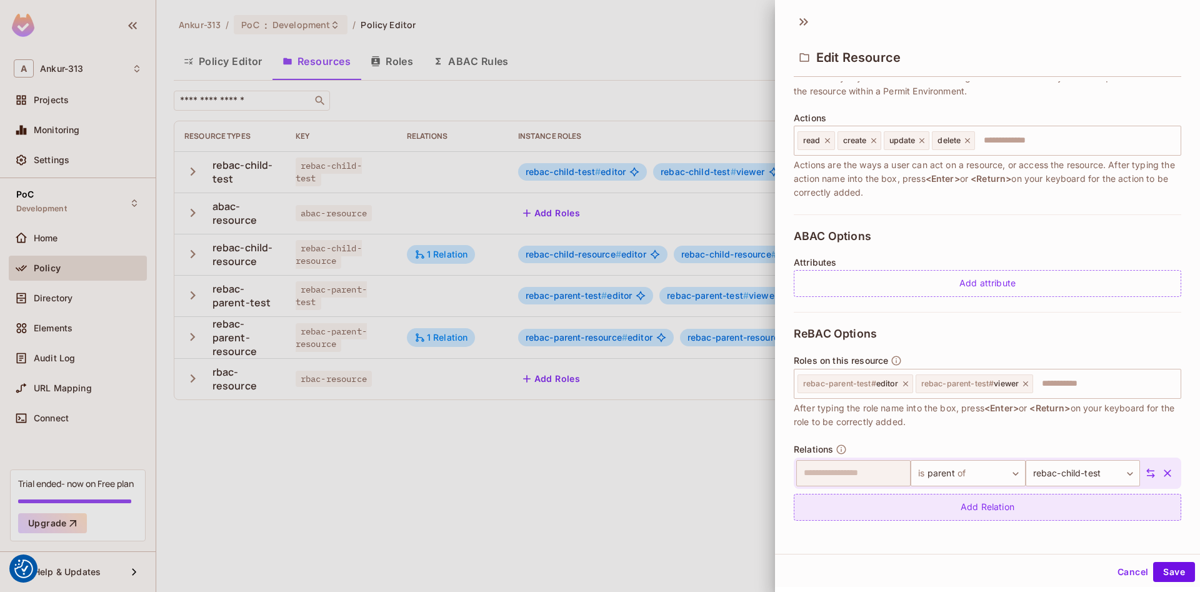
click at [973, 510] on div "Add Relation" at bounding box center [987, 507] width 387 height 27
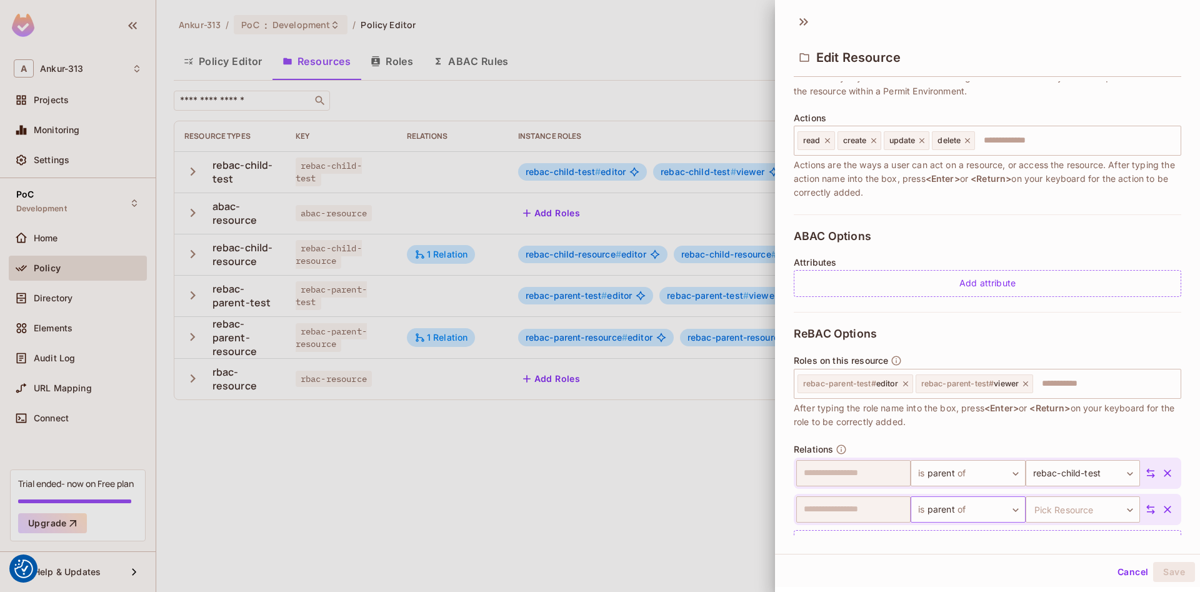
click at [951, 512] on body "We use cookies to enhance your browsing experience, serve personalized ads or c…" at bounding box center [600, 296] width 1200 height 592
click at [939, 564] on li "Add Custom Relation" at bounding box center [957, 565] width 115 height 22
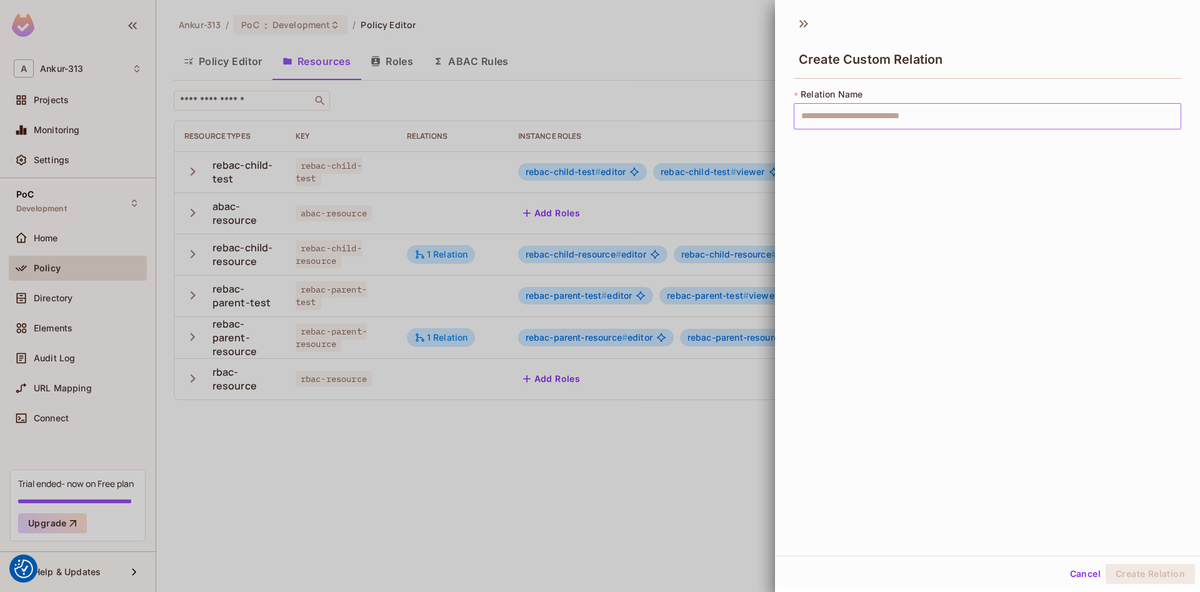
click at [860, 122] on input "text" at bounding box center [987, 116] width 387 height 26
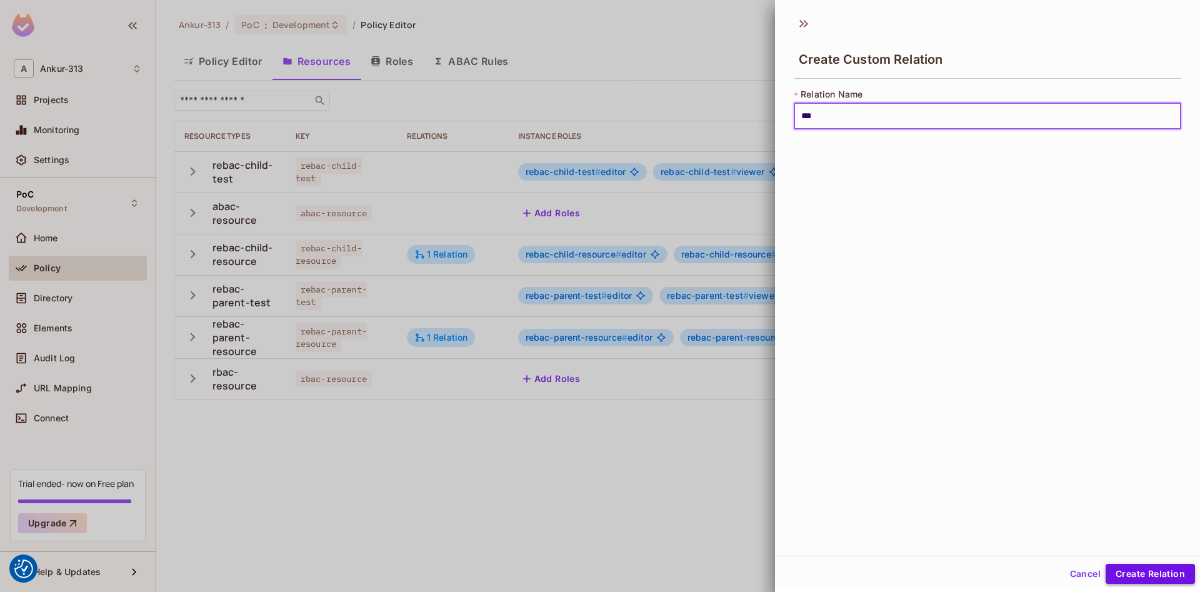
type input "***"
click at [1166, 577] on button "Create Relation" at bounding box center [1150, 574] width 89 height 20
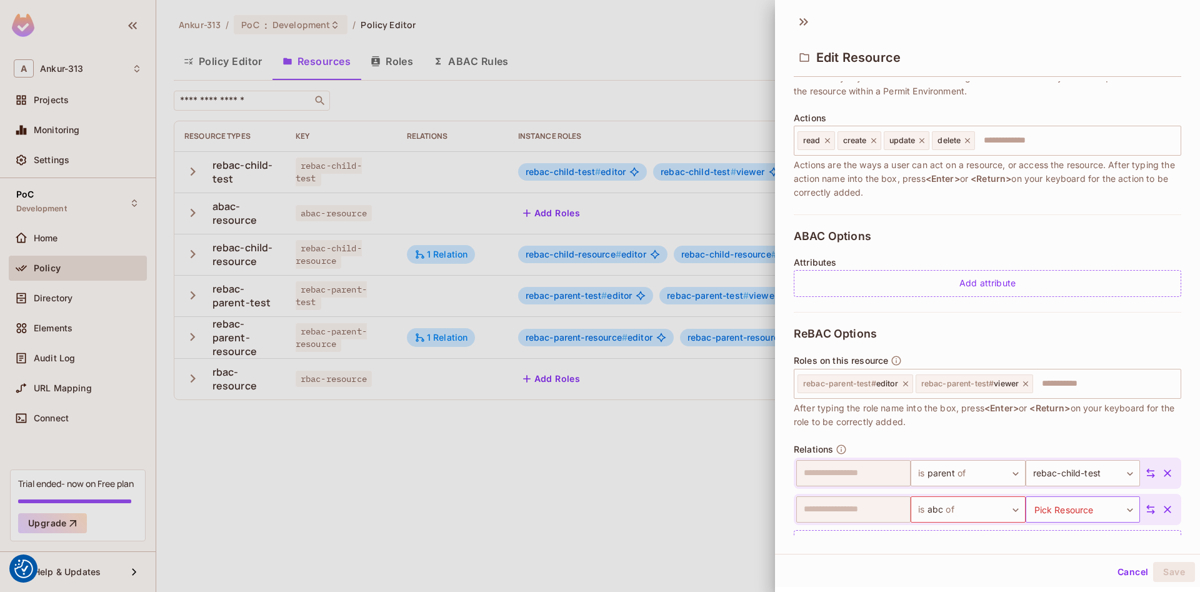
click at [1048, 507] on body "We use cookies to enhance your browsing experience, serve personalized ads or c…" at bounding box center [600, 296] width 1200 height 592
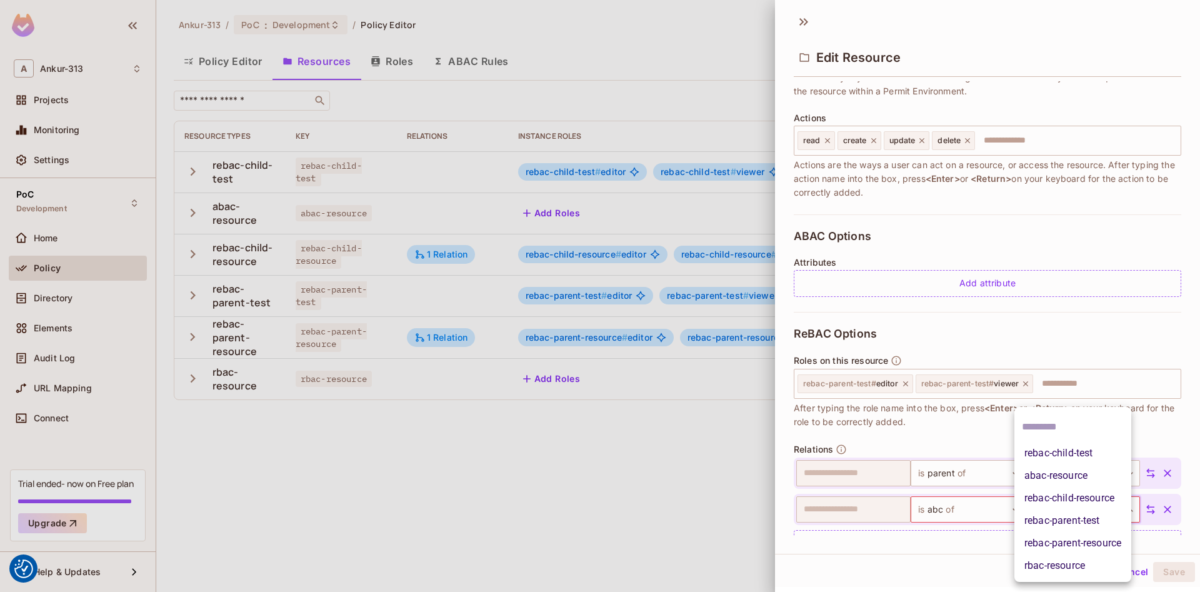
click at [1052, 454] on li "rebac-child-test" at bounding box center [1072, 453] width 117 height 22
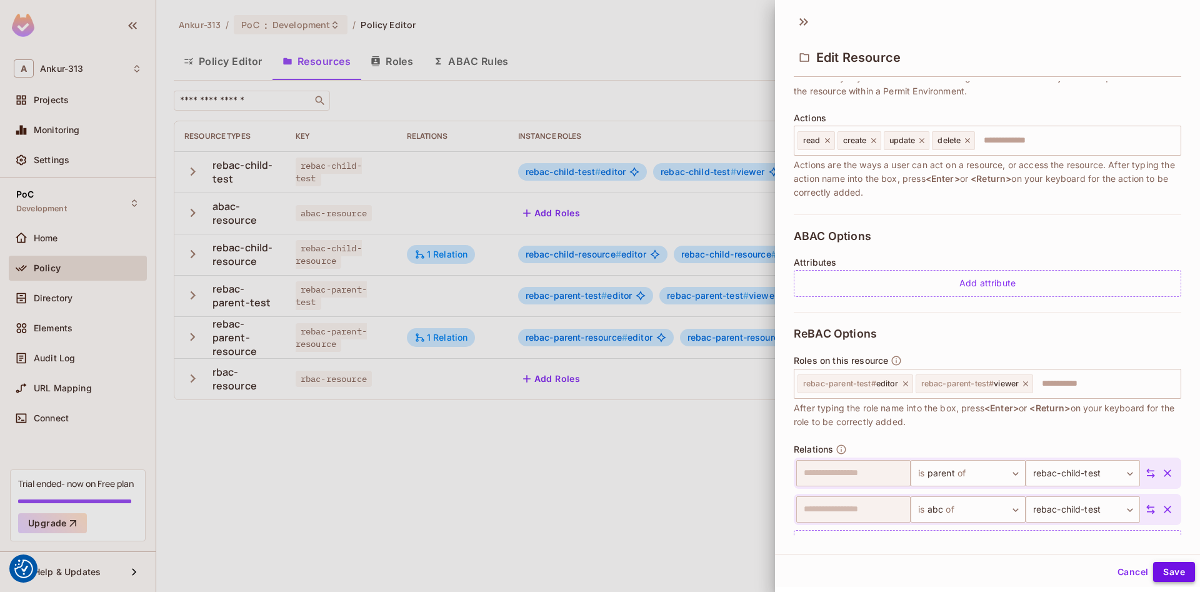
click at [1174, 574] on button "Save" at bounding box center [1174, 572] width 42 height 20
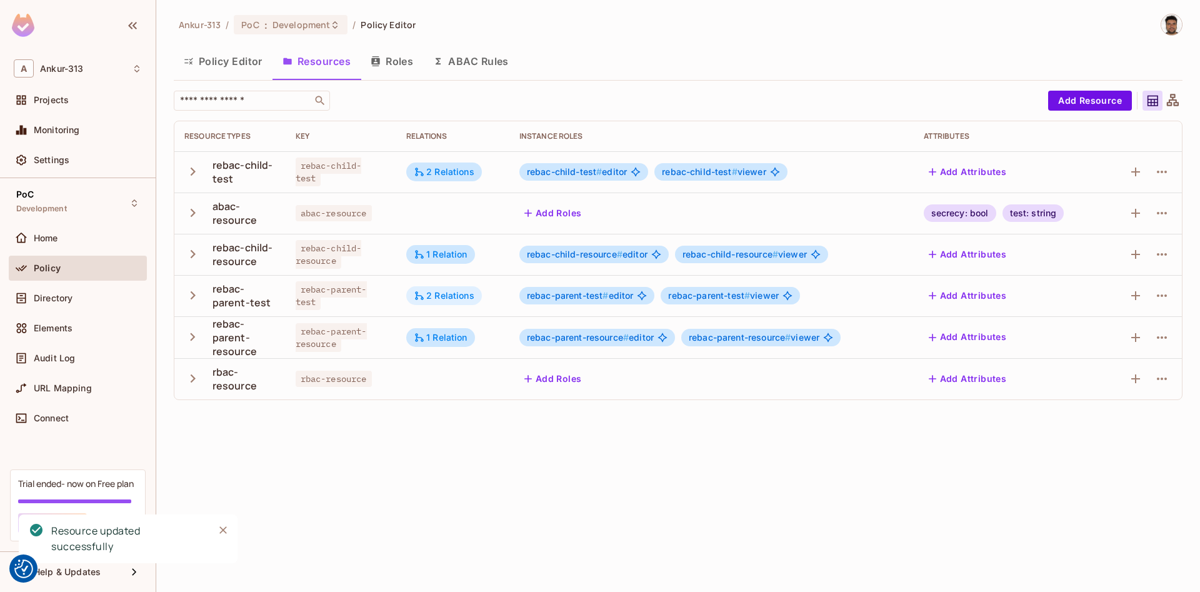
click at [446, 296] on div "2 Relations" at bounding box center [444, 295] width 61 height 11
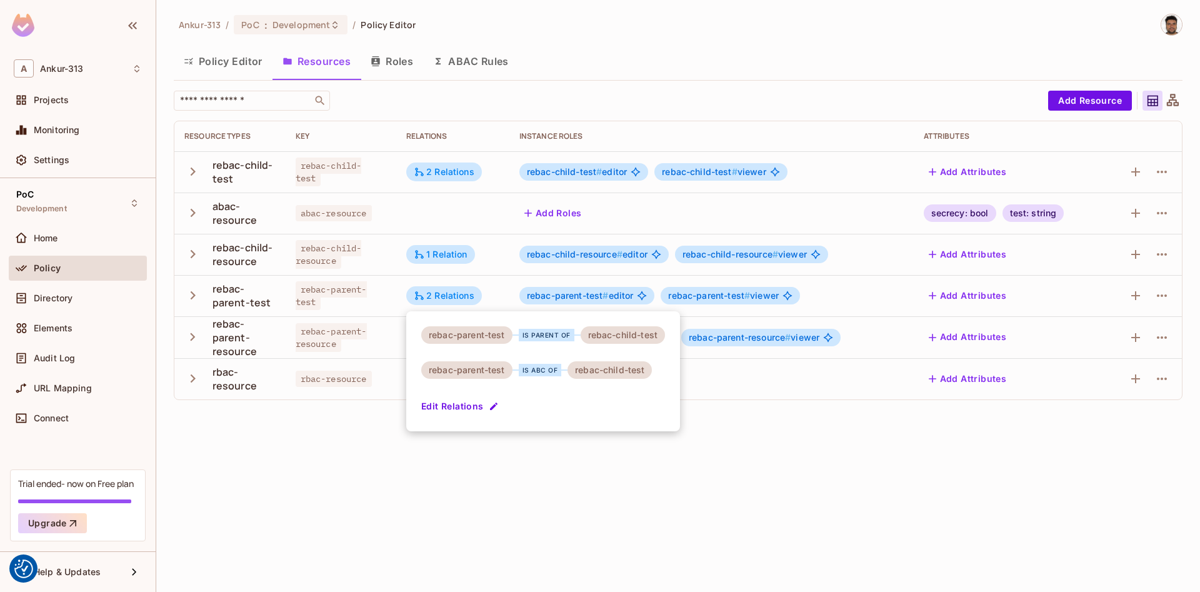
click at [287, 498] on div at bounding box center [600, 296] width 1200 height 592
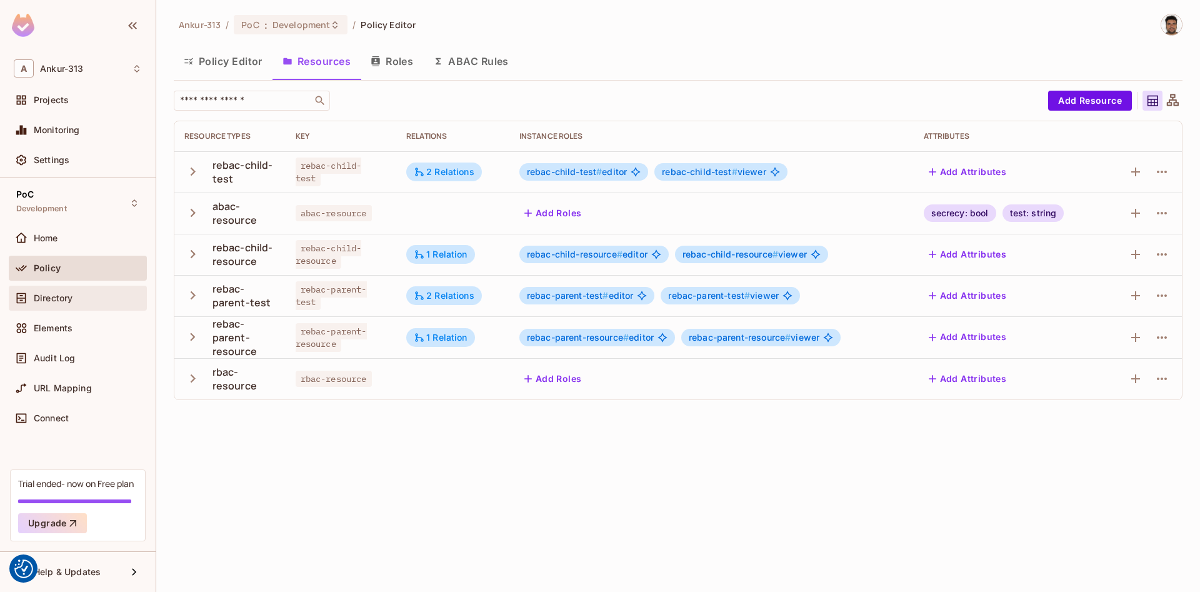
click at [51, 304] on div "Directory" at bounding box center [78, 298] width 128 height 15
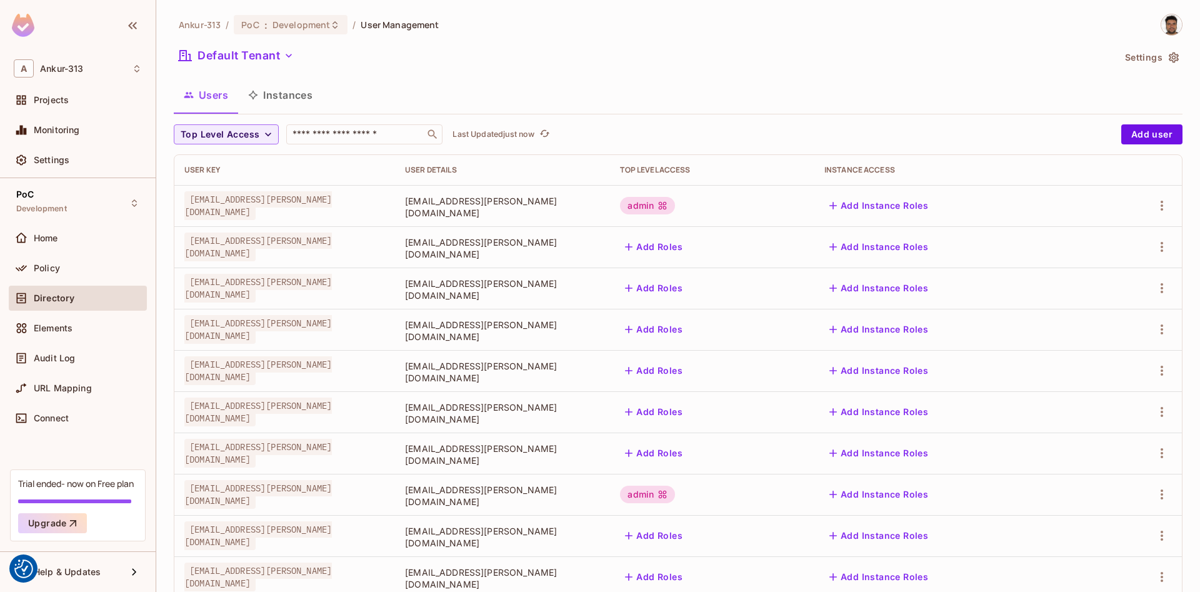
click at [265, 99] on button "Instances" at bounding box center [280, 94] width 84 height 31
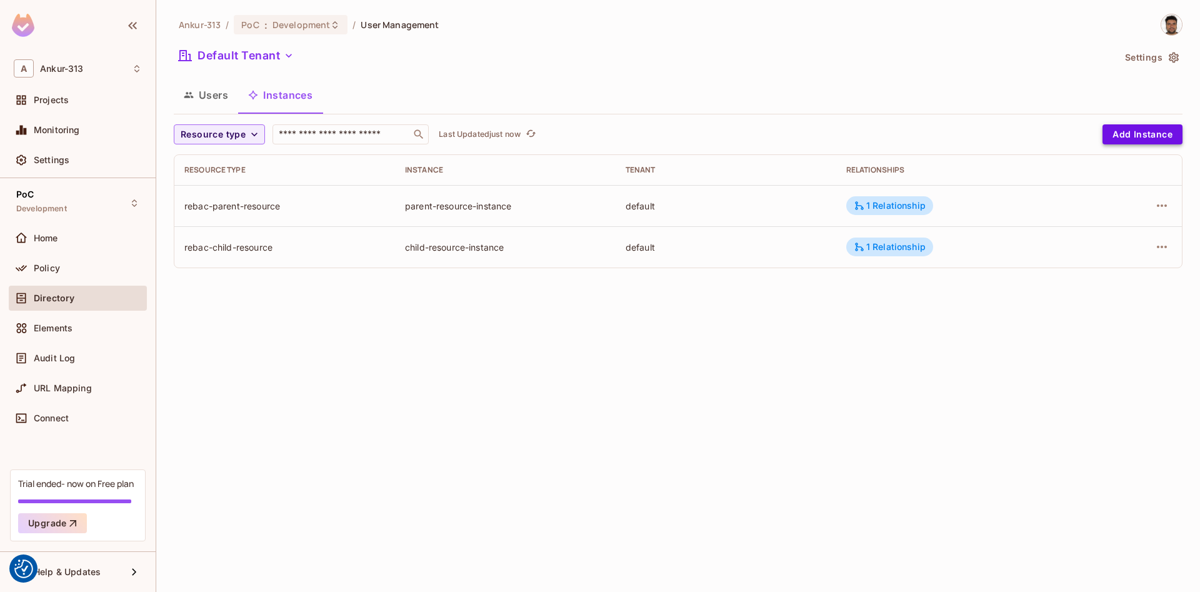
click at [1126, 131] on button "Add Instance" at bounding box center [1142, 134] width 80 height 20
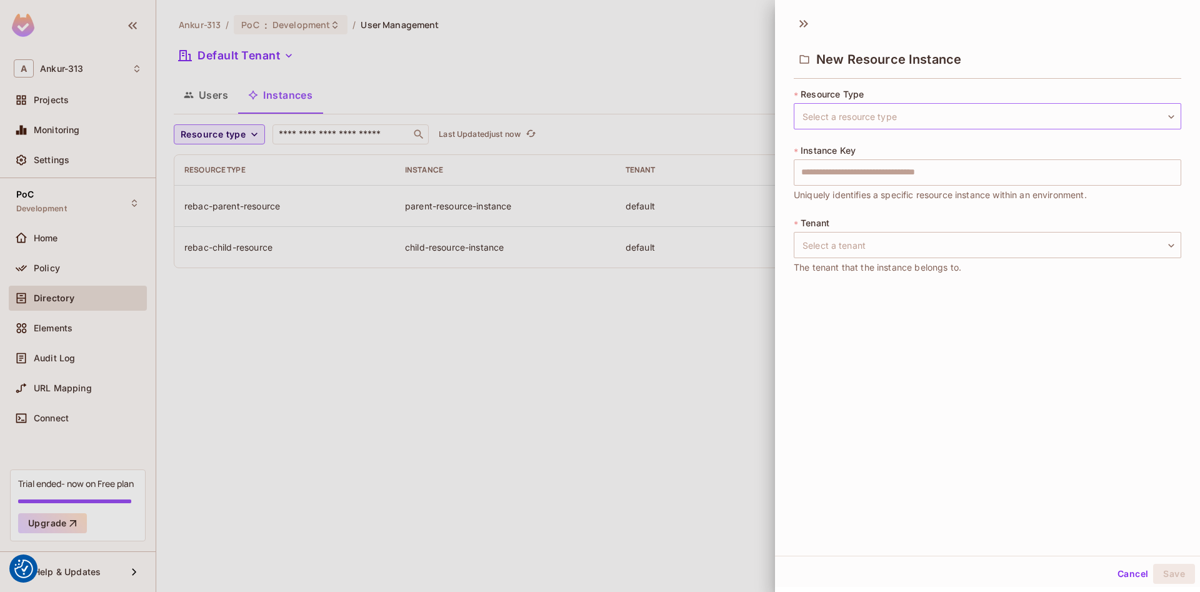
click at [844, 111] on body "We use cookies to enhance your browsing experience, serve personalized ads or c…" at bounding box center [600, 296] width 1200 height 592
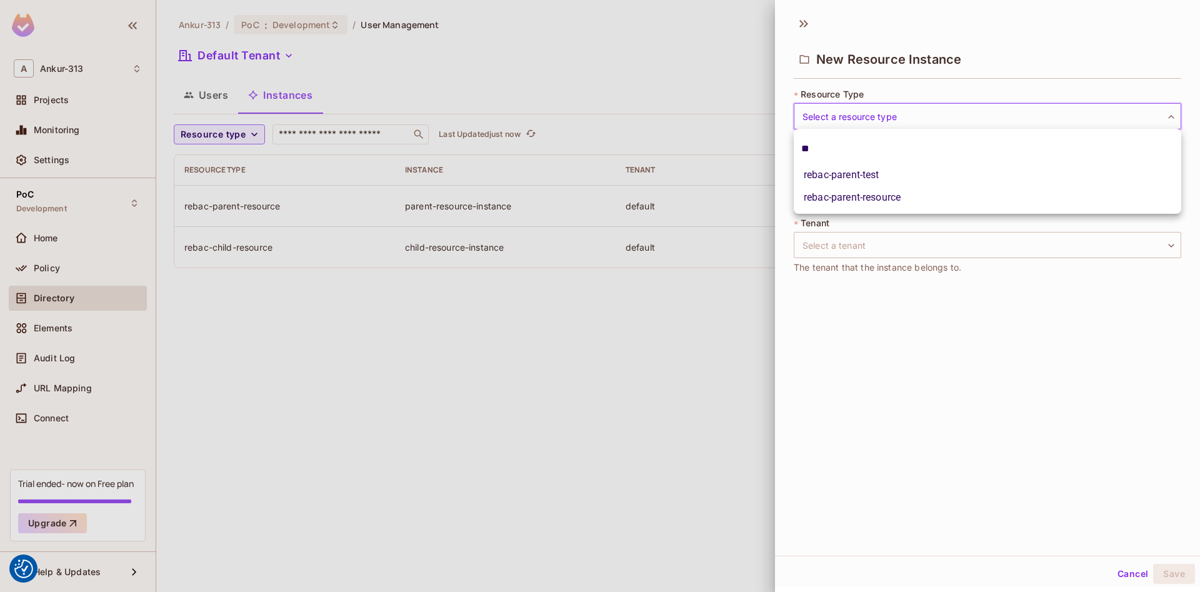
type input "**"
click at [864, 176] on li "rebac-parent-test" at bounding box center [987, 175] width 387 height 22
type input "**********"
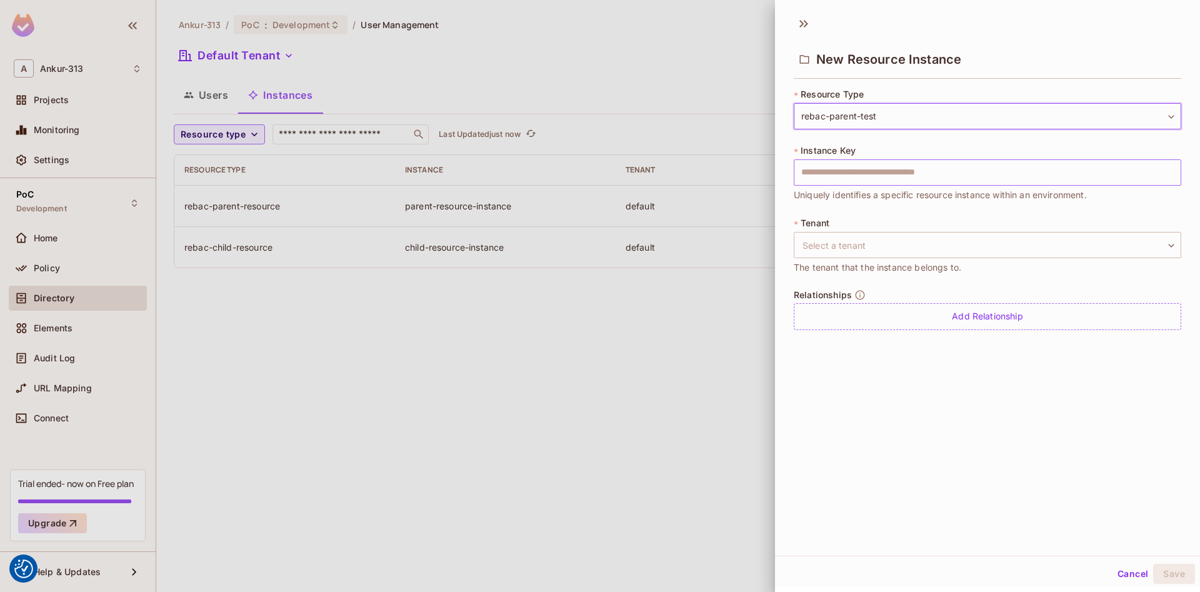
click at [856, 172] on input "text" at bounding box center [987, 172] width 387 height 26
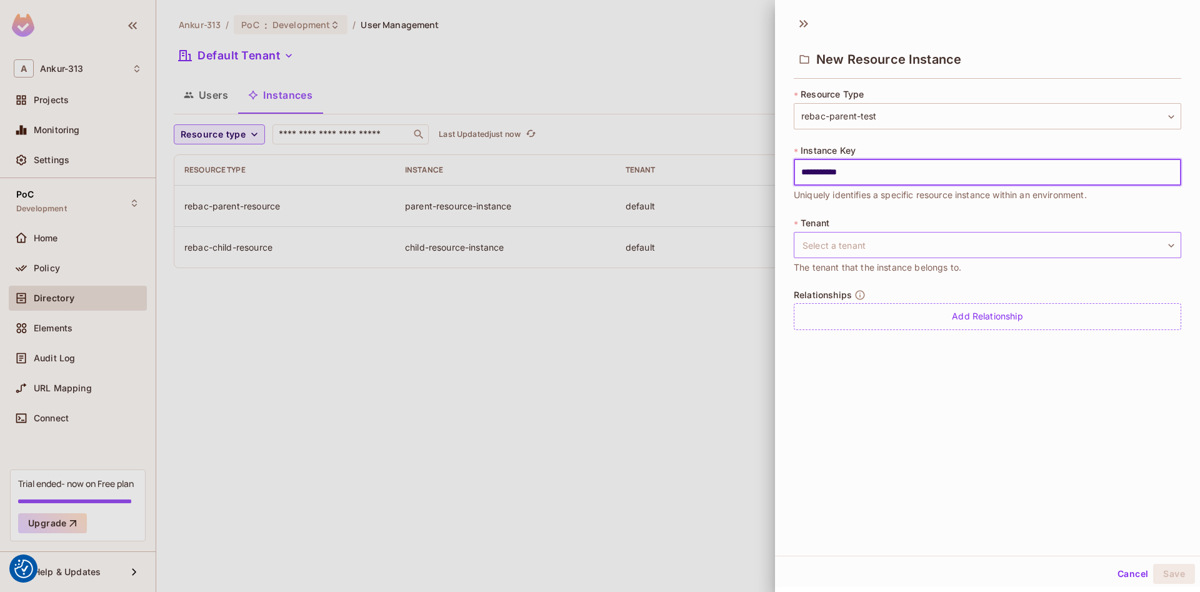
type input "**********"
click at [901, 257] on body "We use cookies to enhance your browsing experience, serve personalized ads or c…" at bounding box center [600, 296] width 1200 height 592
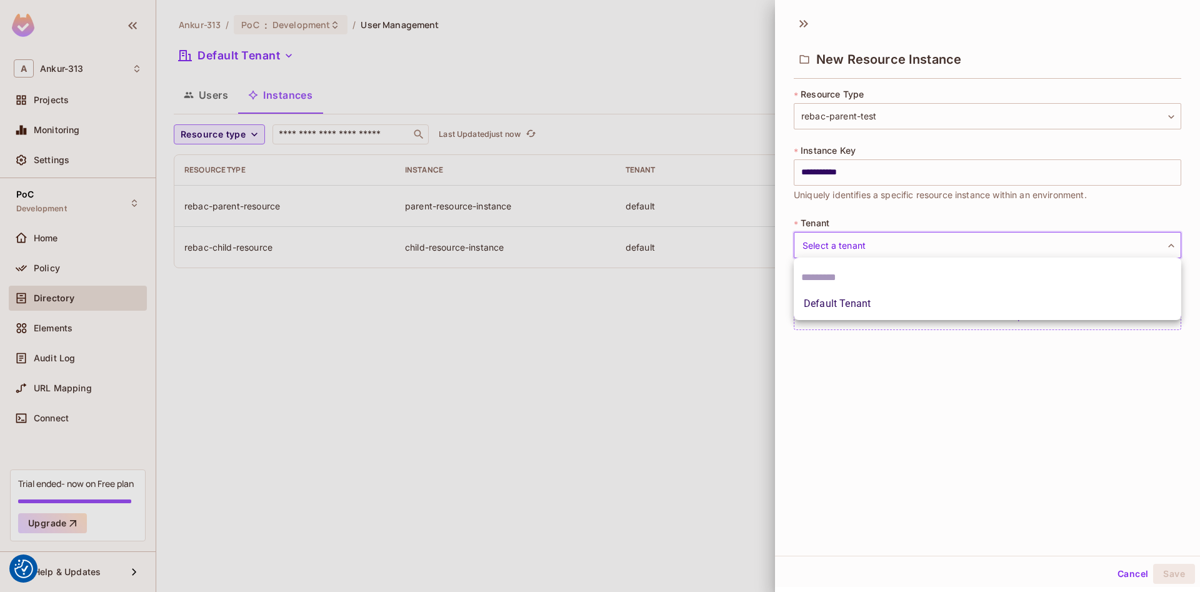
click at [861, 306] on li "Default Tenant" at bounding box center [987, 303] width 387 height 22
type input "*******"
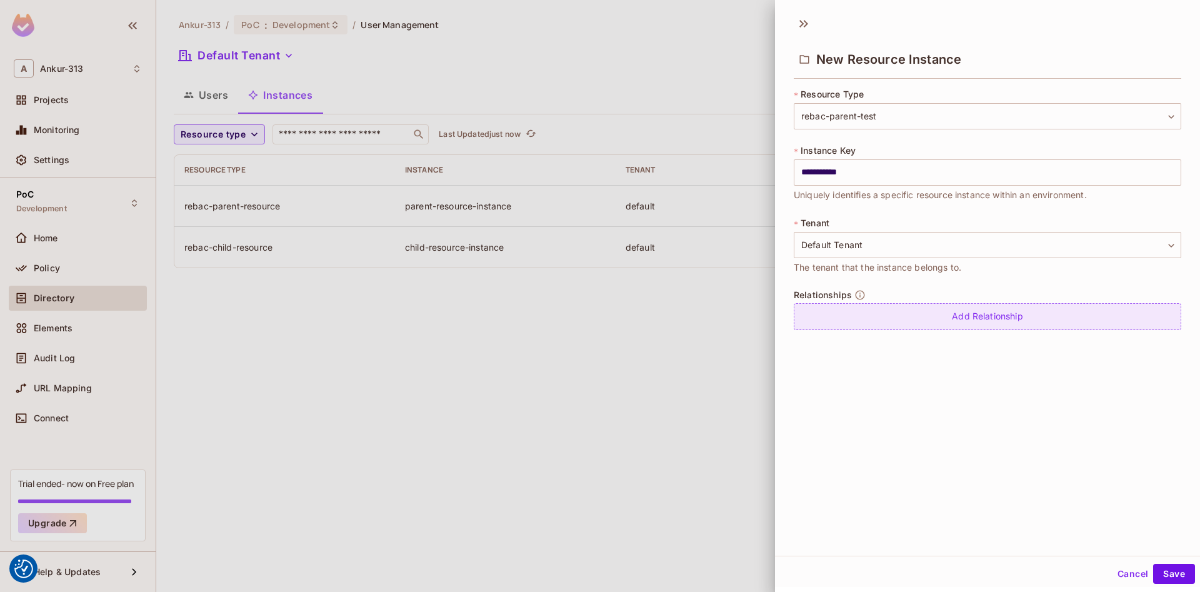
click at [1006, 312] on div "Add Relationship" at bounding box center [987, 316] width 387 height 27
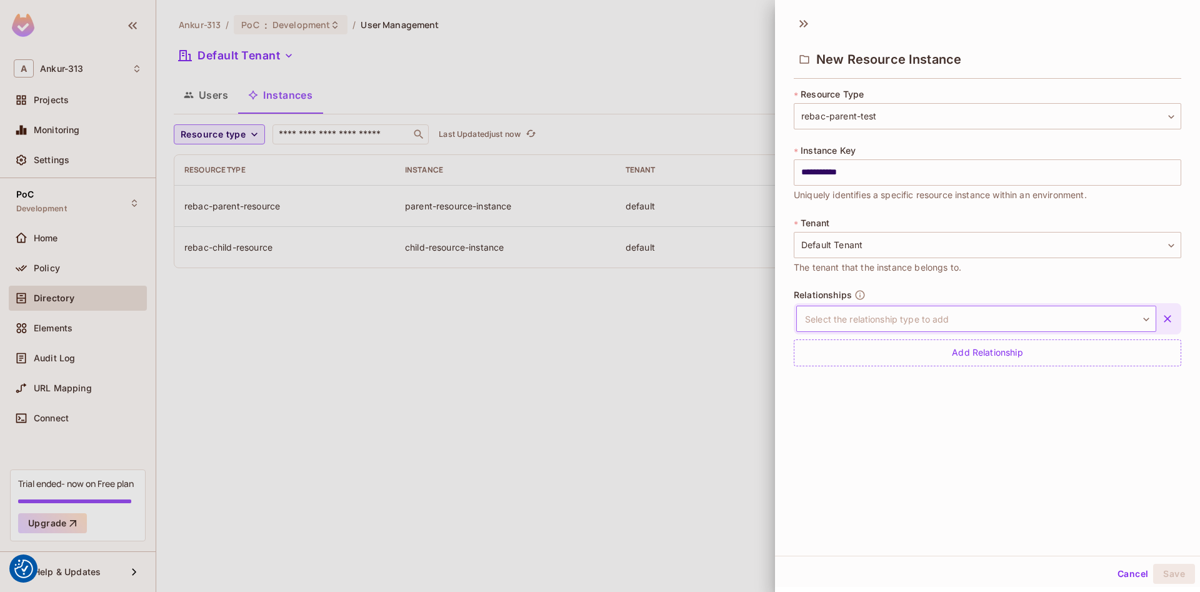
click at [1102, 321] on body "We use cookies to enhance your browsing experience, serve personalized ads or c…" at bounding box center [600, 296] width 1200 height 592
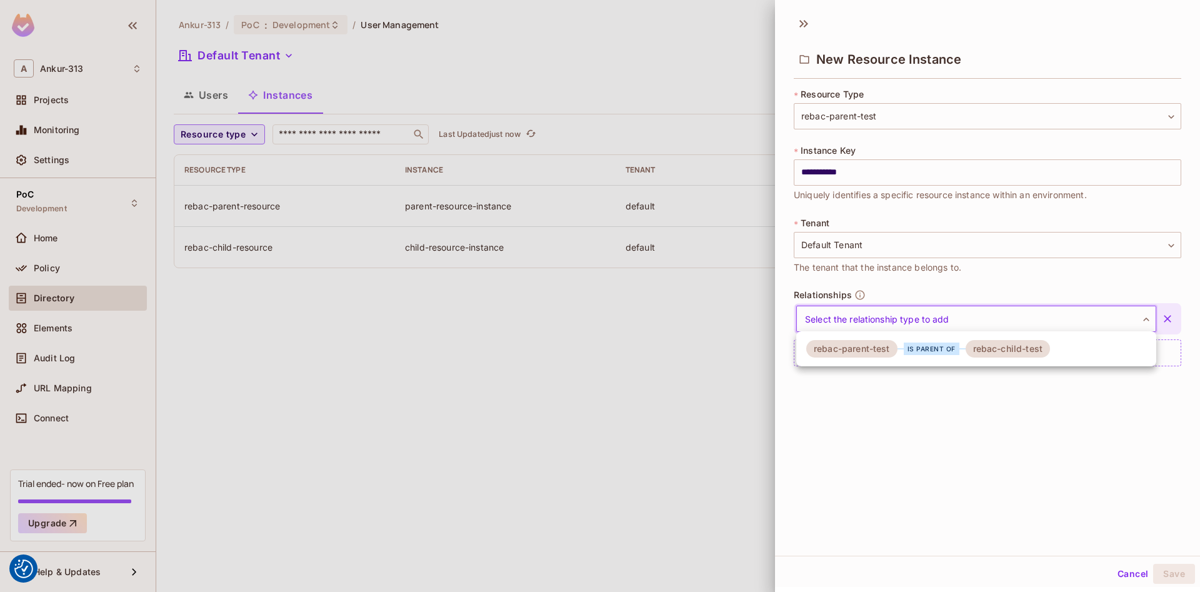
click at [942, 351] on div "is parent of" at bounding box center [932, 348] width 56 height 12
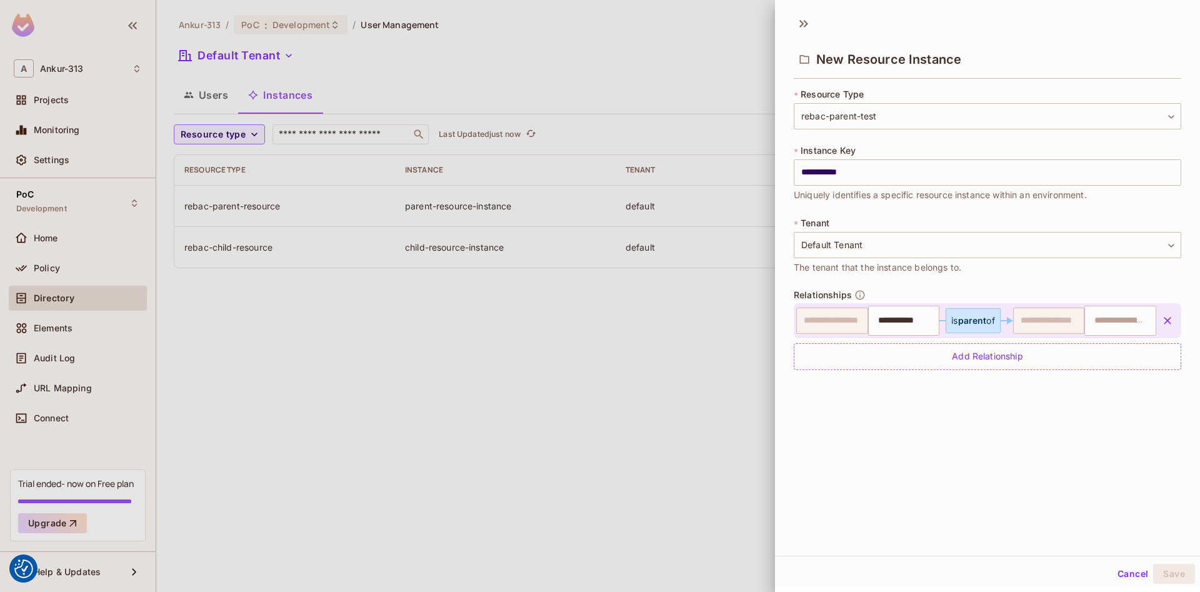
click at [982, 325] on span "parent" at bounding box center [972, 320] width 29 height 11
click at [987, 317] on div "is parent of" at bounding box center [973, 321] width 44 height 10
click at [961, 319] on span "parent" at bounding box center [972, 320] width 29 height 11
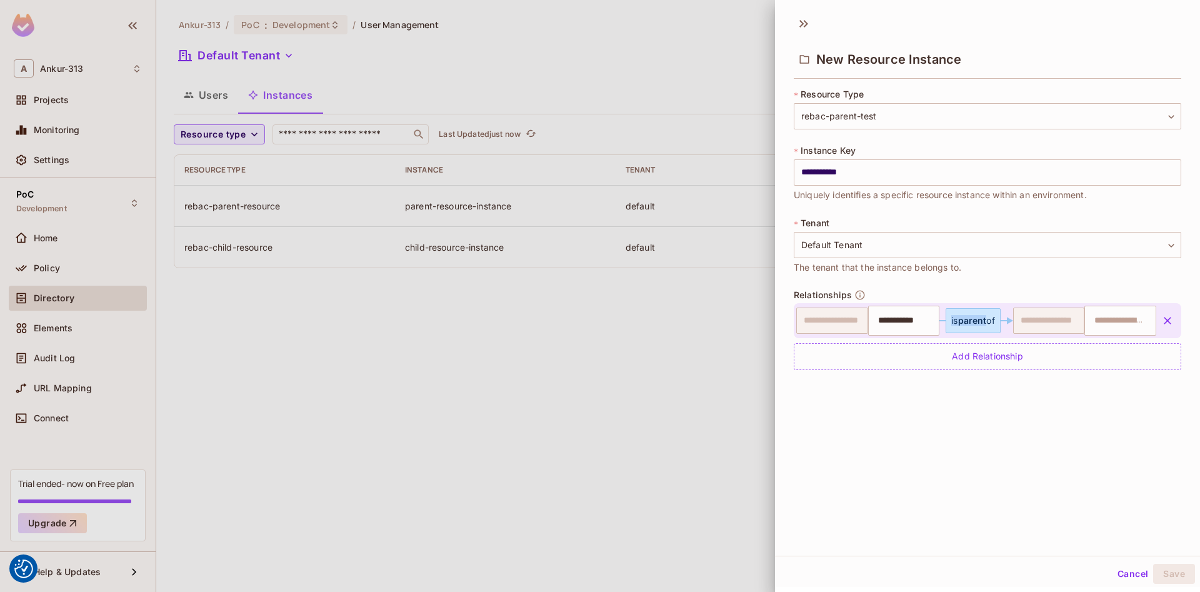
click at [961, 319] on span "parent" at bounding box center [972, 320] width 29 height 11
click at [971, 318] on span "parent" at bounding box center [972, 320] width 29 height 11
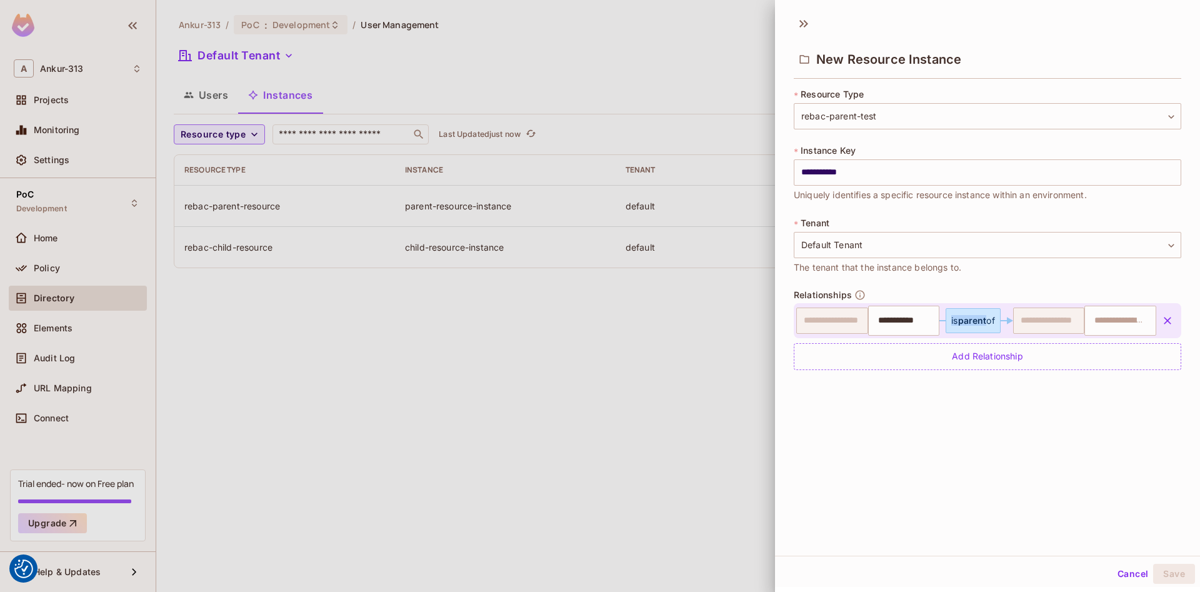
click at [958, 319] on div "is parent of" at bounding box center [973, 321] width 44 height 10
click at [972, 311] on div "is parent of" at bounding box center [973, 320] width 55 height 25
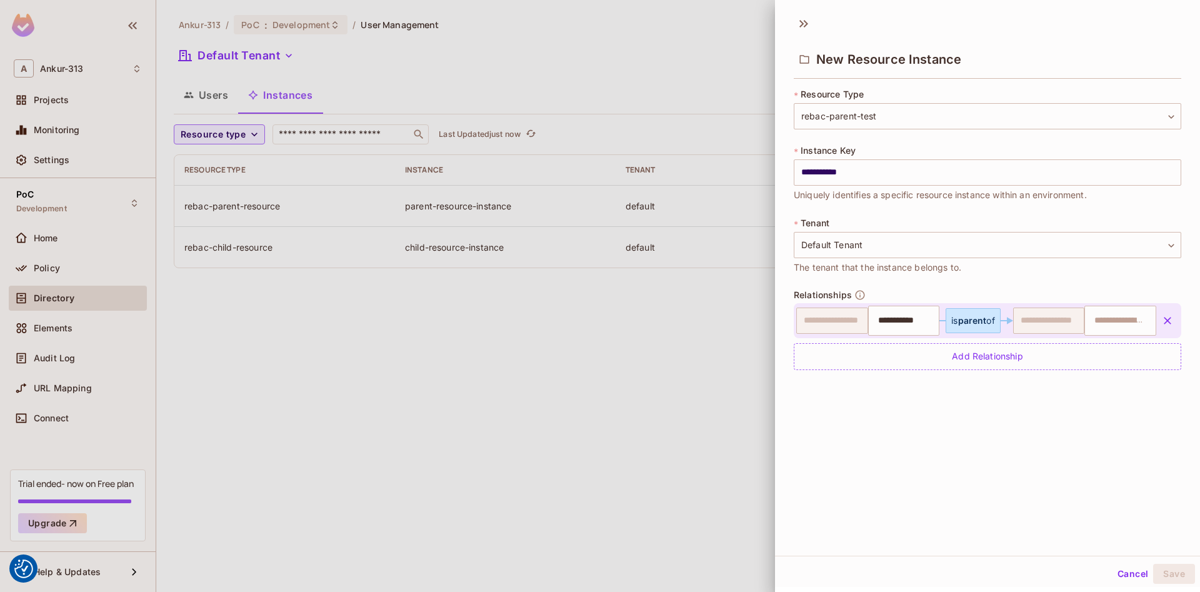
click at [972, 311] on div "is parent of" at bounding box center [973, 320] width 55 height 25
click at [972, 313] on div "is parent of" at bounding box center [973, 320] width 55 height 25
click at [972, 314] on div "is parent of" at bounding box center [973, 320] width 55 height 25
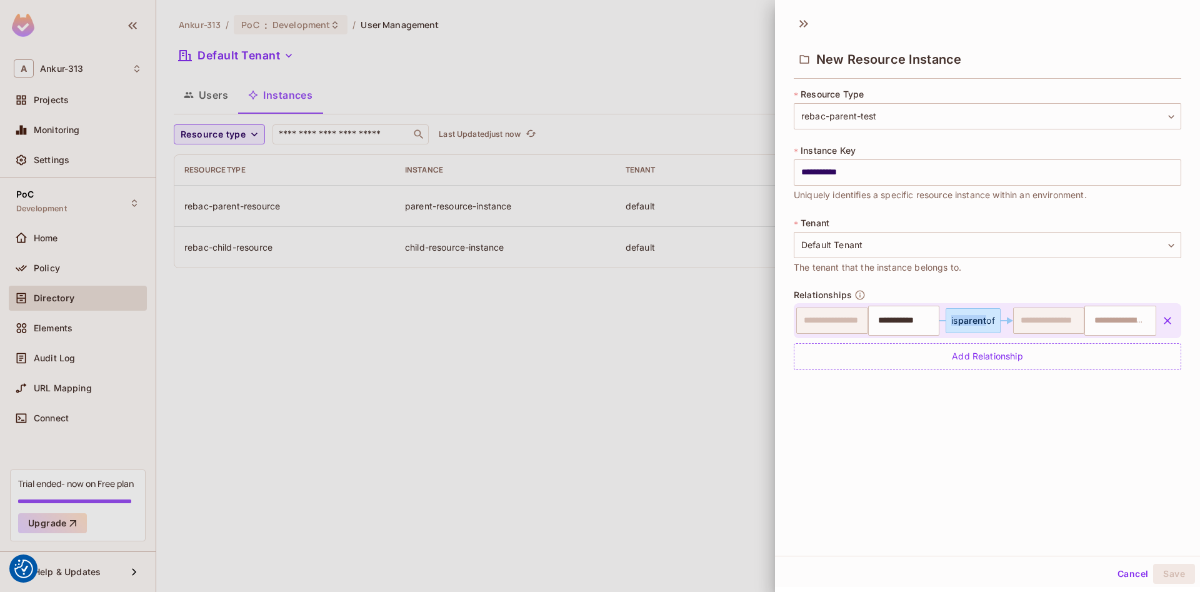
click at [972, 314] on div "is parent of" at bounding box center [973, 320] width 55 height 25
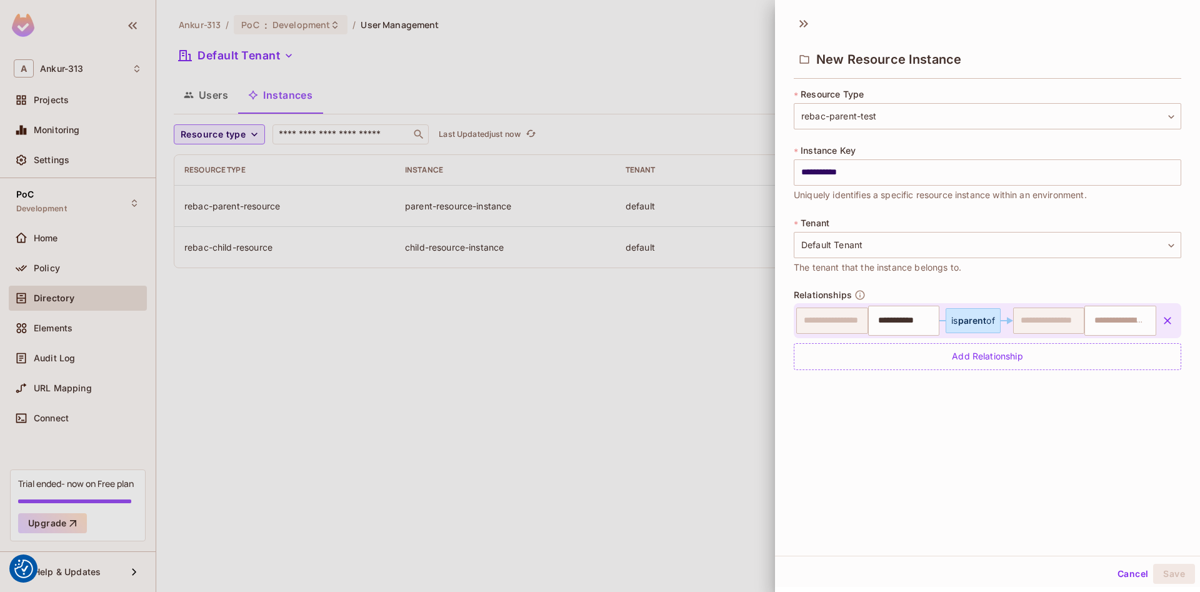
click at [972, 314] on div "is parent of" at bounding box center [973, 320] width 55 height 25
click at [1102, 317] on input "text" at bounding box center [1119, 320] width 64 height 25
click at [1109, 316] on input "text" at bounding box center [1119, 320] width 64 height 25
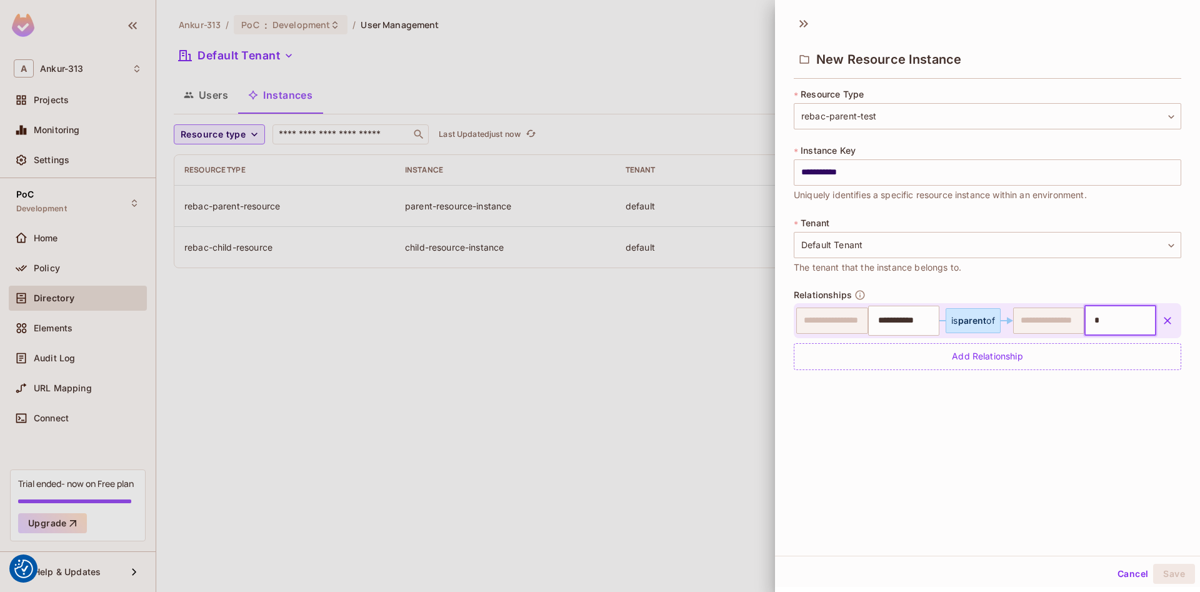
type input "*"
type input "**********"
click at [1162, 571] on button "Save" at bounding box center [1174, 574] width 42 height 20
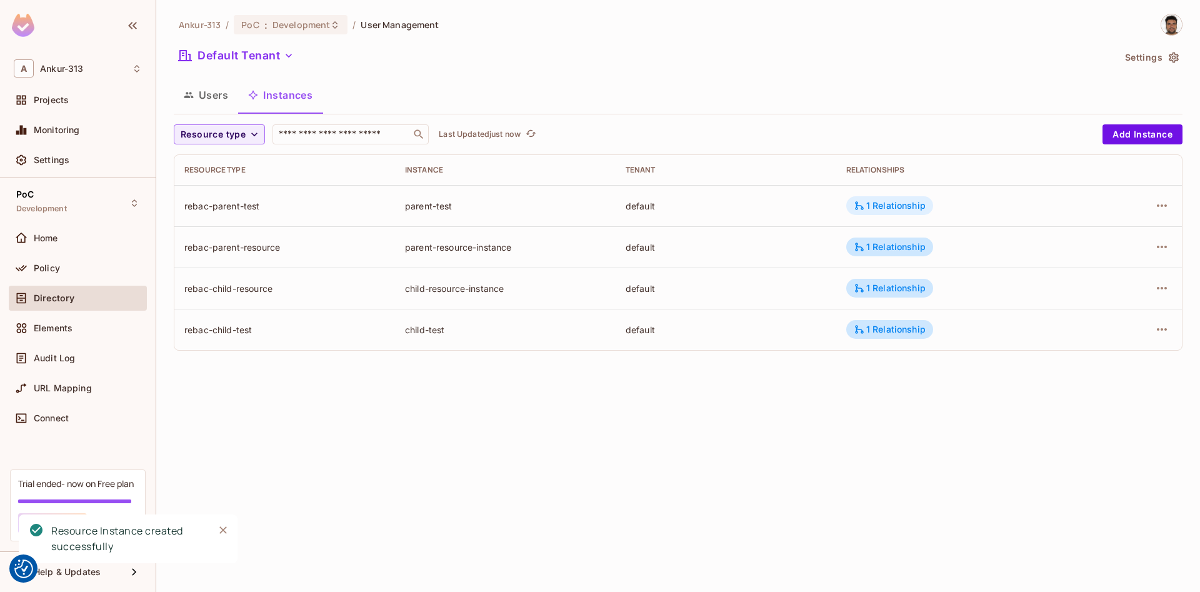
click at [880, 206] on div "1 Relationship" at bounding box center [890, 205] width 72 height 11
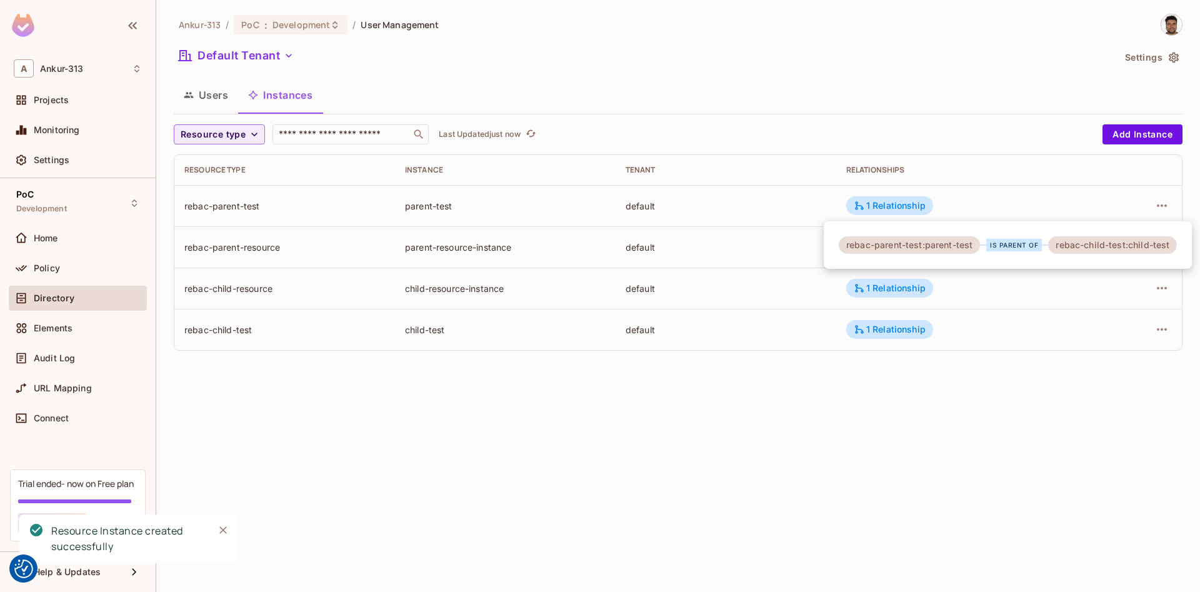
click at [986, 239] on div "is parent of" at bounding box center [1014, 245] width 68 height 12
click at [1037, 356] on div at bounding box center [600, 296] width 1200 height 592
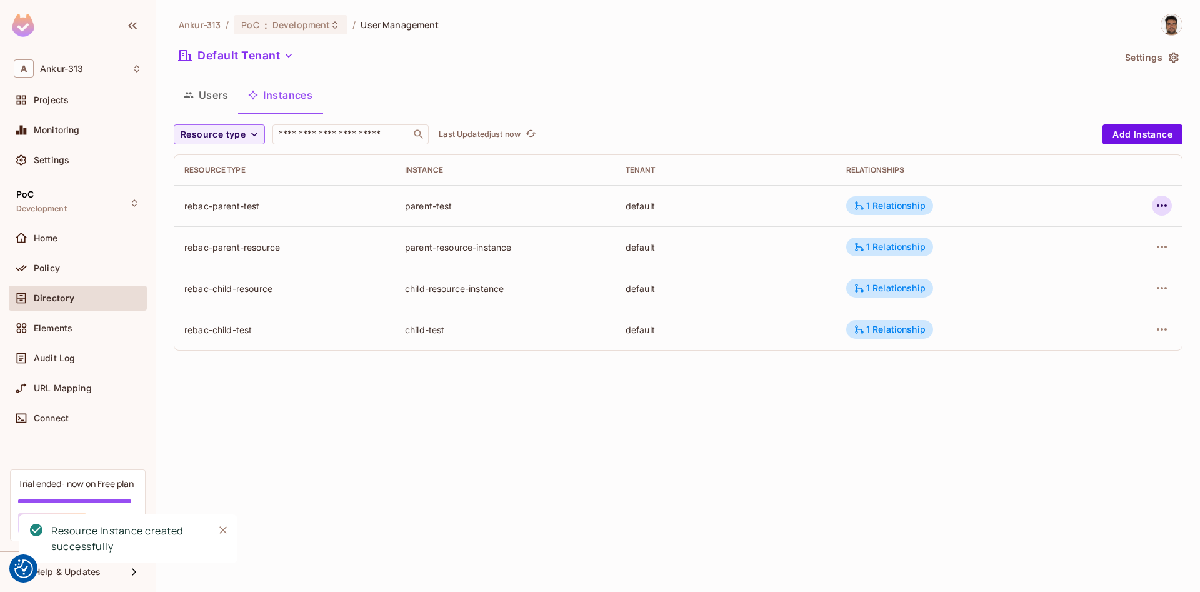
click at [1161, 204] on icon "button" at bounding box center [1161, 205] width 15 height 15
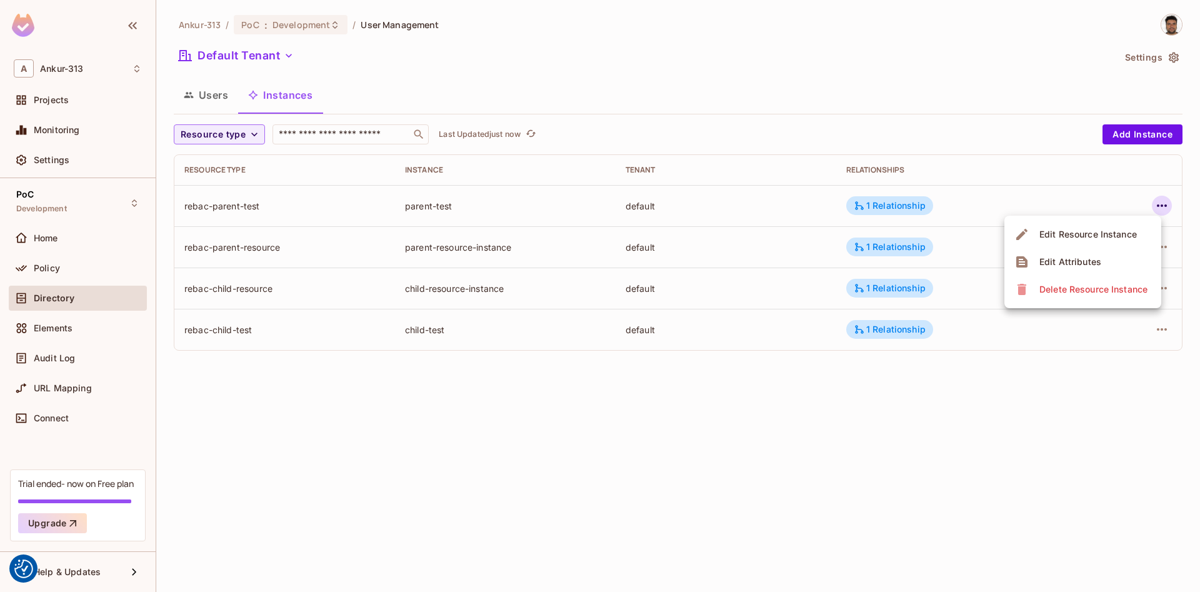
click at [1072, 234] on div "Edit Resource Instance" at bounding box center [1087, 234] width 97 height 12
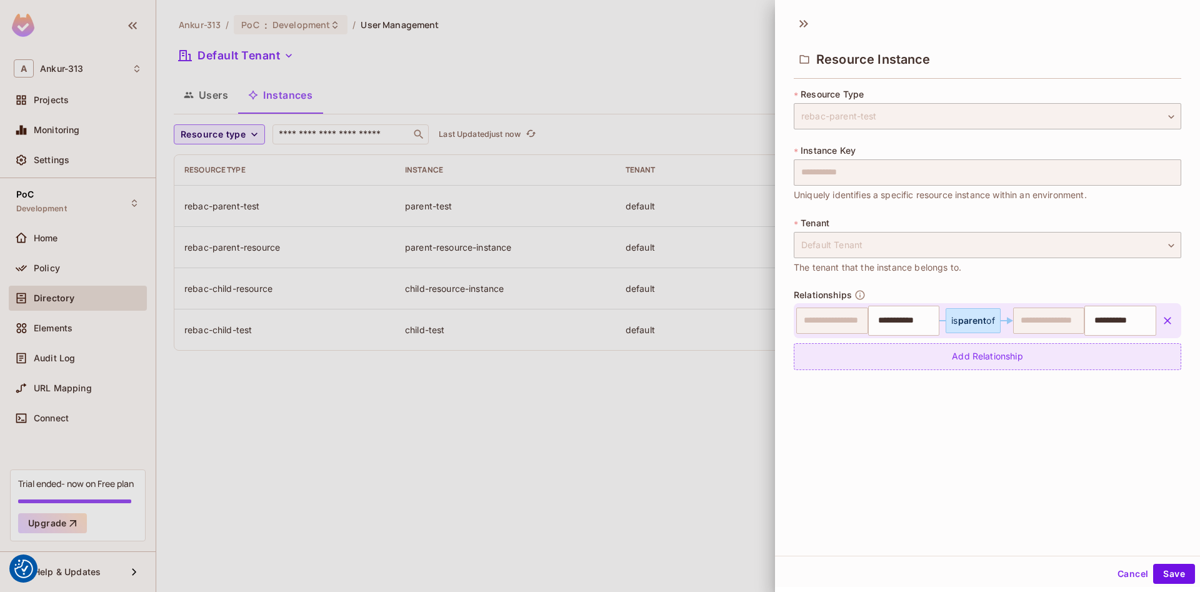
click at [980, 357] on div "Add Relationship" at bounding box center [987, 356] width 387 height 27
click at [949, 361] on body "We use cookies to enhance your browsing experience, serve personalized ads or c…" at bounding box center [600, 296] width 1200 height 592
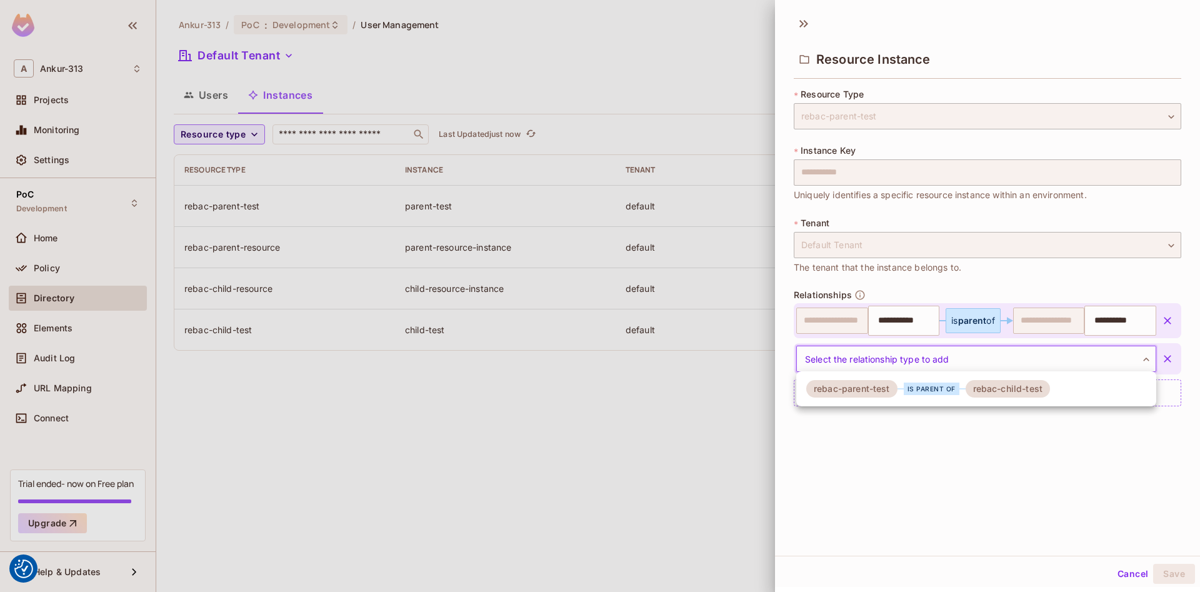
click at [943, 388] on div "is parent of" at bounding box center [932, 388] width 56 height 12
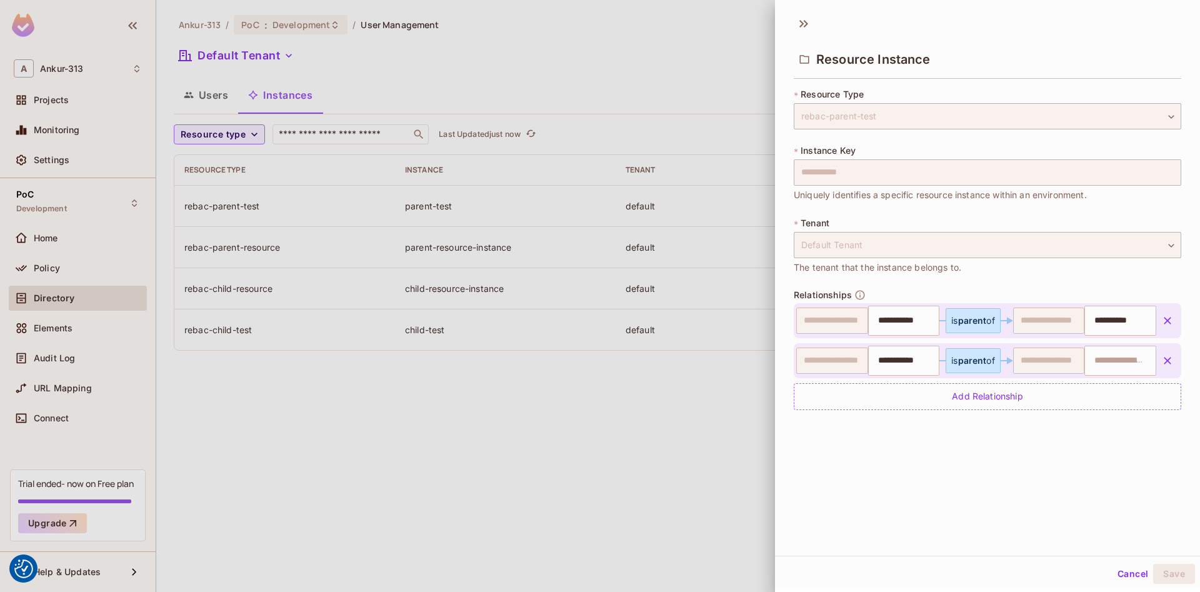
click at [972, 359] on span "parent" at bounding box center [972, 360] width 29 height 11
click at [961, 360] on span "parent" at bounding box center [972, 360] width 29 height 11
click at [1129, 567] on button "Cancel" at bounding box center [1132, 574] width 41 height 20
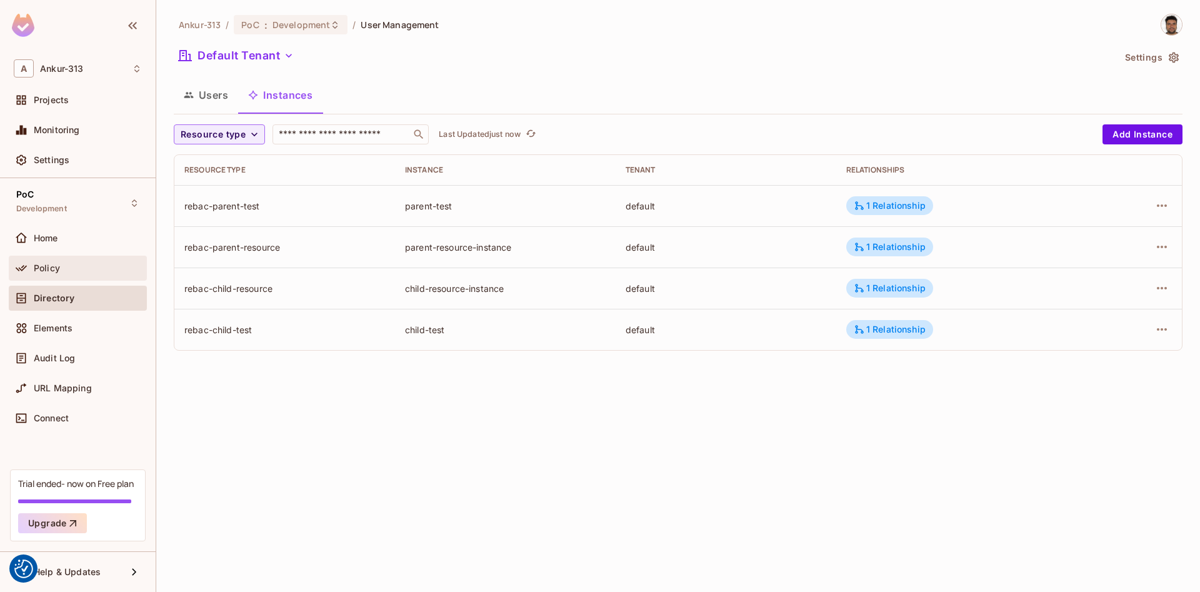
click at [47, 265] on span "Policy" at bounding box center [47, 268] width 26 height 10
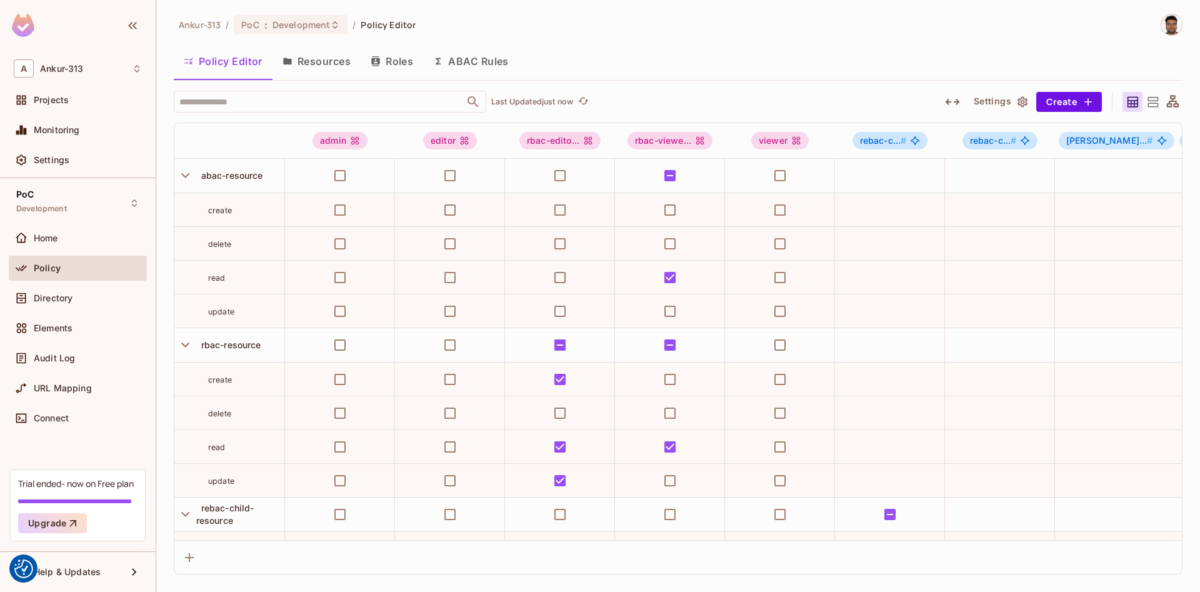
click at [390, 70] on button "Roles" at bounding box center [392, 61] width 62 height 31
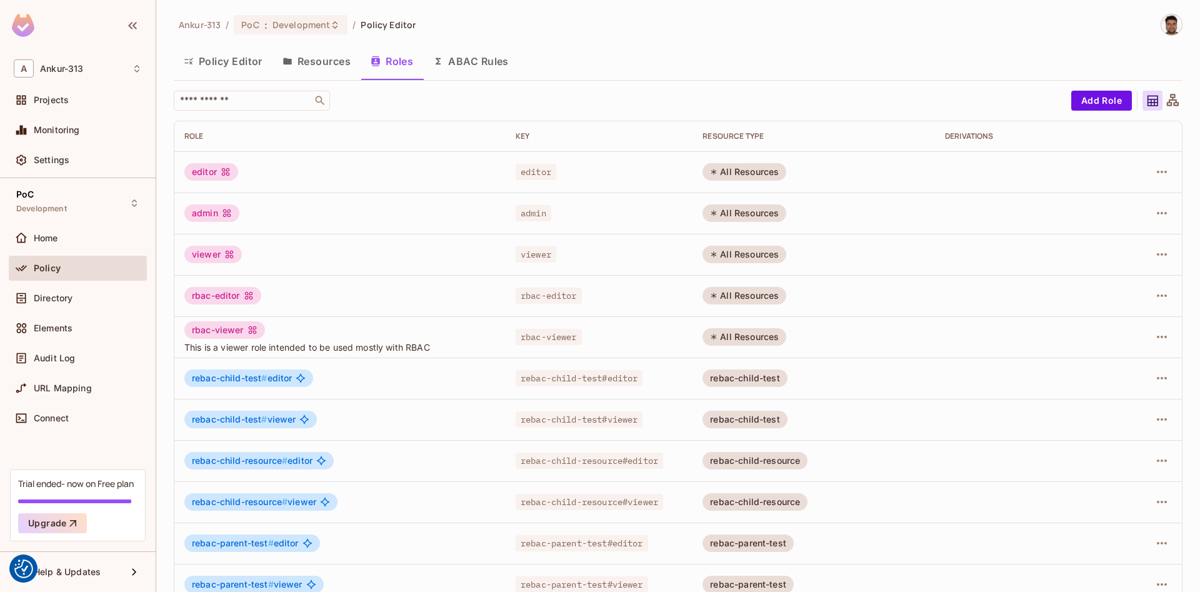
click at [320, 72] on button "Resources" at bounding box center [316, 61] width 88 height 31
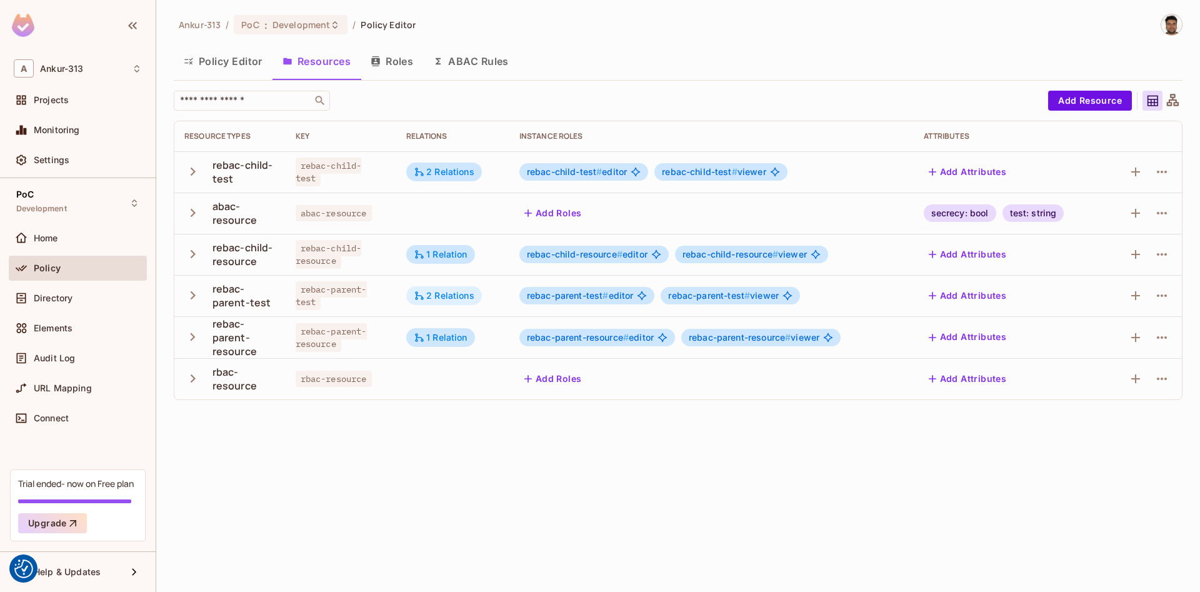
click at [451, 290] on div "2 Relations" at bounding box center [444, 295] width 61 height 11
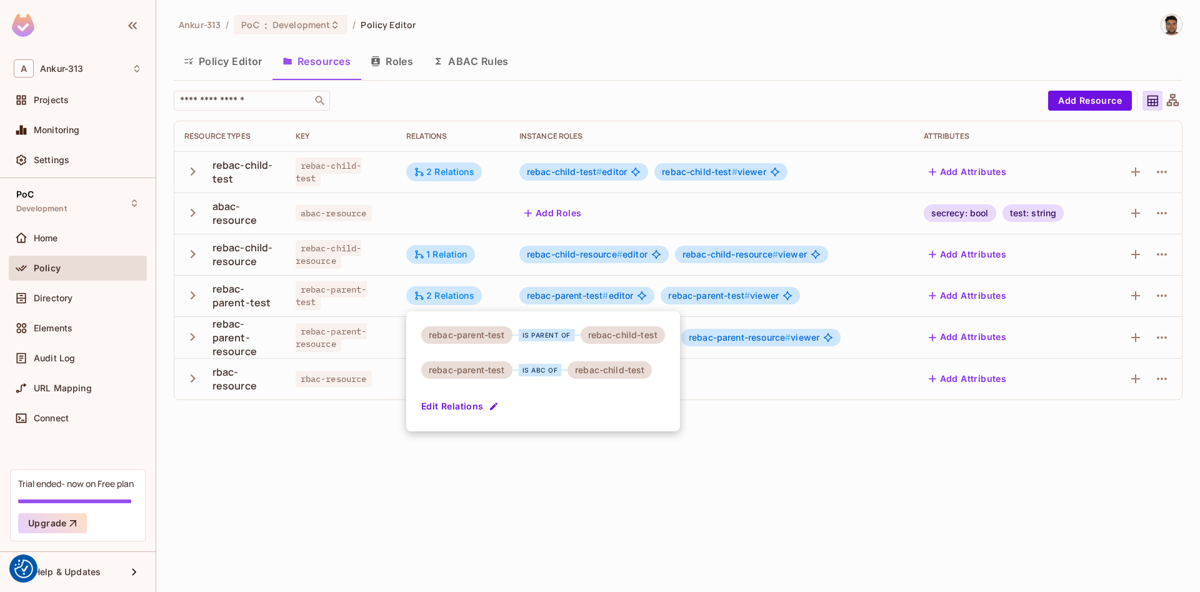
click at [451, 406] on button "Edit Relations" at bounding box center [461, 406] width 80 height 20
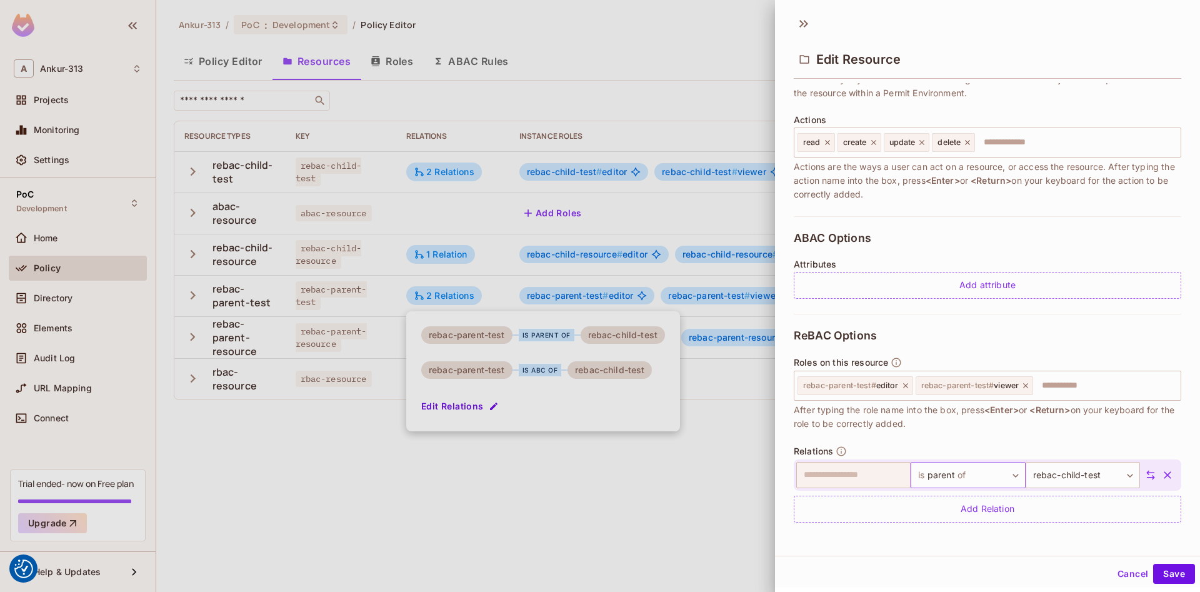
scroll to position [2, 0]
click at [1127, 574] on button "Cancel" at bounding box center [1132, 572] width 41 height 20
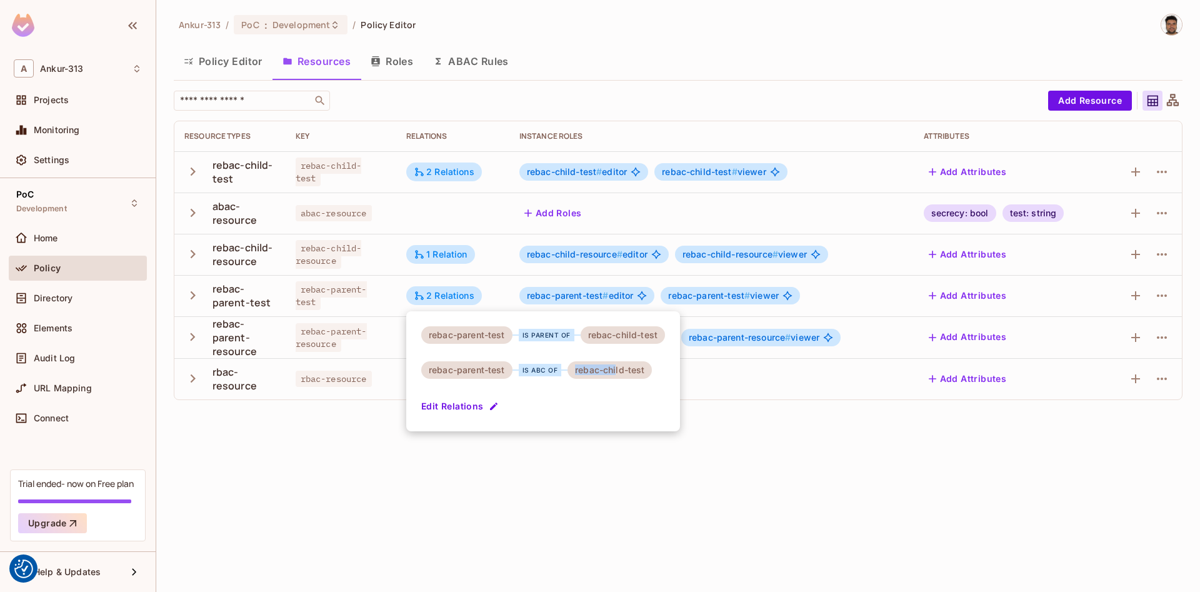
drag, startPoint x: 527, startPoint y: 368, endPoint x: 616, endPoint y: 379, distance: 89.4
click at [616, 379] on div "rebac-parent-test is parent of rebac-child-test rebac-parent-test is abc of reb…" at bounding box center [543, 371] width 274 height 120
click at [606, 373] on div "rebac-child-test" at bounding box center [609, 369] width 84 height 17
click at [491, 406] on icon "button" at bounding box center [494, 406] width 10 height 10
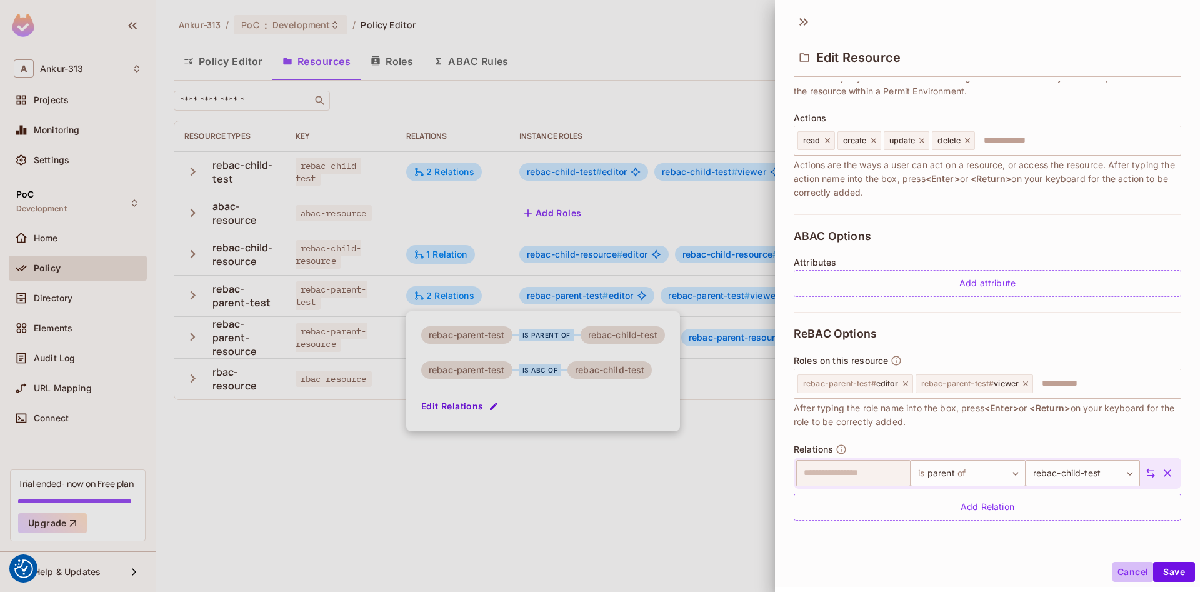
click at [1126, 576] on button "Cancel" at bounding box center [1132, 572] width 41 height 20
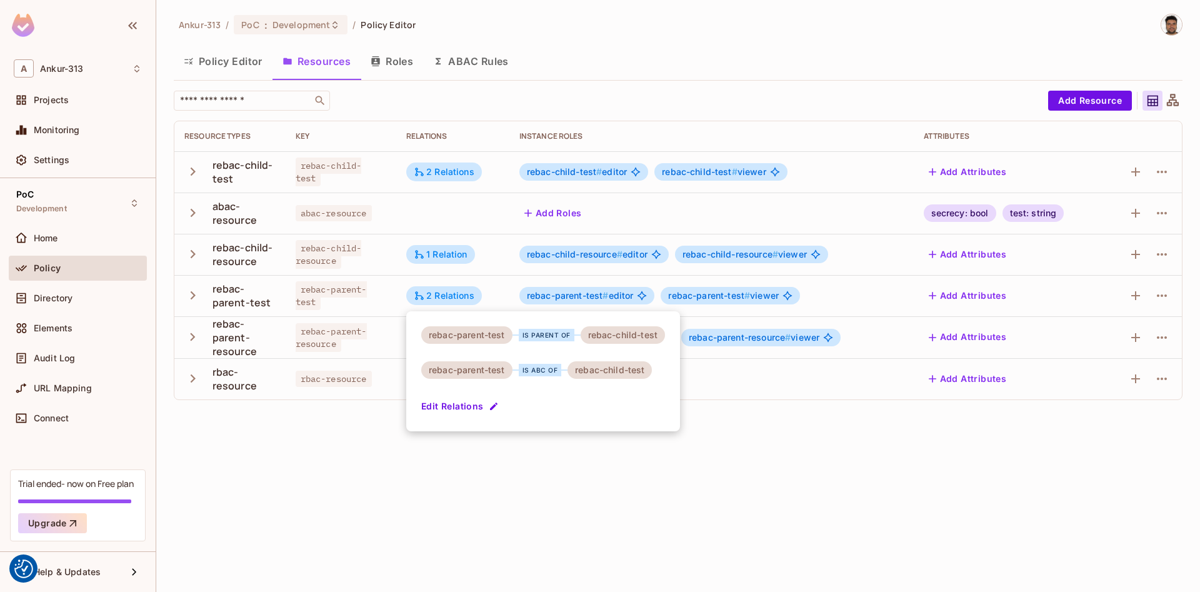
click at [772, 475] on div at bounding box center [600, 296] width 1200 height 592
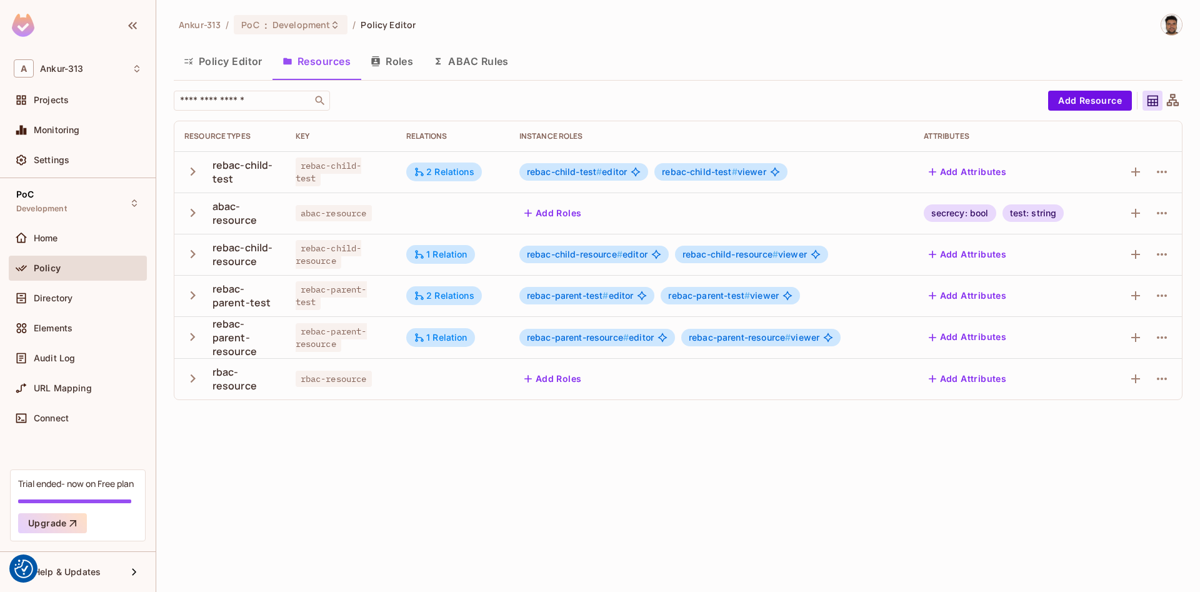
click at [1152, 301] on div at bounding box center [1162, 296] width 20 height 20
click at [1161, 297] on icon "button" at bounding box center [1161, 295] width 15 height 15
click at [665, 568] on div at bounding box center [600, 296] width 1200 height 592
click at [1164, 177] on icon "button" at bounding box center [1161, 171] width 15 height 15
click at [1093, 213] on span "Edit Resource" at bounding box center [1107, 221] width 66 height 20
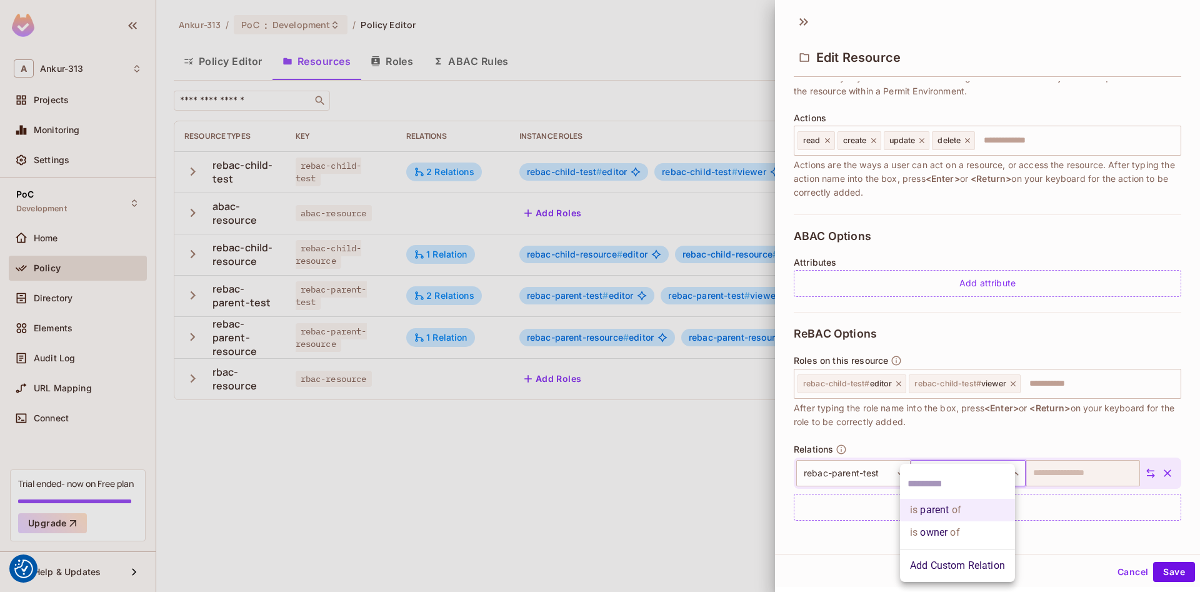
click at [976, 477] on body "We use cookies to enhance your browsing experience, serve personalized ads or c…" at bounding box center [600, 296] width 1200 height 592
click at [946, 563] on li "Add Custom Relation" at bounding box center [957, 565] width 115 height 22
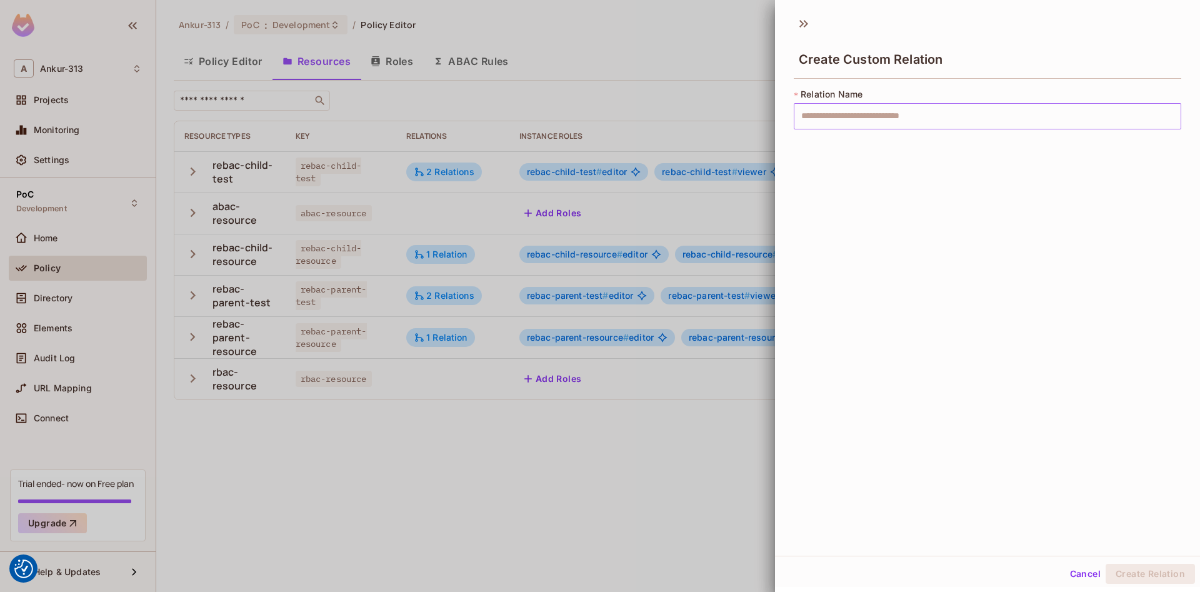
click at [899, 114] on input "text" at bounding box center [987, 116] width 387 height 26
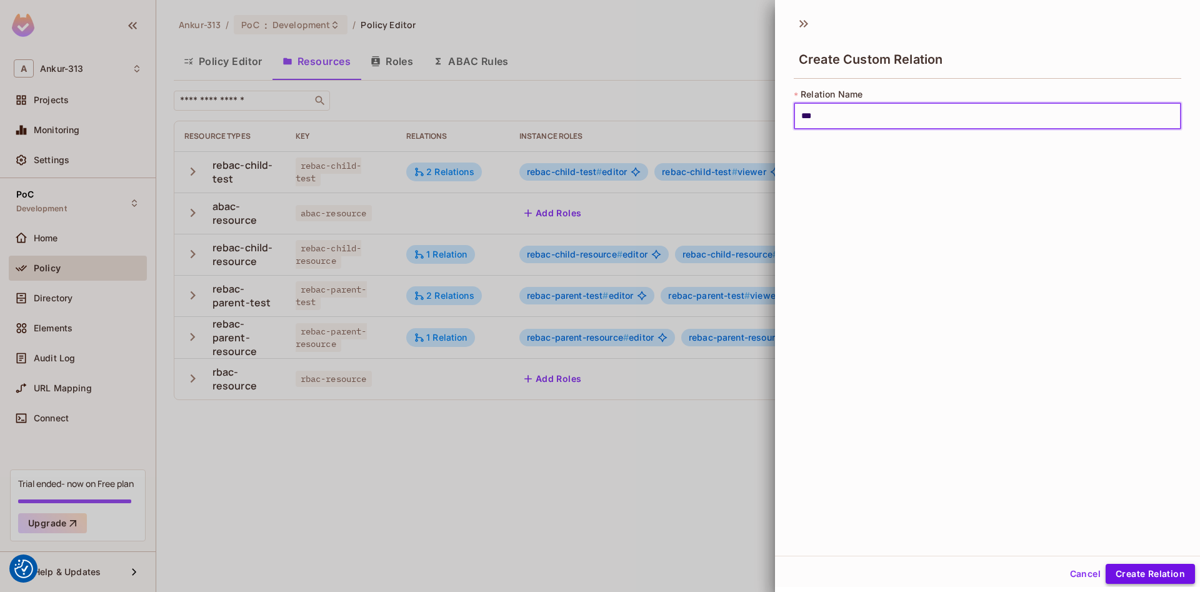
type input "***"
click at [1151, 577] on button "Create Relation" at bounding box center [1150, 574] width 89 height 20
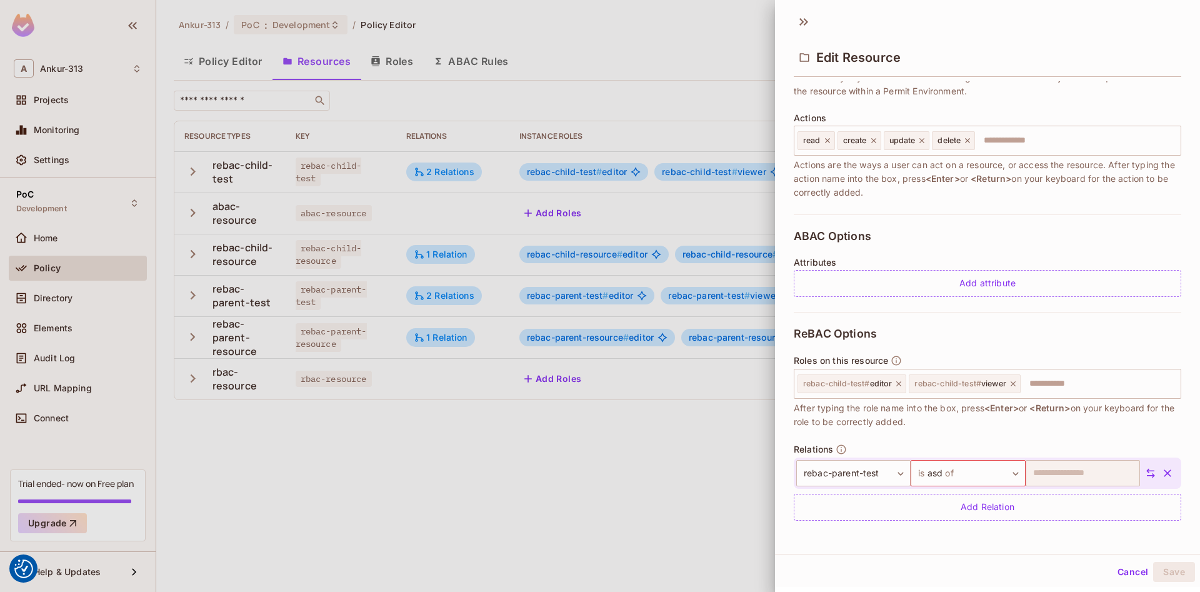
click at [1014, 564] on div "Cancel Save" at bounding box center [987, 572] width 425 height 30
click at [946, 479] on body "We use cookies to enhance your browsing experience, serve personalized ads or c…" at bounding box center [600, 296] width 1200 height 592
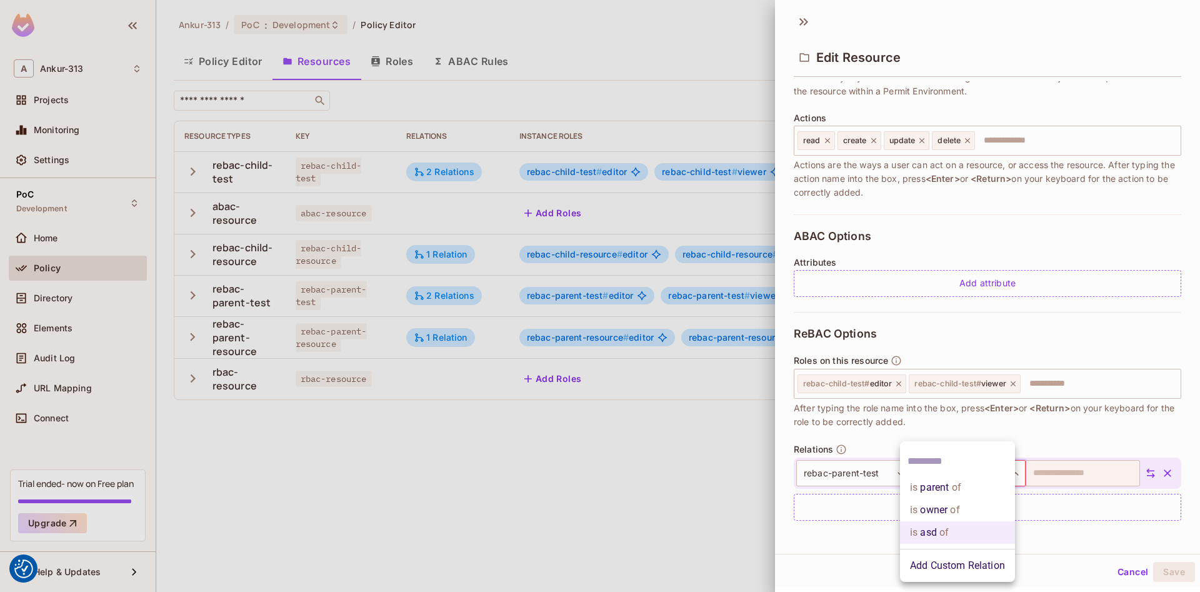
click at [943, 535] on span "of" at bounding box center [943, 532] width 12 height 15
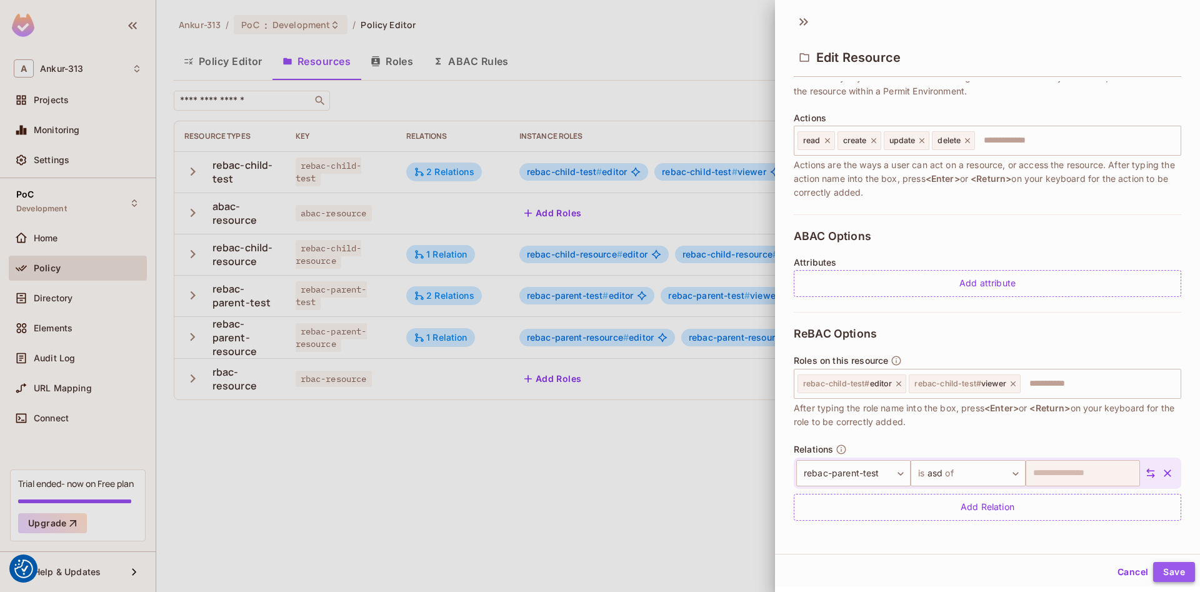
click at [1168, 570] on button "Save" at bounding box center [1174, 572] width 42 height 20
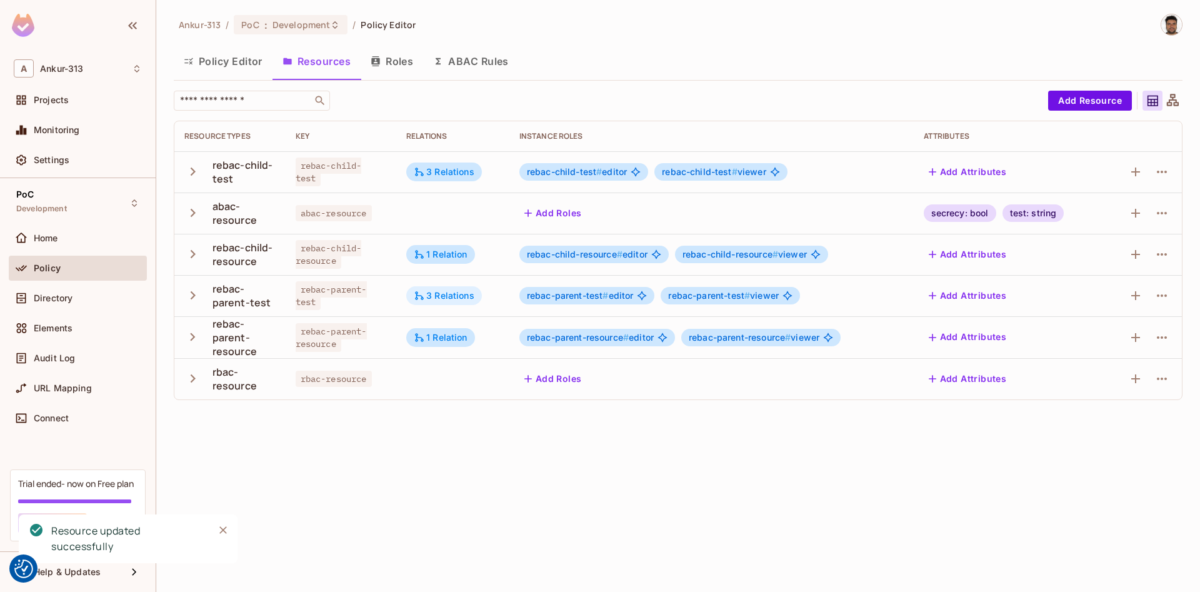
click at [450, 299] on div "3 Relations" at bounding box center [444, 295] width 61 height 11
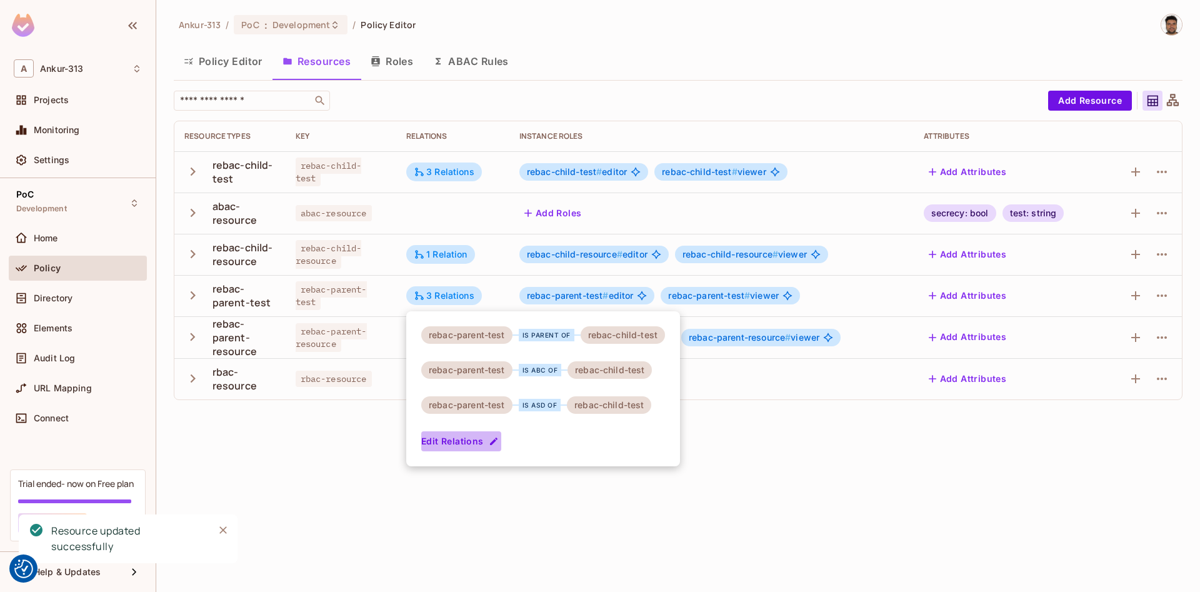
click at [493, 444] on icon "button" at bounding box center [494, 441] width 10 height 10
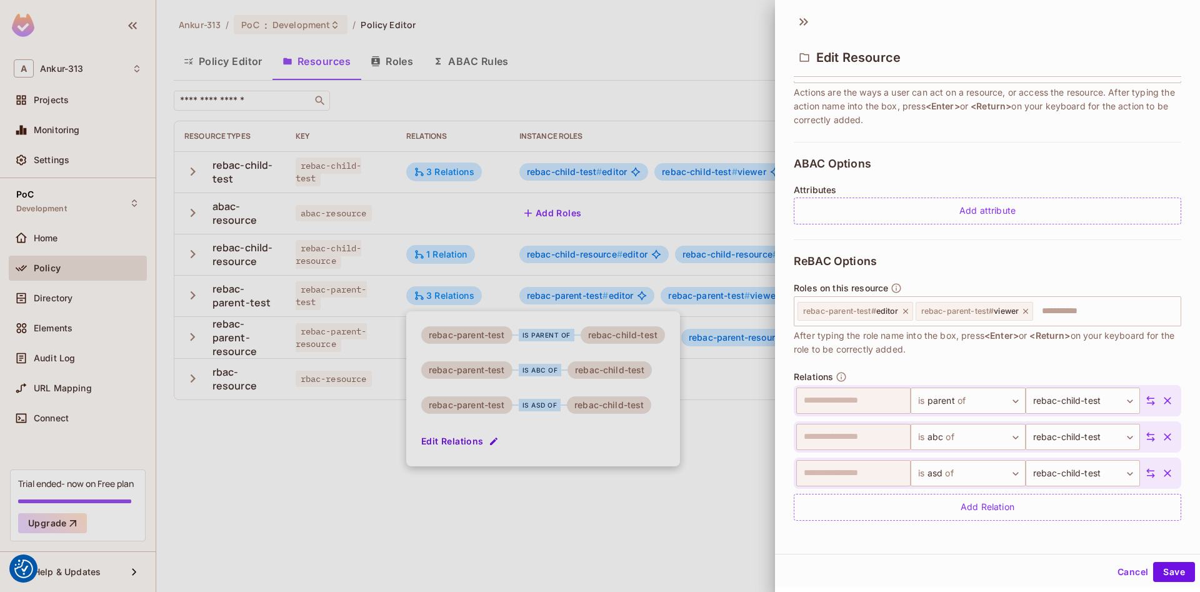
click at [1129, 576] on button "Cancel" at bounding box center [1132, 572] width 41 height 20
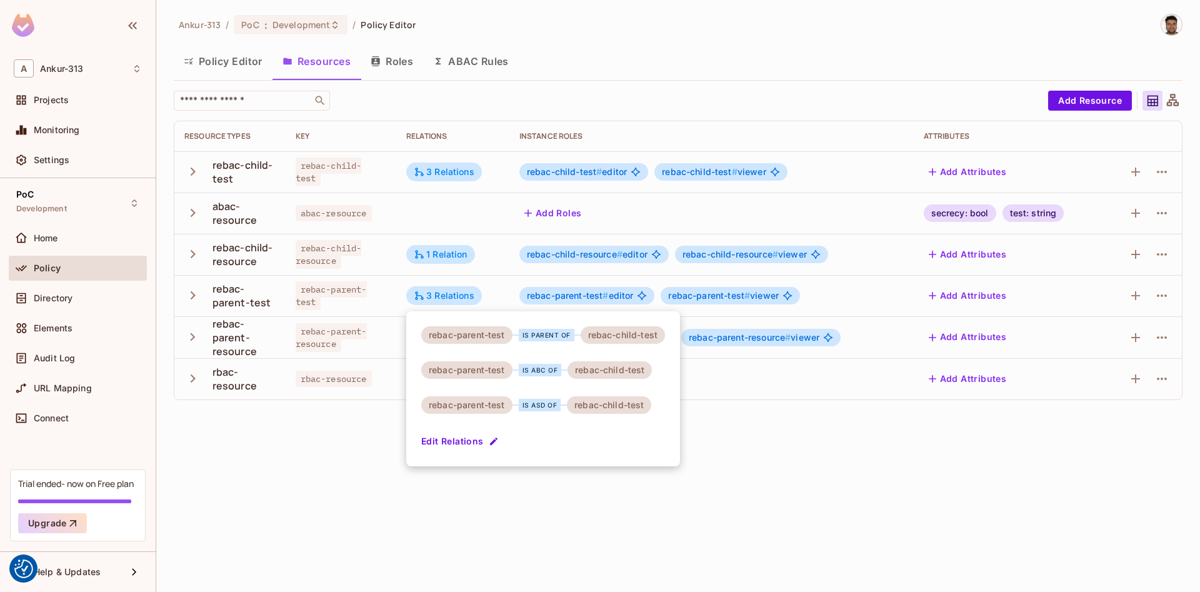
click at [481, 531] on div at bounding box center [600, 296] width 1200 height 592
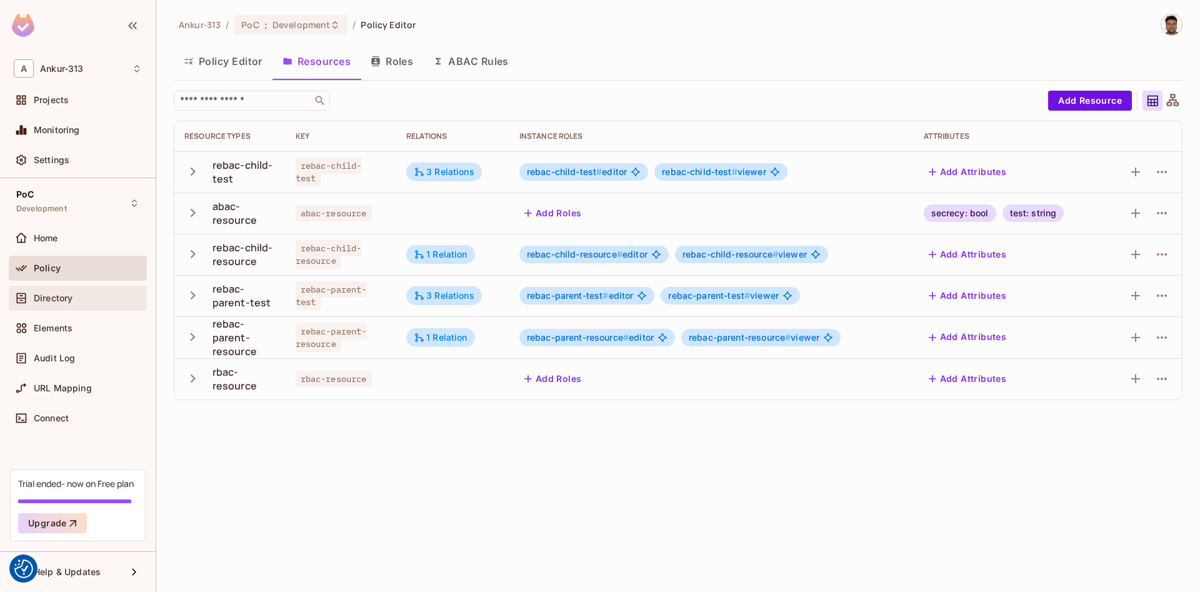
click at [32, 298] on div at bounding box center [24, 298] width 20 height 15
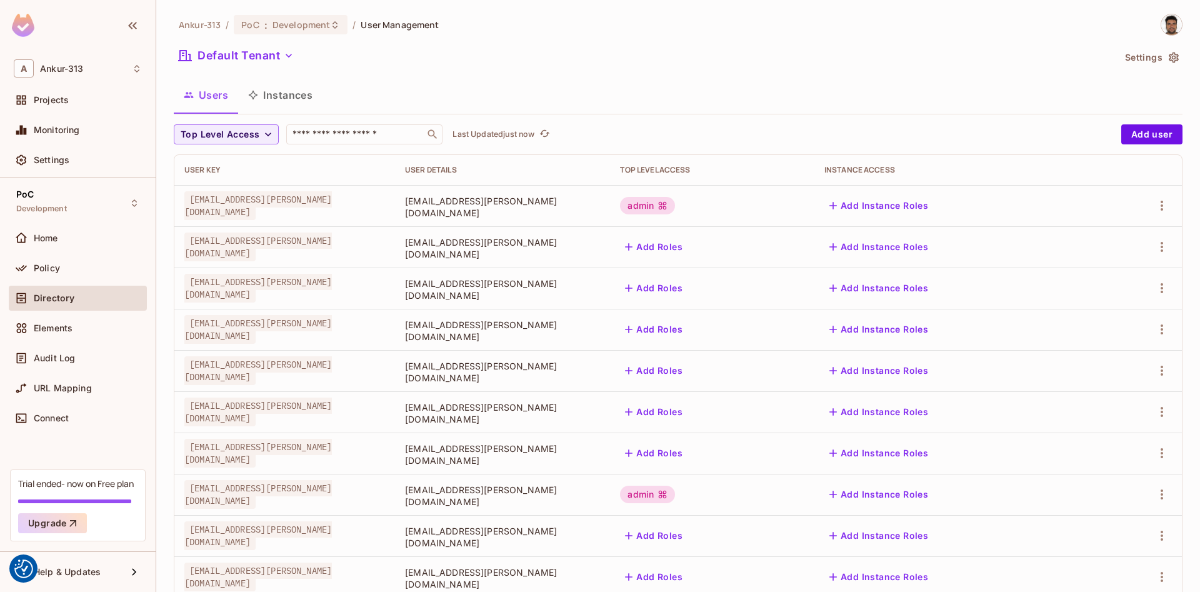
click at [310, 96] on button "Instances" at bounding box center [280, 94] width 84 height 31
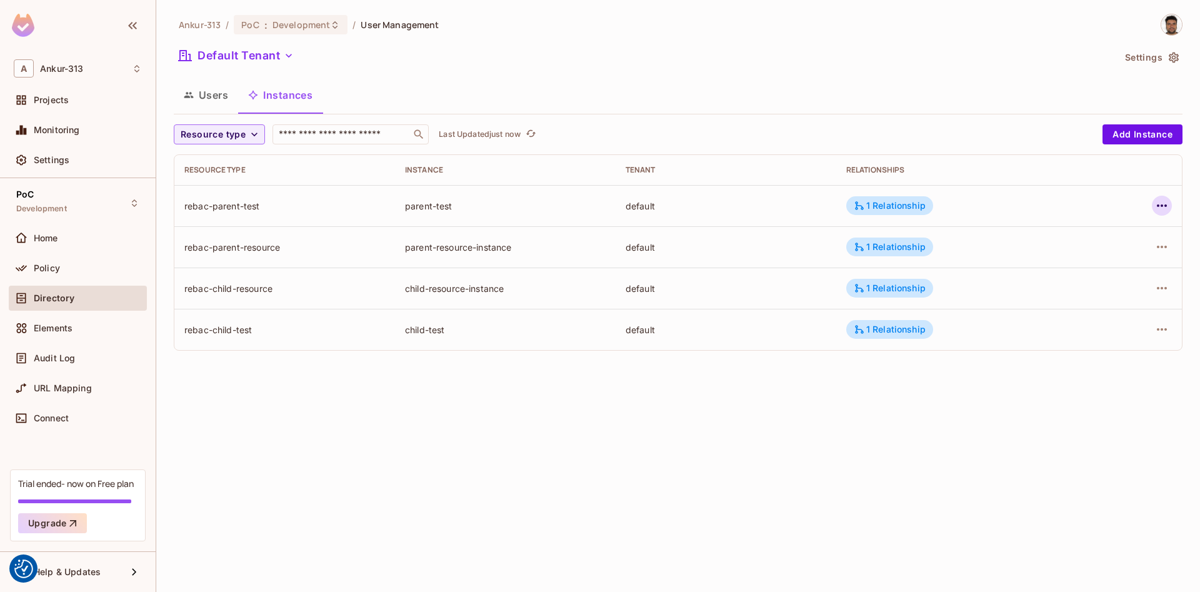
click at [1158, 207] on icon "button" at bounding box center [1161, 205] width 15 height 15
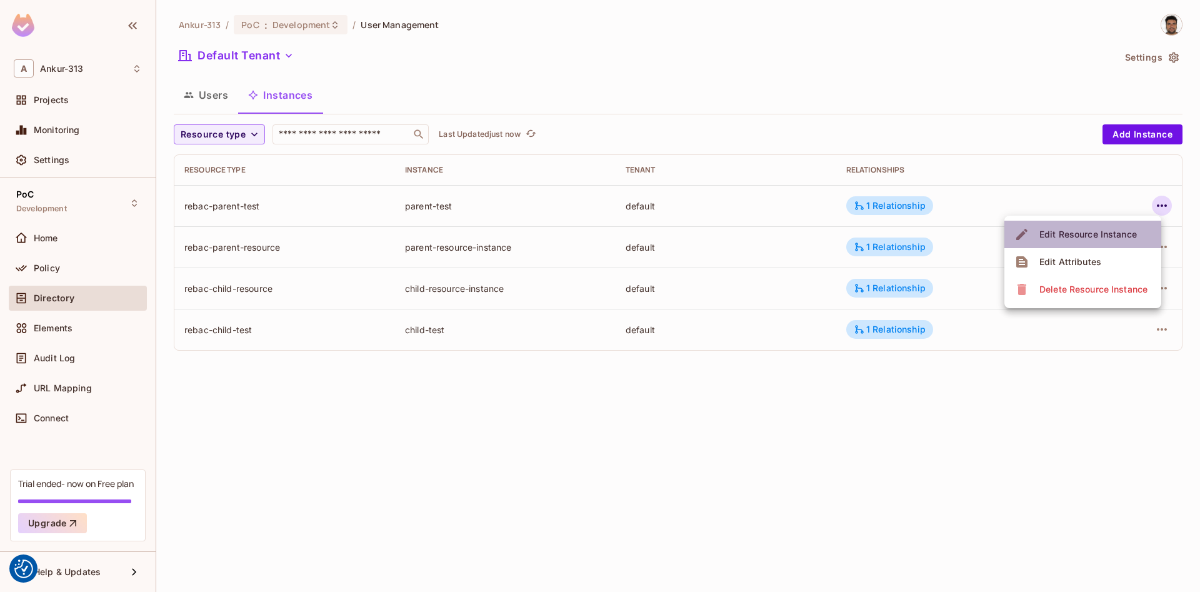
click at [1076, 239] on div "Edit Resource Instance" at bounding box center [1087, 234] width 97 height 12
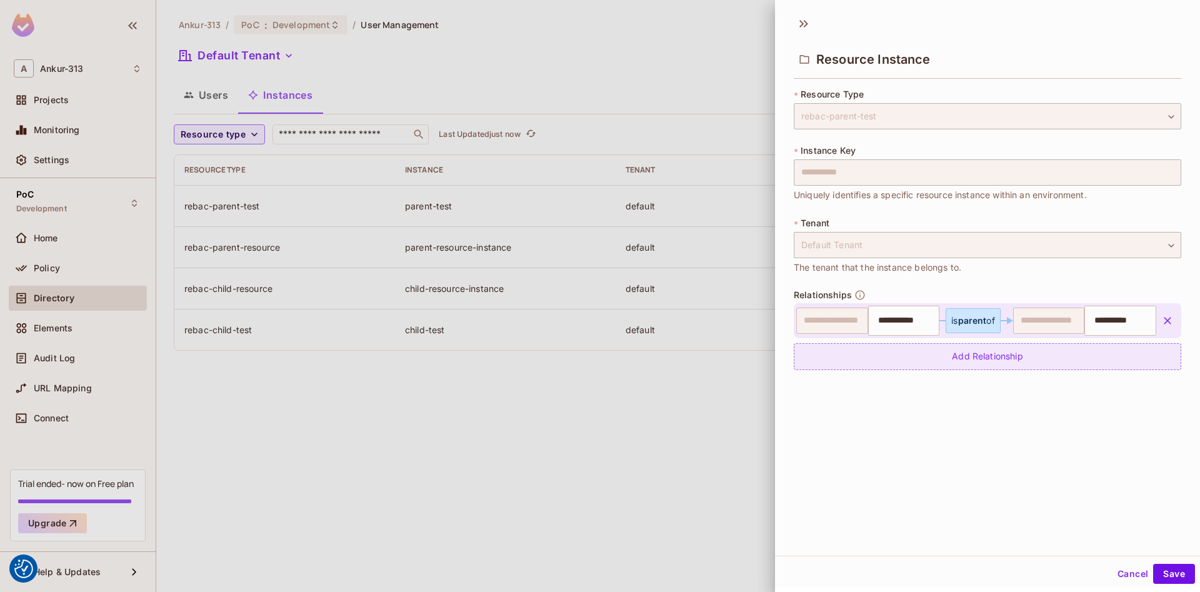
click at [968, 359] on div "Add Relationship" at bounding box center [987, 356] width 387 height 27
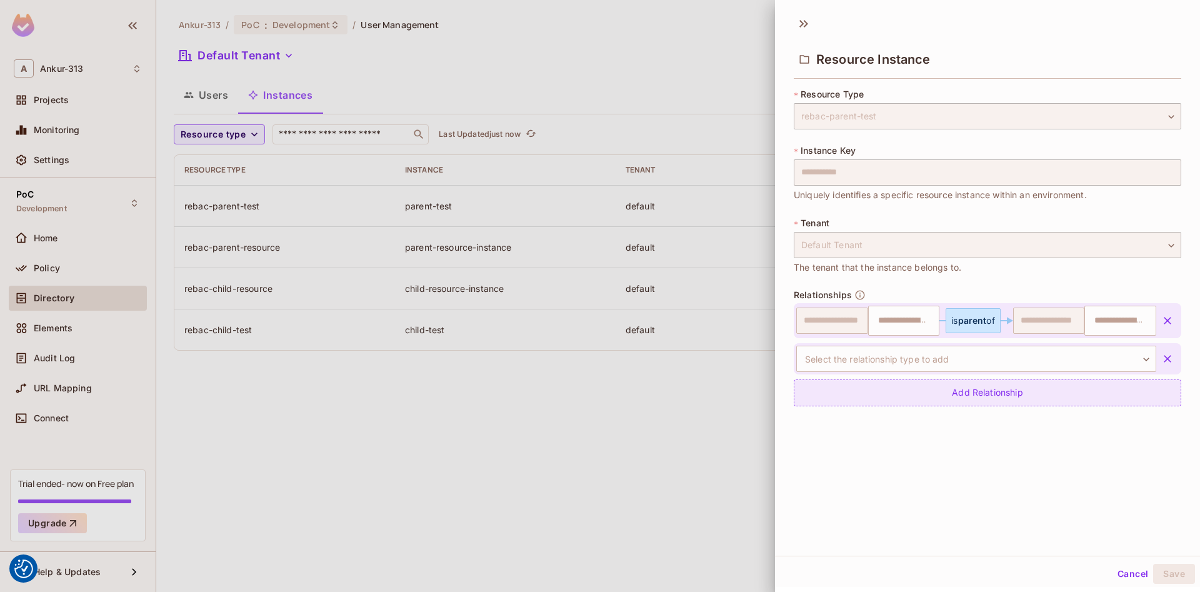
type input "**********"
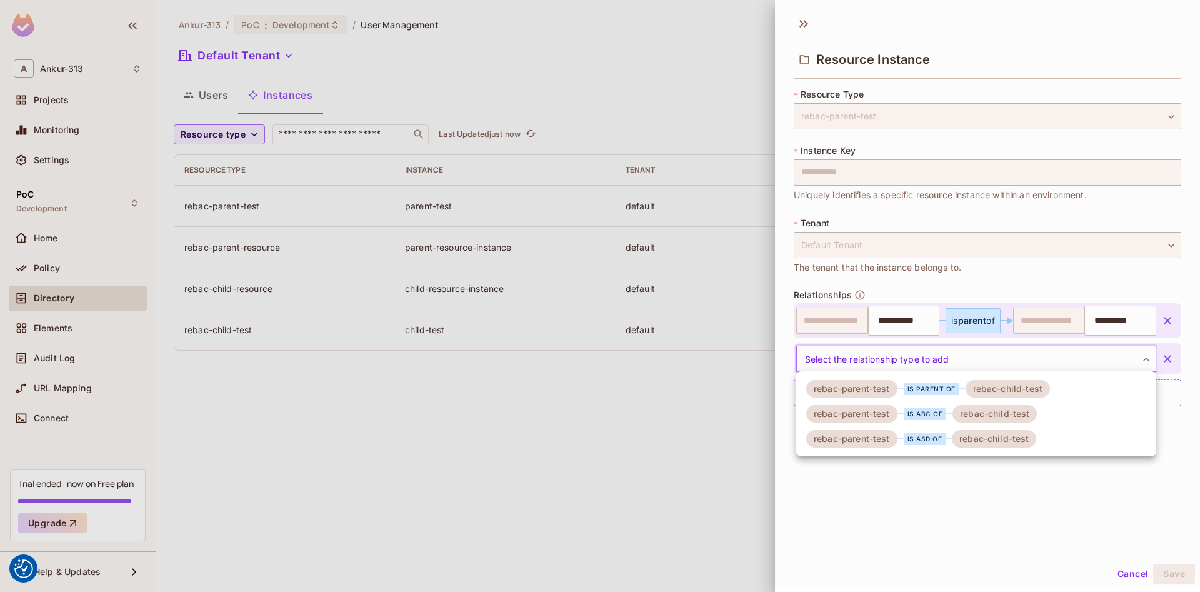
click at [922, 358] on body "We use cookies to enhance your browsing experience, serve personalized ads or c…" at bounding box center [600, 296] width 1200 height 592
click at [934, 417] on div "is abc of" at bounding box center [925, 413] width 43 height 12
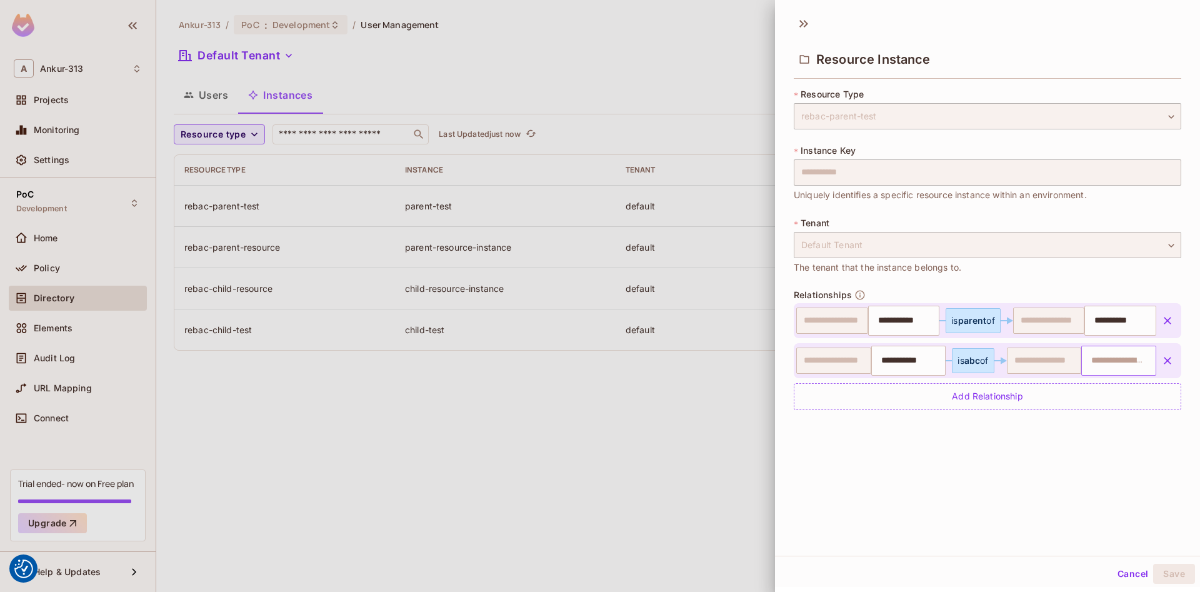
click at [1113, 360] on input "text" at bounding box center [1117, 360] width 67 height 25
type input "**********"
click at [1119, 392] on li "child-test" at bounding box center [1119, 391] width 73 height 22
type input "**********"
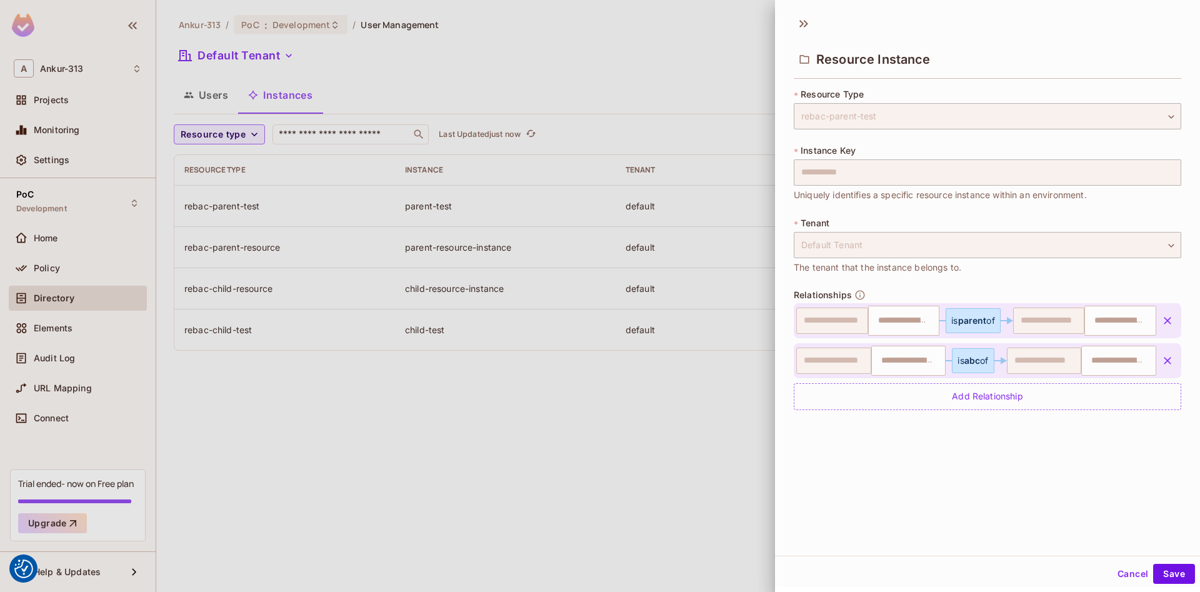
type input "**********"
click at [1171, 572] on button "Save" at bounding box center [1174, 574] width 42 height 20
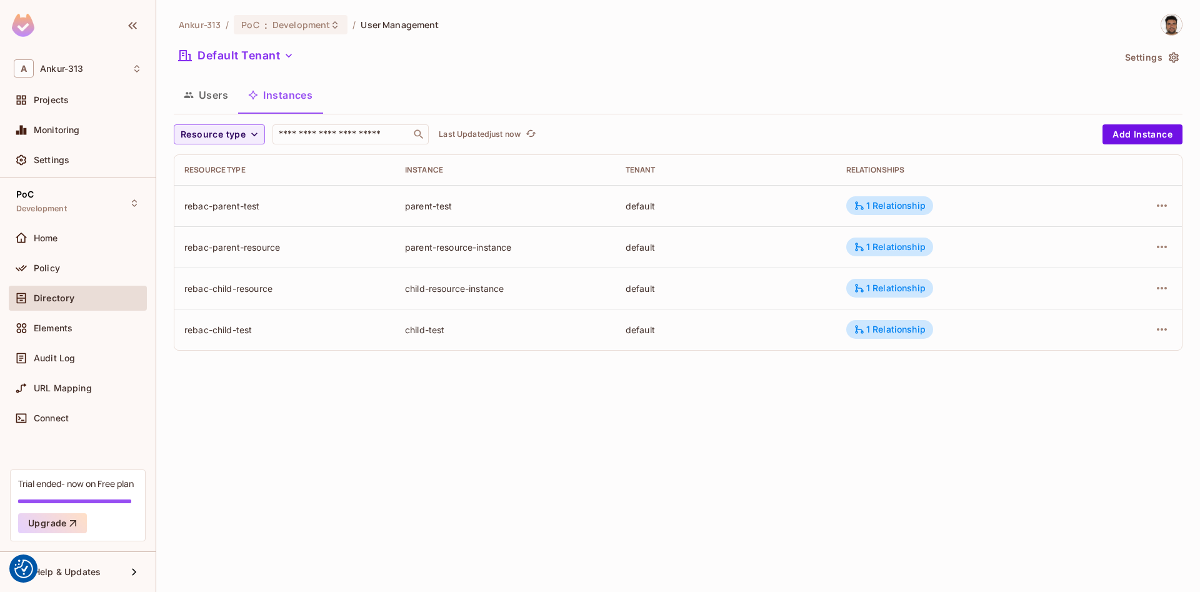
click at [722, 445] on div "Ankur-313 / PoC : Development / User Management Default Tenant Settings Users I…" at bounding box center [678, 296] width 1044 height 592
click at [679, 419] on div "Ankur-313 / PoC : Development / User Management Default Tenant Settings Users I…" at bounding box center [678, 296] width 1044 height 592
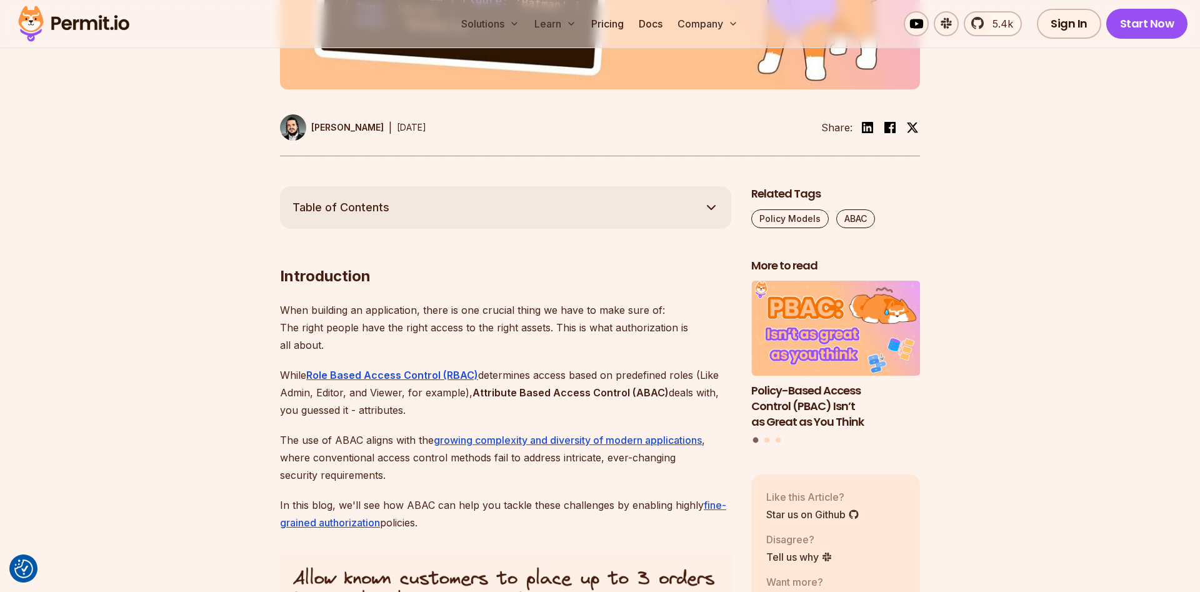
scroll to position [574, 0]
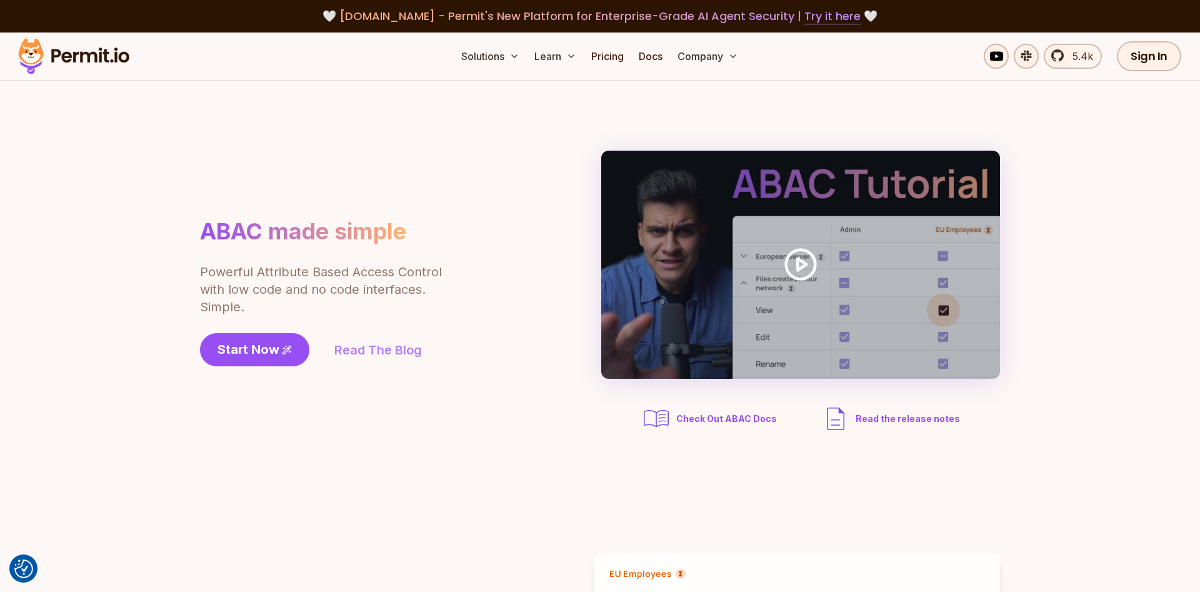
click at [377, 356] on link "Read The Blog" at bounding box center [377, 349] width 87 height 17
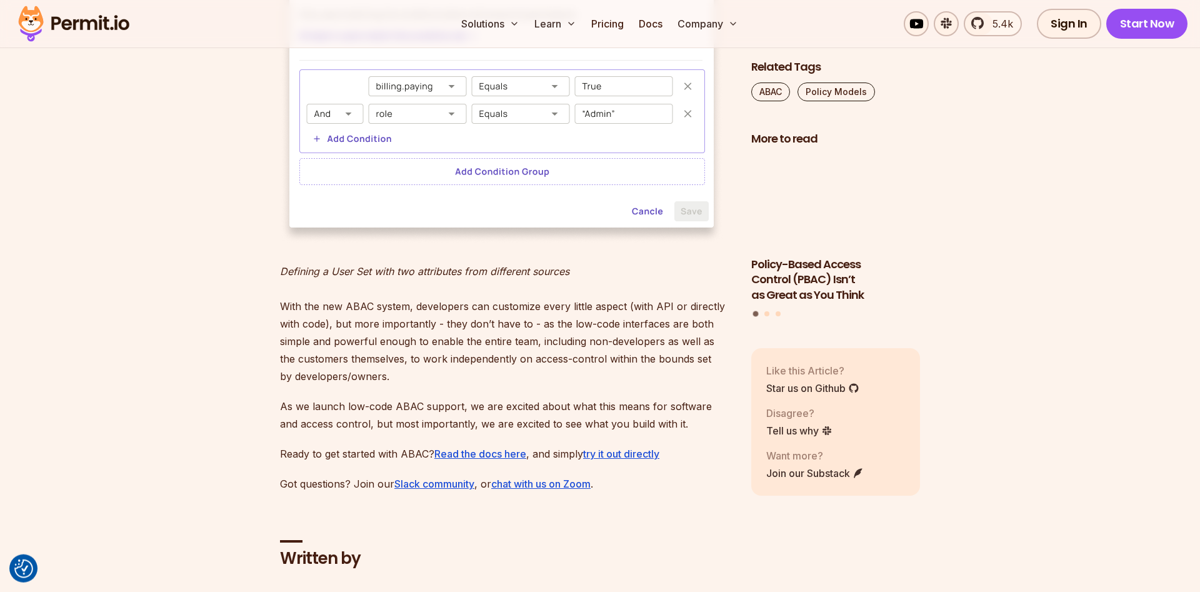
scroll to position [2040, 0]
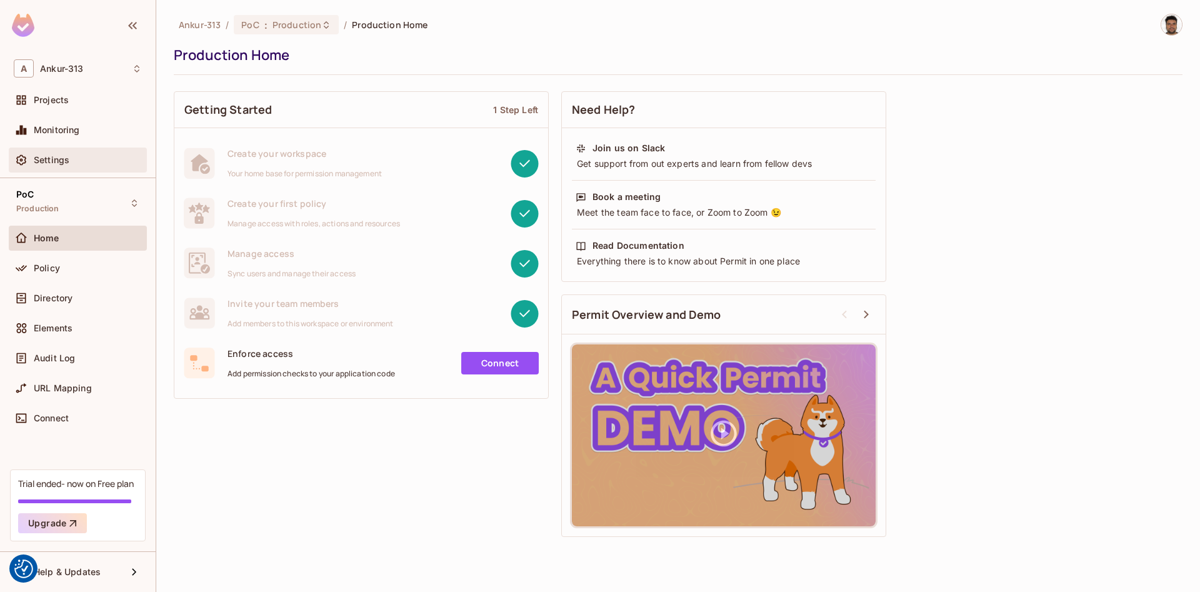
click at [46, 151] on div "Settings" at bounding box center [78, 159] width 138 height 25
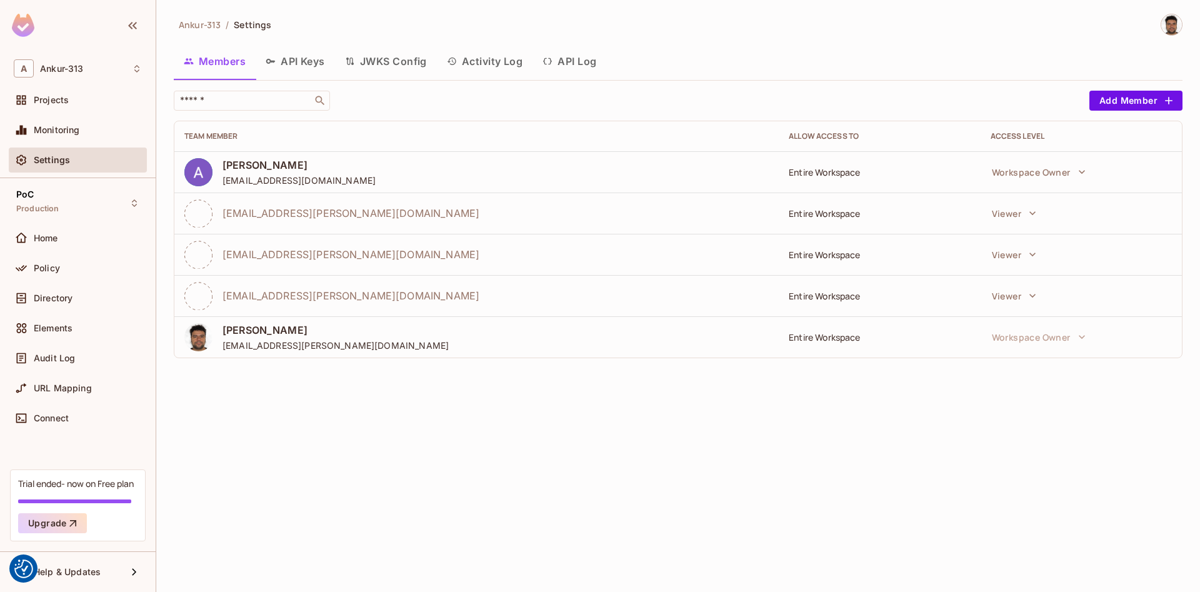
click at [302, 66] on button "API Keys" at bounding box center [295, 61] width 79 height 31
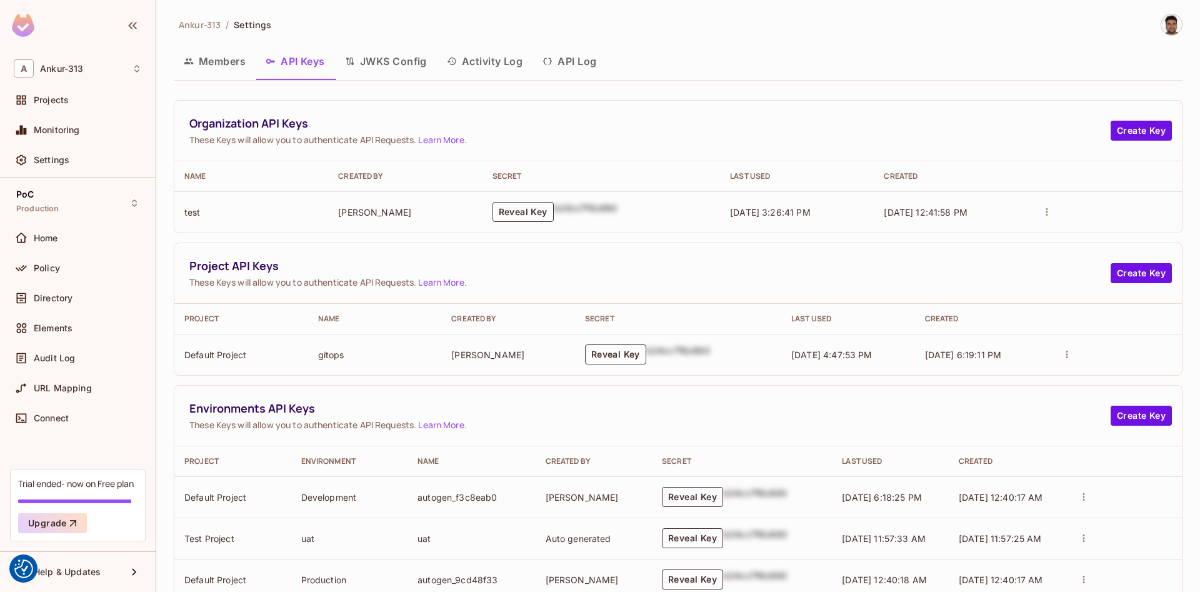
click at [527, 222] on td "Reveal Key b24cc7f8c660" at bounding box center [601, 211] width 238 height 41
click at [524, 217] on button "Reveal Key" at bounding box center [522, 212] width 61 height 20
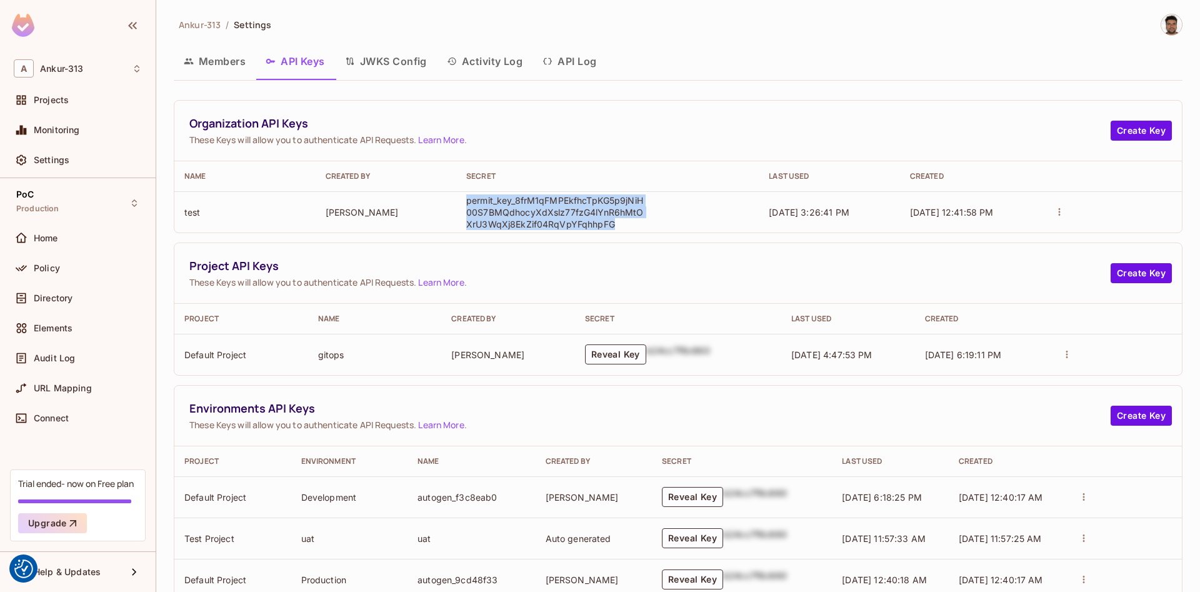
drag, startPoint x: 612, startPoint y: 226, endPoint x: 467, endPoint y: 199, distance: 148.0
click at [467, 199] on p "permit_key_8frM1qFMPEkfhcTpKG5p9jNiH00S7BMQdhocyXdXslz77fzG4lYnR6hMtOXrU3WqXj8E…" at bounding box center [556, 212] width 181 height 36
copy p "permit_key_8frM1qFMPEkfhcTpKG5p9jNiH00S7BMQdhocyXdXslz77fzG4lYnR6hMtOXrU3WqXj8E…"
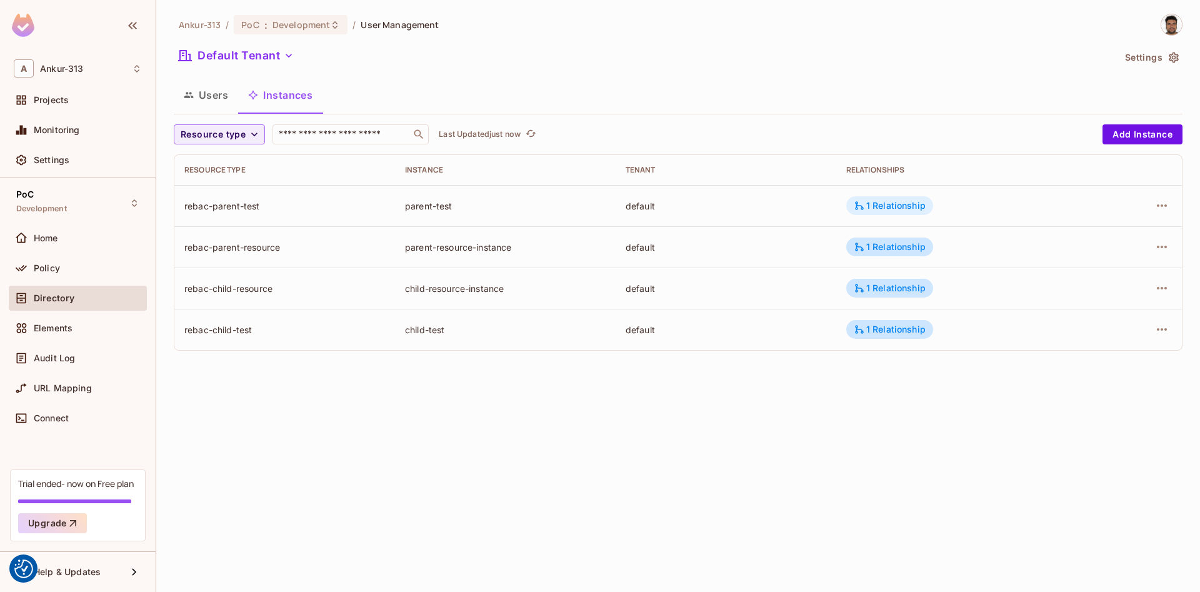
click at [896, 204] on div "1 Relationship" at bounding box center [890, 205] width 72 height 11
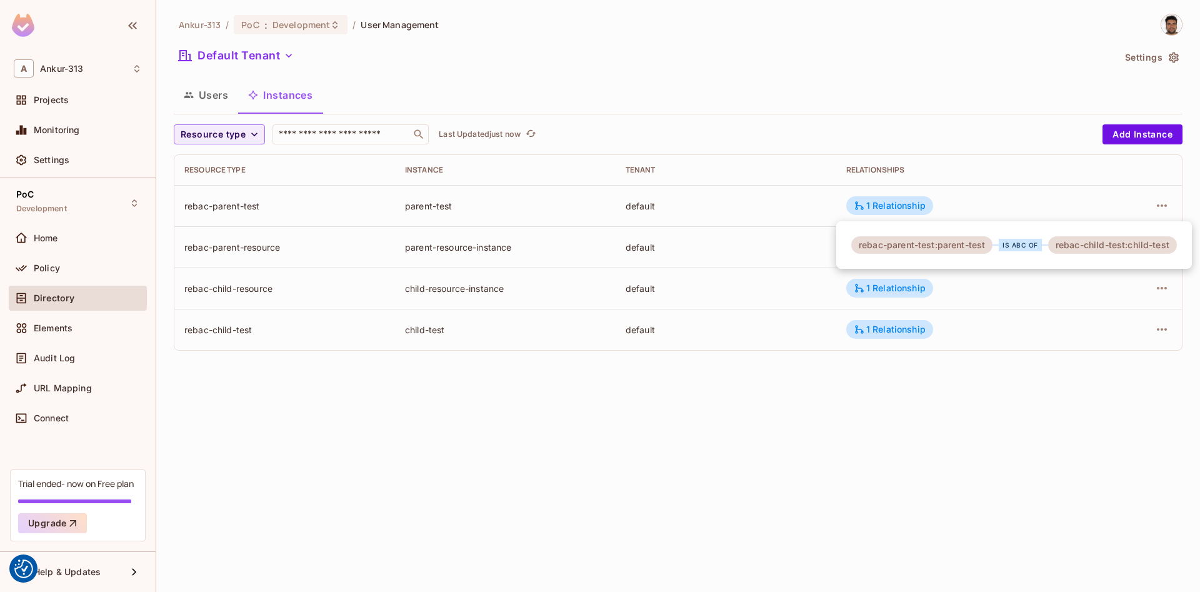
click at [779, 406] on div at bounding box center [600, 296] width 1200 height 592
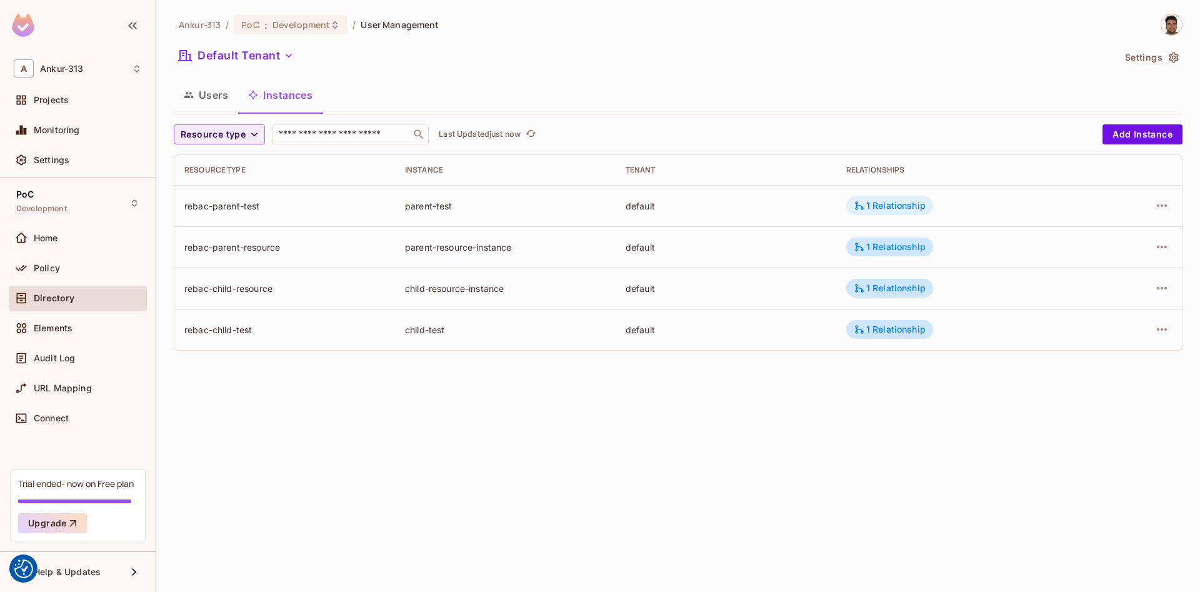
click at [902, 199] on div "1 Relationship" at bounding box center [889, 205] width 87 height 19
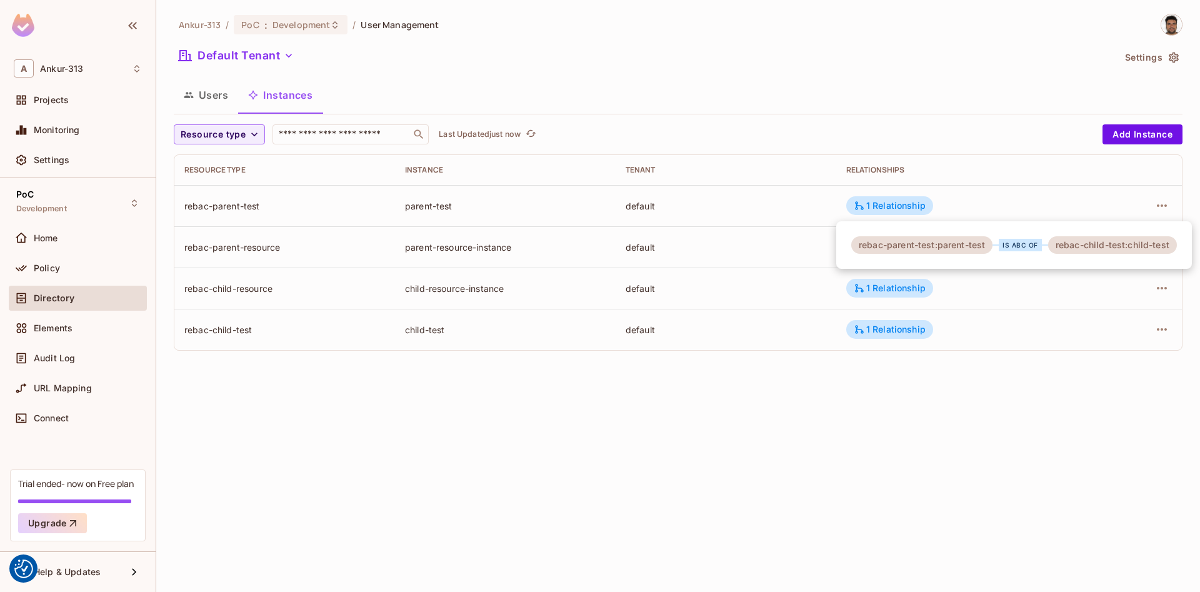
click at [835, 466] on div at bounding box center [600, 296] width 1200 height 592
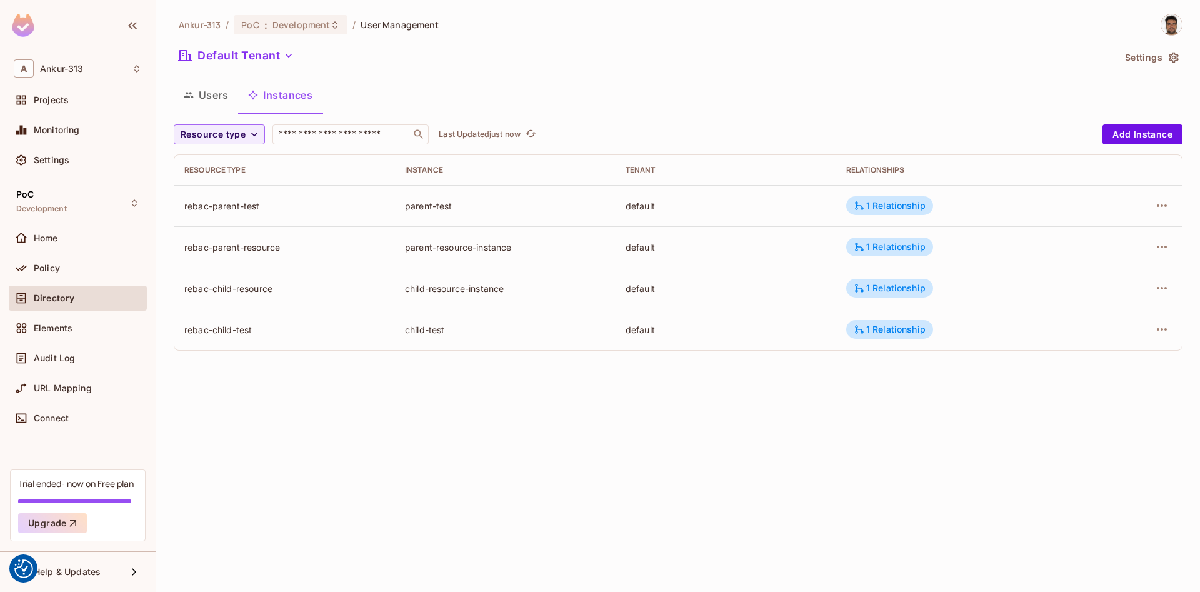
click at [1154, 198] on div at bounding box center [1134, 206] width 74 height 20
click at [1169, 212] on div at bounding box center [1134, 206] width 74 height 20
click at [1167, 213] on icon "button" at bounding box center [1161, 205] width 15 height 15
click at [1094, 231] on div "Edit Resource Instance" at bounding box center [1087, 234] width 97 height 12
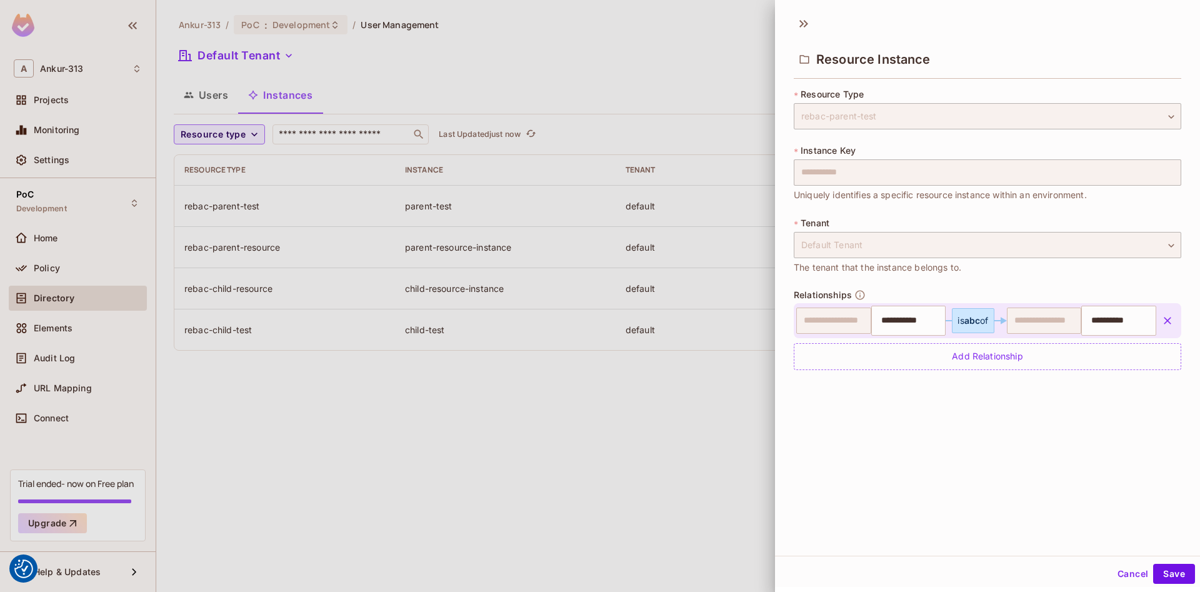
click at [986, 319] on div "is abc of" at bounding box center [972, 321] width 31 height 10
click at [1001, 348] on div "Add Relationship" at bounding box center [987, 356] width 387 height 27
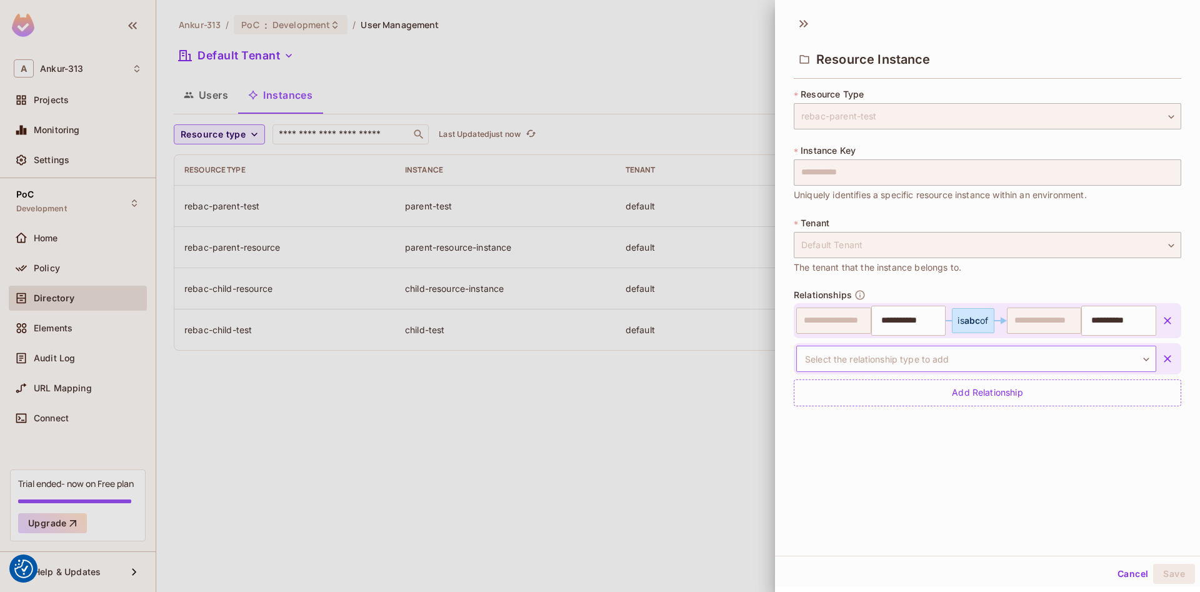
click at [988, 349] on body "We use cookies to enhance your browsing experience, serve personalized ads or c…" at bounding box center [600, 296] width 1200 height 592
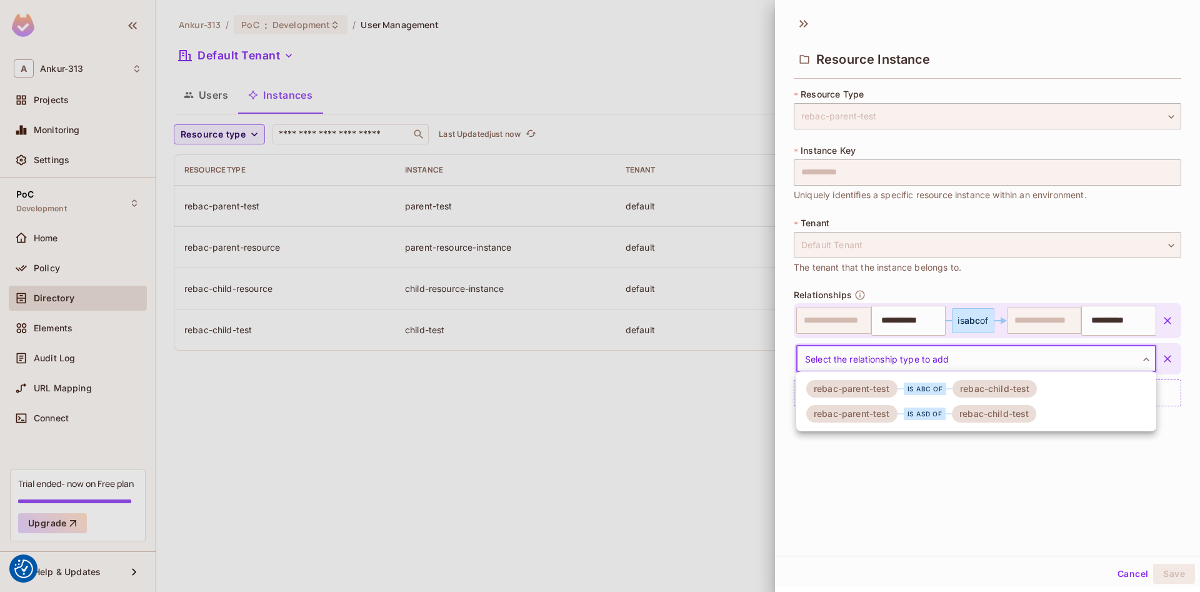
click at [926, 413] on div "is asd of" at bounding box center [925, 413] width 42 height 12
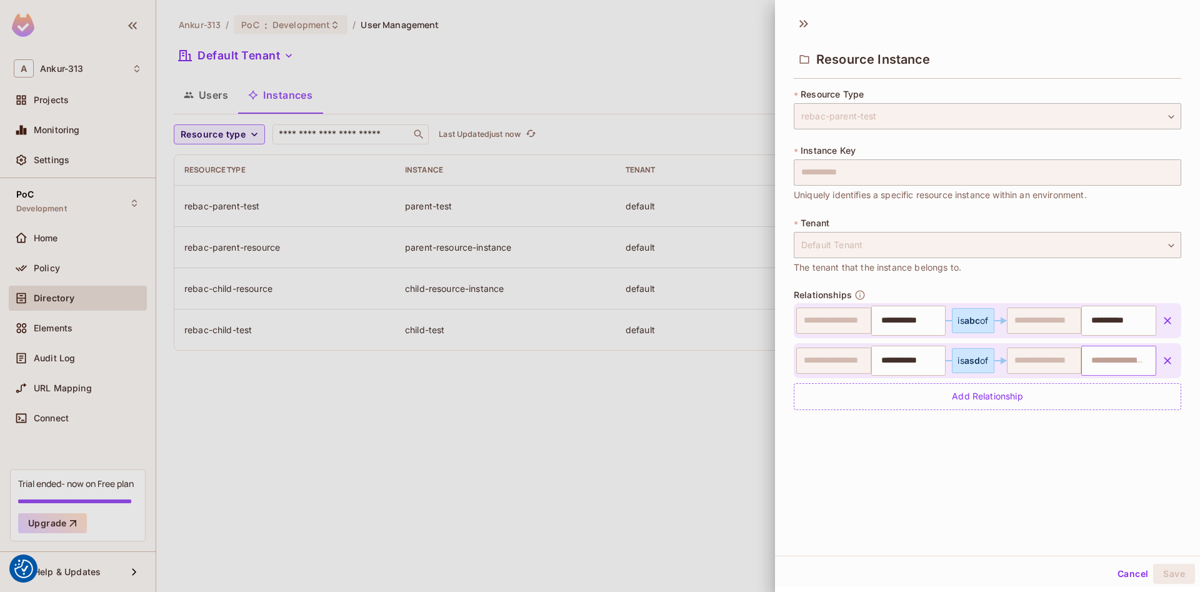
click at [1107, 364] on input "text" at bounding box center [1117, 360] width 67 height 25
type input "**********"
click at [1109, 386] on li "child-test" at bounding box center [1119, 391] width 74 height 22
click at [1174, 574] on button "Save" at bounding box center [1174, 574] width 42 height 20
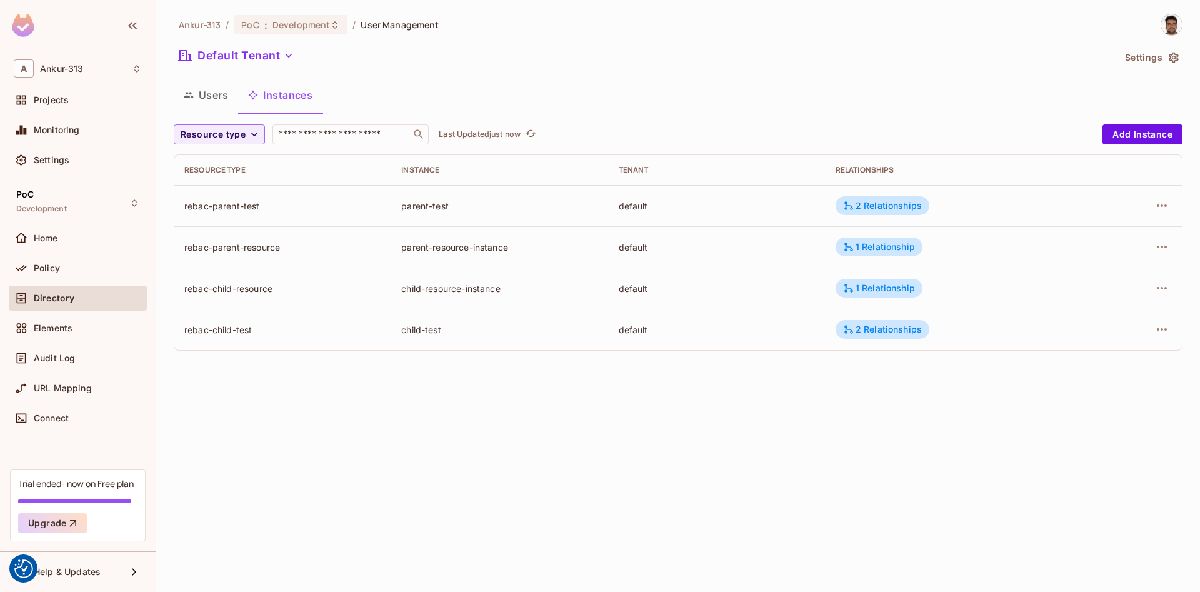
click at [589, 441] on div "Ankur-313 / PoC : Development / User Management Default Tenant Settings Users I…" at bounding box center [678, 296] width 1044 height 592
click at [742, 432] on div "Ankur-313 / PoC : Development / User Management Default Tenant Settings Users I…" at bounding box center [678, 296] width 1044 height 592
click at [874, 207] on div "2 Relationships" at bounding box center [882, 205] width 79 height 11
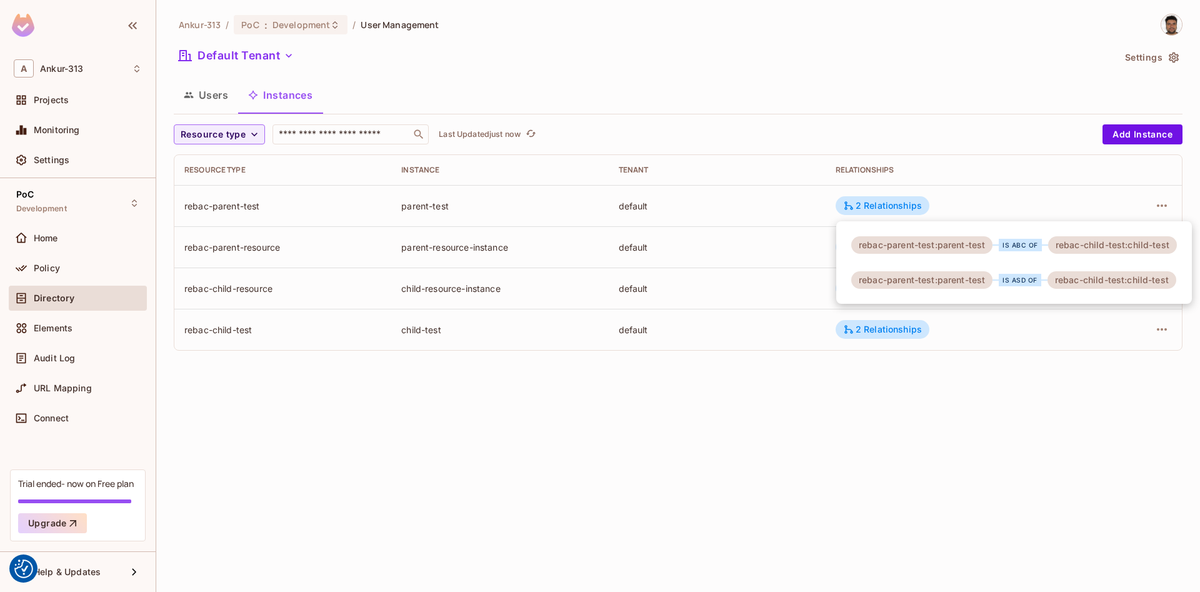
click at [939, 482] on div at bounding box center [600, 296] width 1200 height 592
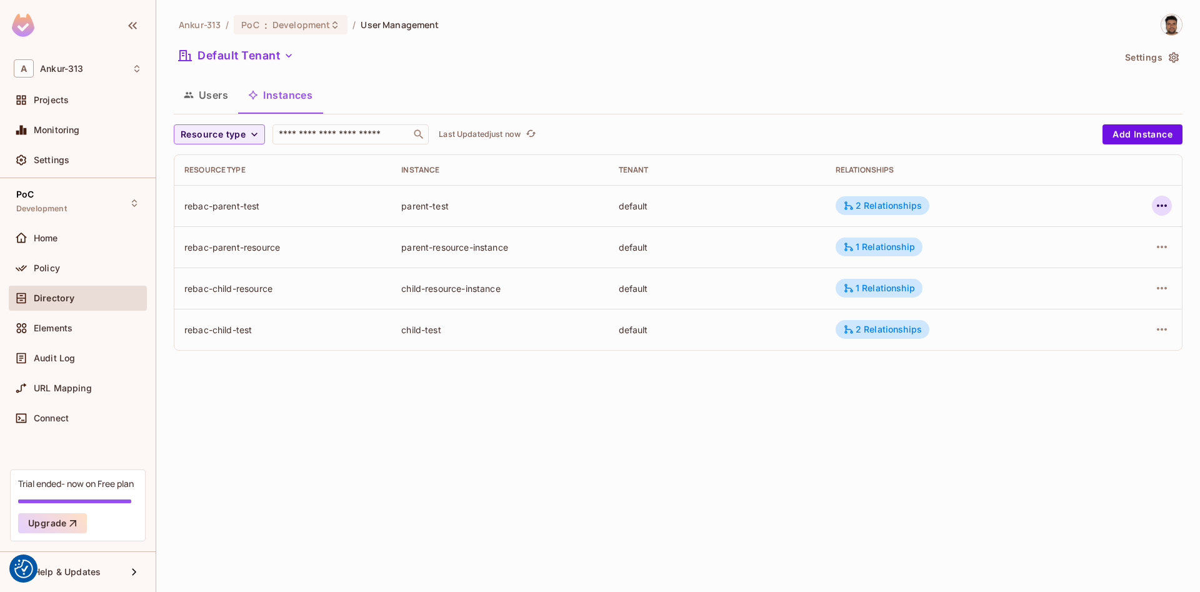
click at [1161, 201] on icon "button" at bounding box center [1161, 205] width 15 height 15
click at [1078, 230] on div "Edit Resource Instance" at bounding box center [1087, 234] width 97 height 12
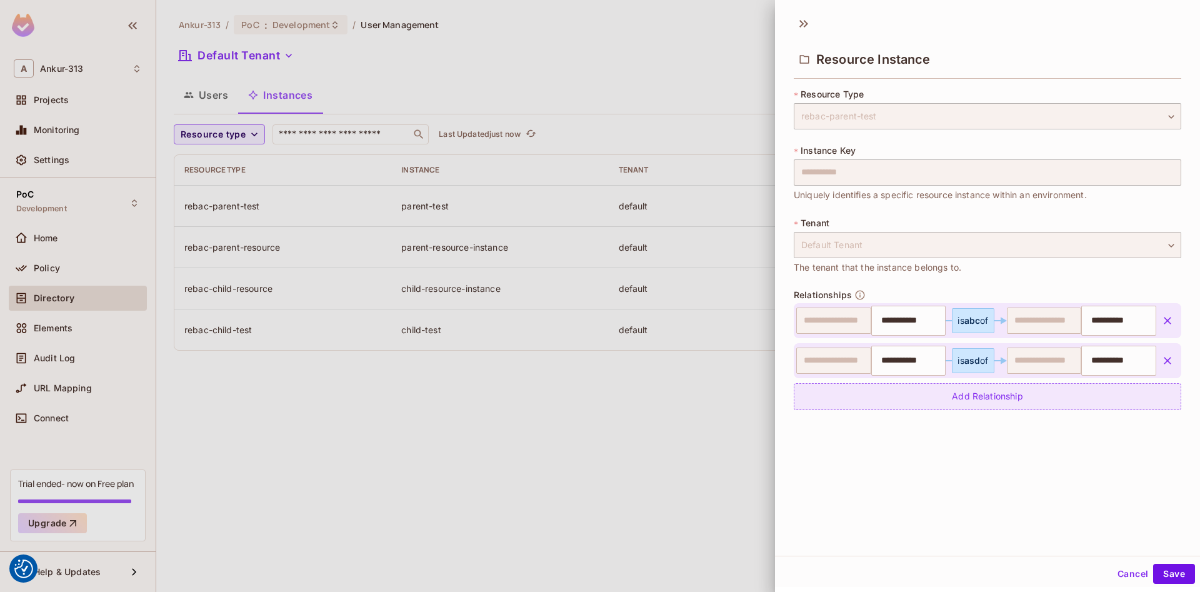
click at [1019, 396] on div "Add Relationship" at bounding box center [987, 396] width 387 height 27
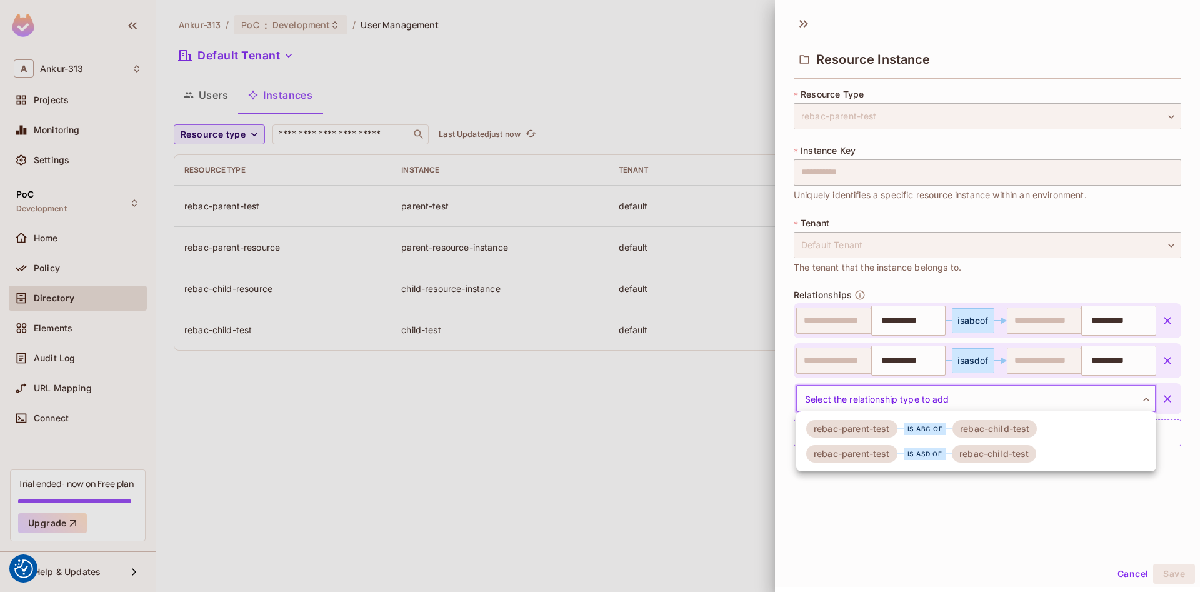
click at [963, 407] on body "We use cookies to enhance your browsing experience, serve personalized ads or c…" at bounding box center [600, 296] width 1200 height 592
click at [657, 437] on div at bounding box center [600, 296] width 1200 height 592
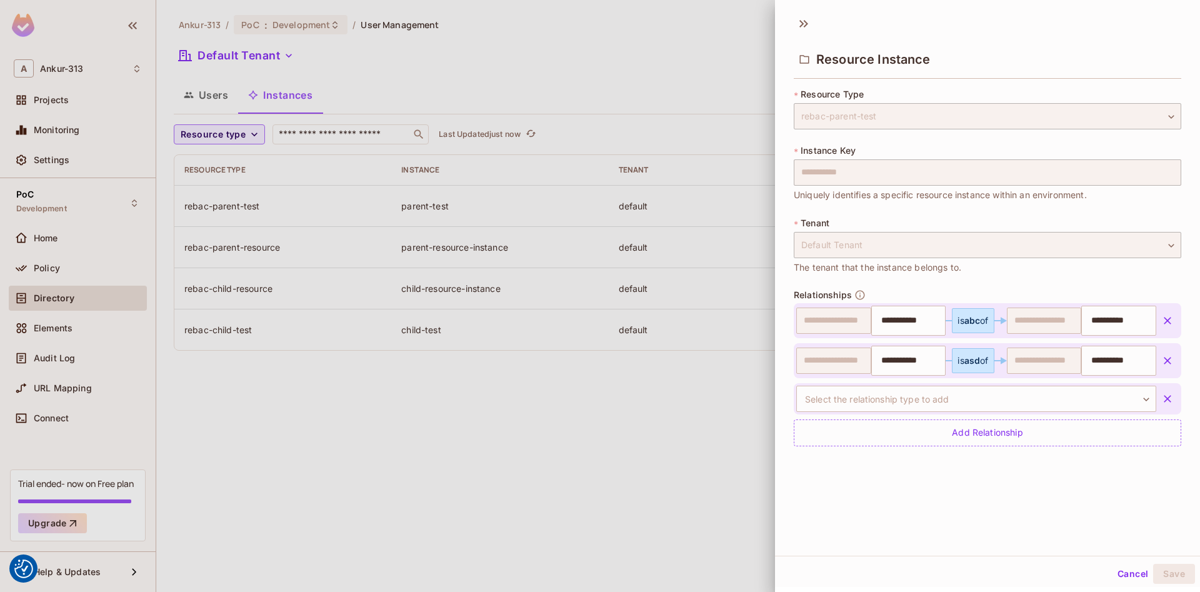
click at [74, 252] on div at bounding box center [600, 296] width 1200 height 592
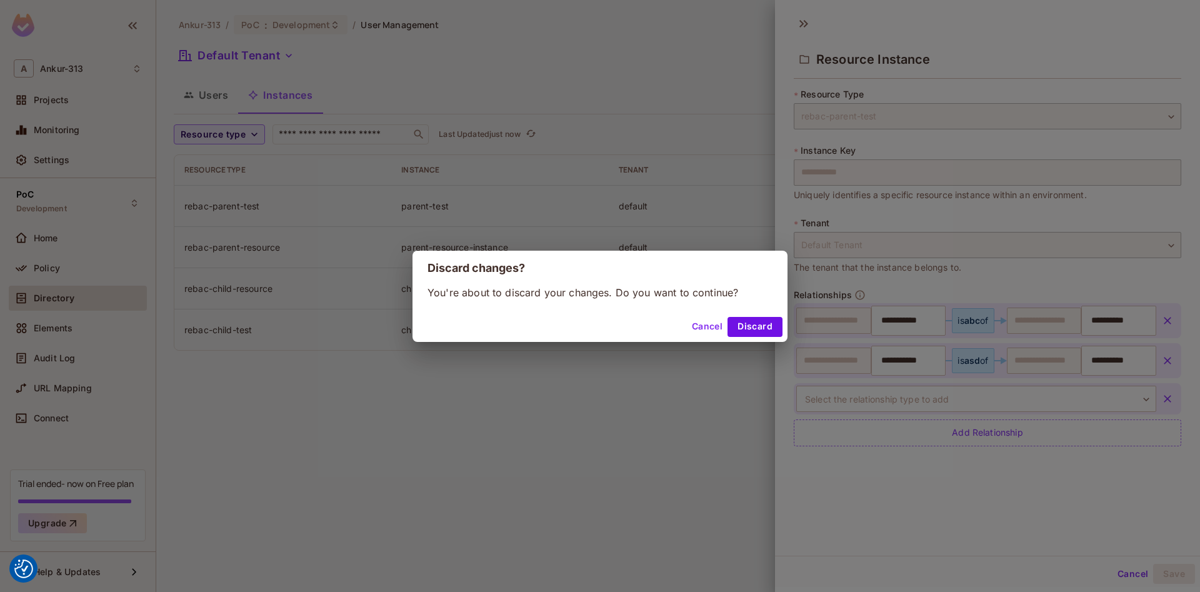
click at [44, 269] on div "Discard changes? You're about to discard your changes. Do you want to continue?…" at bounding box center [600, 296] width 1200 height 592
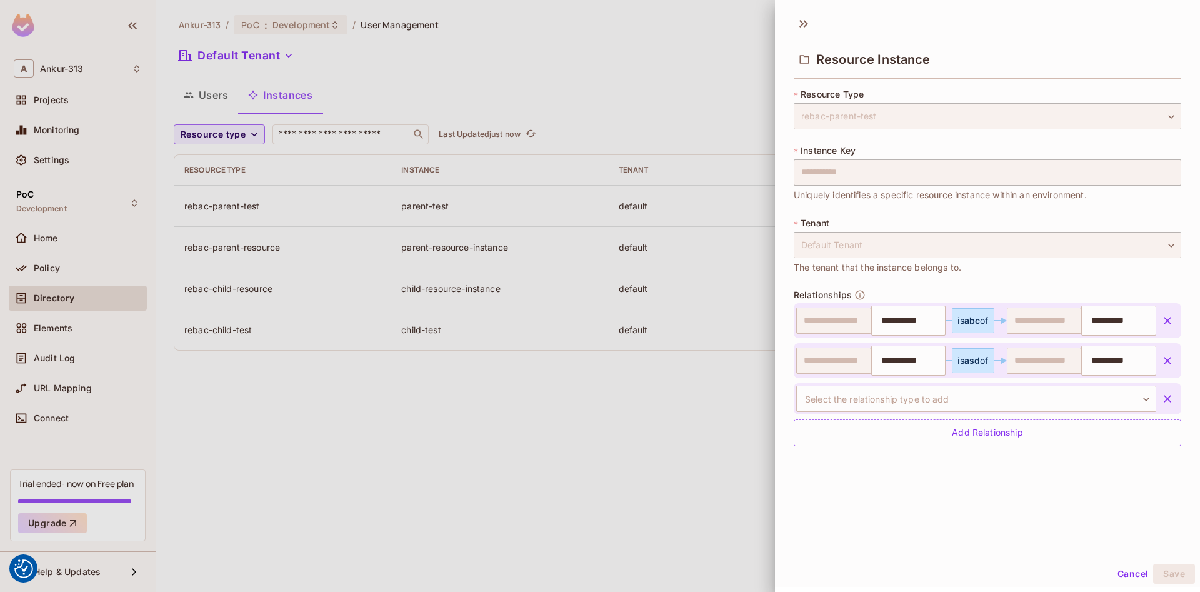
click at [347, 409] on div at bounding box center [600, 296] width 1200 height 592
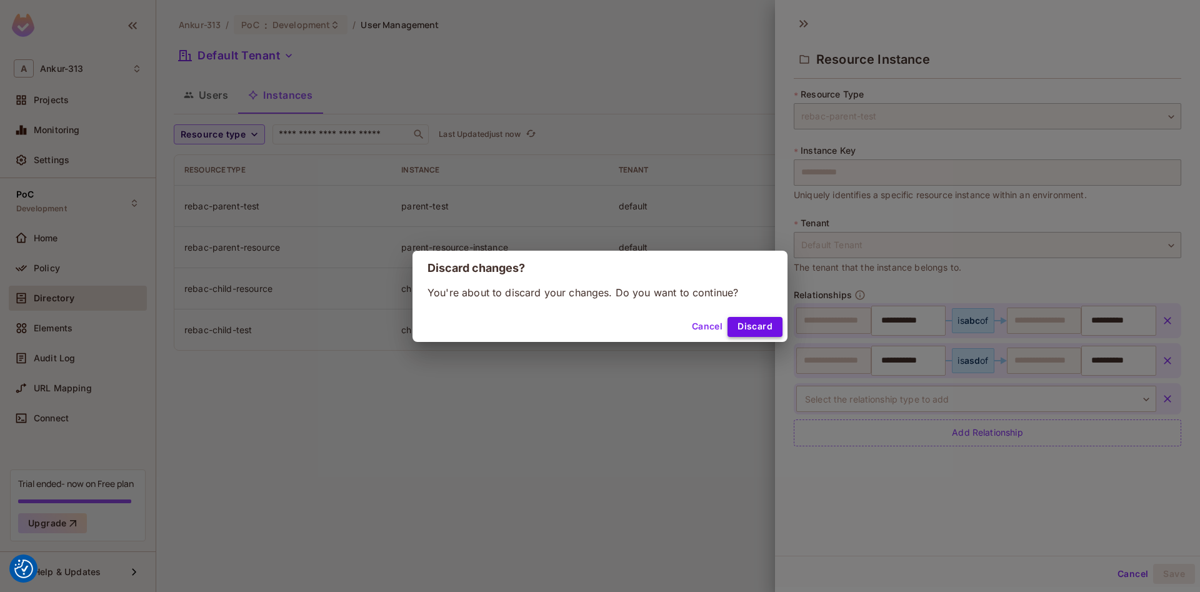
click at [760, 329] on button "Discard" at bounding box center [754, 327] width 55 height 20
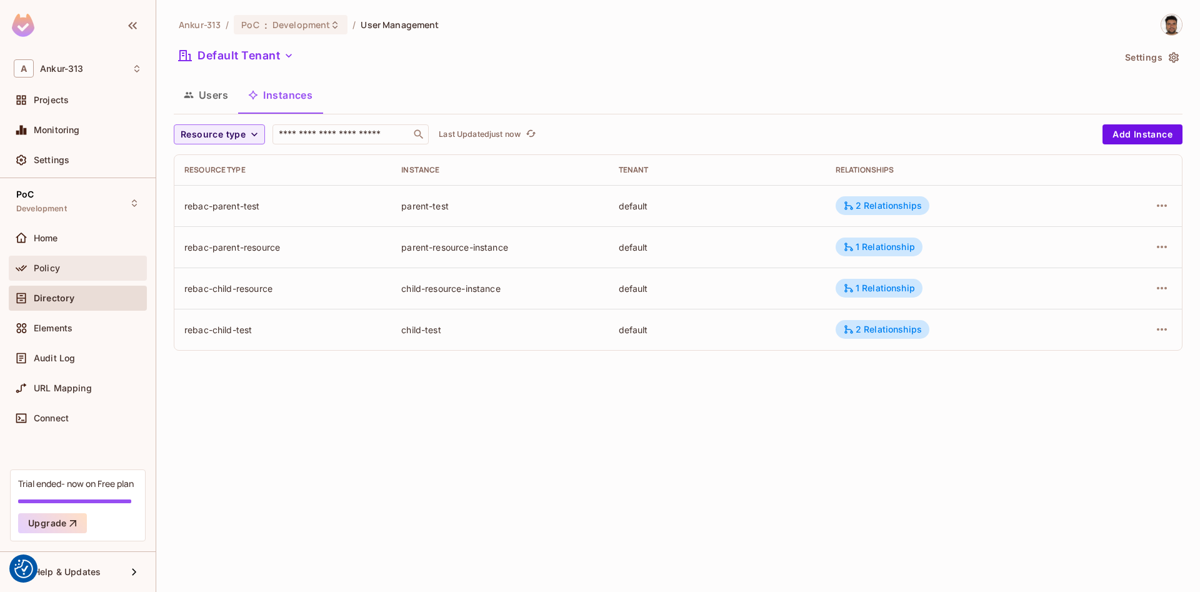
click at [58, 272] on span "Policy" at bounding box center [47, 268] width 26 height 10
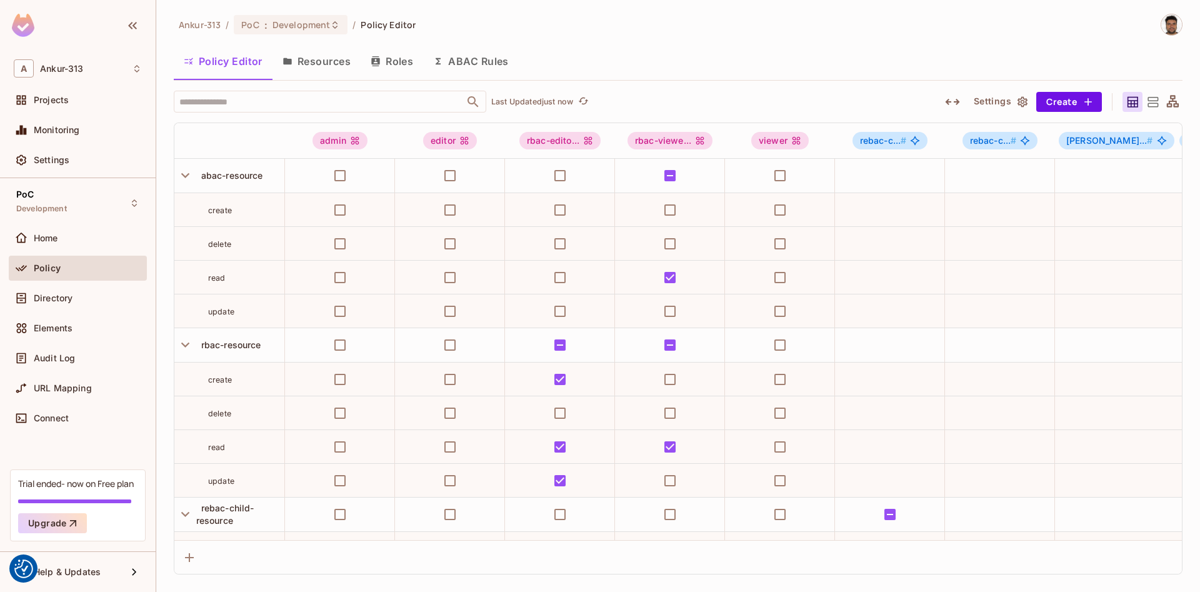
click at [347, 63] on button "Resources" at bounding box center [316, 61] width 88 height 31
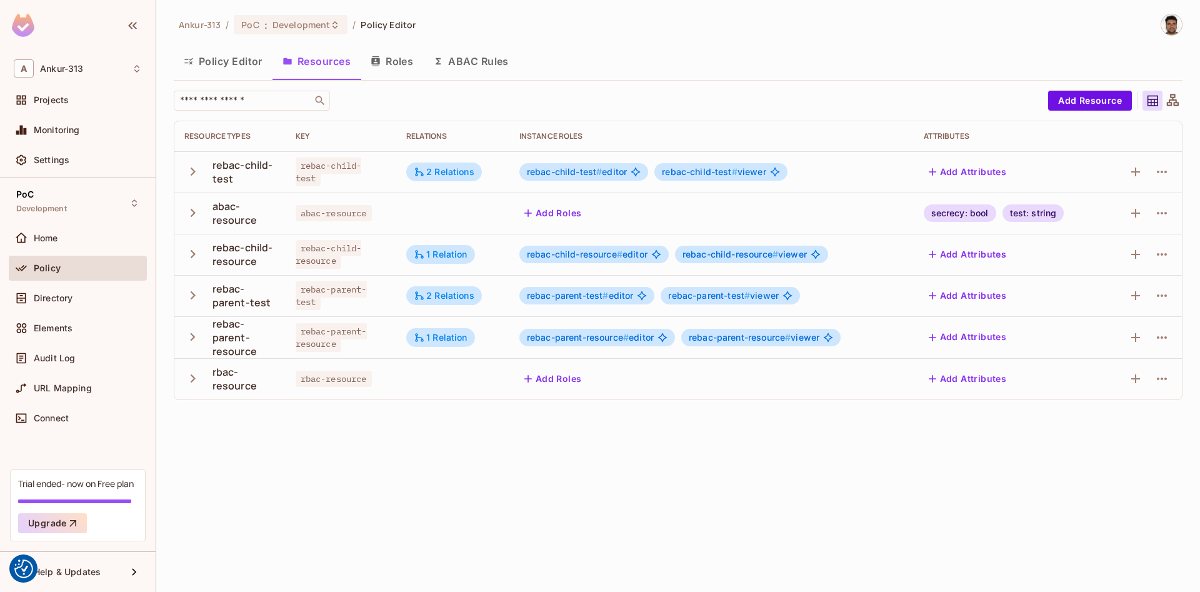
click at [394, 59] on button "Roles" at bounding box center [392, 61] width 62 height 31
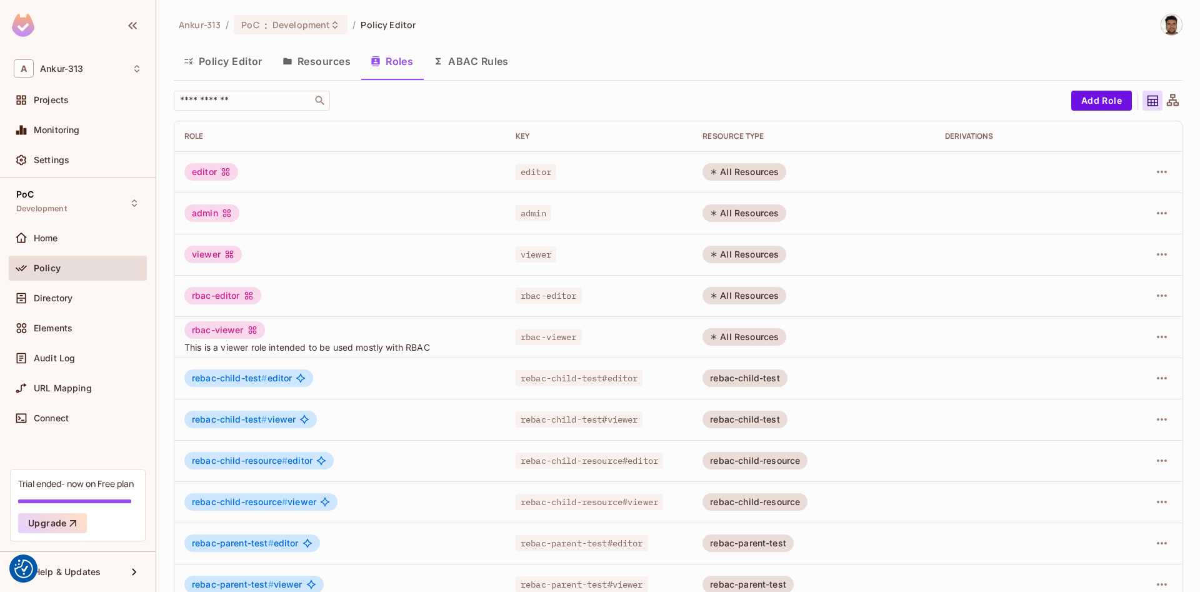
click at [326, 51] on button "Resources" at bounding box center [316, 61] width 88 height 31
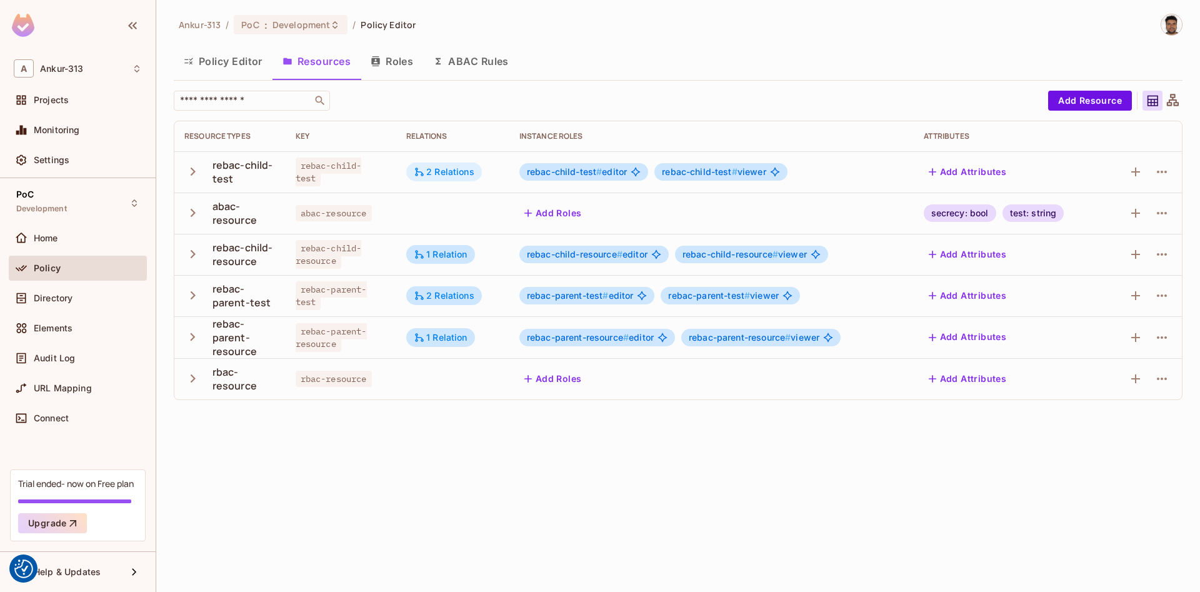
click at [434, 173] on div "2 Relations" at bounding box center [444, 171] width 61 height 11
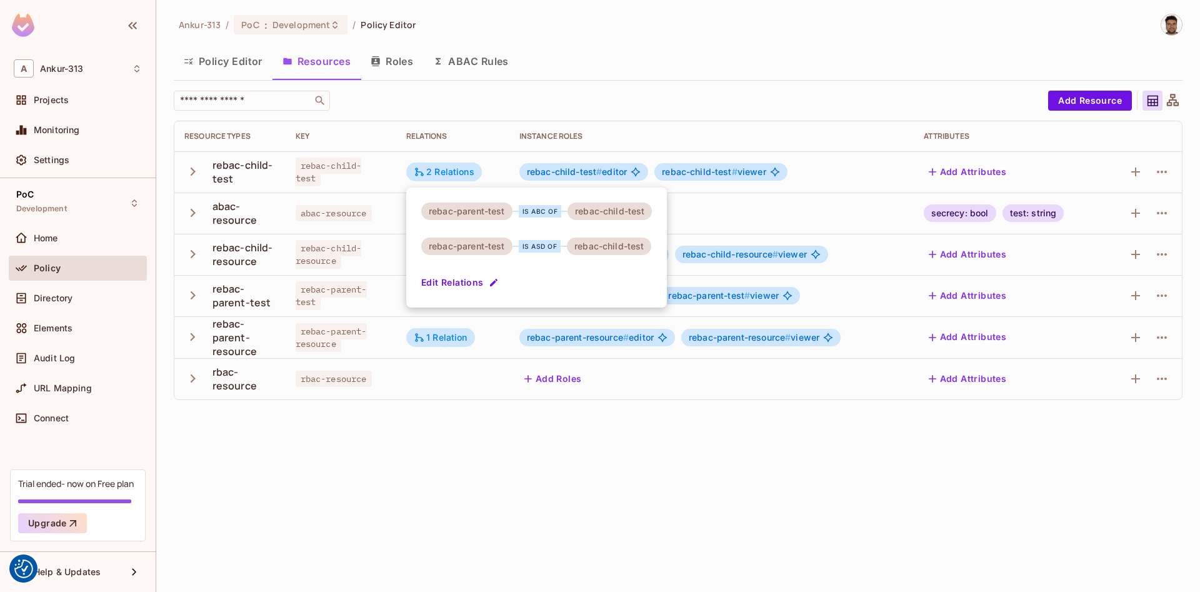
click at [587, 469] on div at bounding box center [600, 296] width 1200 height 592
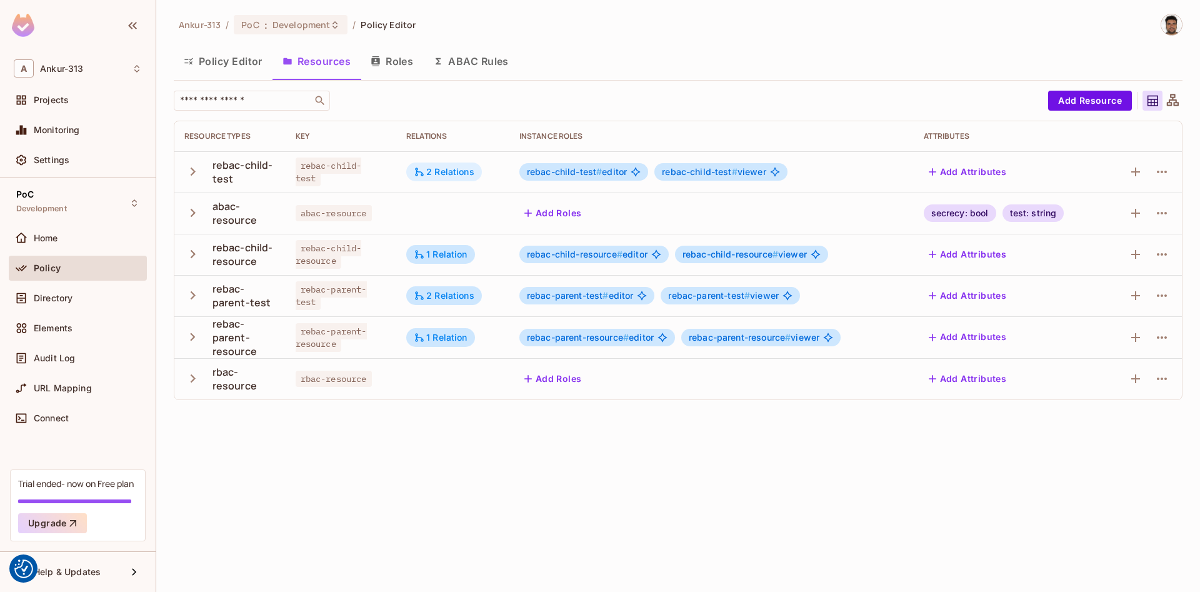
click at [437, 172] on div "2 Relations" at bounding box center [444, 171] width 61 height 11
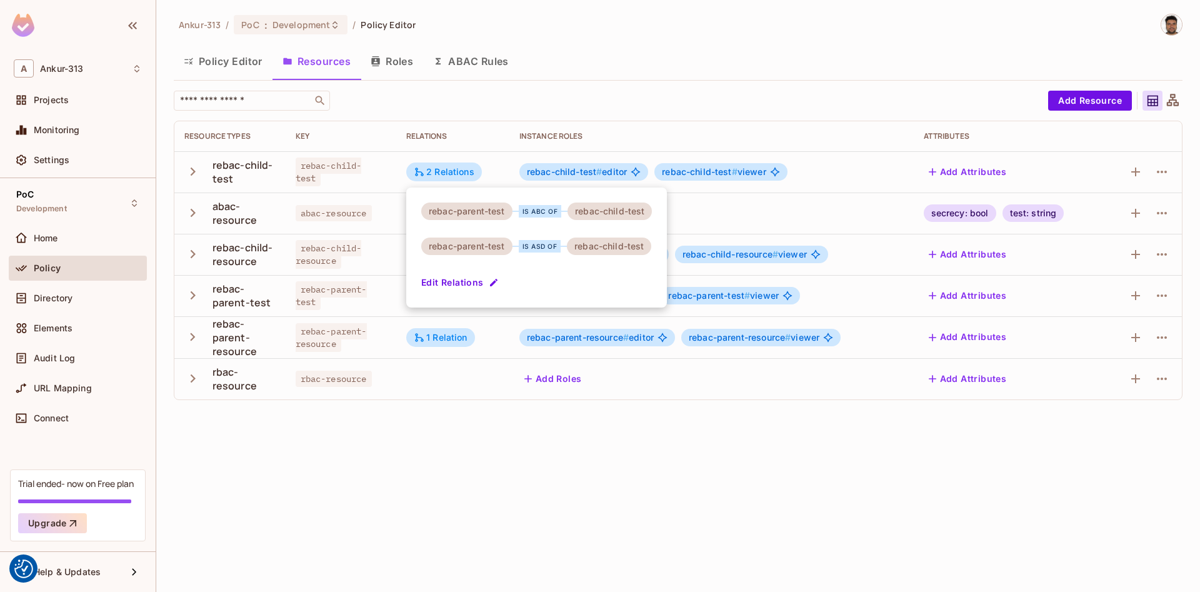
click at [729, 533] on div at bounding box center [600, 296] width 1200 height 592
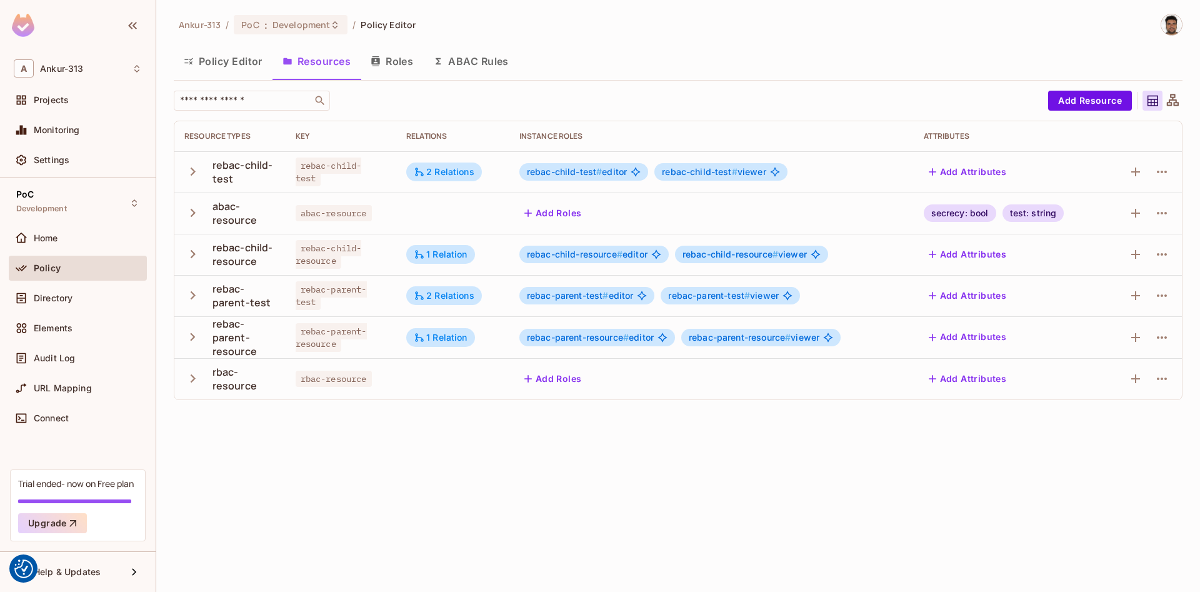
click at [217, 61] on button "Policy Editor" at bounding box center [223, 61] width 99 height 31
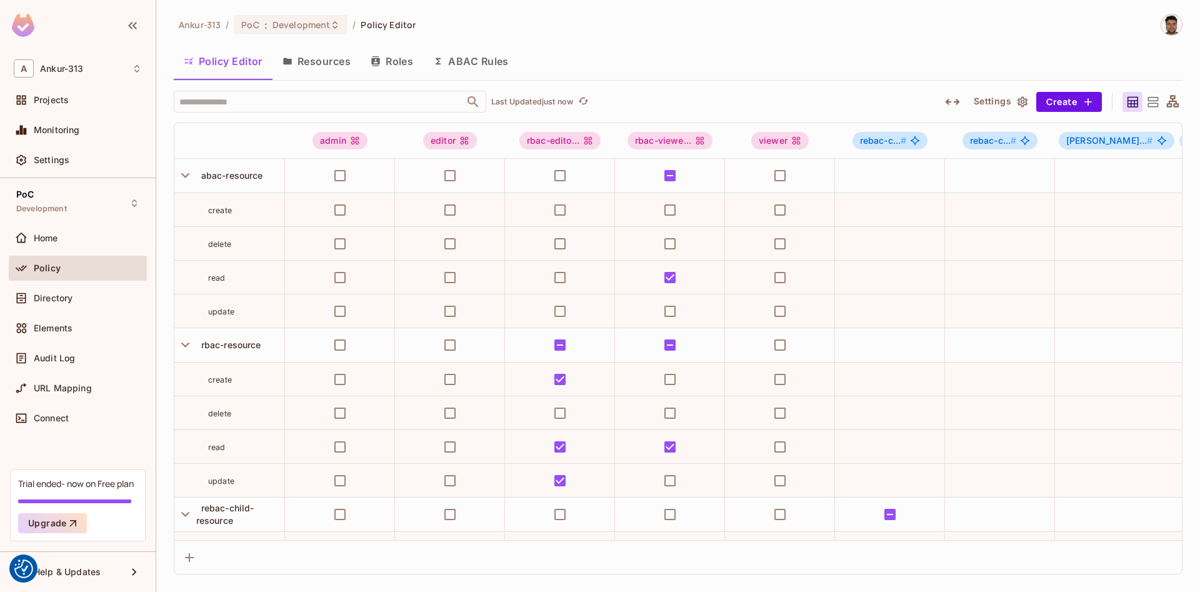
click at [407, 62] on button "Roles" at bounding box center [392, 61] width 62 height 31
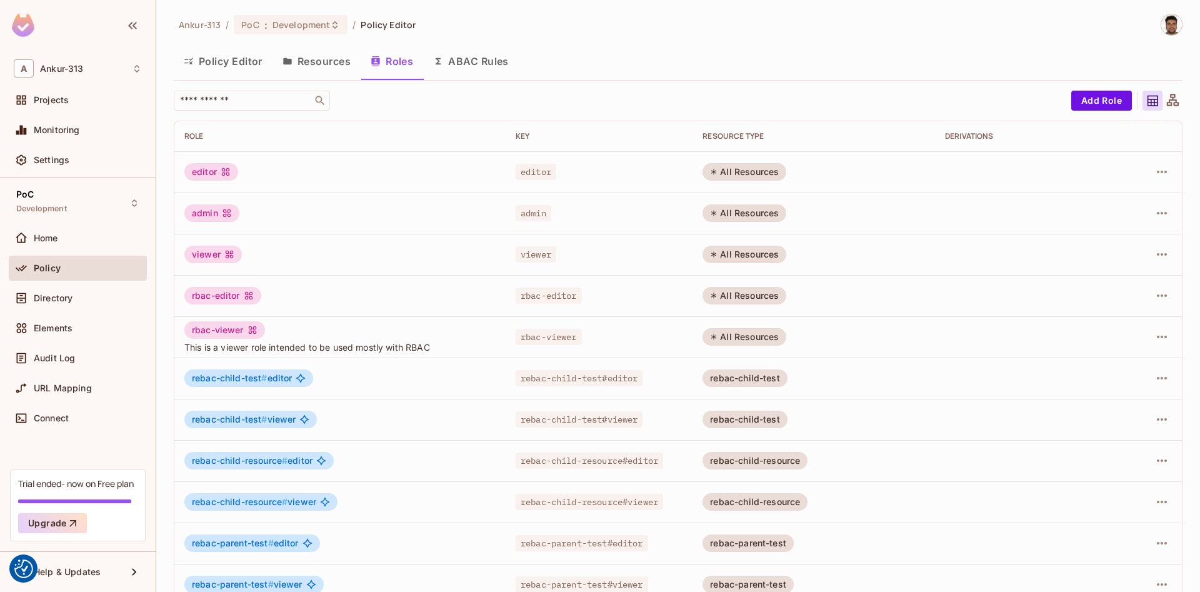
click at [301, 64] on button "Resources" at bounding box center [316, 61] width 88 height 31
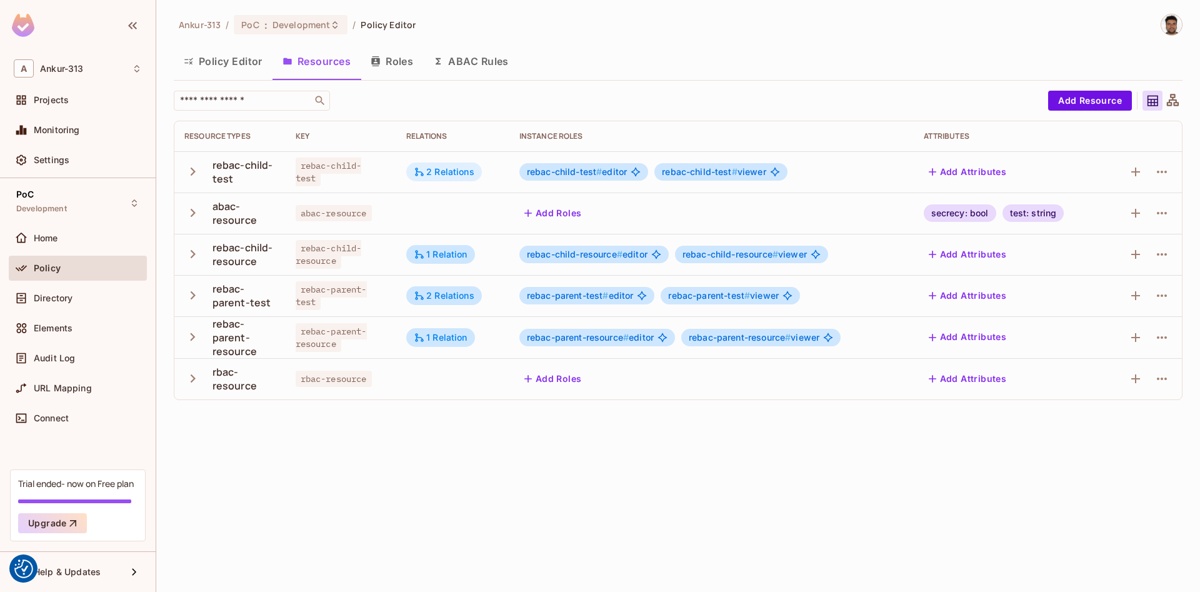
click at [464, 173] on div "2 Relations" at bounding box center [444, 171] width 61 height 11
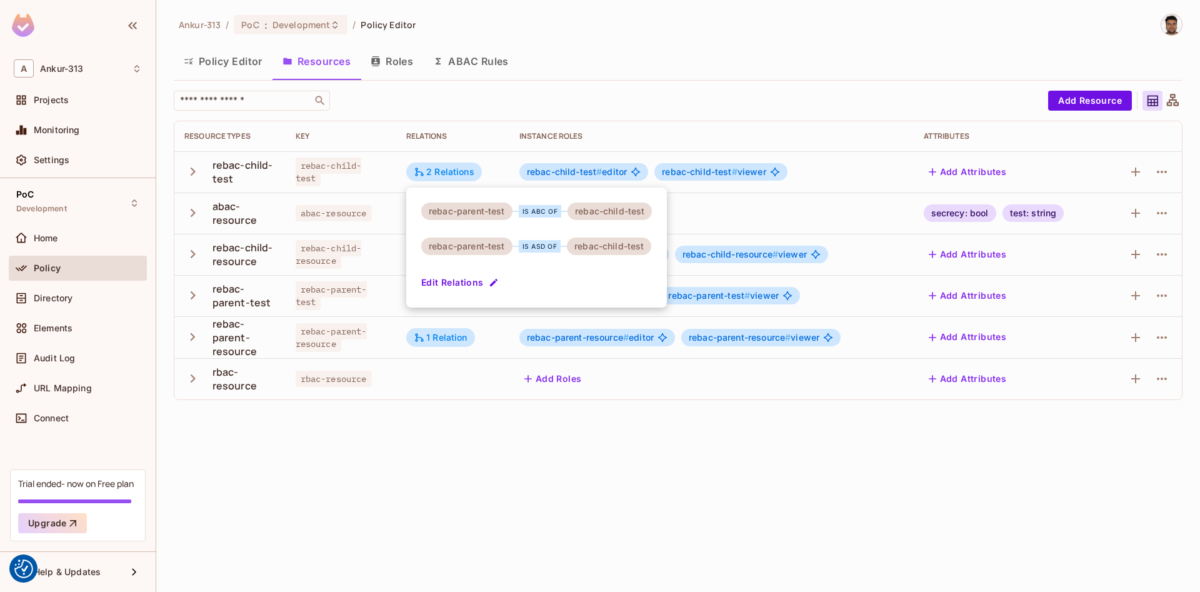
click at [456, 274] on button "Edit Relations" at bounding box center [461, 282] width 80 height 20
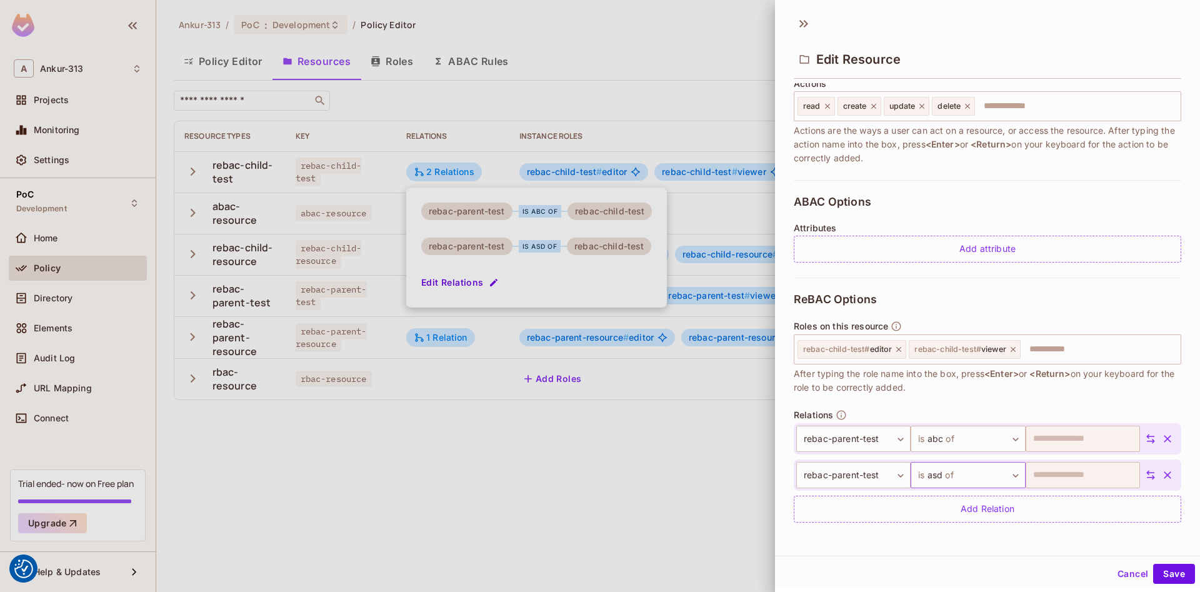
scroll to position [2, 0]
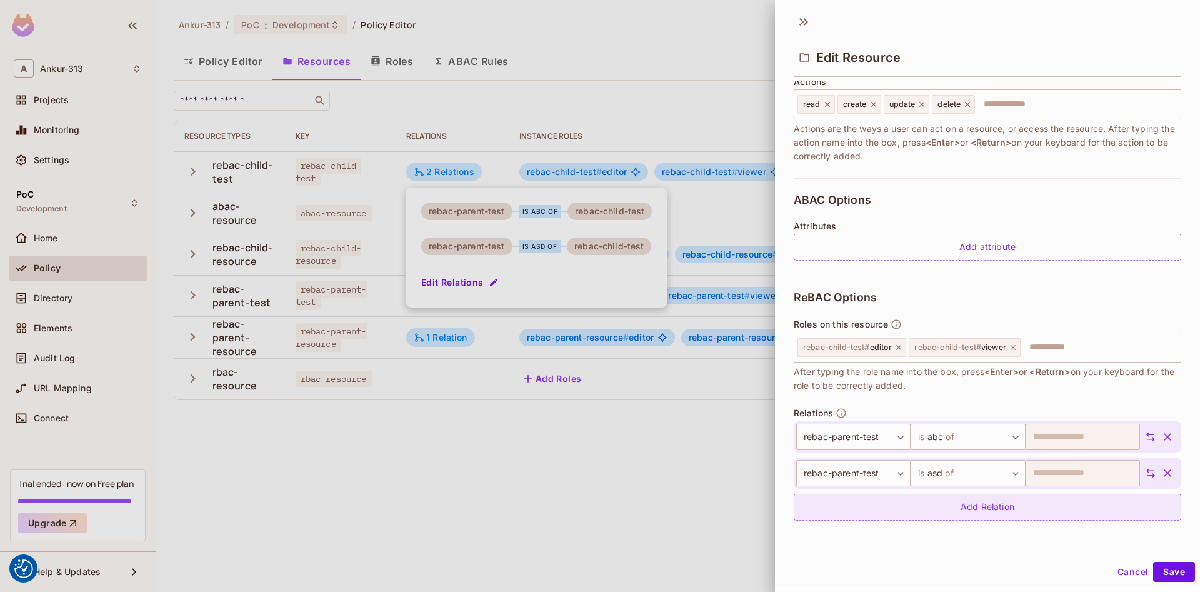
click at [971, 507] on div "Add Relation" at bounding box center [987, 507] width 387 height 27
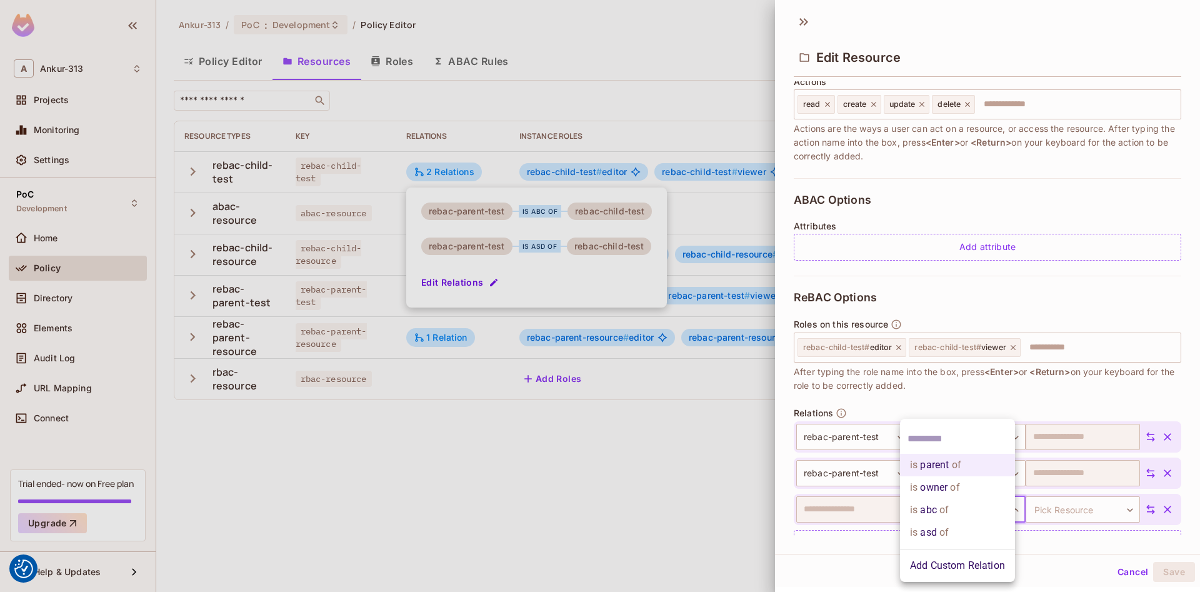
click at [971, 504] on body "We use cookies to enhance your browsing experience, serve personalized ads or c…" at bounding box center [600, 296] width 1200 height 592
click at [851, 504] on div at bounding box center [600, 296] width 1200 height 592
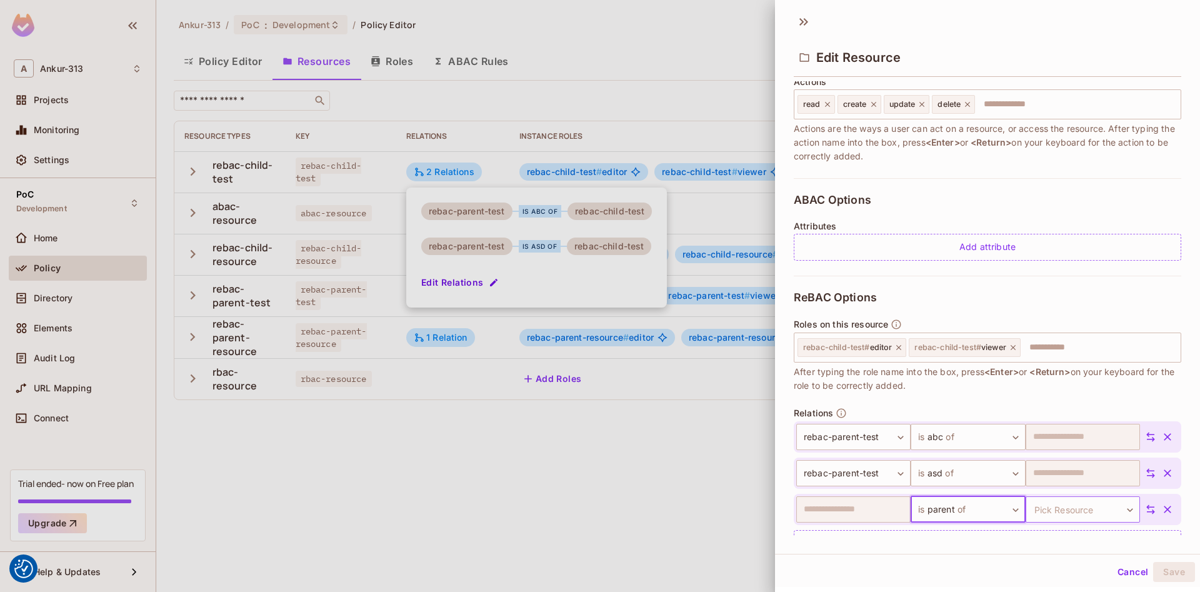
click at [1084, 512] on body "We use cookies to enhance your browsing experience, serve personalized ads or c…" at bounding box center [600, 296] width 1200 height 592
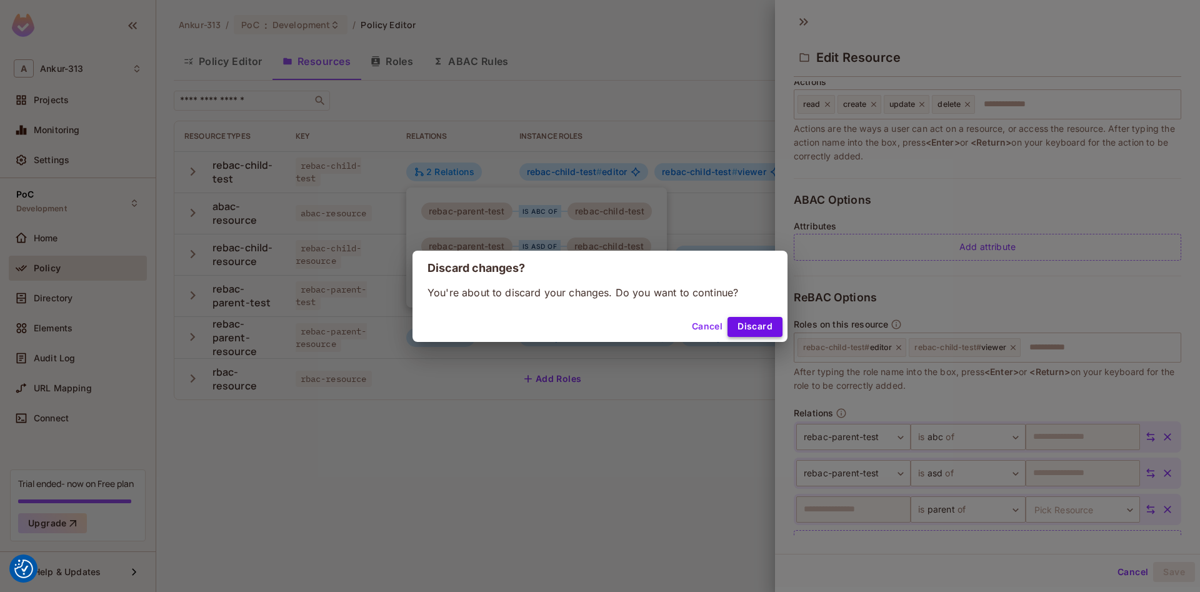
click at [736, 330] on button "Discard" at bounding box center [754, 327] width 55 height 20
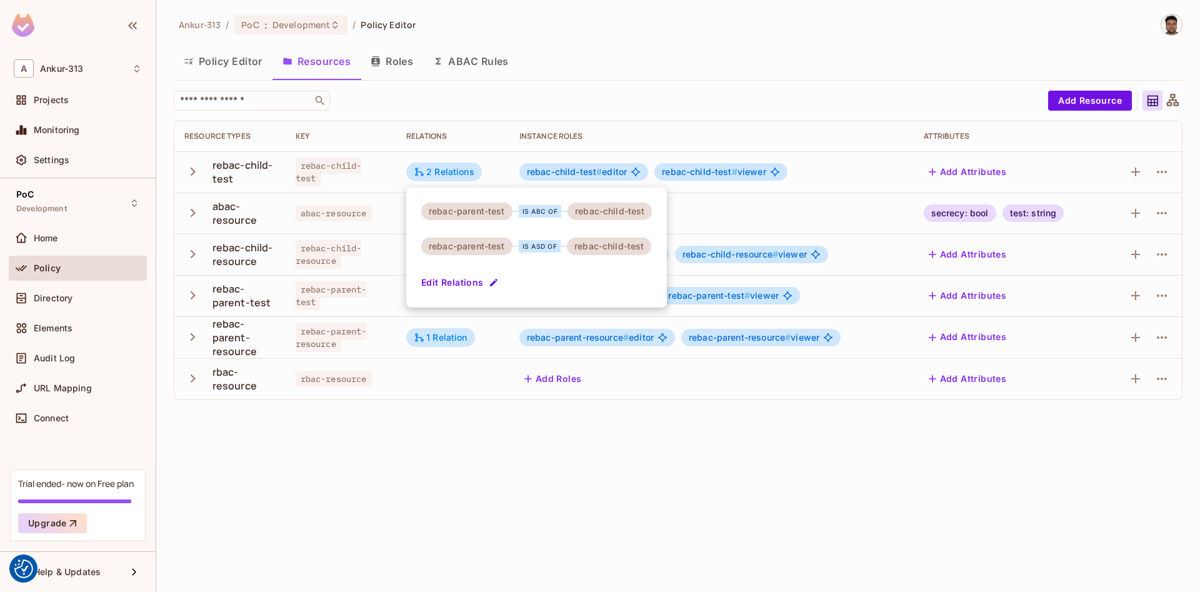
click at [484, 504] on div at bounding box center [600, 296] width 1200 height 592
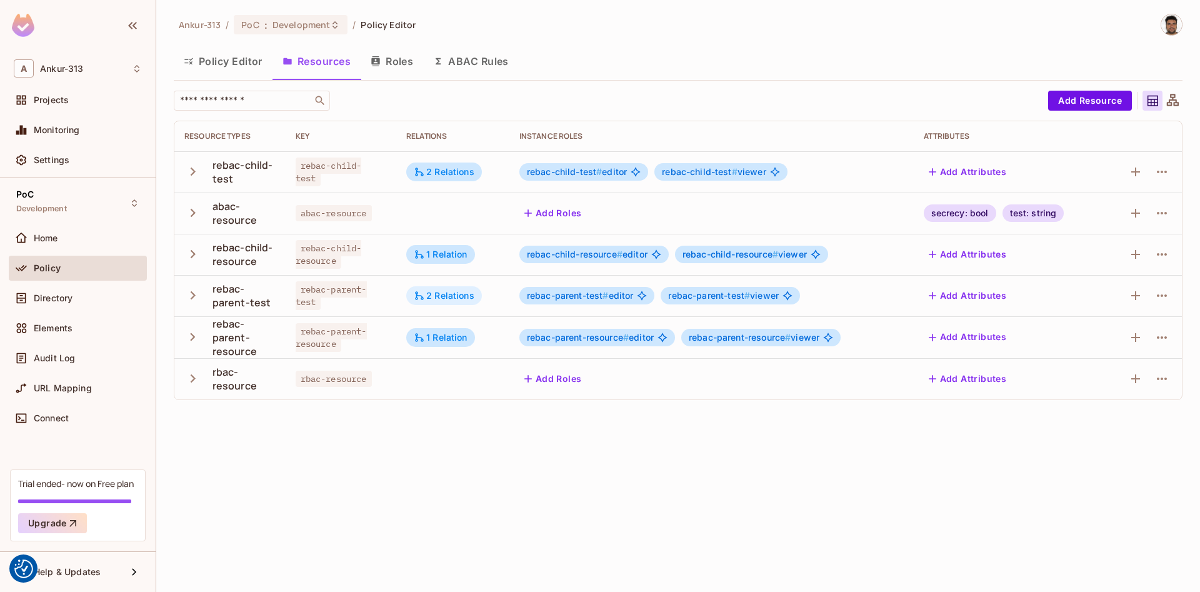
click at [457, 301] on div "2 Relations" at bounding box center [444, 295] width 76 height 19
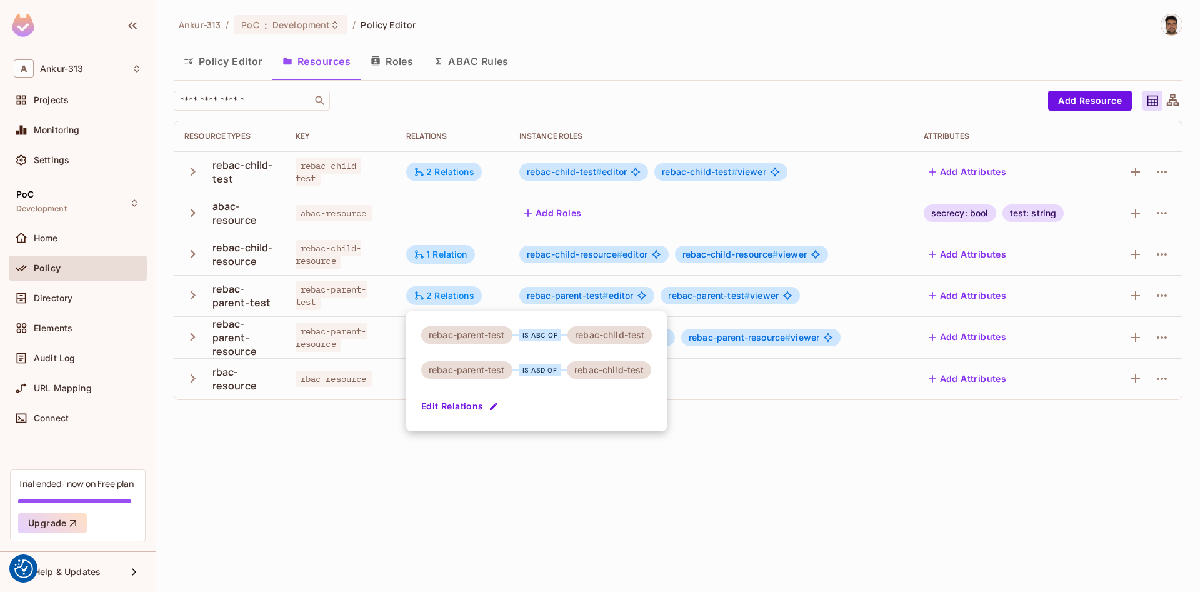
click at [433, 408] on button "Edit Relations" at bounding box center [461, 406] width 80 height 20
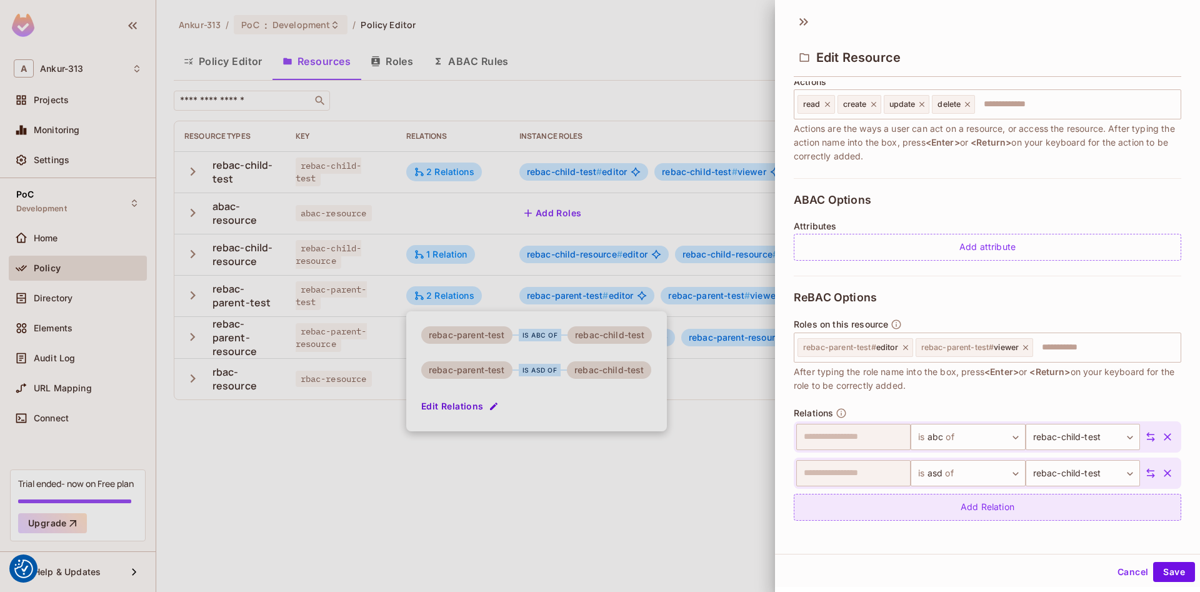
click at [970, 502] on div "Add Relation" at bounding box center [987, 507] width 387 height 27
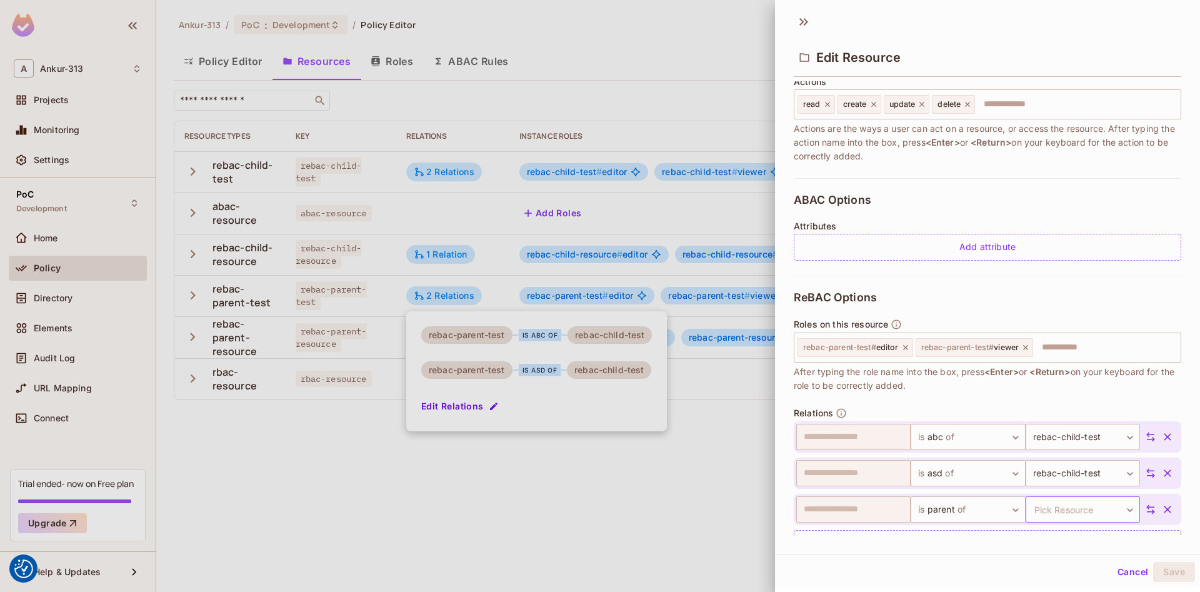
click at [1061, 517] on body "We use cookies to enhance your browsing experience, serve personalized ads or c…" at bounding box center [600, 296] width 1200 height 592
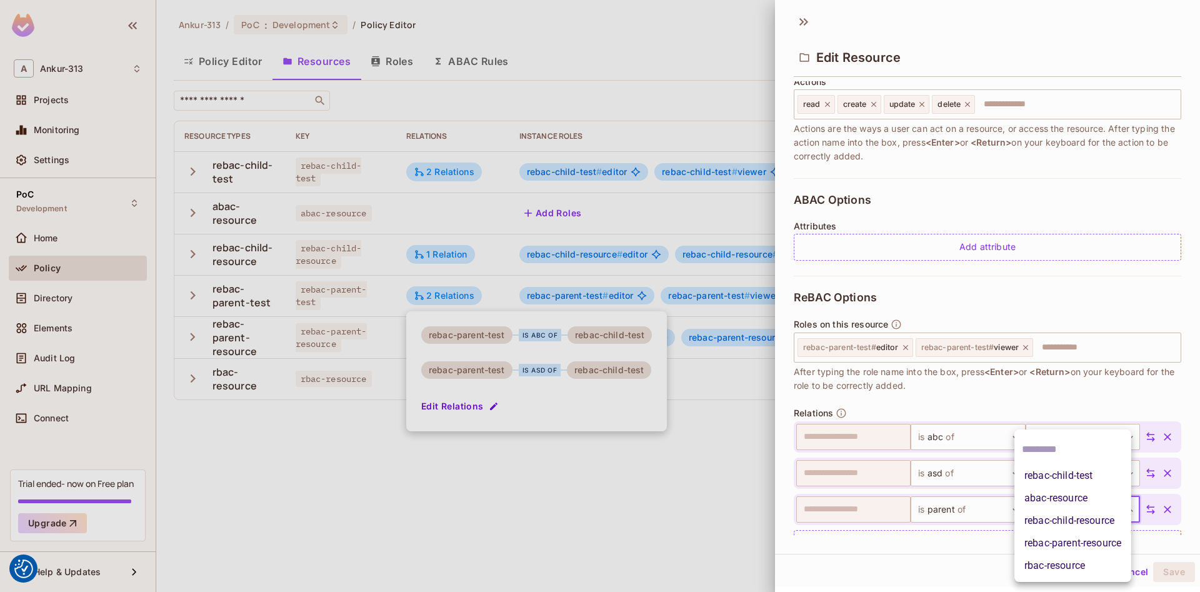
click at [1077, 475] on li "rebac-child-test" at bounding box center [1072, 475] width 117 height 22
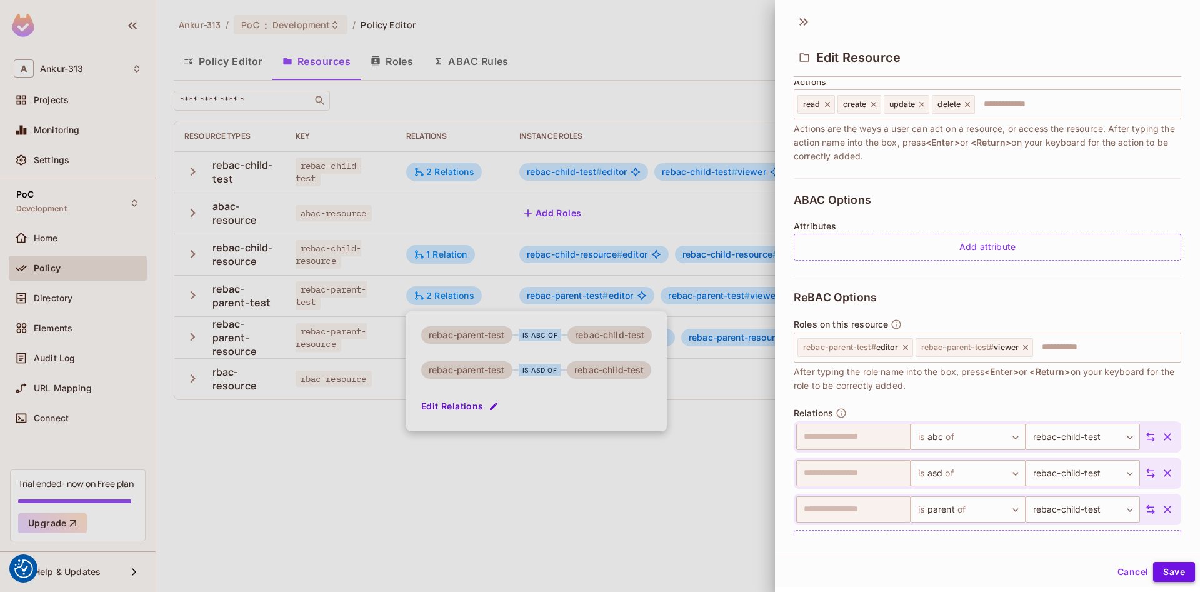
click at [1174, 573] on button "Save" at bounding box center [1174, 572] width 42 height 20
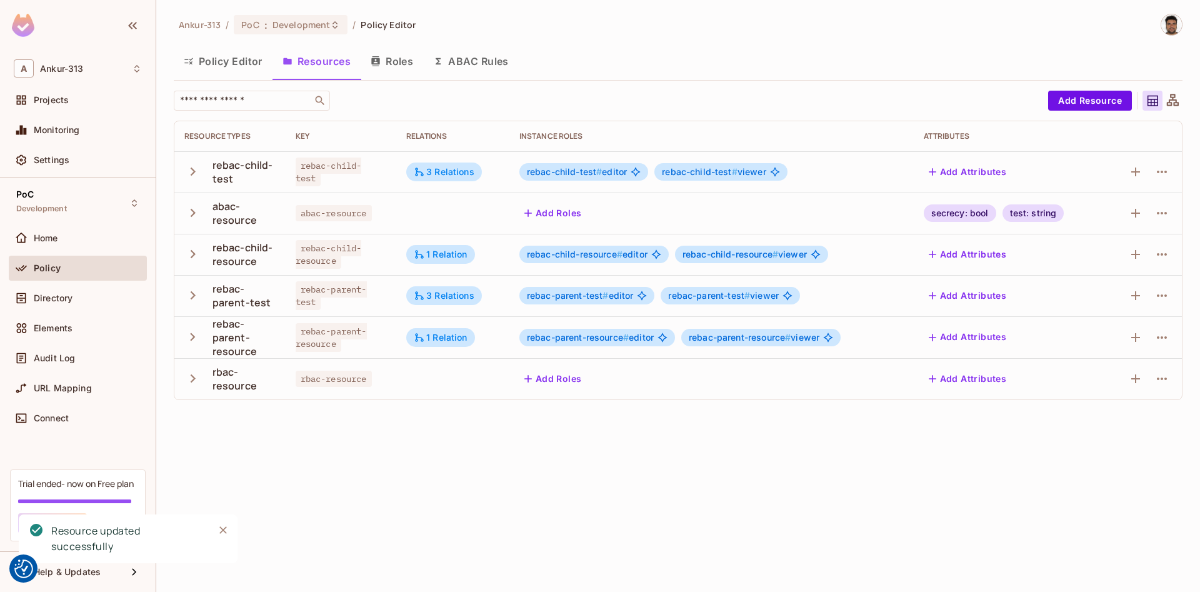
click at [484, 516] on div "Ankur-313 / PoC : Development / Policy Editor Policy Editor Resources Roles ABA…" at bounding box center [678, 296] width 1044 height 592
click at [391, 66] on button "Roles" at bounding box center [392, 61] width 62 height 31
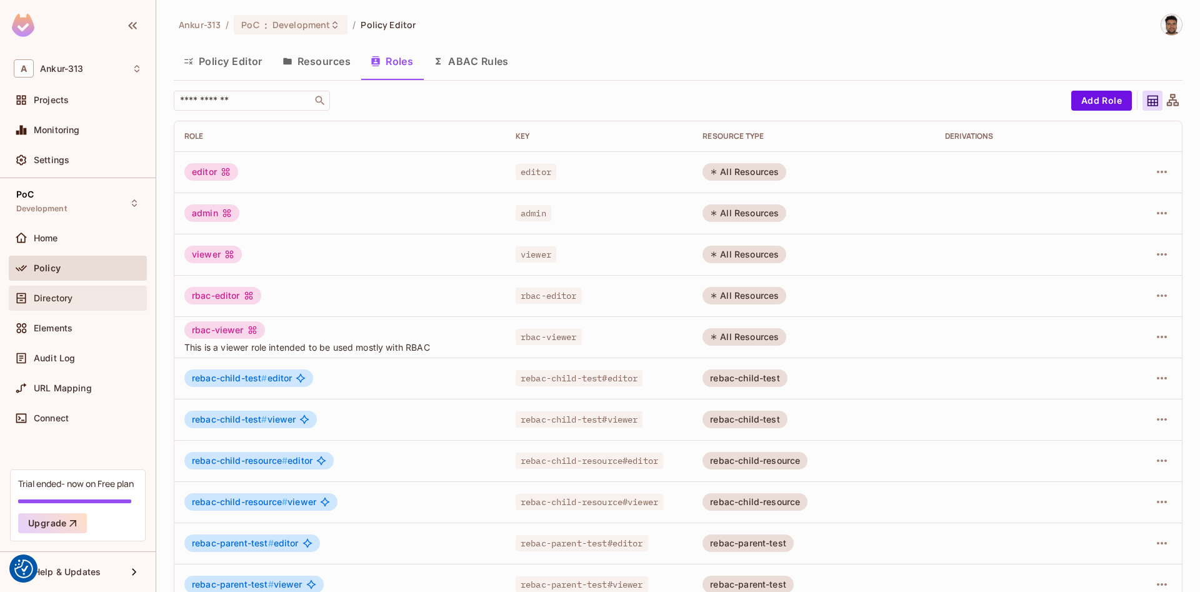
click at [68, 298] on span "Directory" at bounding box center [53, 298] width 39 height 10
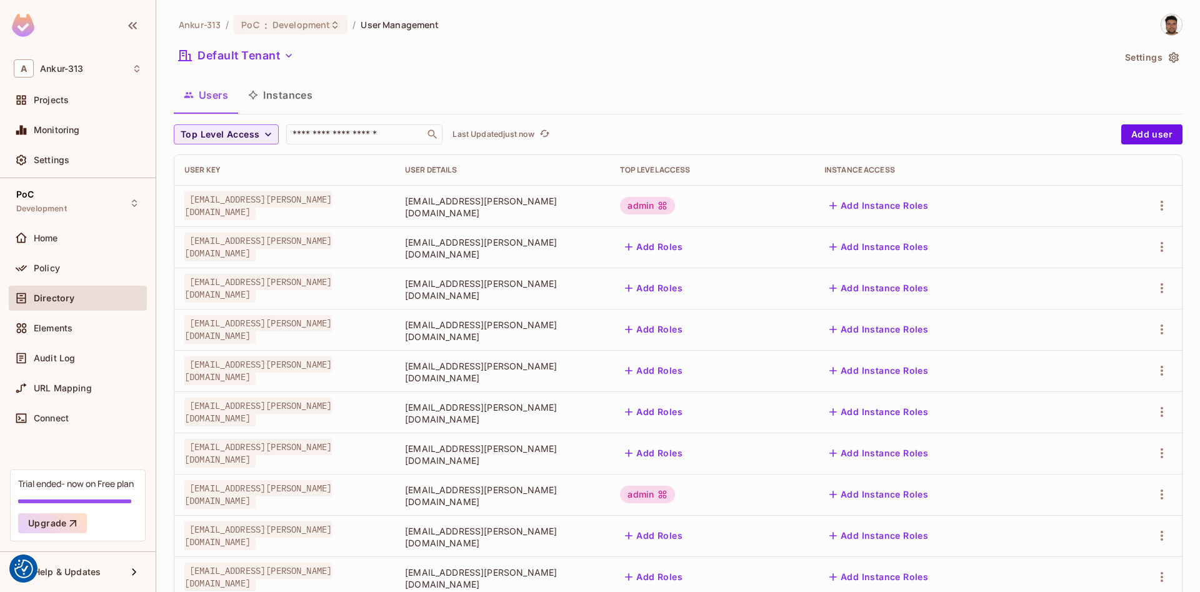
click at [295, 96] on button "Instances" at bounding box center [280, 94] width 84 height 31
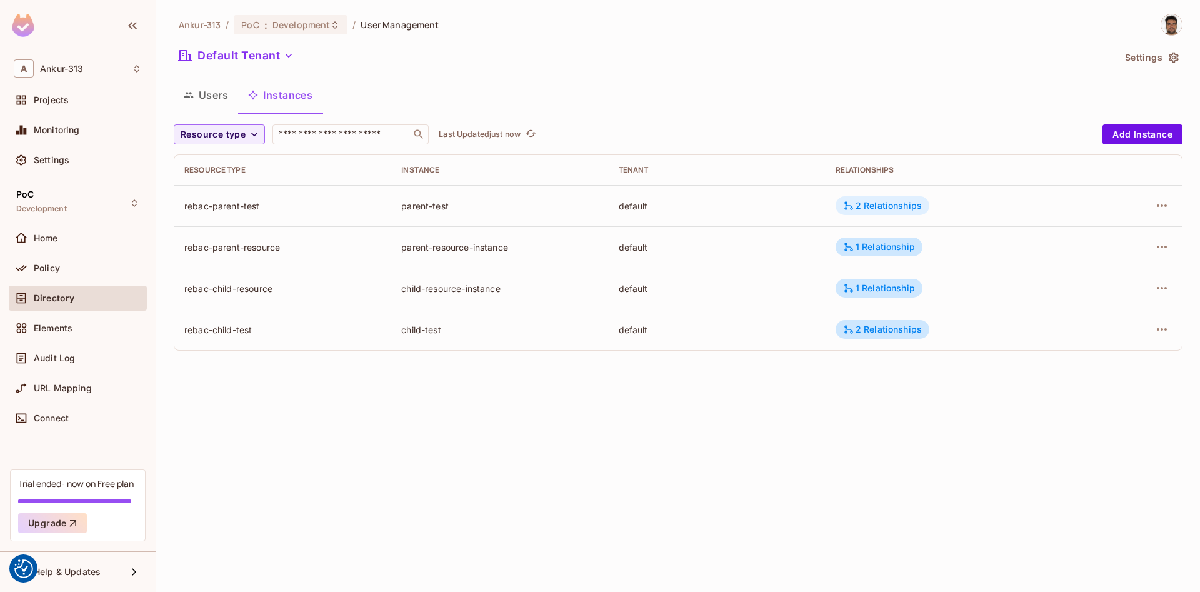
click at [893, 202] on div "2 Relationships" at bounding box center [882, 205] width 79 height 11
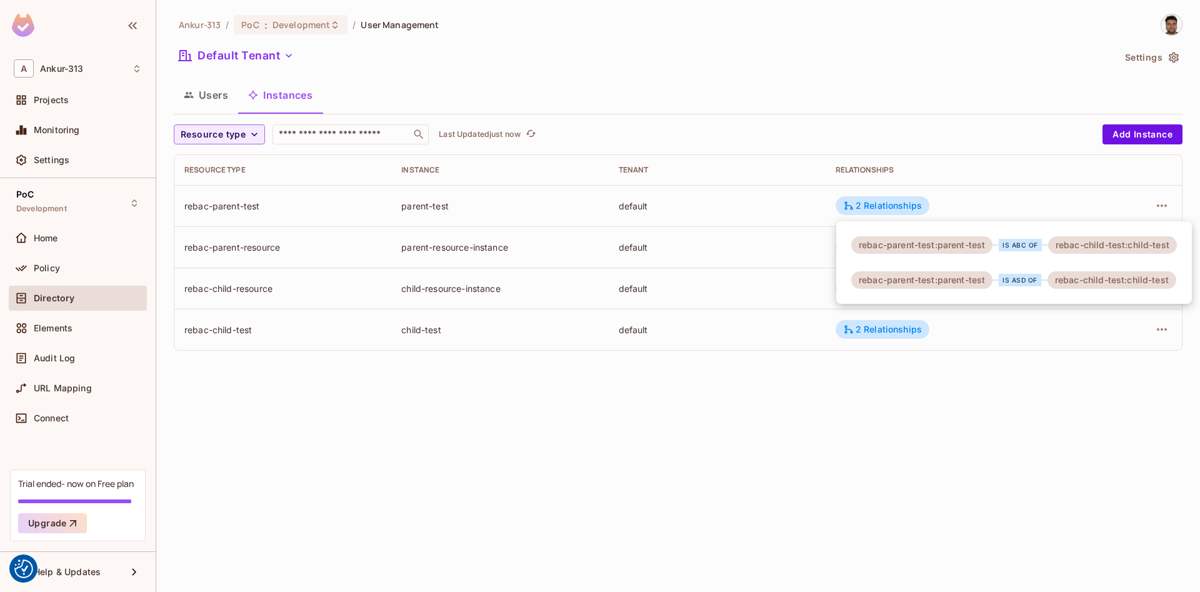
click at [1150, 200] on div at bounding box center [600, 296] width 1200 height 592
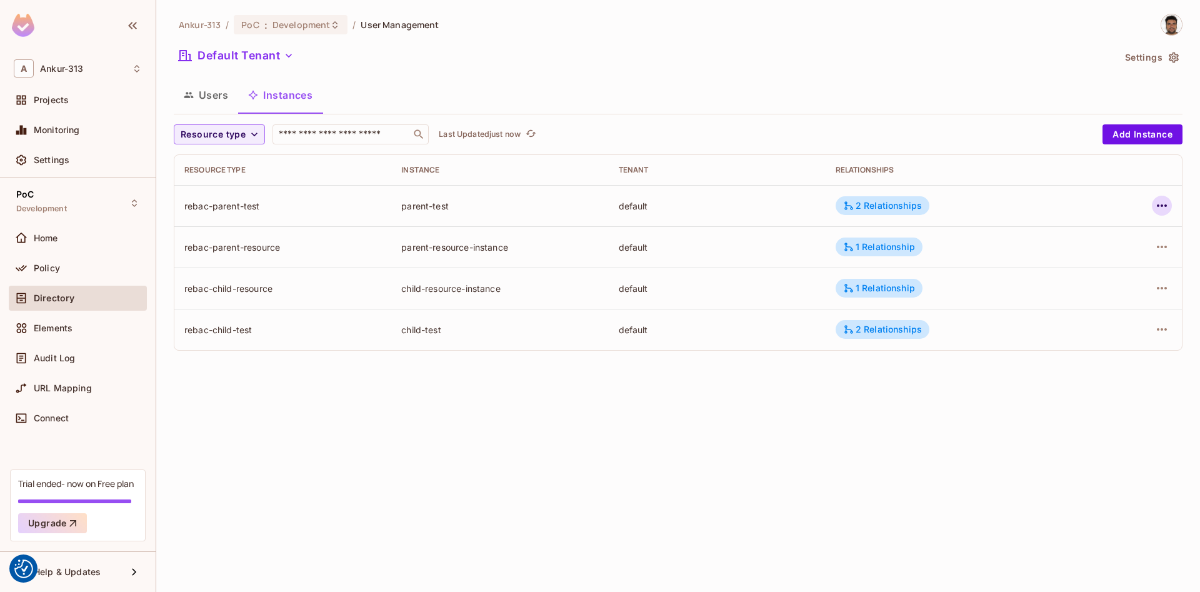
click at [1167, 204] on icon "button" at bounding box center [1161, 205] width 15 height 15
click at [1117, 235] on div "Edit Resource Instance" at bounding box center [1087, 234] width 97 height 12
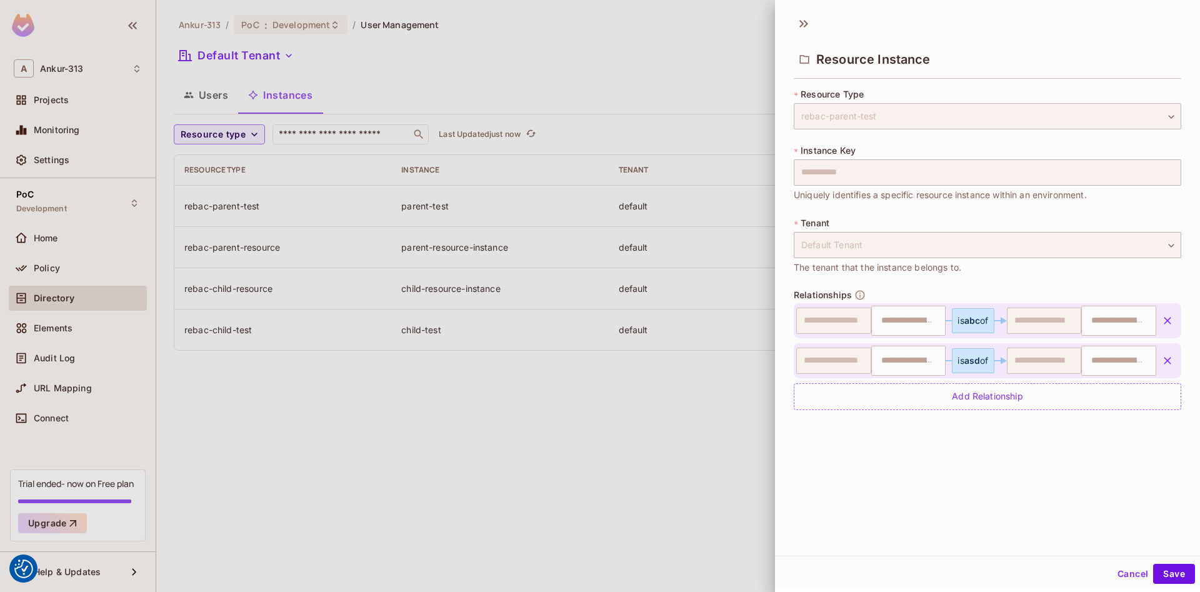
type input "**********"
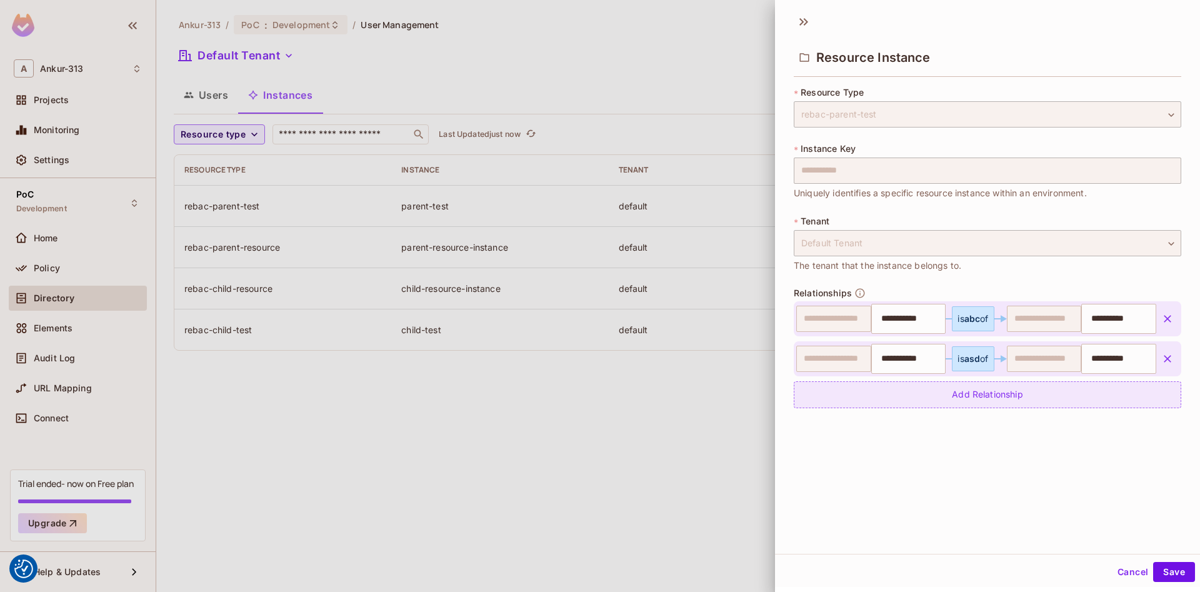
click at [996, 402] on div "Add Relationship" at bounding box center [987, 394] width 387 height 27
click at [941, 398] on body "We use cookies to enhance your browsing experience, serve personalized ads or c…" at bounding box center [600, 296] width 1200 height 592
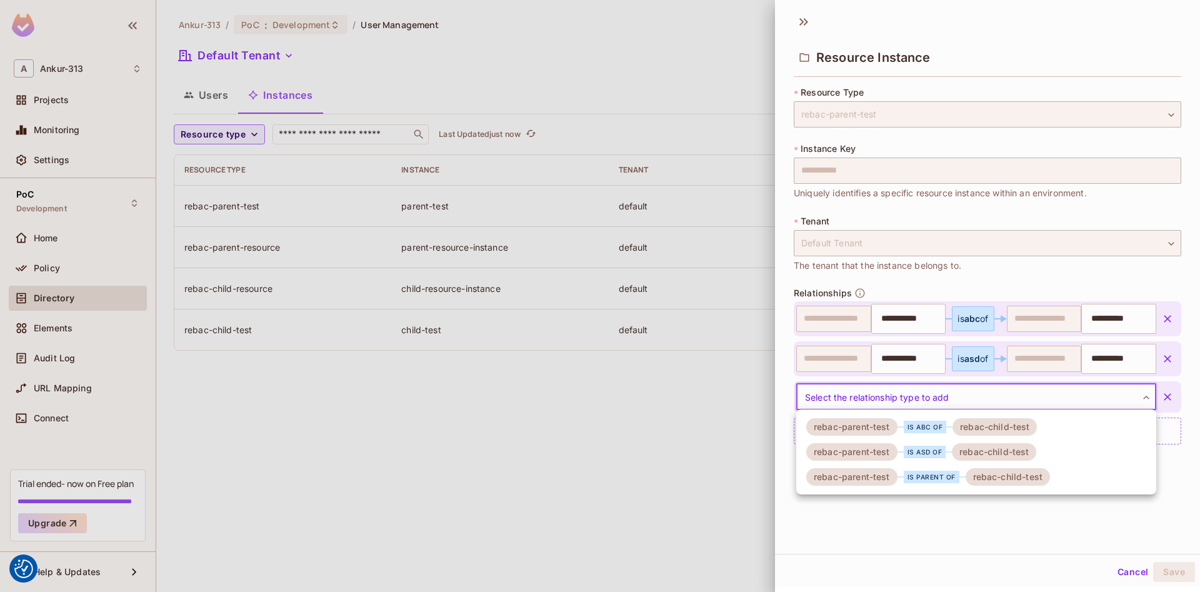
click at [939, 479] on div "is parent of" at bounding box center [932, 477] width 56 height 12
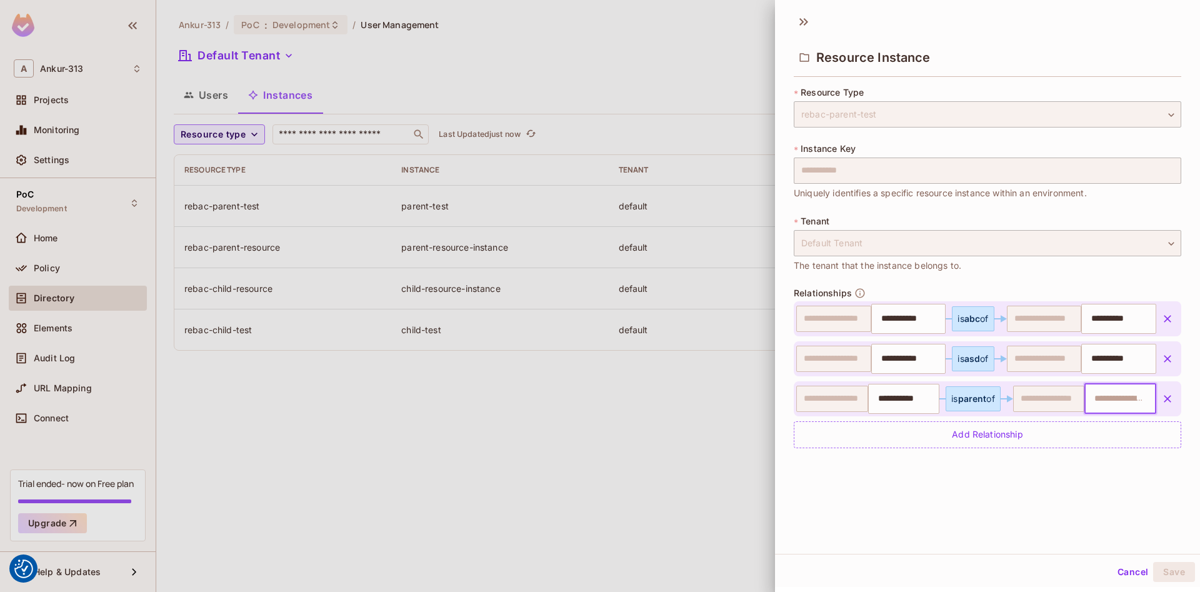
click at [1114, 401] on input "text" at bounding box center [1119, 398] width 64 height 25
type input "**********"
click at [1106, 426] on li "child-test" at bounding box center [1121, 429] width 71 height 22
click at [1176, 576] on button "Save" at bounding box center [1174, 572] width 42 height 20
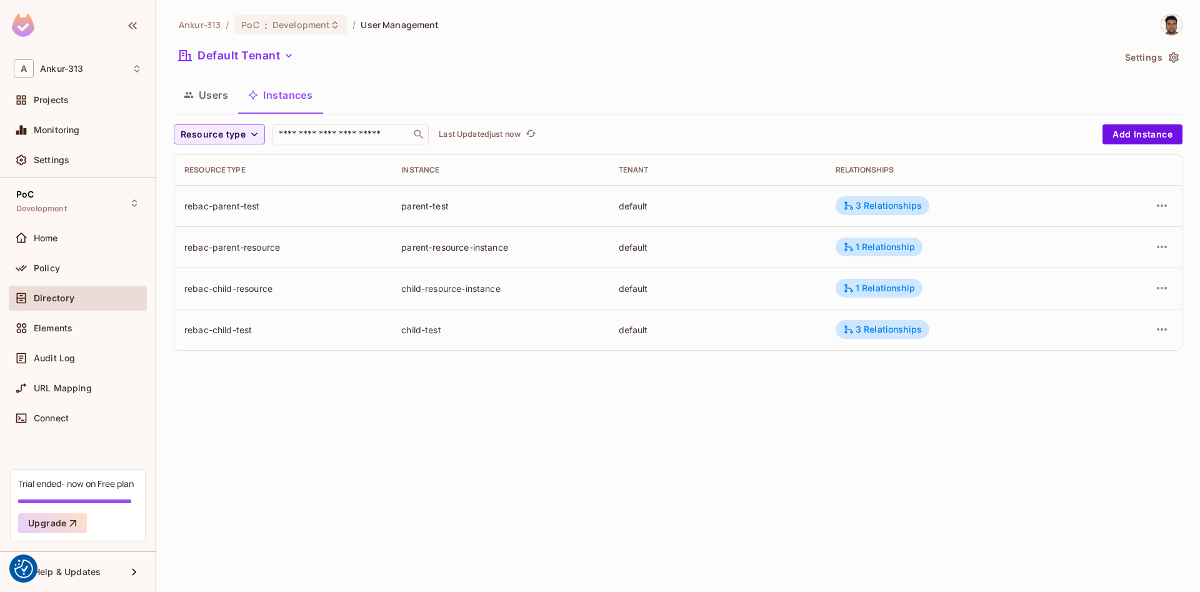
click at [424, 469] on div "Ankur-313 / PoC : Development / User Management Default Tenant Settings Users I…" at bounding box center [678, 296] width 1044 height 592
click at [432, 461] on div "Ankur-313 / PoC : Development / User Management Default Tenant Settings Users I…" at bounding box center [678, 296] width 1044 height 592
click at [889, 208] on div "3 Relationships" at bounding box center [882, 205] width 79 height 11
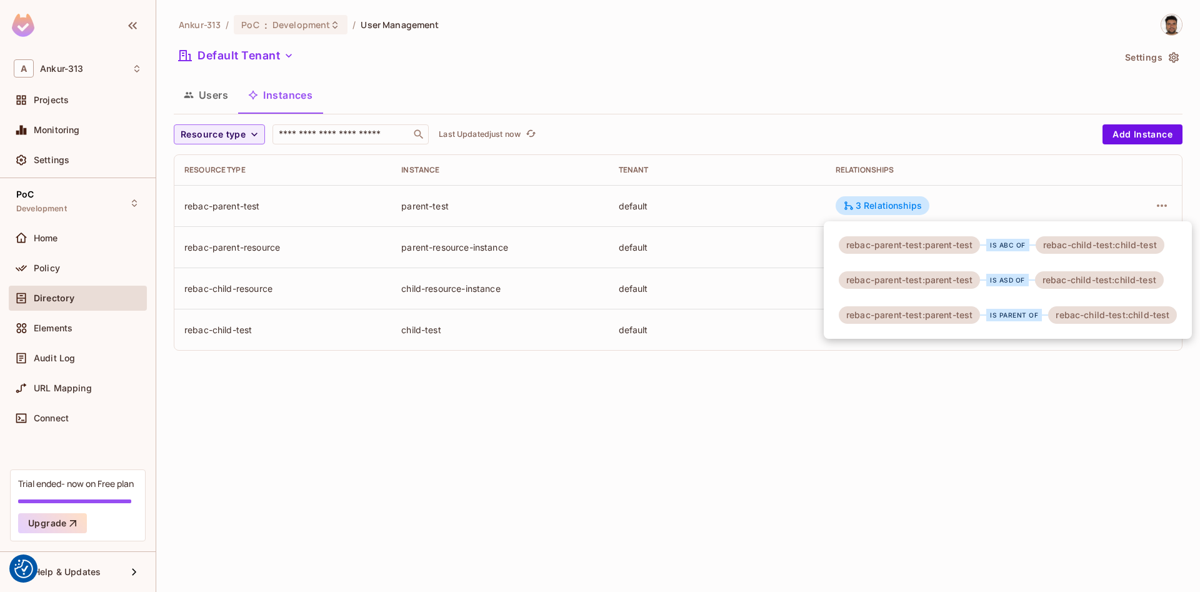
click at [751, 411] on div at bounding box center [600, 296] width 1200 height 592
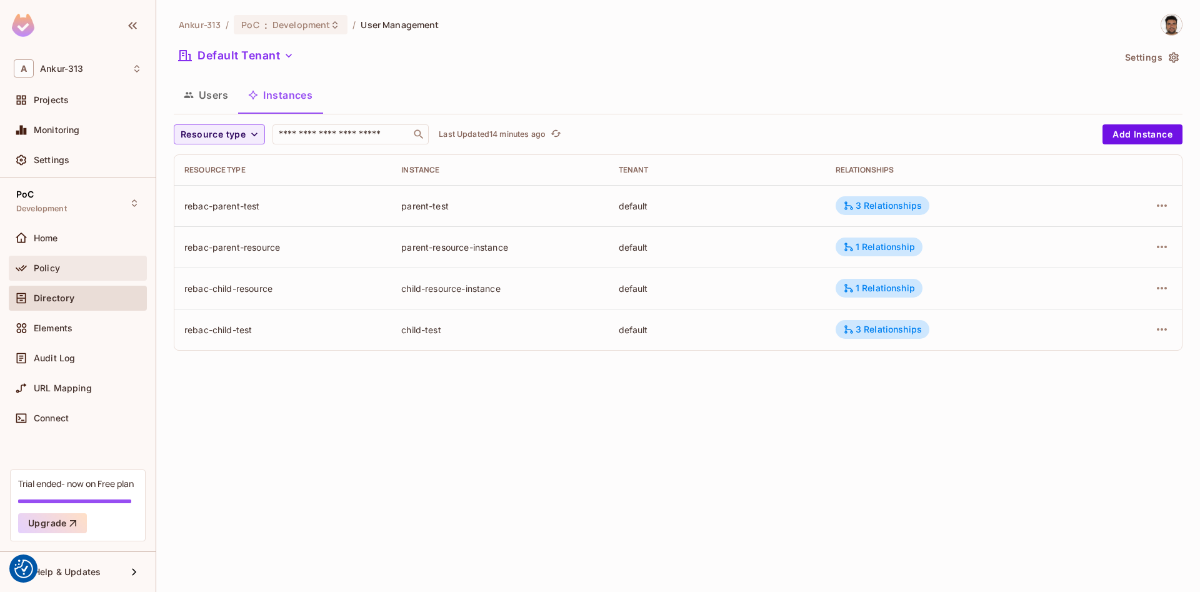
click at [55, 262] on div "Policy" at bounding box center [78, 268] width 128 height 15
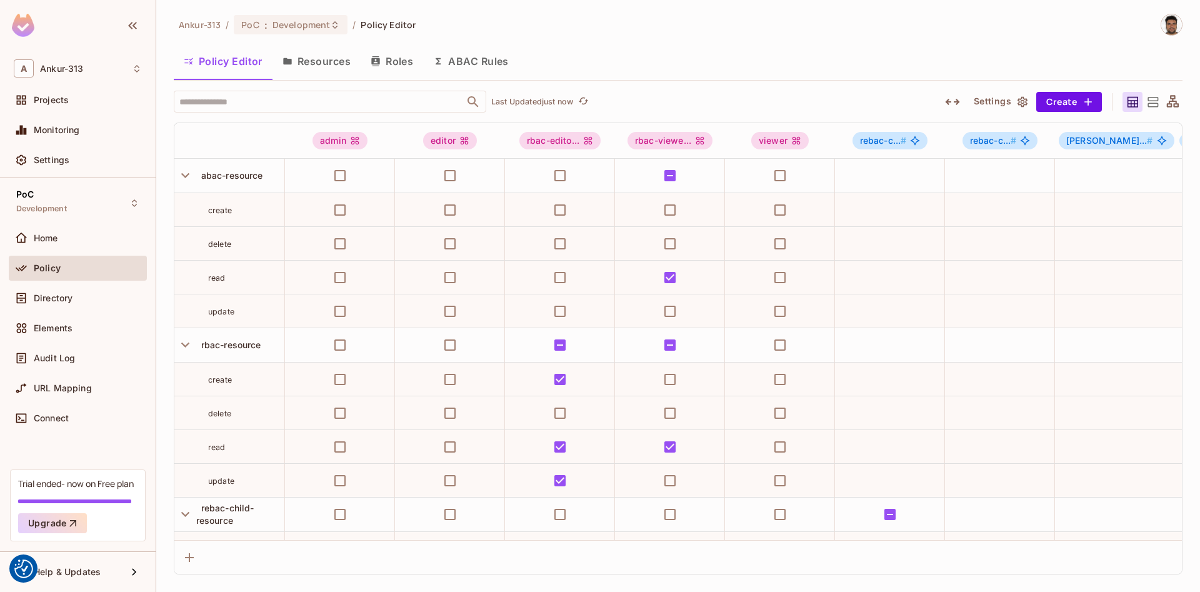
click at [394, 57] on button "Roles" at bounding box center [392, 61] width 62 height 31
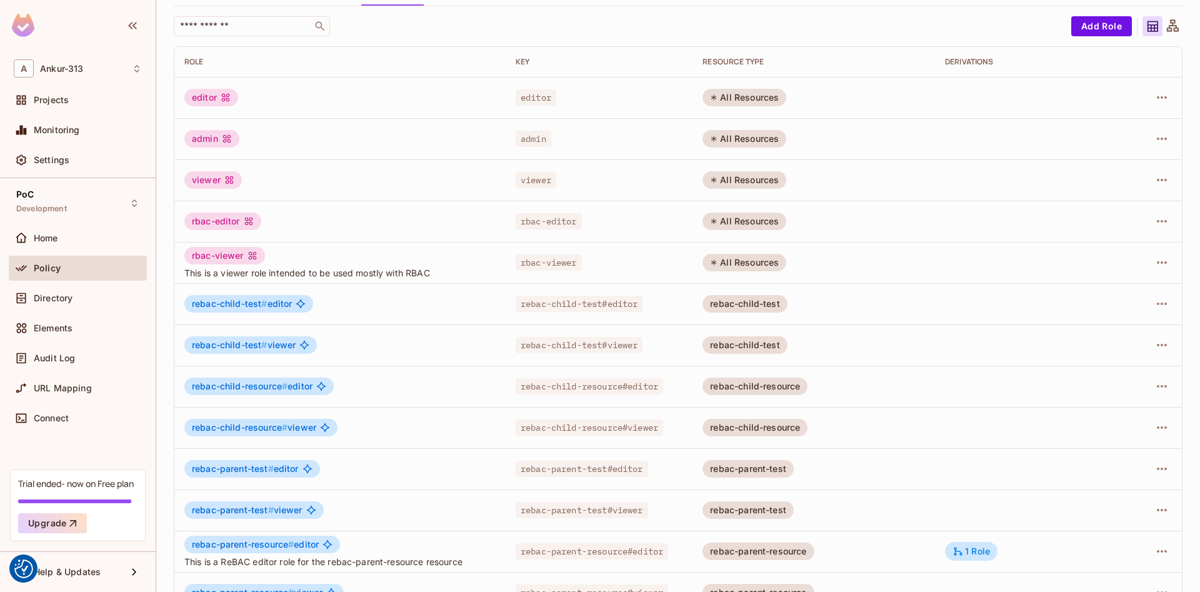
scroll to position [106, 0]
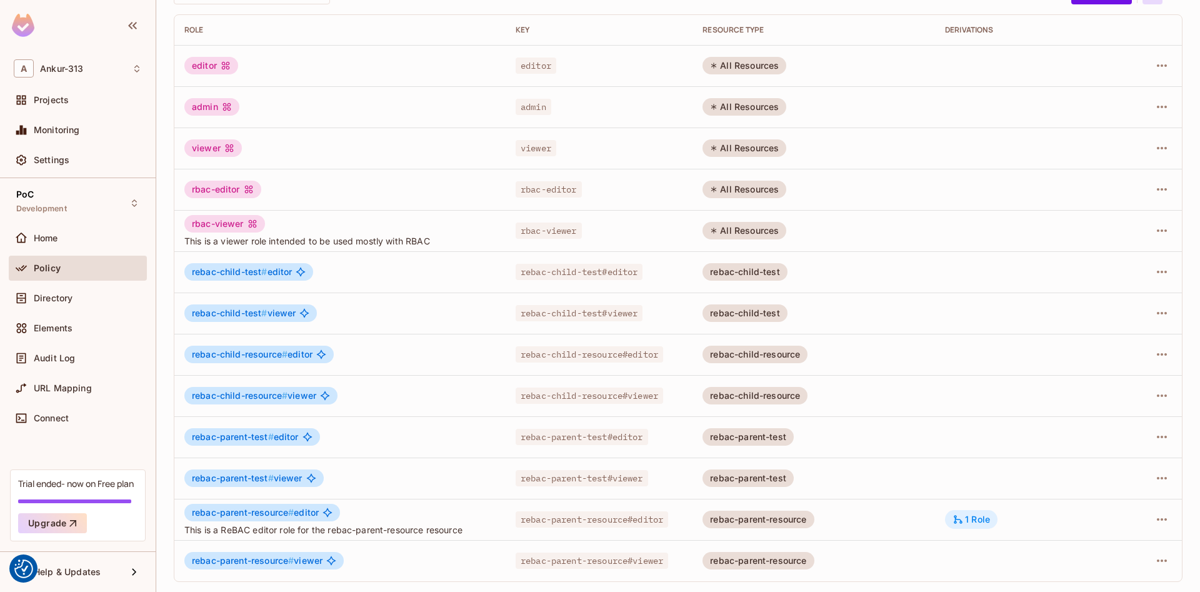
click at [967, 524] on div "1 Role" at bounding box center [970, 519] width 37 height 11
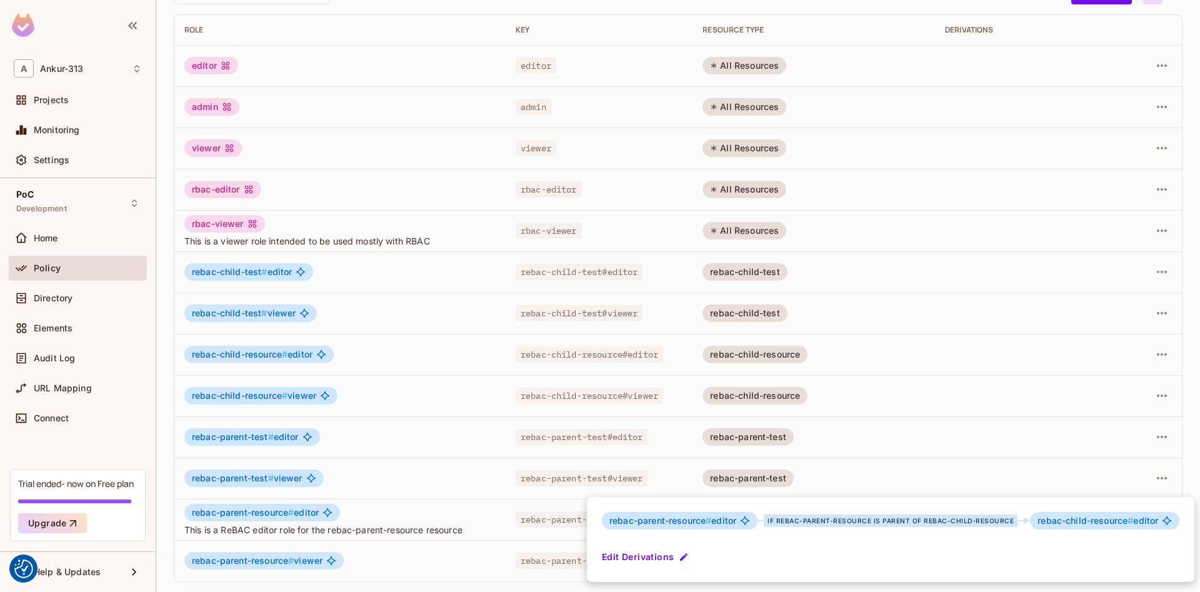
click at [946, 259] on div at bounding box center [600, 296] width 1200 height 592
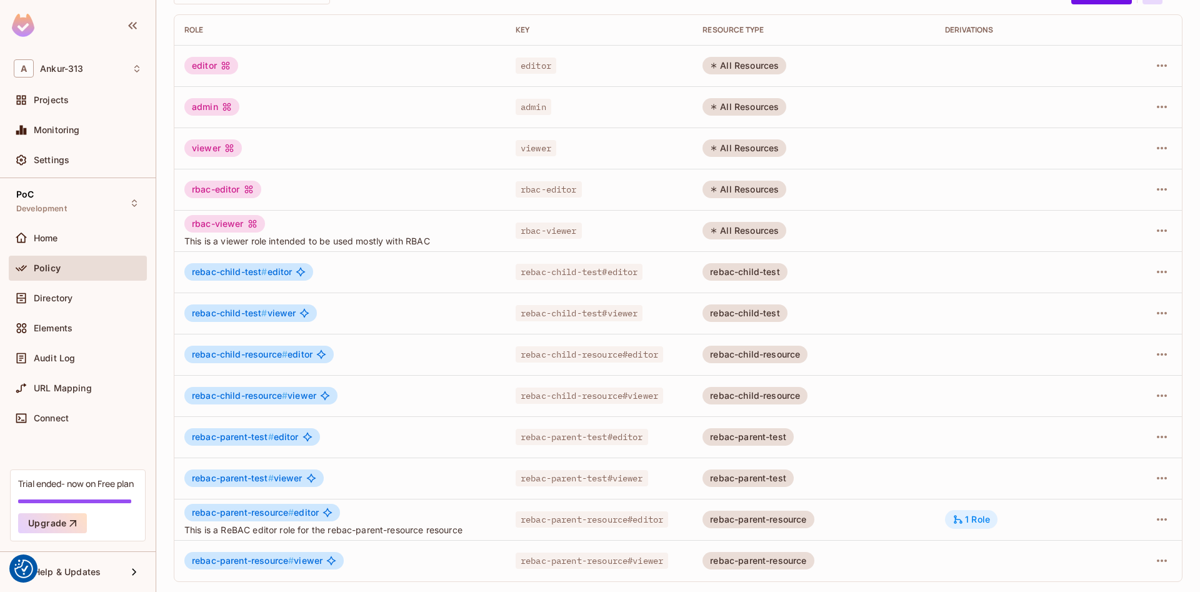
click at [990, 520] on div "1 Role" at bounding box center [970, 519] width 37 height 11
click at [981, 527] on div "1 Role" at bounding box center [971, 519] width 52 height 19
